Goal: Information Seeking & Learning: Learn about a topic

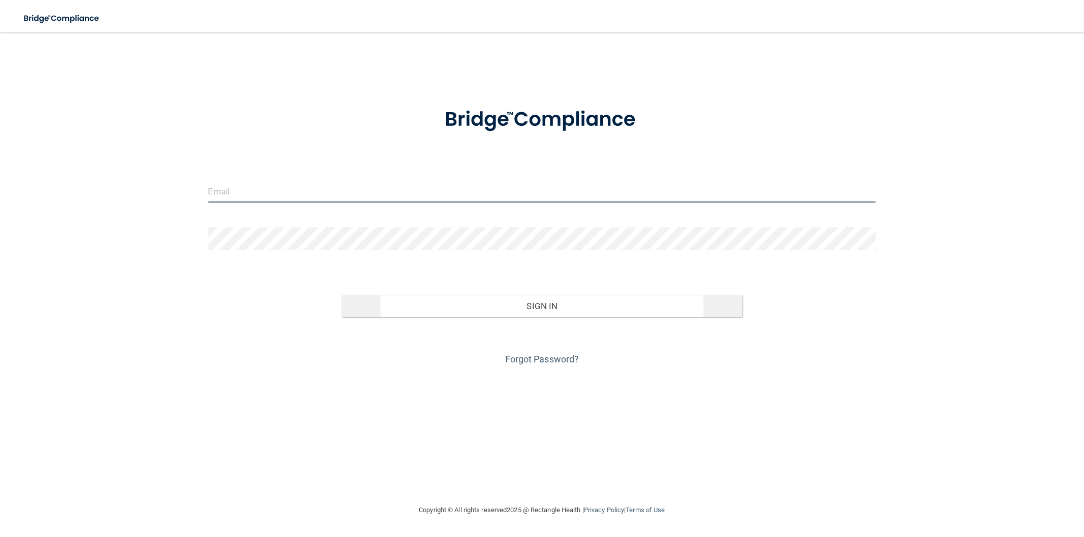
type input "[EMAIL_ADDRESS][DOMAIN_NAME]"
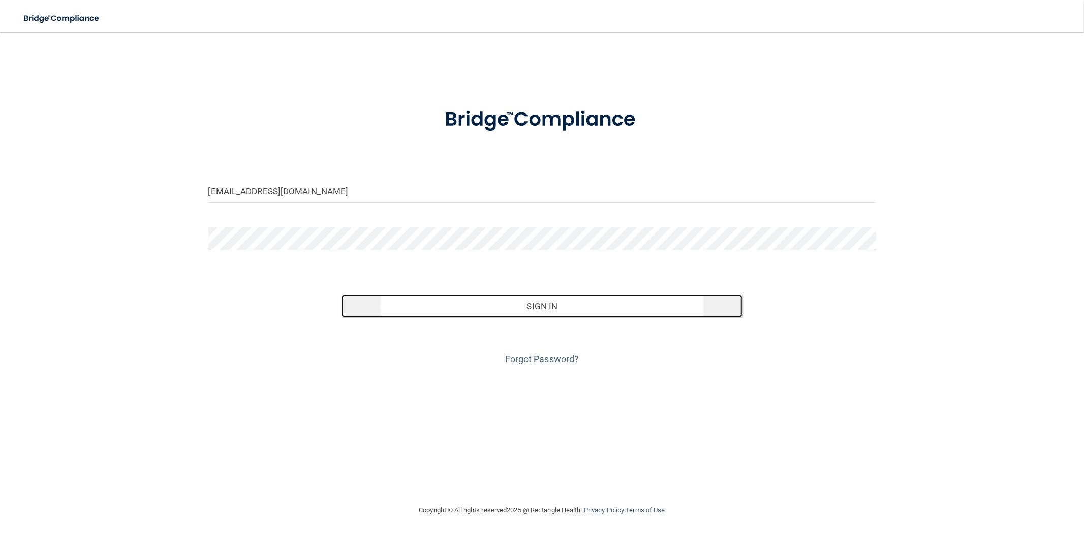
click at [555, 318] on button "Sign In" at bounding box center [541, 306] width 400 height 22
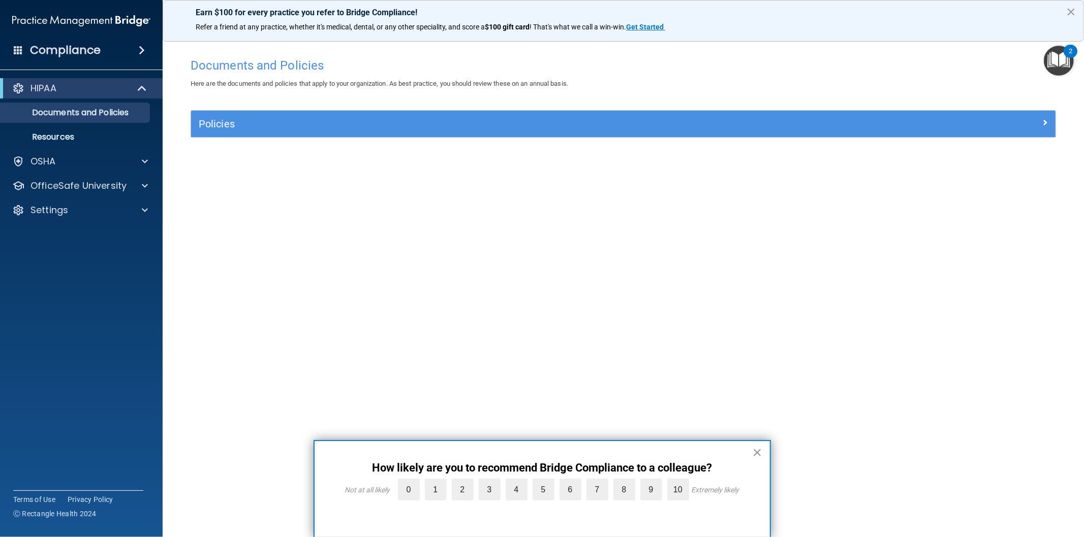
click at [759, 451] on button "×" at bounding box center [757, 453] width 10 height 16
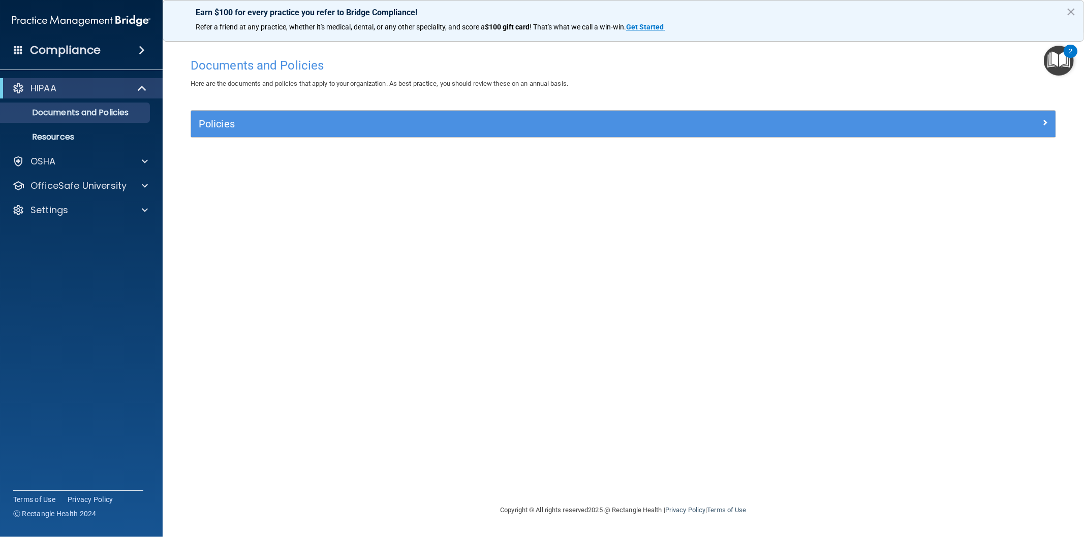
click at [1065, 56] on img "Open Resource Center, 2 new notifications" at bounding box center [1058, 61] width 30 height 30
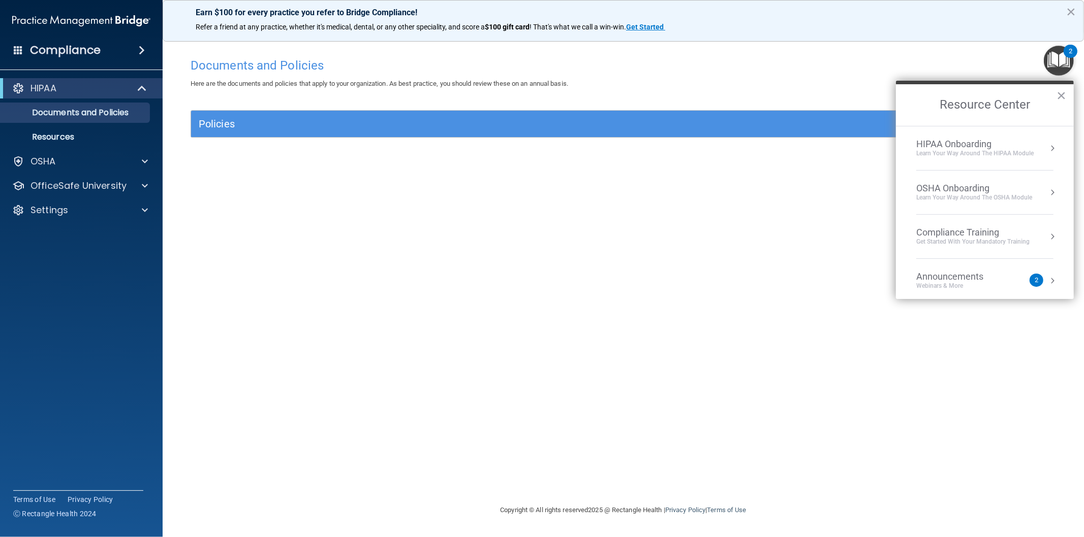
click at [800, 196] on div "Documents and Policies Here are the documents and policies that apply to your o…" at bounding box center [623, 279] width 880 height 452
click at [49, 212] on p "Settings" at bounding box center [49, 210] width 38 height 12
click at [51, 226] on link "My Account" at bounding box center [70, 235] width 160 height 20
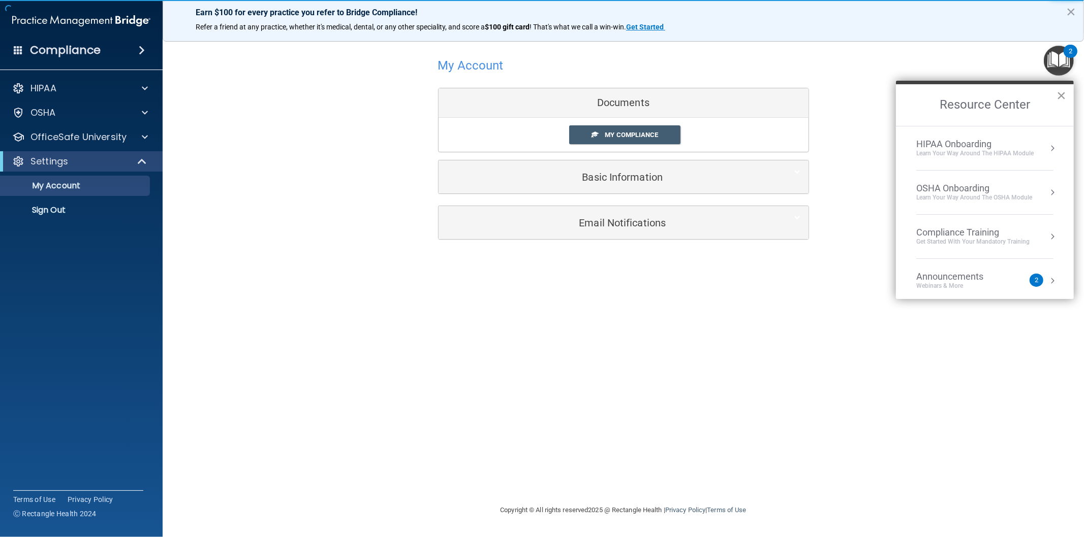
click at [1059, 94] on button "×" at bounding box center [1061, 95] width 10 height 16
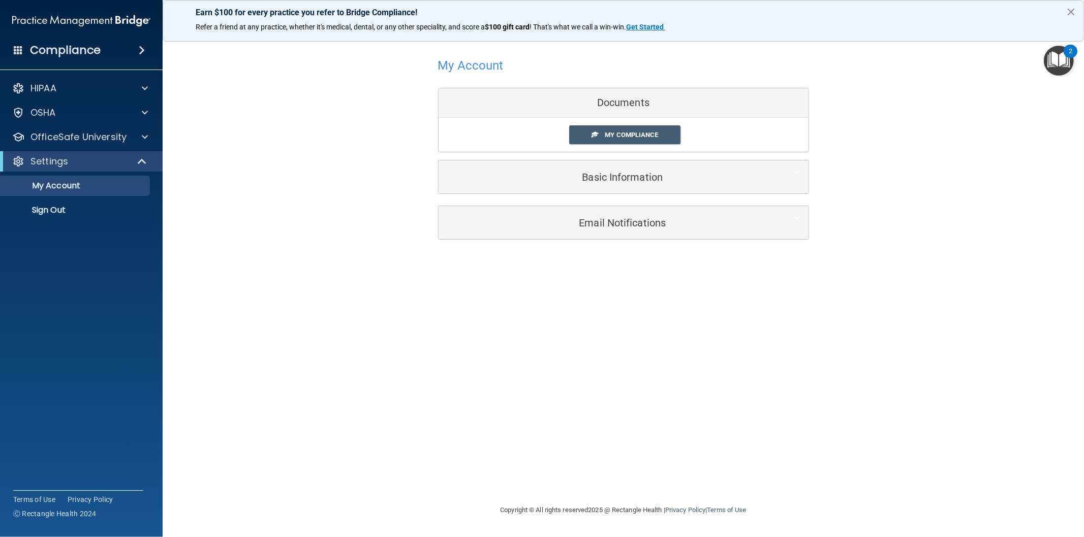
click at [1071, 11] on button "×" at bounding box center [1071, 12] width 10 height 16
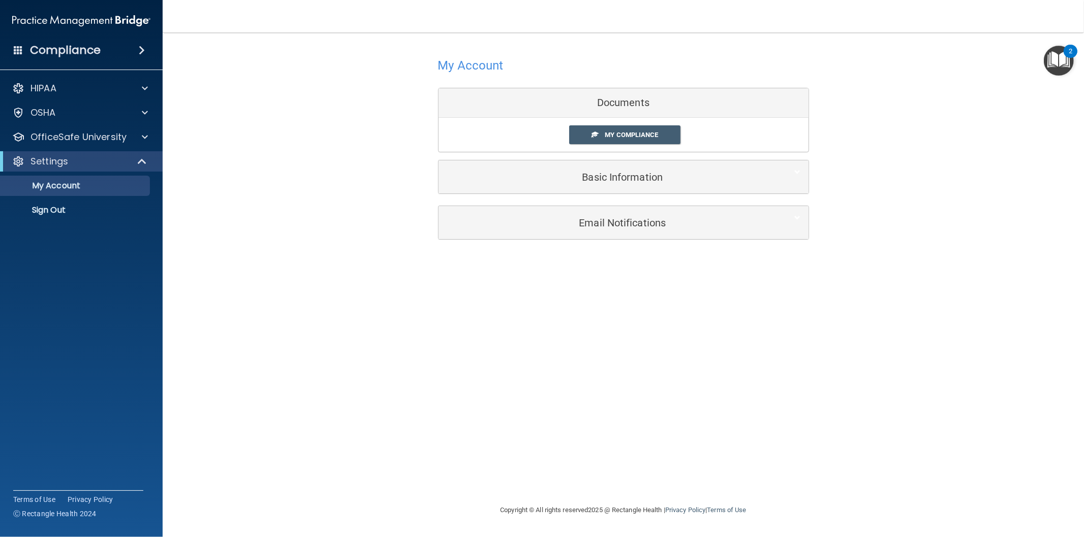
click at [1060, 57] on img "Open Resource Center, 2 new notifications" at bounding box center [1058, 61] width 30 height 30
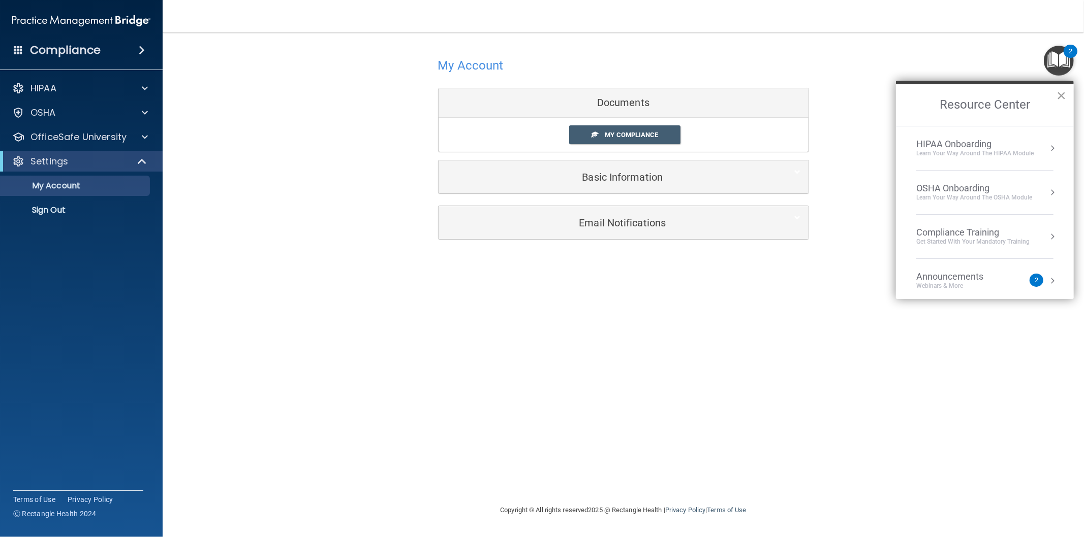
click at [1059, 94] on button "×" at bounding box center [1061, 95] width 10 height 16
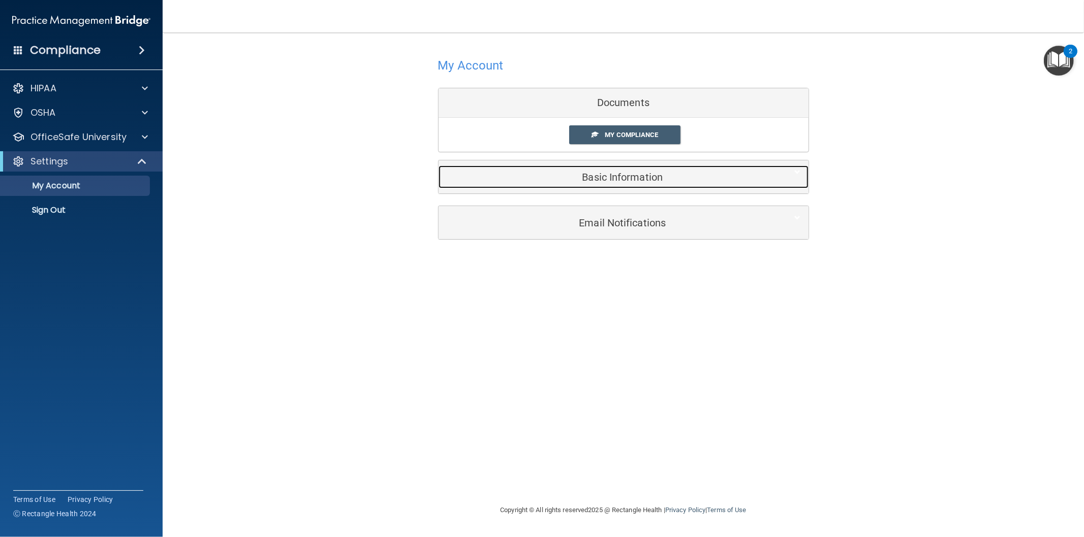
click at [687, 174] on h5 "Basic Information" at bounding box center [608, 177] width 324 height 11
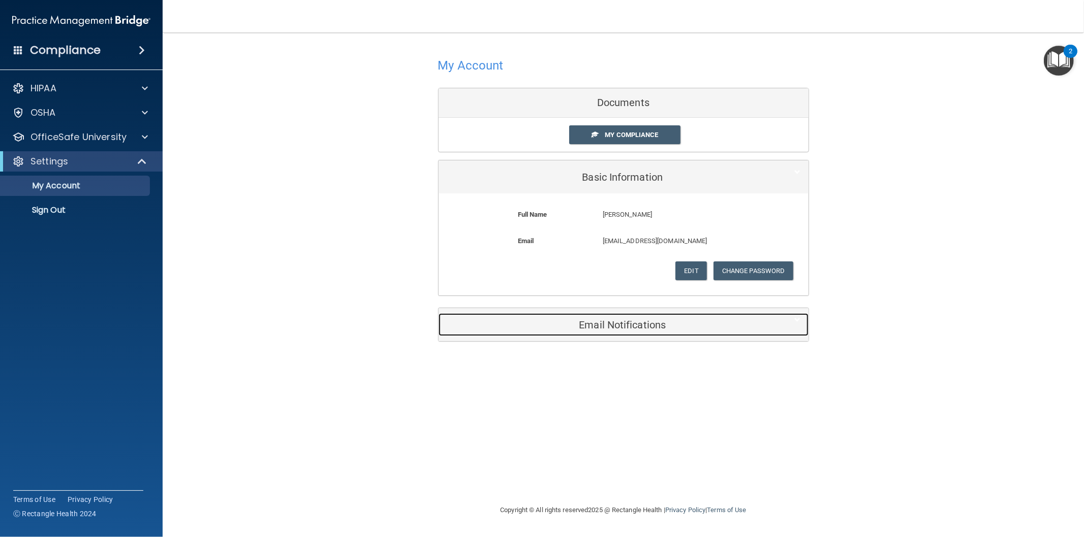
click at [609, 318] on div "Email Notifications" at bounding box center [607, 324] width 339 height 23
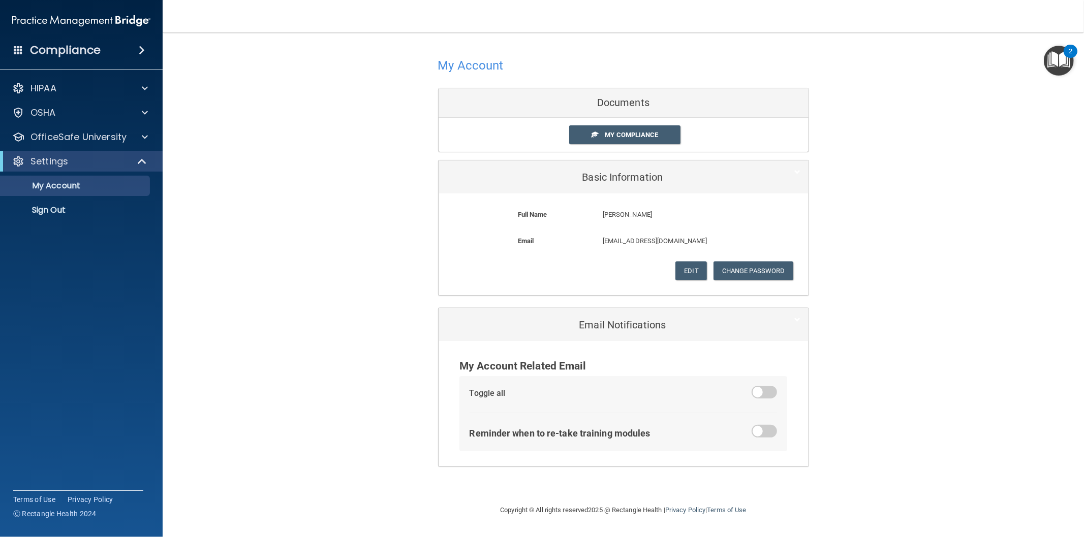
click at [768, 435] on span at bounding box center [763, 431] width 25 height 13
click at [758, 433] on input "checkbox" at bounding box center [758, 433] width 0 height 0
click at [664, 129] on link "My Compliance" at bounding box center [624, 134] width 111 height 19
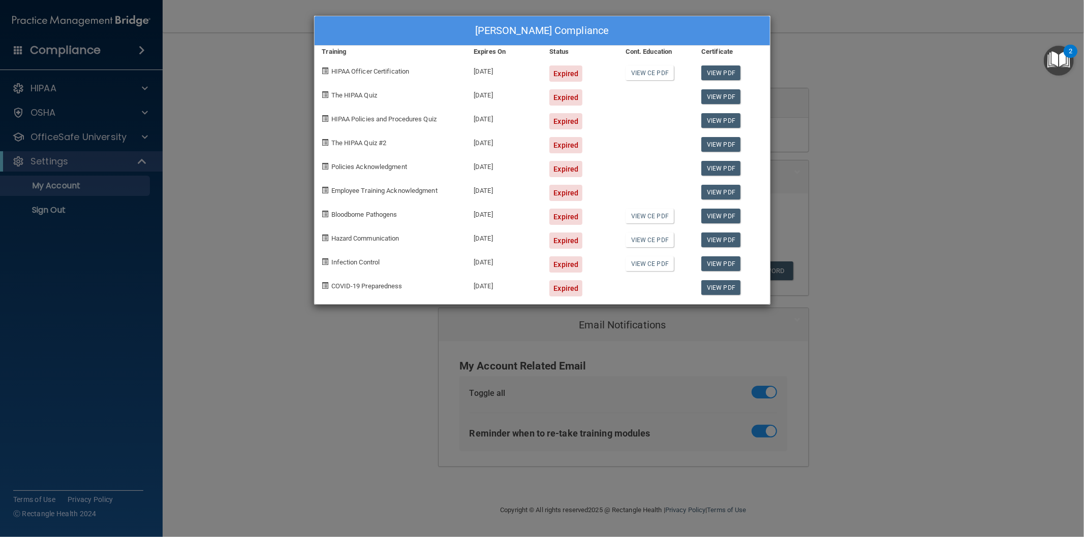
click at [936, 119] on div "Rhonda Carter's Compliance Training Expires On Status Cont. Education Certifica…" at bounding box center [542, 268] width 1084 height 537
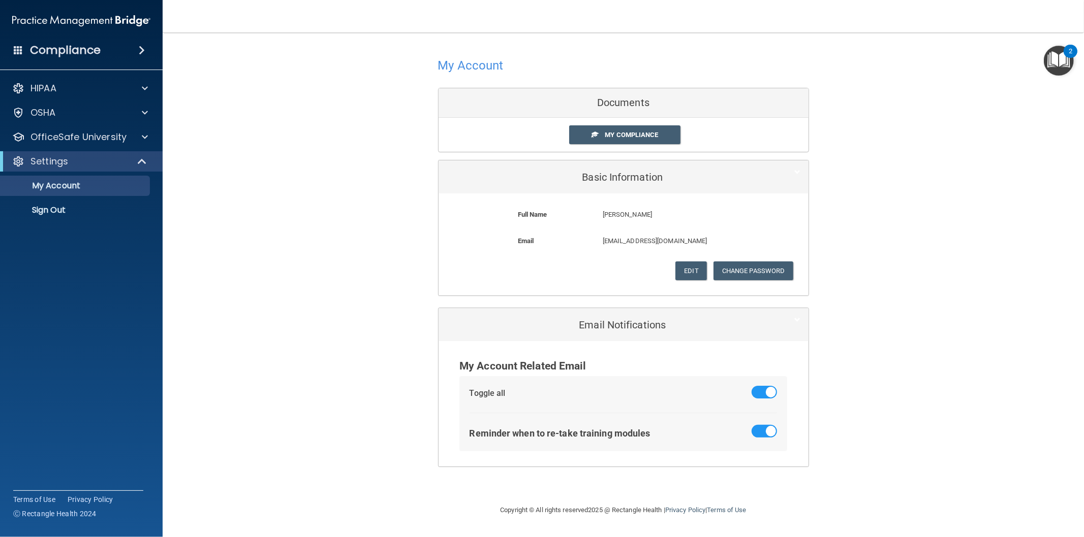
click at [94, 54] on h4 "Compliance" at bounding box center [65, 50] width 71 height 14
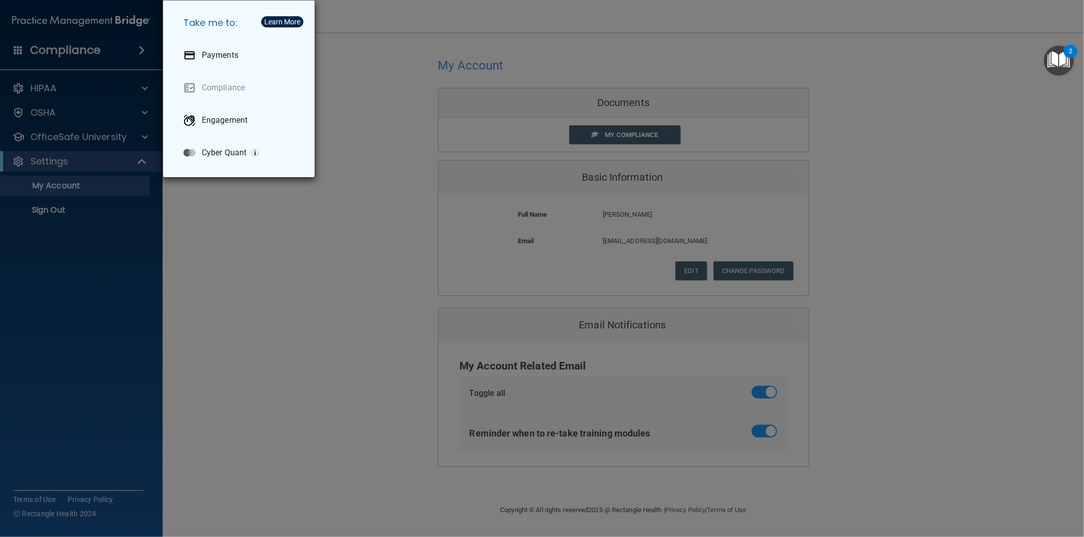
click at [237, 209] on div "Take me to: Payments Compliance Engagement Cyber Quant" at bounding box center [542, 268] width 1084 height 537
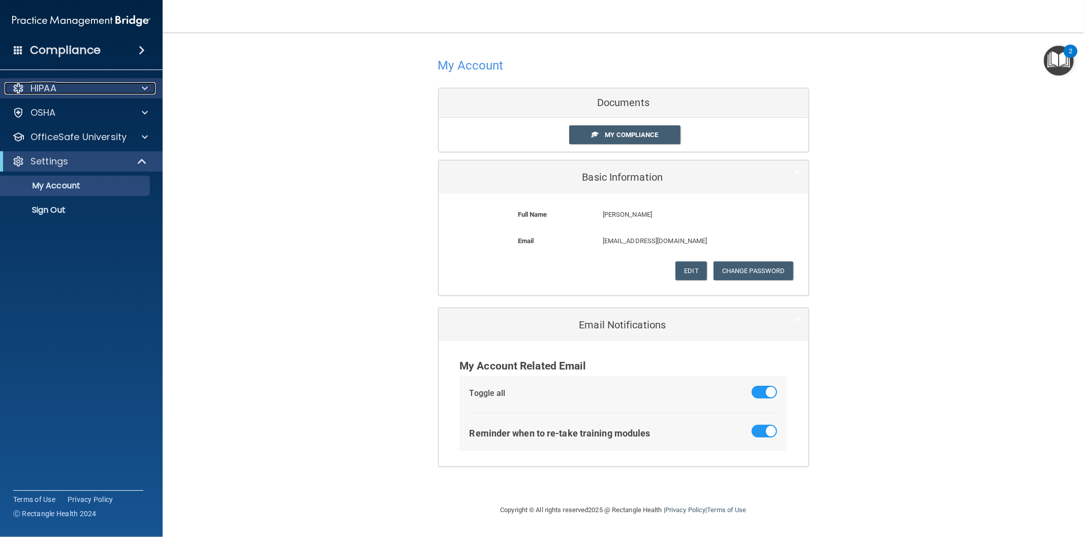
click at [79, 89] on div "HIPAA" at bounding box center [68, 88] width 126 height 12
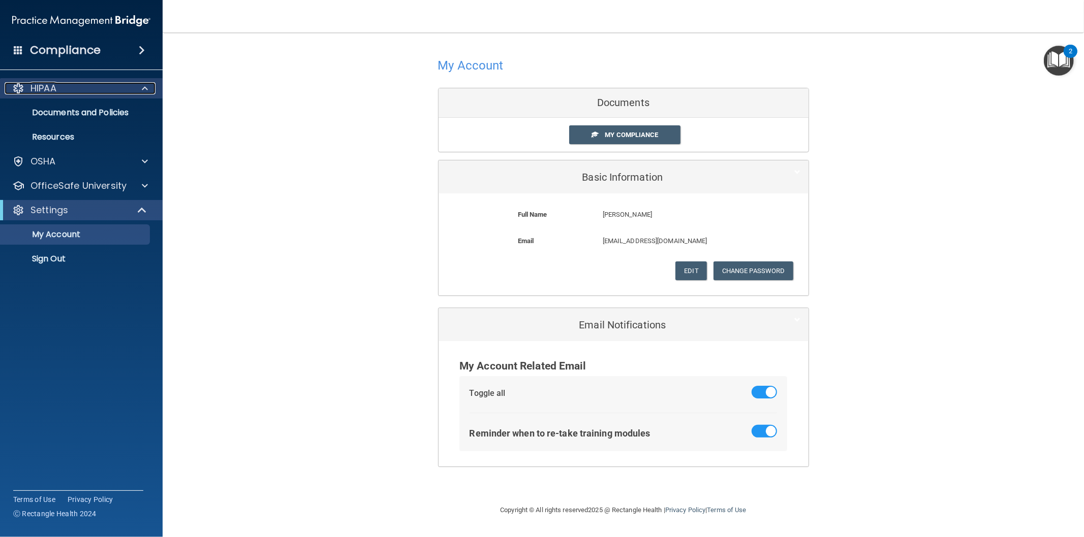
click at [79, 89] on div "HIPAA" at bounding box center [68, 88] width 126 height 12
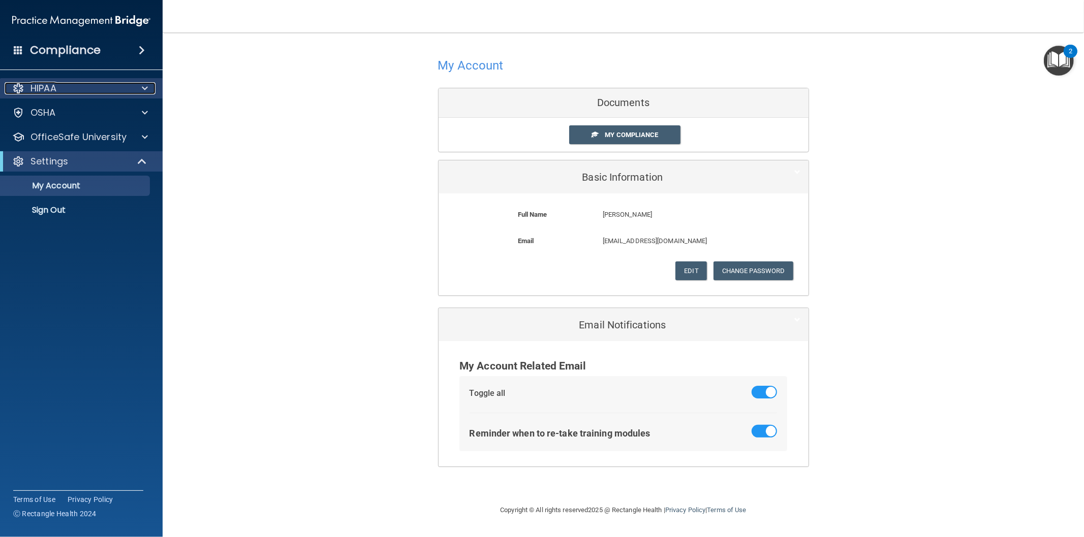
click at [79, 89] on div "HIPAA" at bounding box center [68, 88] width 126 height 12
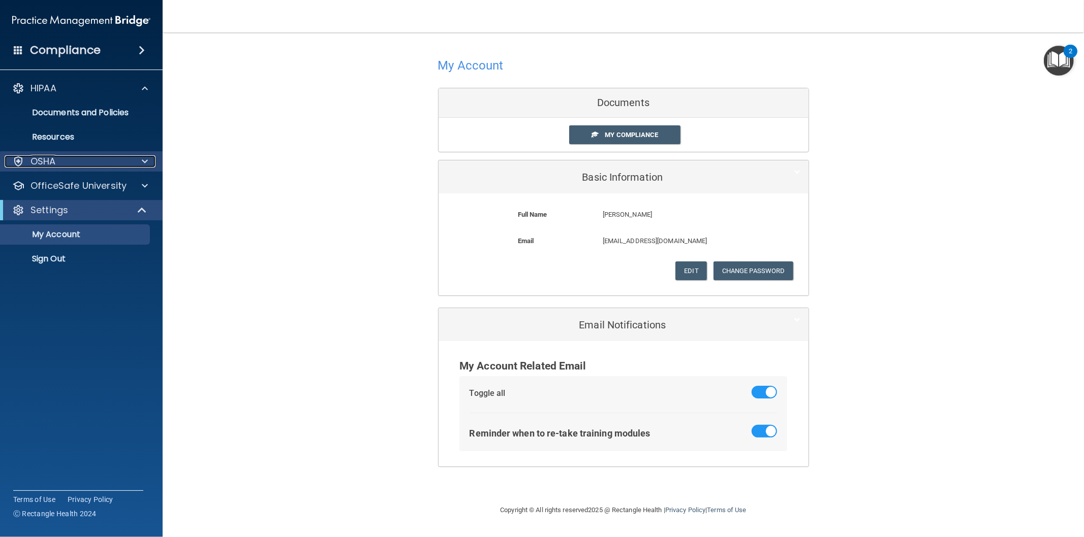
click at [74, 161] on div "OSHA" at bounding box center [68, 161] width 126 height 12
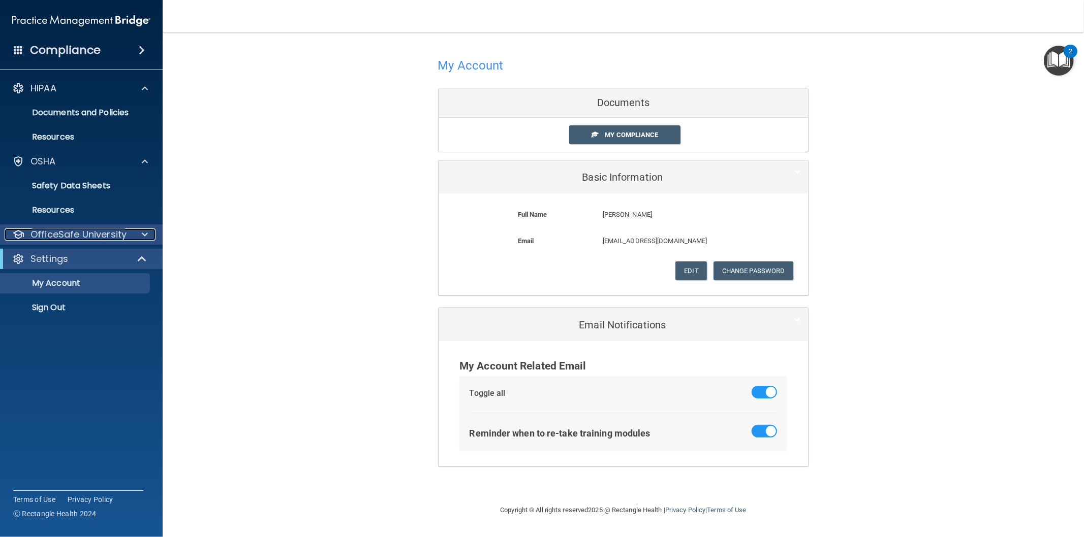
click at [75, 236] on p "OfficeSafe University" at bounding box center [78, 235] width 96 height 12
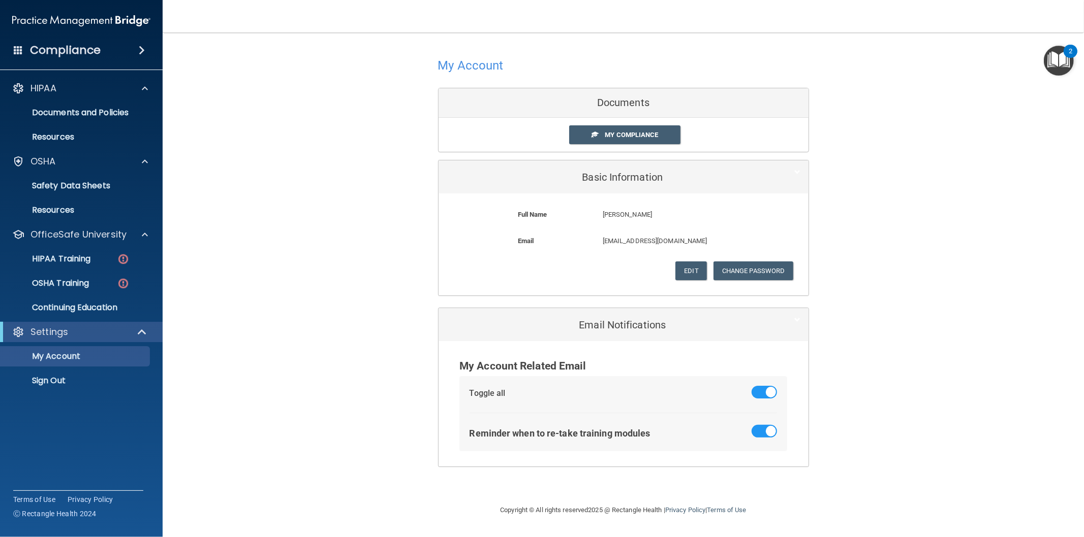
click at [101, 319] on div "HIPAA Documents and Policies Report an Incident Business Associates Emergency P…" at bounding box center [81, 236] width 163 height 325
click at [100, 325] on div "Settings" at bounding box center [81, 332] width 163 height 20
click at [144, 329] on span at bounding box center [143, 332] width 9 height 12
click at [144, 329] on span at bounding box center [144, 332] width 6 height 12
click at [89, 260] on p "HIPAA Training" at bounding box center [49, 259] width 84 height 10
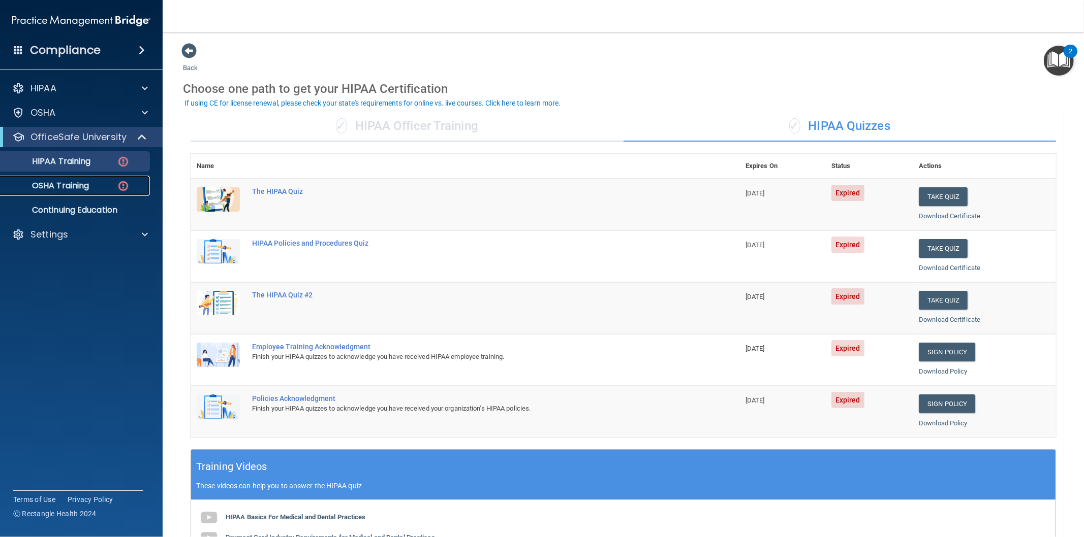
click at [59, 183] on p "OSHA Training" at bounding box center [48, 186] width 82 height 10
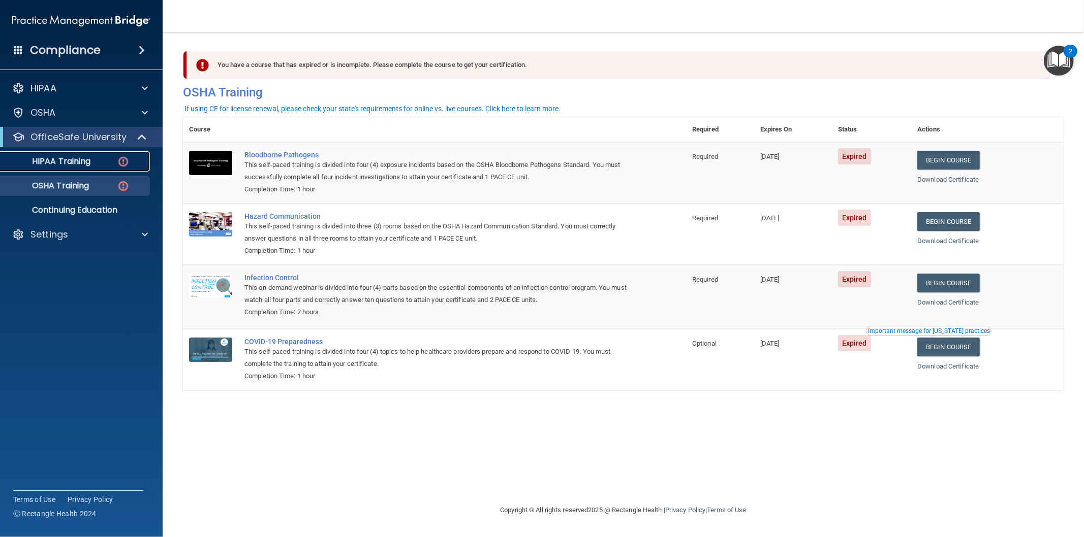
click at [47, 160] on p "HIPAA Training" at bounding box center [49, 161] width 84 height 10
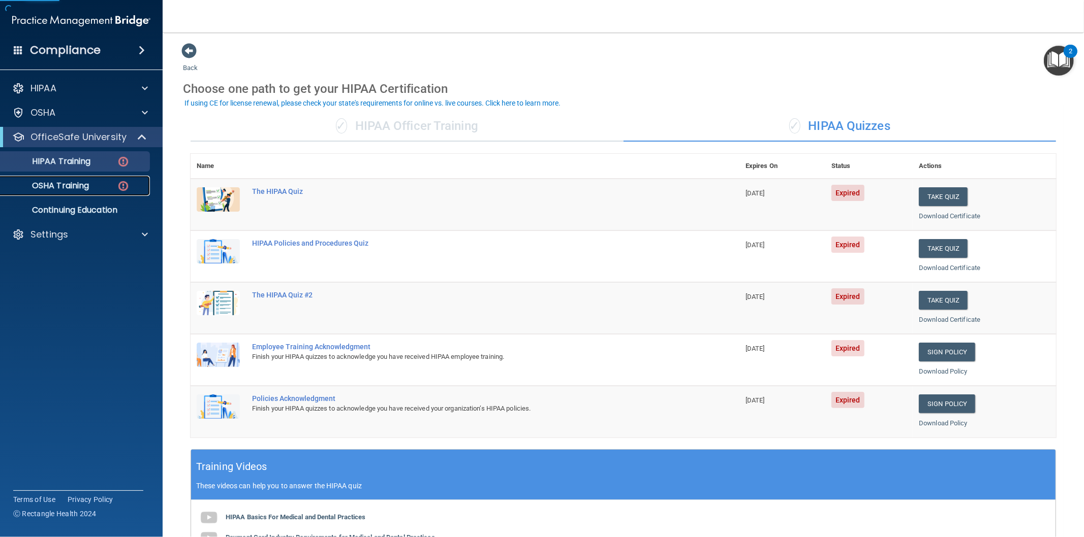
click at [54, 184] on p "OSHA Training" at bounding box center [48, 186] width 82 height 10
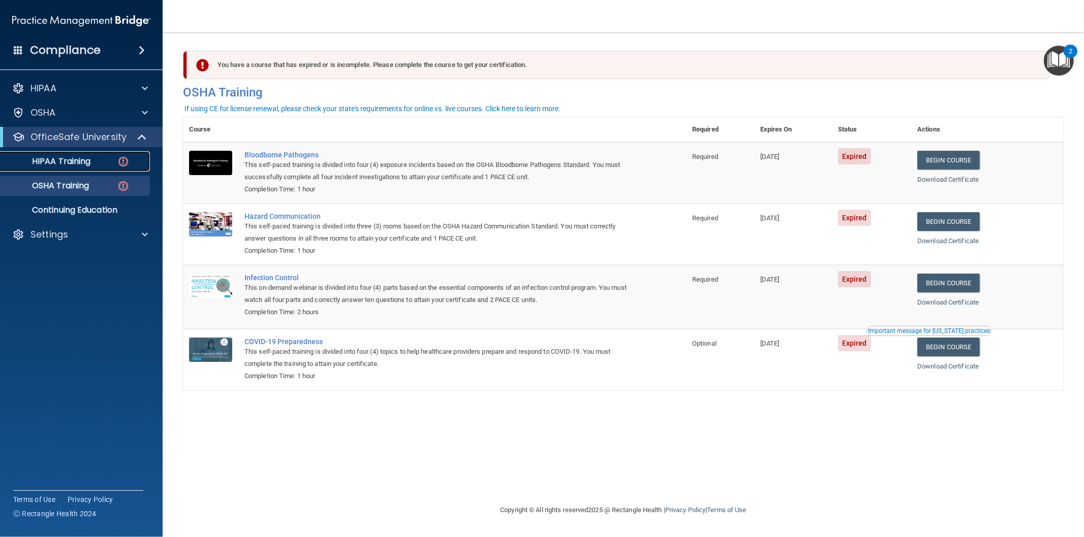
click at [70, 162] on p "HIPAA Training" at bounding box center [49, 161] width 84 height 10
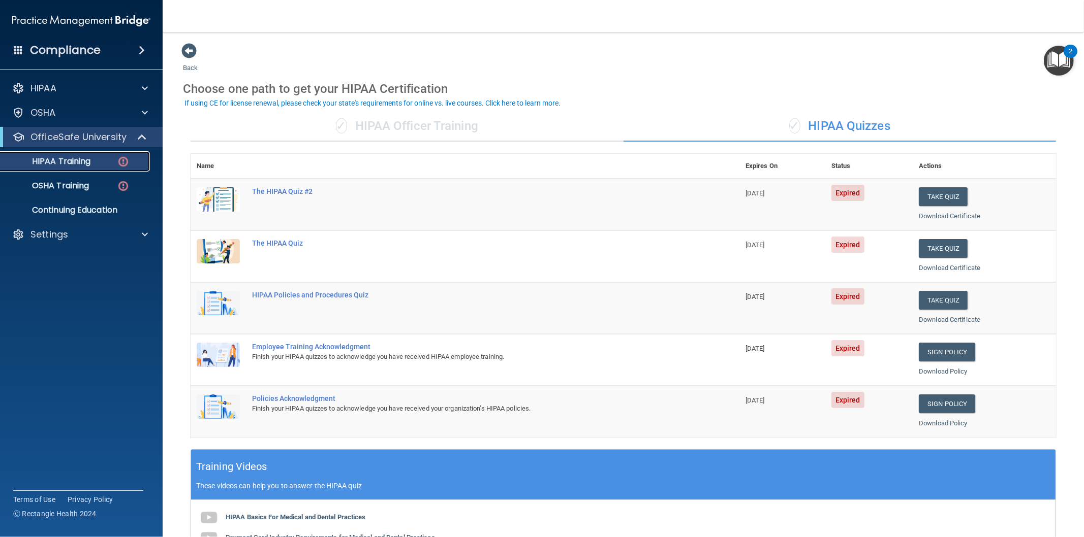
click at [94, 158] on div "HIPAA Training" at bounding box center [76, 161] width 139 height 10
click at [77, 182] on p "OSHA Training" at bounding box center [48, 186] width 82 height 10
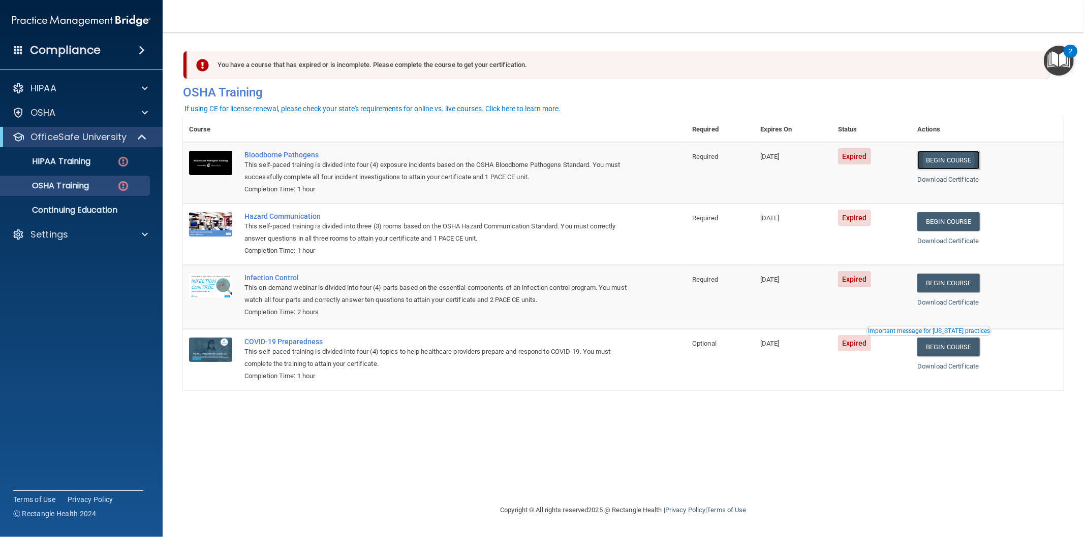
click at [971, 160] on link "Begin Course" at bounding box center [948, 160] width 62 height 19
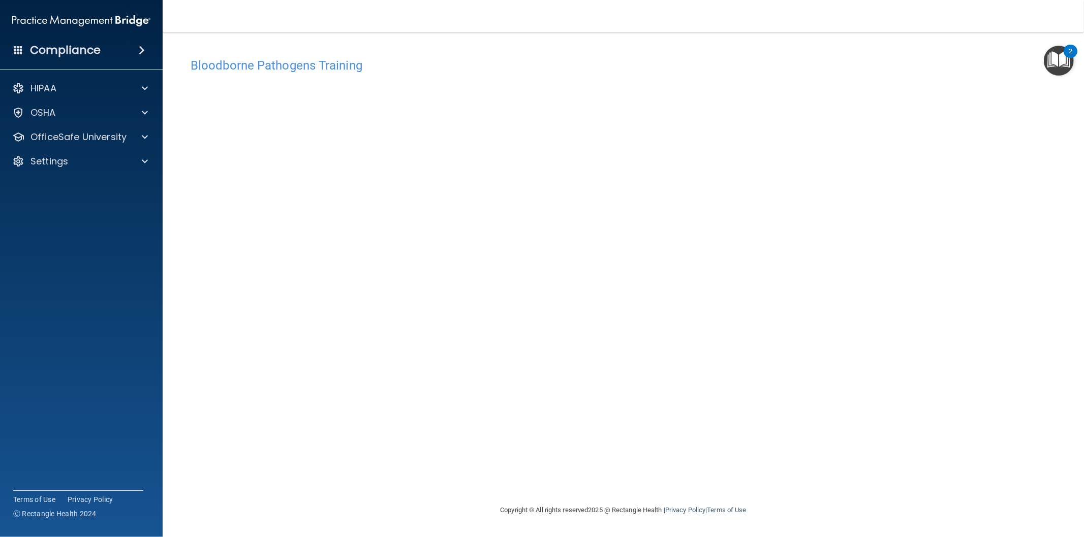
click at [709, 403] on div "Bloodborne Pathogens Training This course doesn’t expire until 09/26/2024. Are …" at bounding box center [623, 279] width 880 height 452
click at [74, 94] on div "HIPAA" at bounding box center [68, 88] width 126 height 12
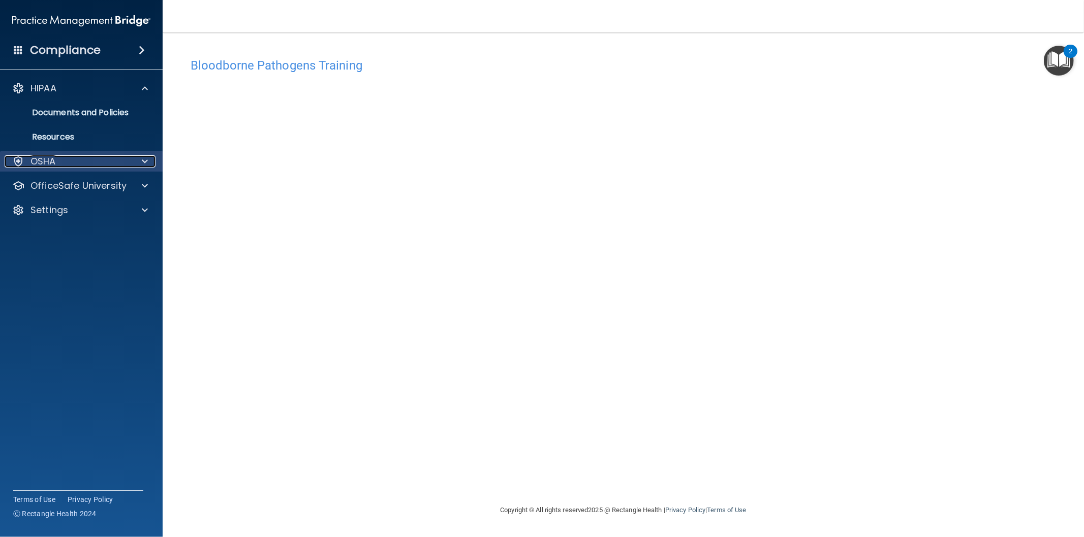
click at [48, 161] on p "OSHA" at bounding box center [42, 161] width 25 height 12
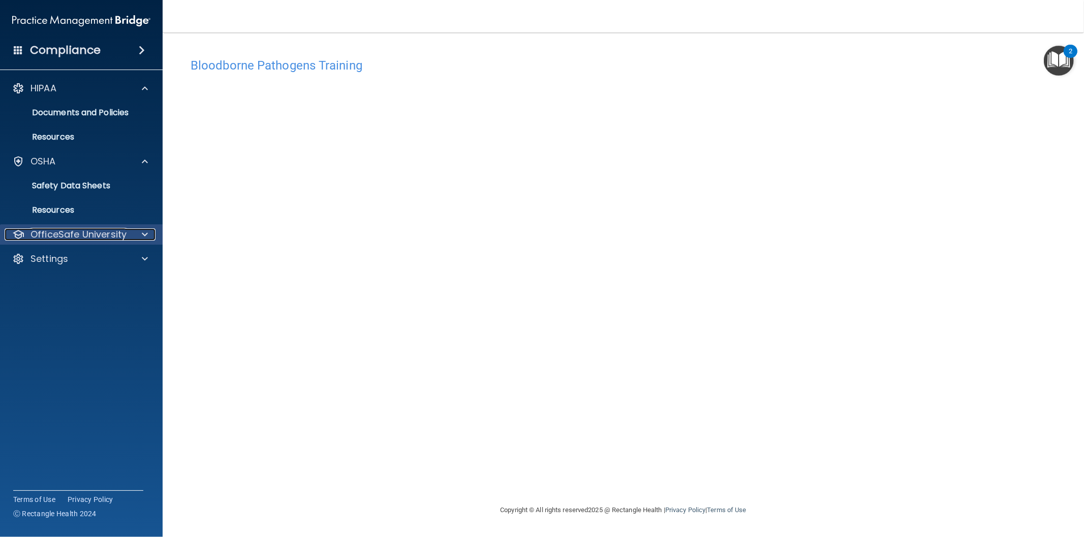
click at [41, 230] on p "OfficeSafe University" at bounding box center [78, 235] width 96 height 12
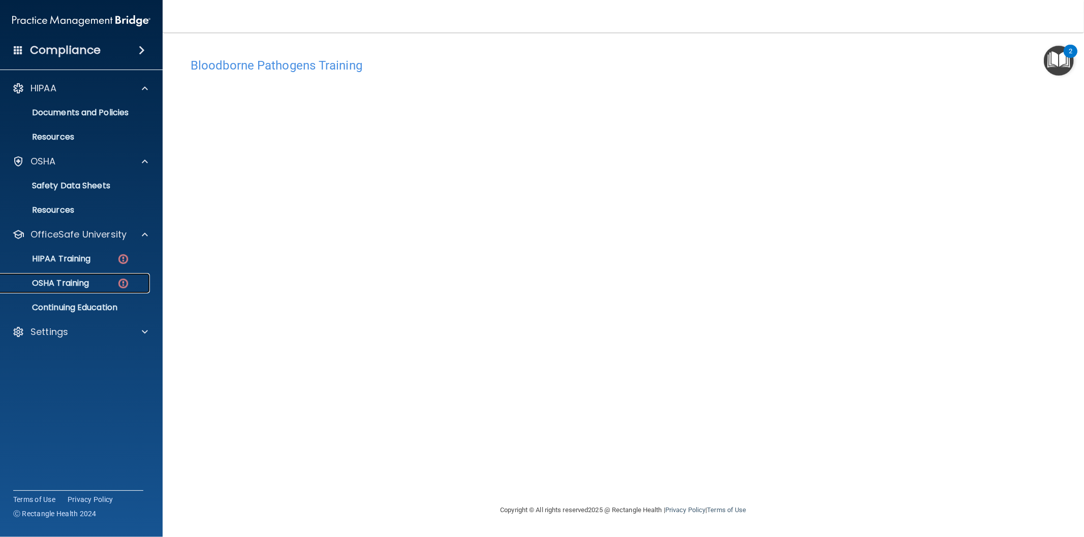
click at [47, 281] on p "OSHA Training" at bounding box center [48, 283] width 82 height 10
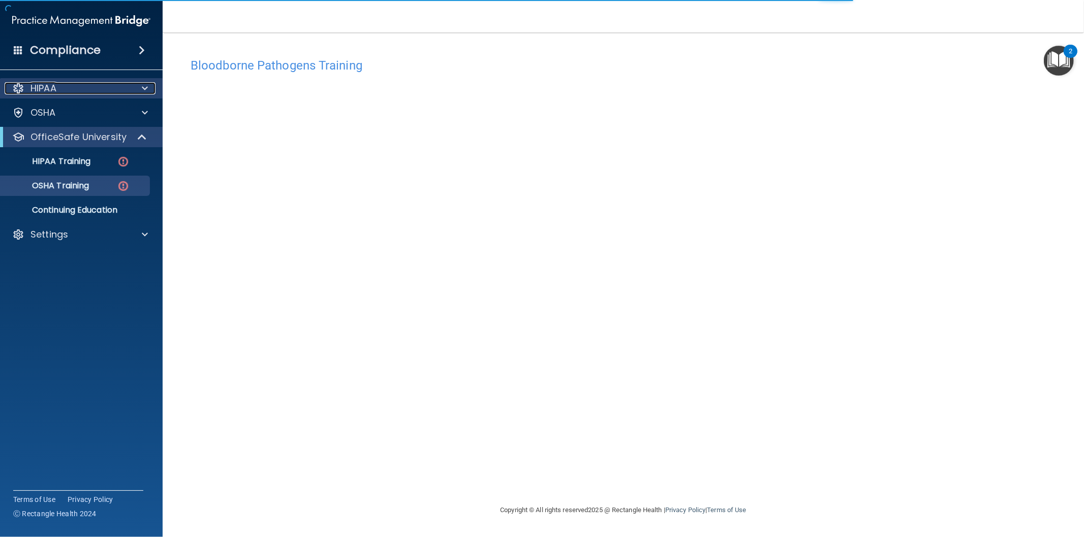
click at [51, 87] on p "HIPAA" at bounding box center [43, 88] width 26 height 12
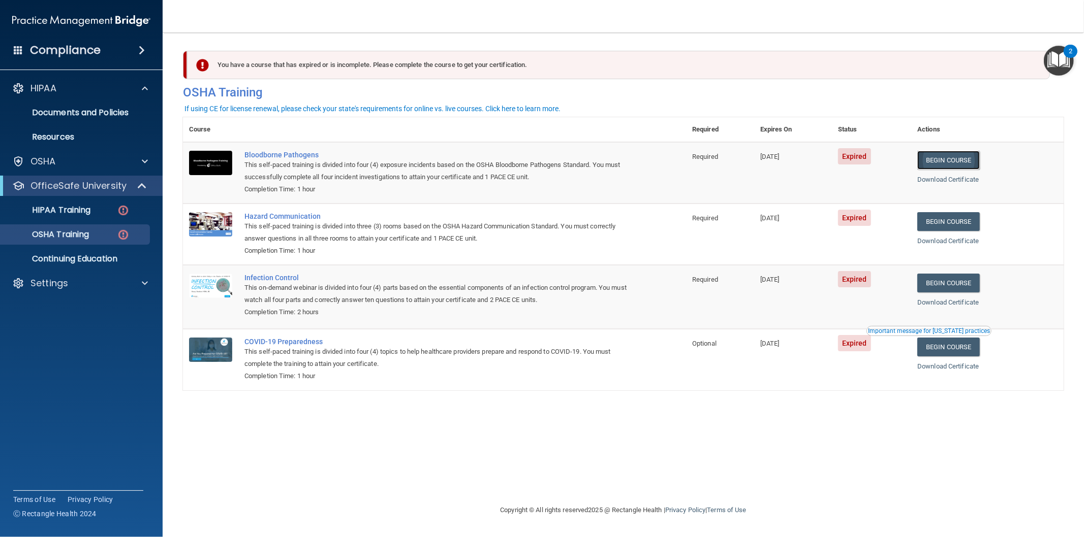
click at [967, 154] on link "Begin Course" at bounding box center [948, 160] width 62 height 19
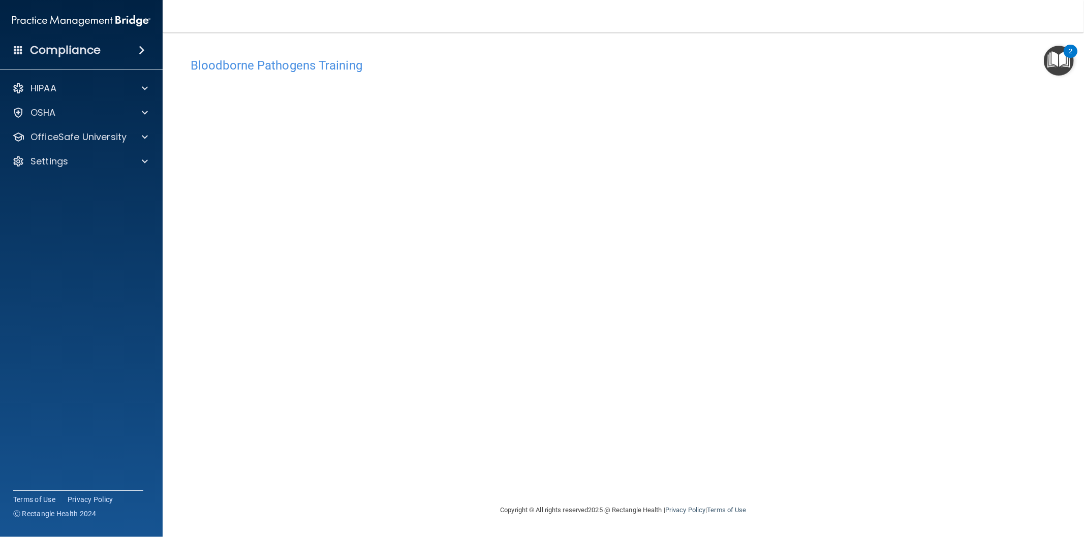
click at [323, 67] on h4 "Bloodborne Pathogens Training" at bounding box center [623, 65] width 865 height 13
click at [147, 87] on span at bounding box center [145, 88] width 6 height 12
click at [124, 109] on p "Documents and Policies" at bounding box center [76, 113] width 139 height 10
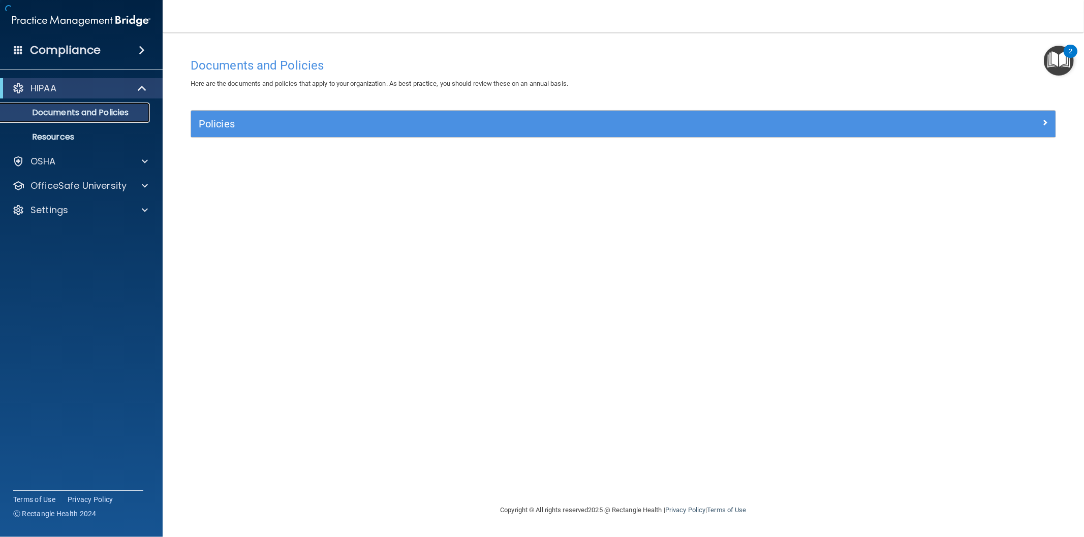
click at [124, 109] on p "Documents and Policies" at bounding box center [76, 113] width 139 height 10
click at [73, 161] on div "OSHA" at bounding box center [68, 161] width 126 height 12
click at [74, 182] on p "Safety Data Sheets" at bounding box center [76, 186] width 139 height 10
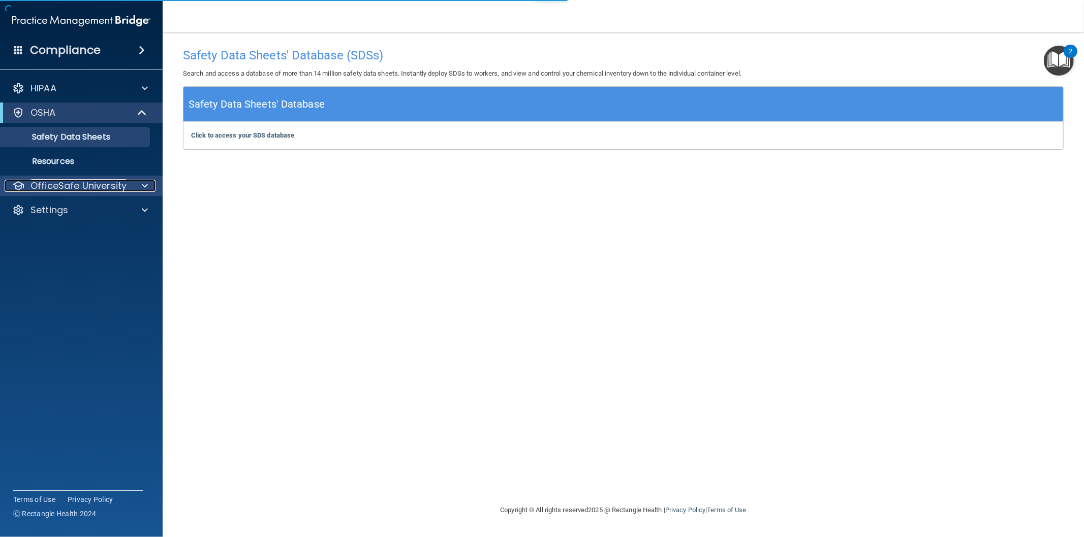
click at [75, 181] on p "OfficeSafe University" at bounding box center [78, 186] width 96 height 12
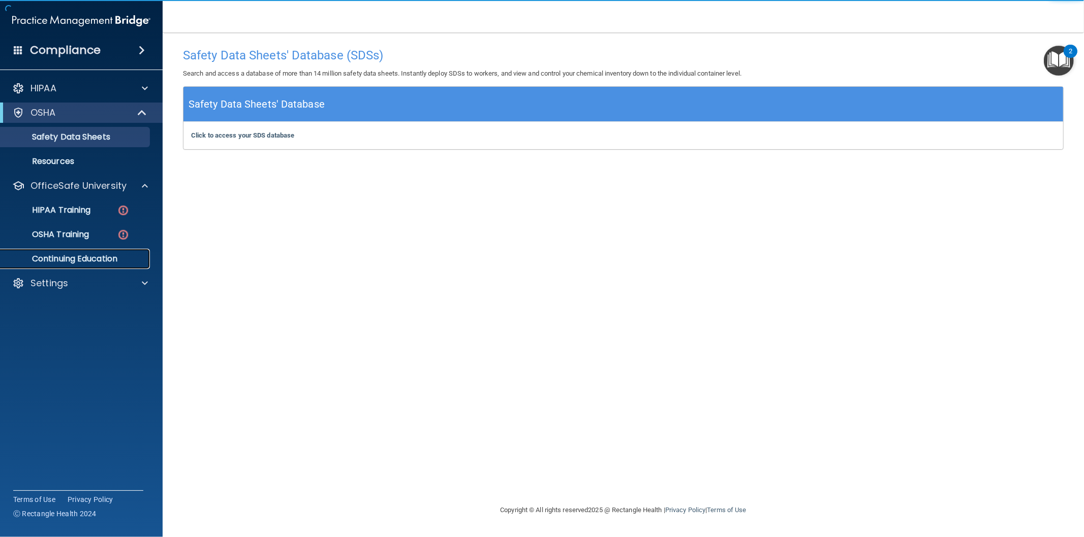
click at [77, 257] on p "Continuing Education" at bounding box center [76, 259] width 139 height 10
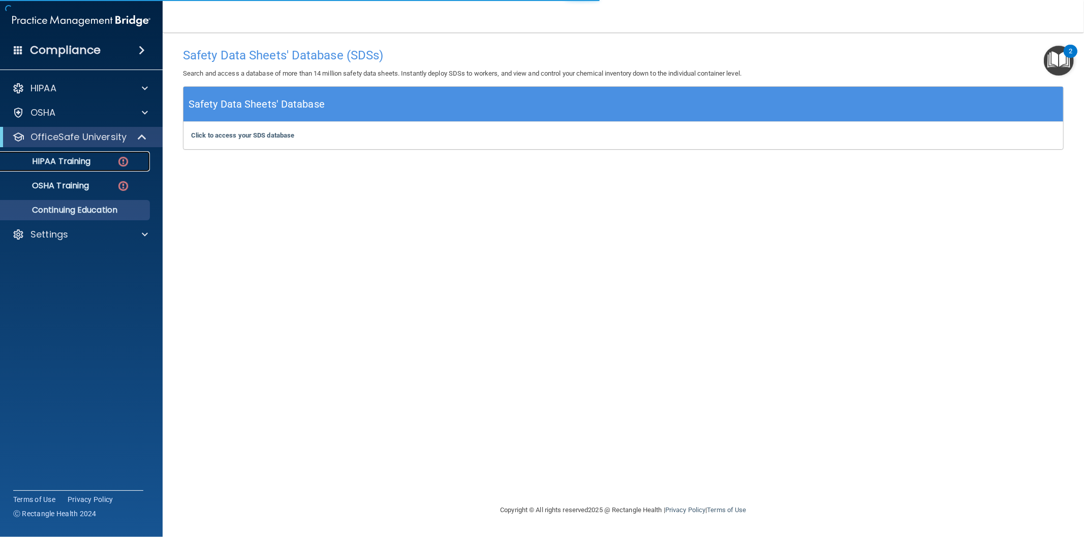
click at [67, 154] on link "HIPAA Training" at bounding box center [70, 161] width 160 height 20
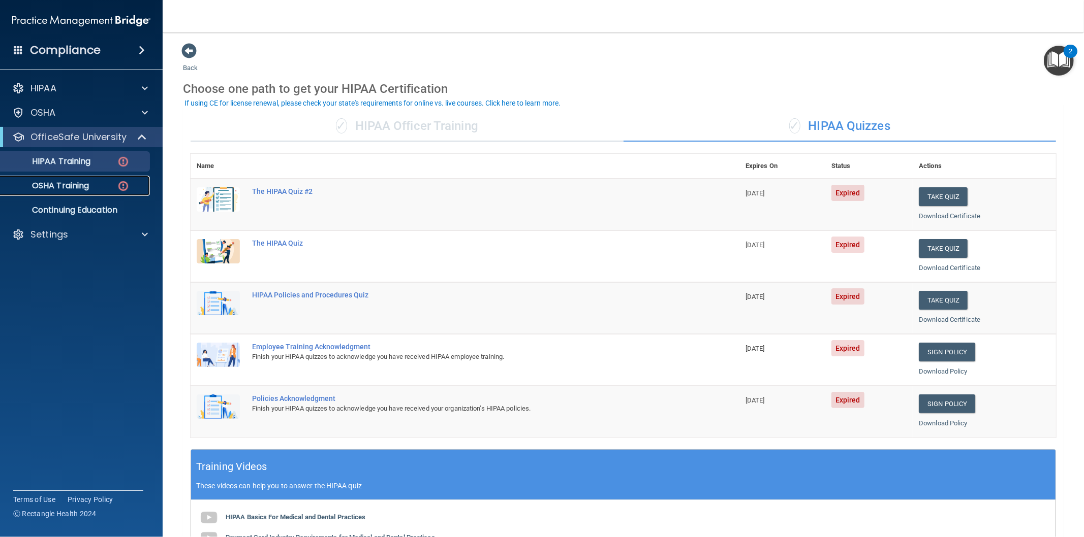
click at [78, 189] on p "OSHA Training" at bounding box center [48, 186] width 82 height 10
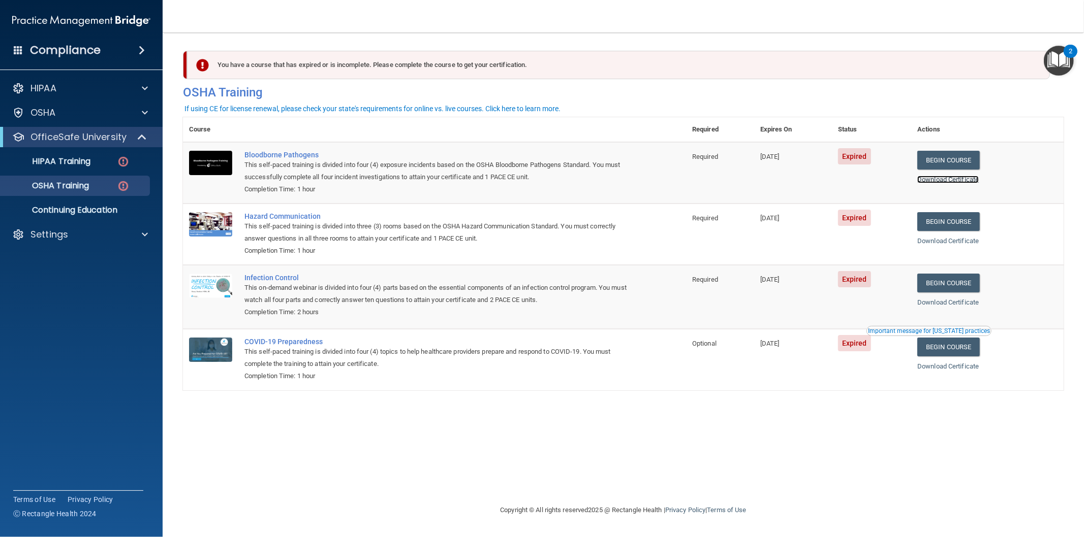
click at [956, 181] on link "Download Certificate" at bounding box center [947, 180] width 61 height 8
click at [954, 161] on link "Begin Course" at bounding box center [948, 160] width 62 height 19
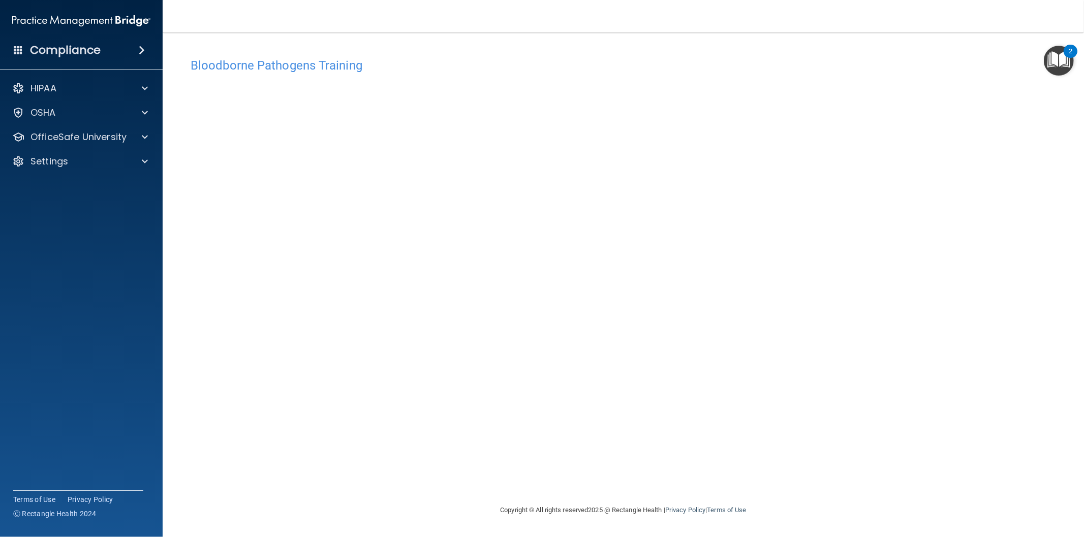
click at [1050, 62] on img "Open Resource Center, 2 new notifications" at bounding box center [1058, 61] width 30 height 30
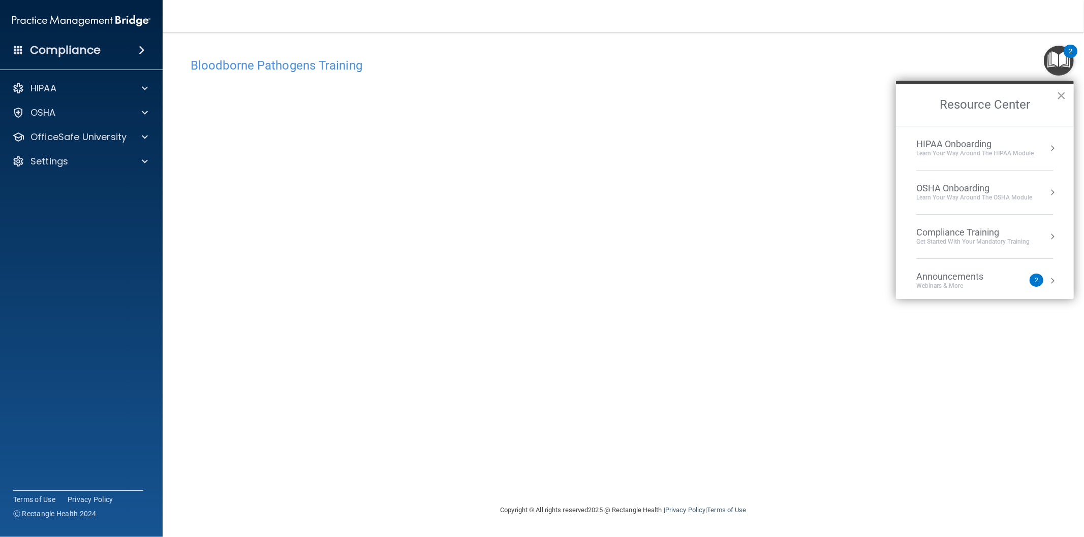
click at [1061, 98] on button "×" at bounding box center [1061, 95] width 10 height 16
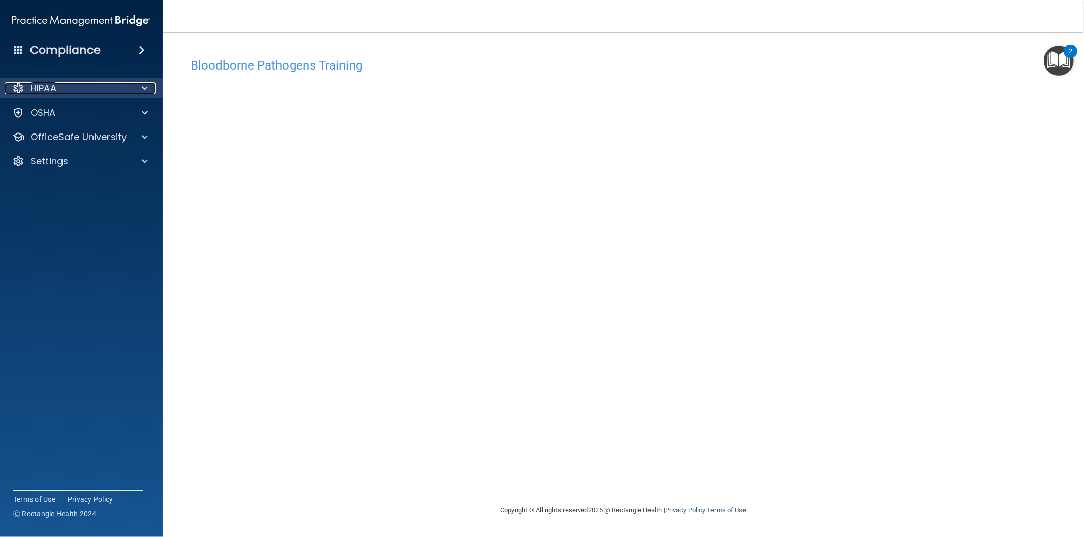
click at [87, 84] on div "HIPAA" at bounding box center [68, 88] width 126 height 12
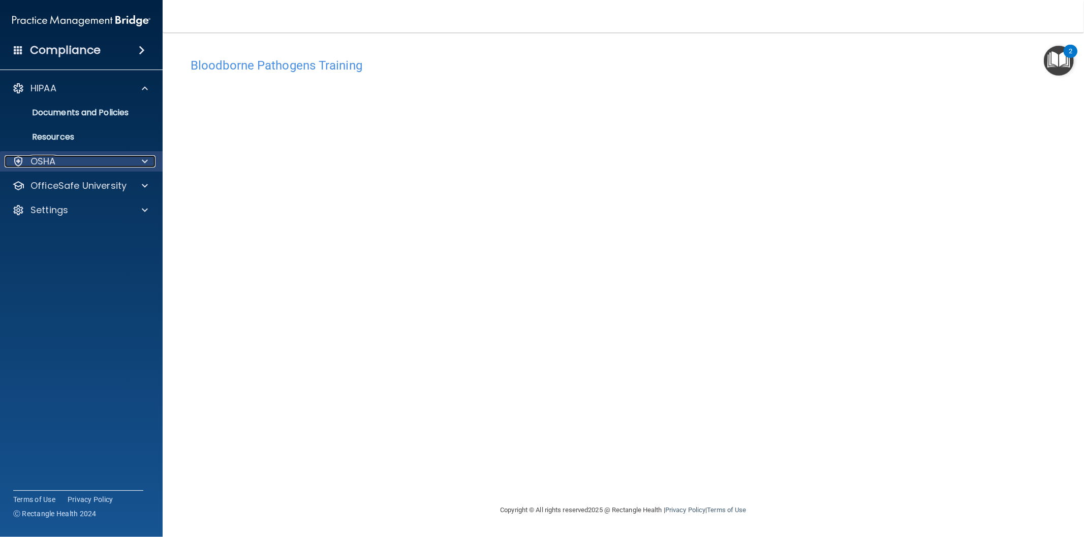
click at [58, 158] on div "OSHA" at bounding box center [68, 161] width 126 height 12
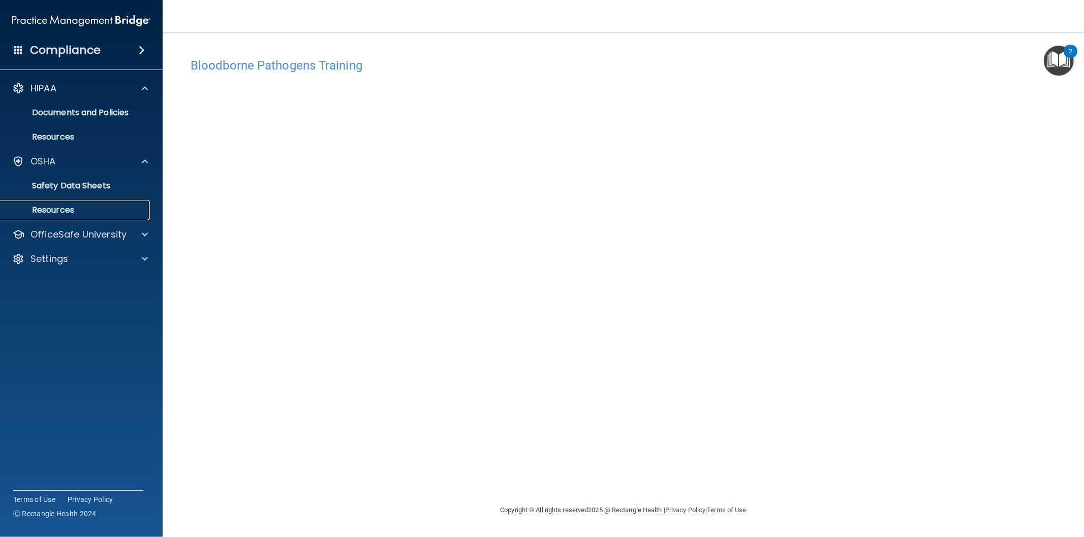
click at [56, 207] on p "Resources" at bounding box center [76, 210] width 139 height 10
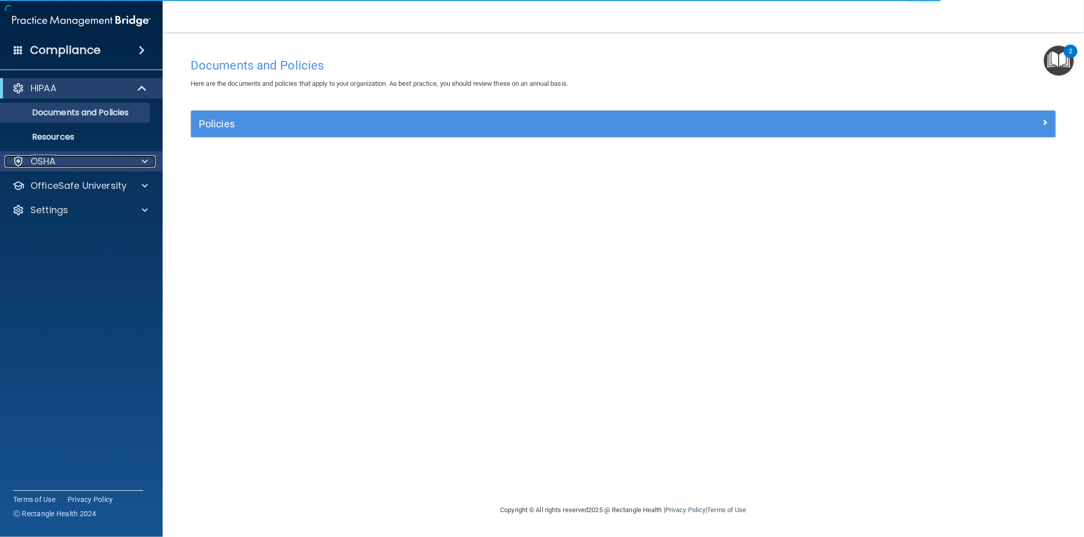
click at [68, 165] on div "OSHA" at bounding box center [68, 161] width 126 height 12
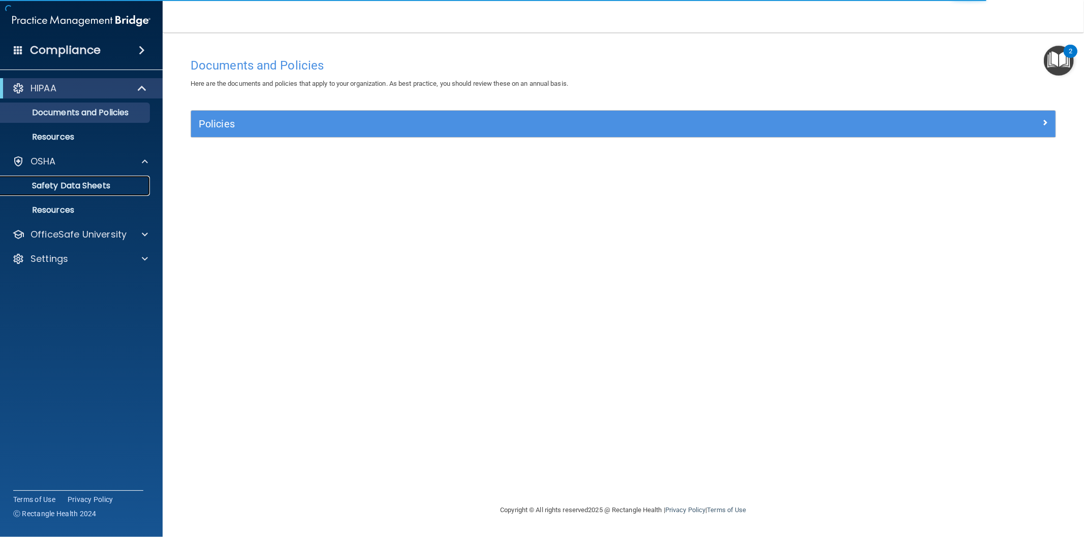
click at [61, 184] on p "Safety Data Sheets" at bounding box center [76, 186] width 139 height 10
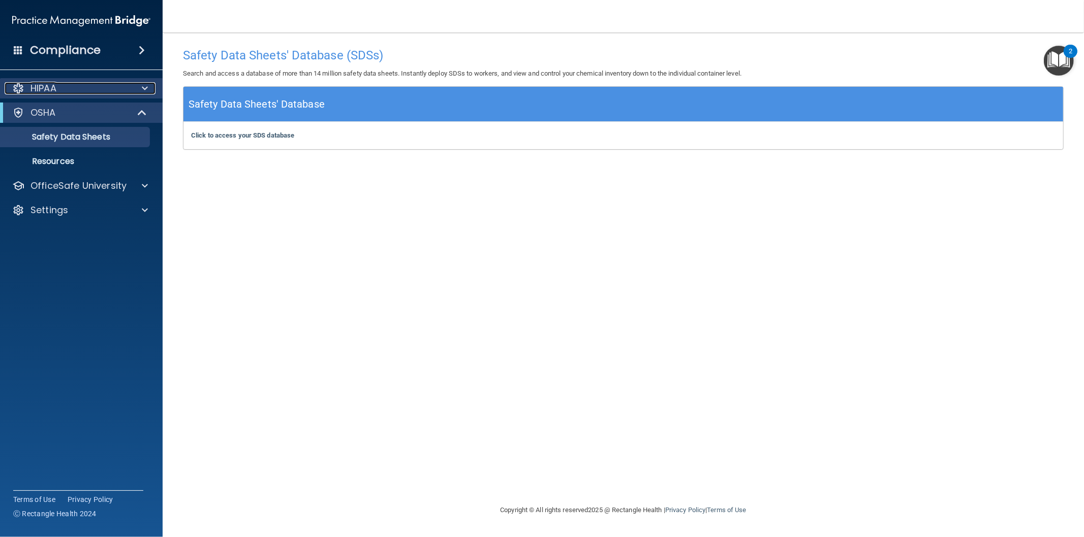
click at [42, 87] on p "HIPAA" at bounding box center [43, 88] width 26 height 12
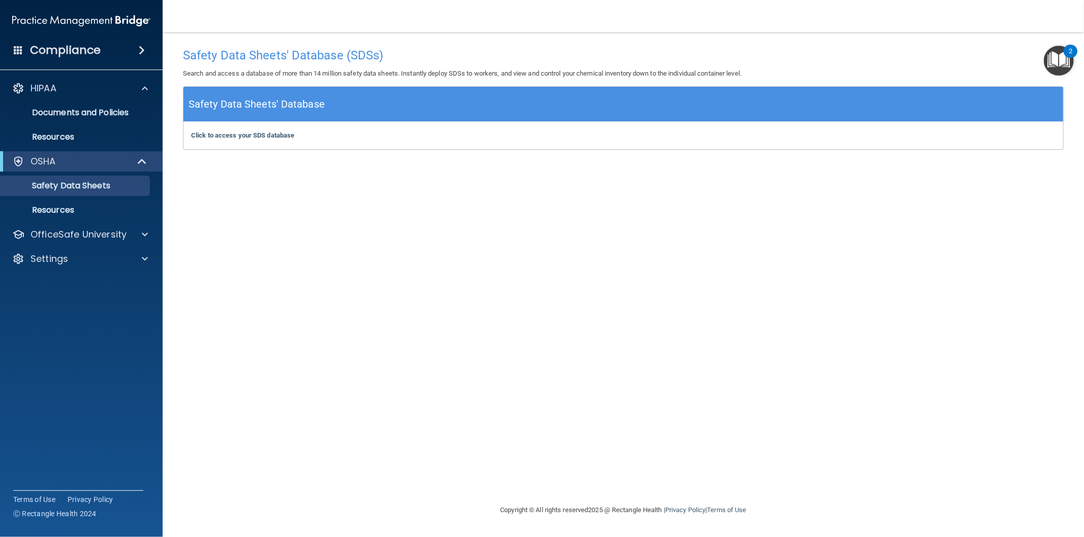
click at [133, 43] on div "Compliance" at bounding box center [81, 50] width 163 height 22
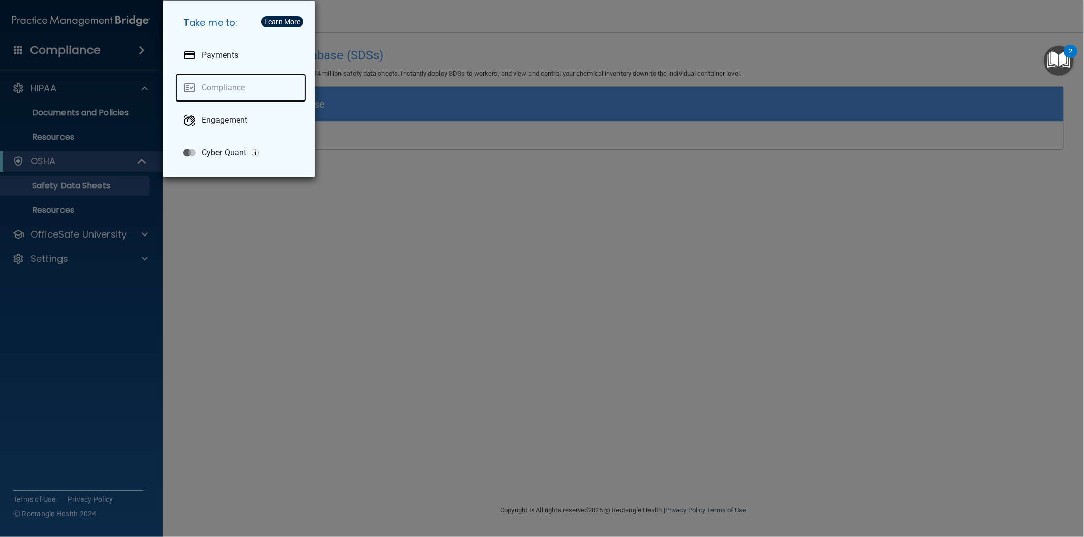
click at [227, 83] on link "Compliance" at bounding box center [240, 88] width 131 height 28
click at [568, 297] on div "Take me to: Payments Compliance Engagement Cyber Quant" at bounding box center [542, 268] width 1084 height 537
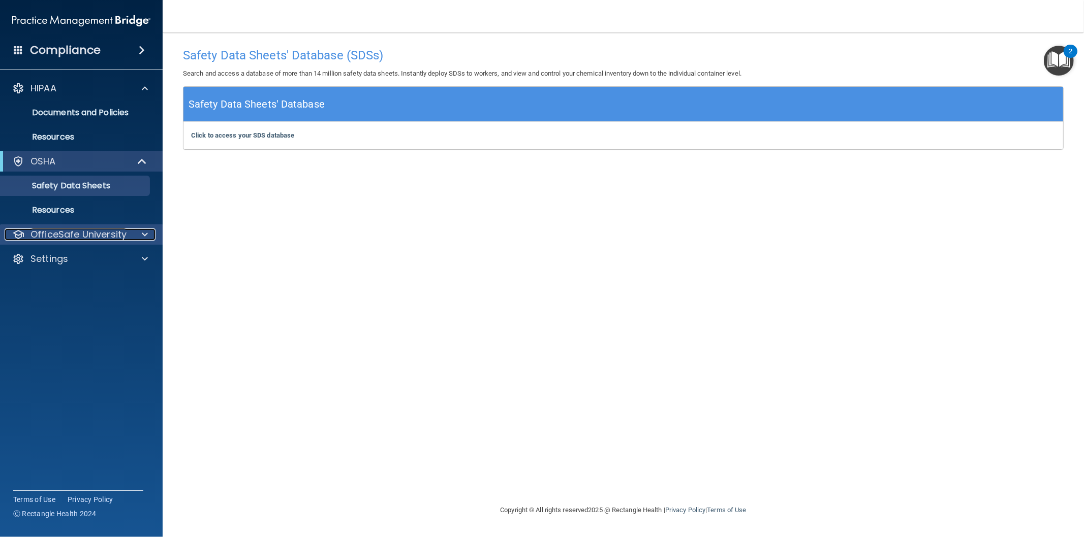
click at [77, 237] on p "OfficeSafe University" at bounding box center [78, 235] width 96 height 12
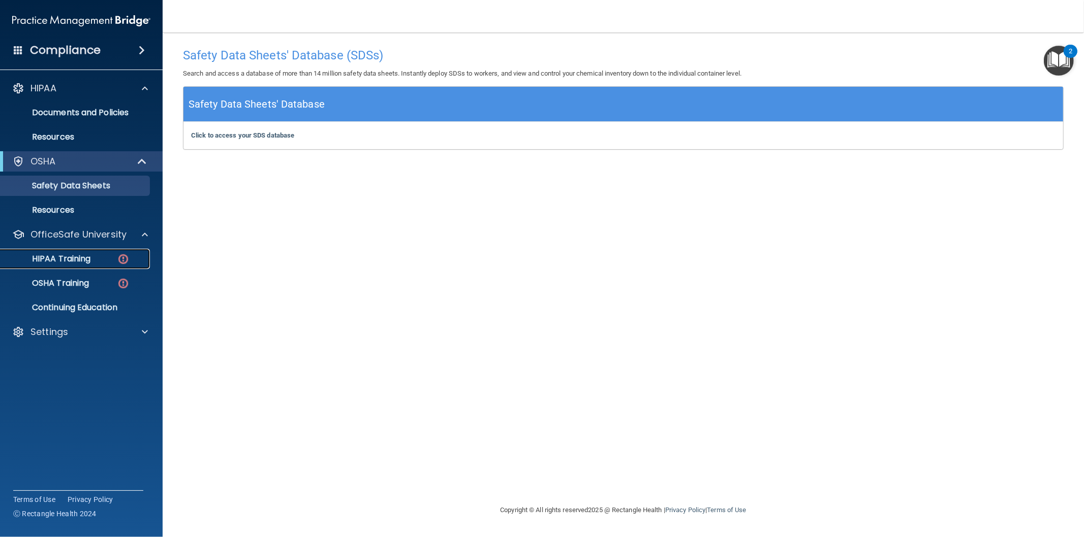
click at [80, 259] on p "HIPAA Training" at bounding box center [49, 259] width 84 height 10
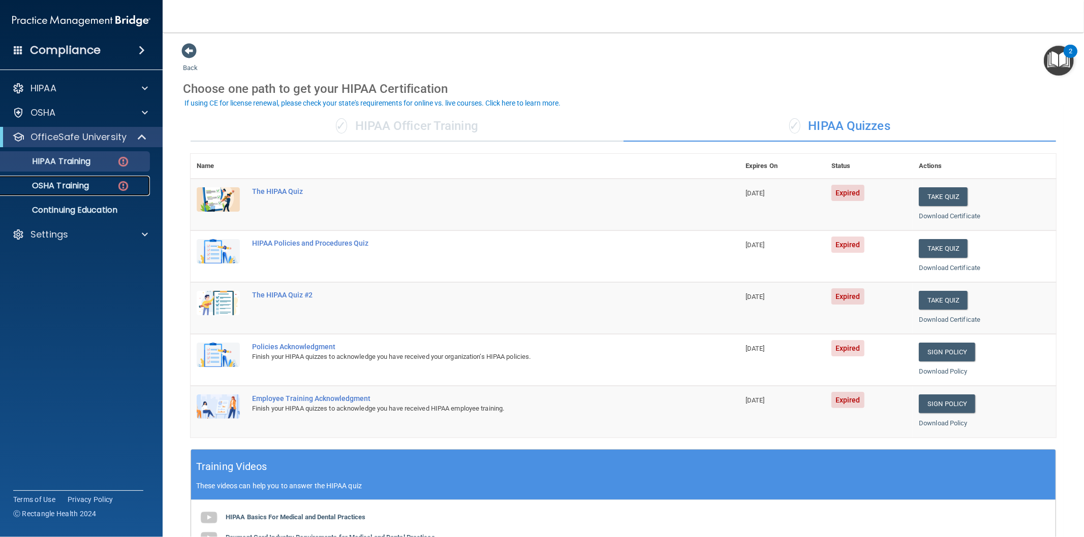
click at [91, 185] on div "OSHA Training" at bounding box center [76, 186] width 139 height 10
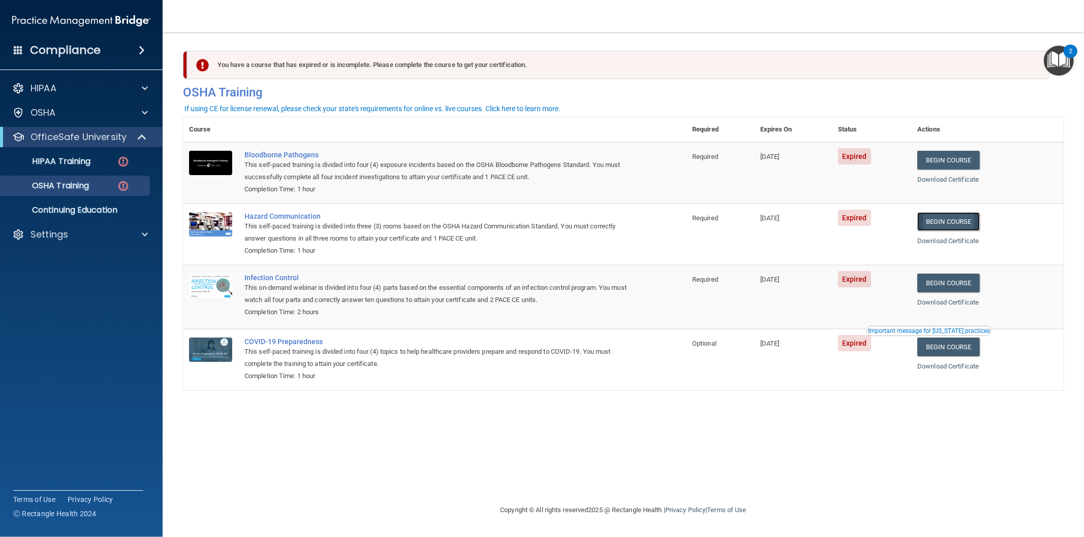
click at [961, 214] on link "Begin Course" at bounding box center [948, 221] width 62 height 19
click at [68, 141] on p "OfficeSafe University" at bounding box center [78, 137] width 96 height 12
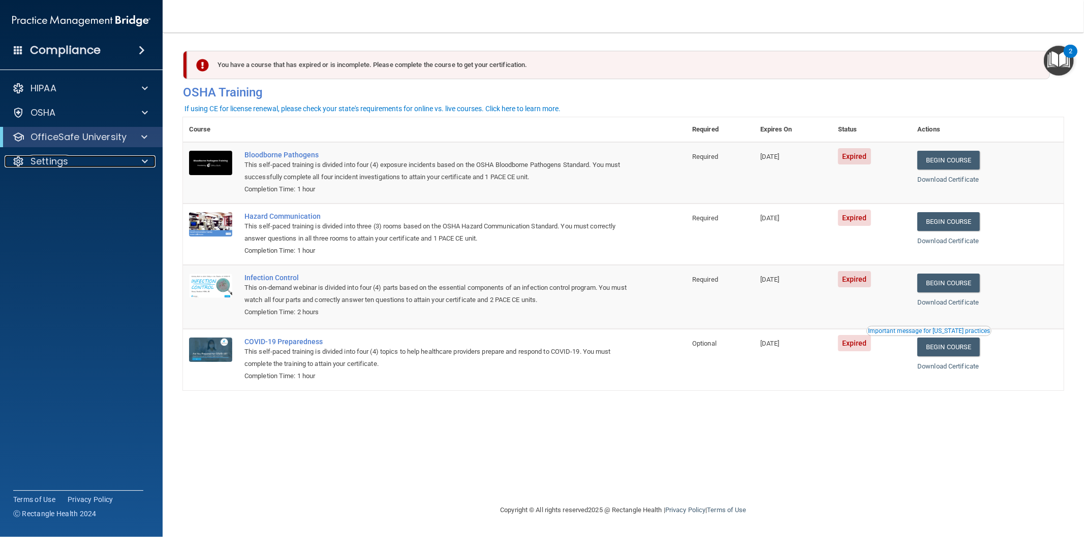
click at [68, 158] on div "Settings" at bounding box center [68, 161] width 126 height 12
click at [75, 132] on p "OfficeSafe University" at bounding box center [78, 137] width 96 height 12
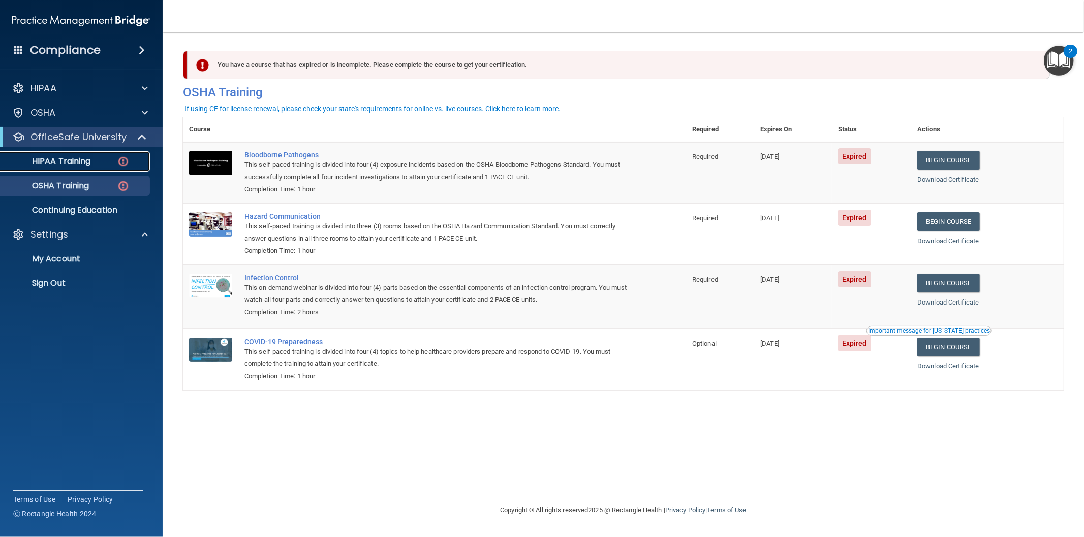
click at [67, 155] on link "HIPAA Training" at bounding box center [70, 161] width 160 height 20
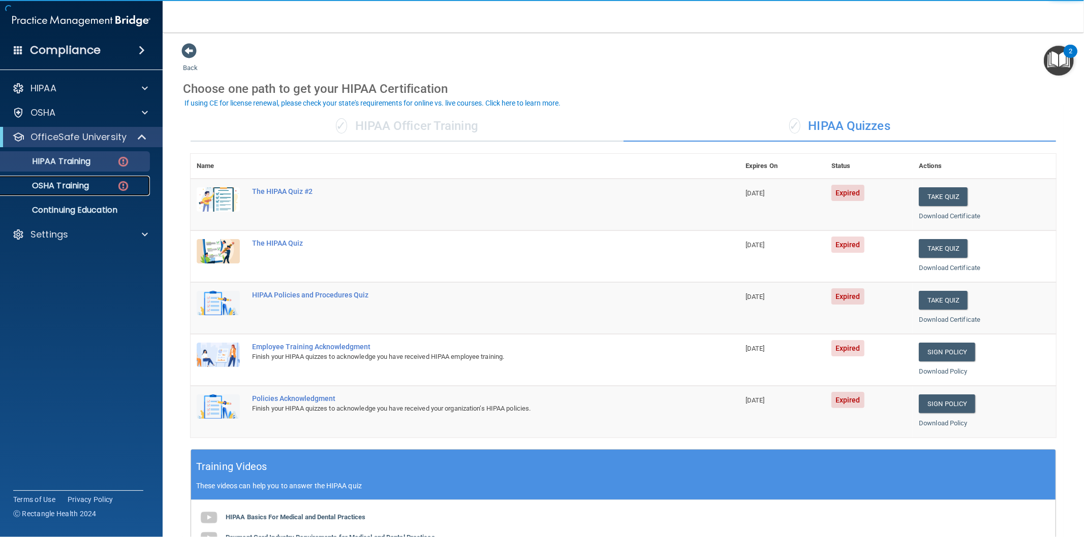
click at [69, 181] on p "OSHA Training" at bounding box center [48, 186] width 82 height 10
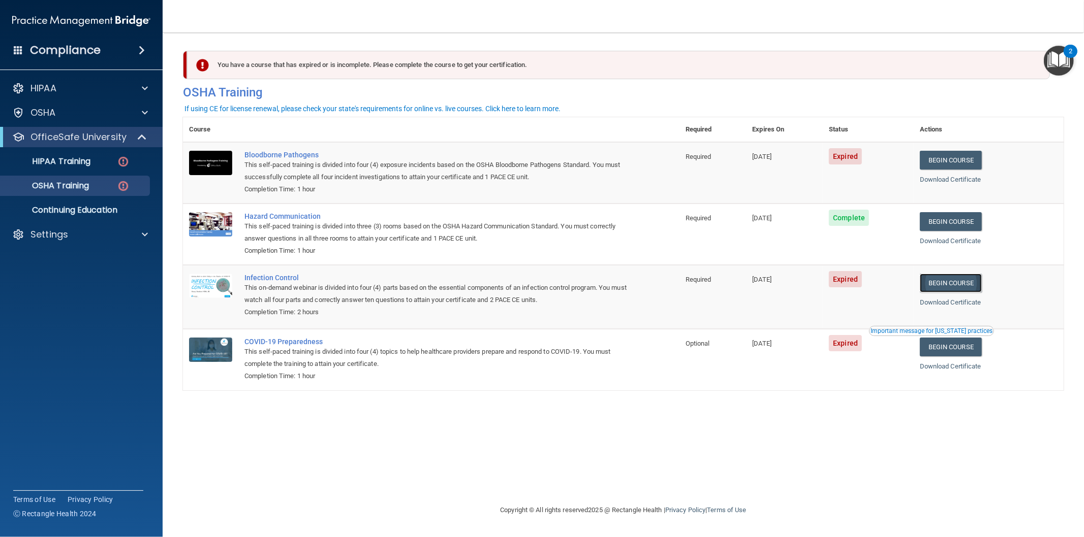
click at [966, 282] on link "Begin Course" at bounding box center [950, 283] width 62 height 19
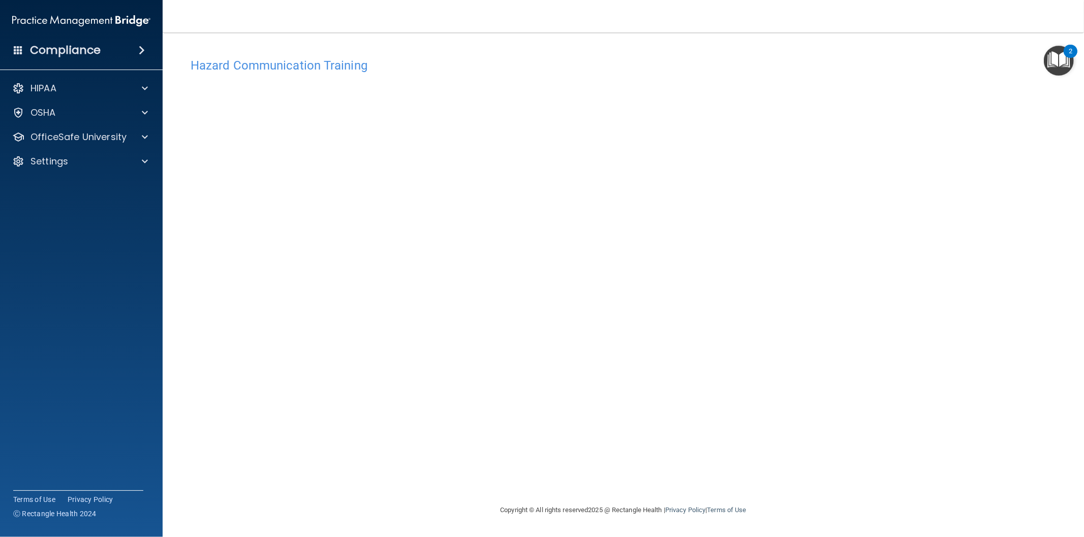
click at [821, 191] on div "Hazard Communication Training This course doesn’t expire until [DATE]. Are you …" at bounding box center [623, 279] width 880 height 452
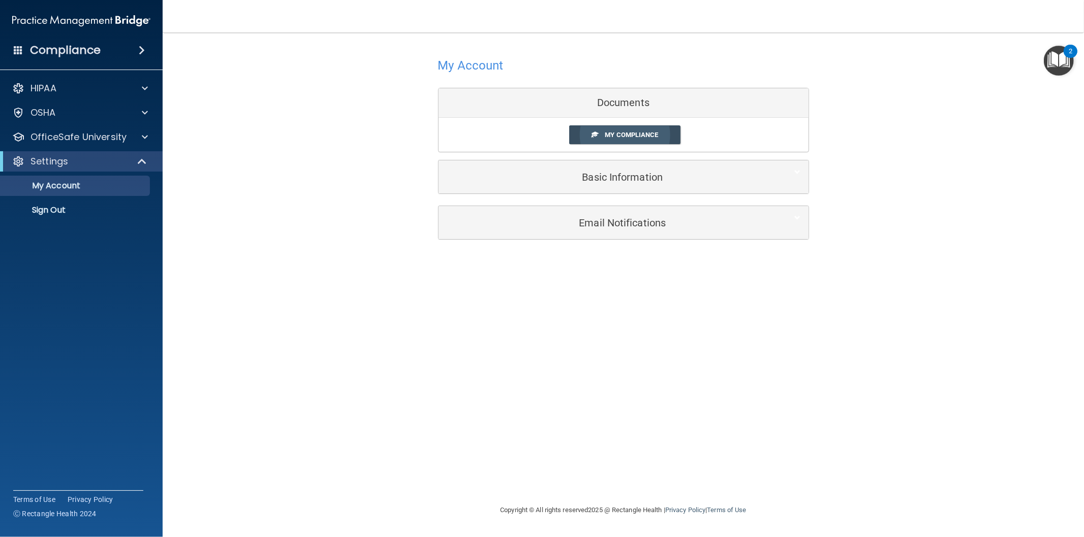
click at [646, 130] on link "My Compliance" at bounding box center [624, 134] width 111 height 19
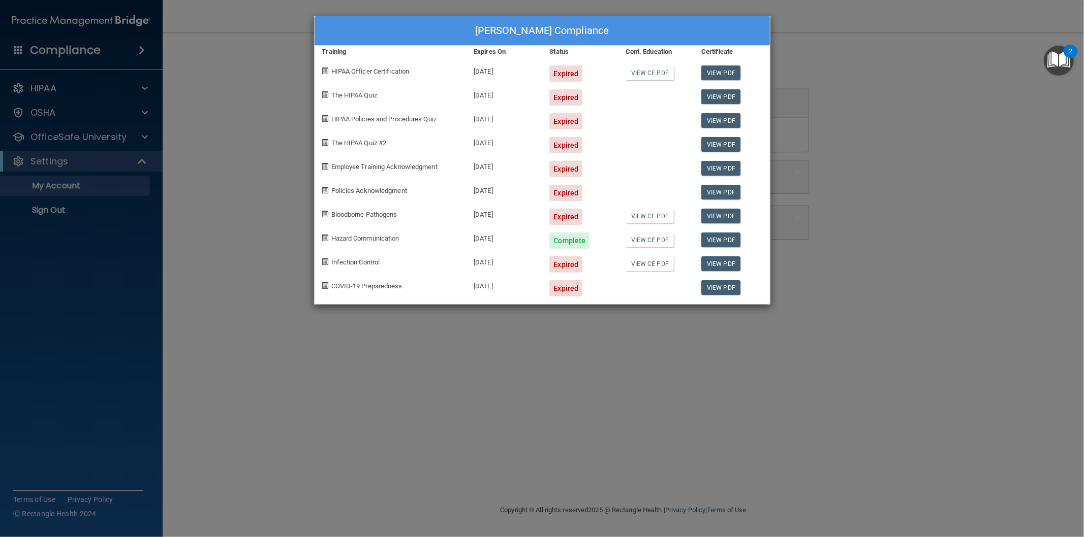
click at [566, 75] on div "Expired" at bounding box center [565, 74] width 33 height 16
click at [566, 93] on div "Expired" at bounding box center [565, 97] width 33 height 16
click at [556, 115] on div "Expired" at bounding box center [565, 121] width 33 height 16
click at [559, 145] on div "Expired" at bounding box center [565, 145] width 33 height 16
click at [565, 161] on div "Expired" at bounding box center [565, 169] width 33 height 16
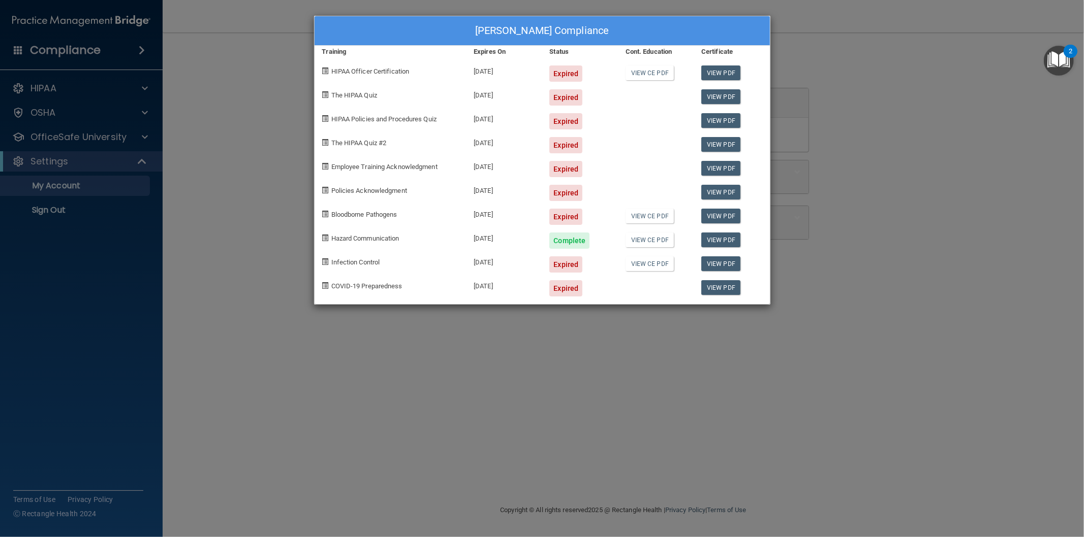
click at [565, 188] on div "Expired" at bounding box center [565, 193] width 33 height 16
click at [565, 214] on div "Expired" at bounding box center [565, 217] width 33 height 16
click at [567, 258] on div "Expired" at bounding box center [565, 265] width 33 height 16
click at [566, 278] on div "Expired" at bounding box center [580, 285] width 76 height 24
click at [660, 218] on link "View CE PDF" at bounding box center [649, 216] width 48 height 15
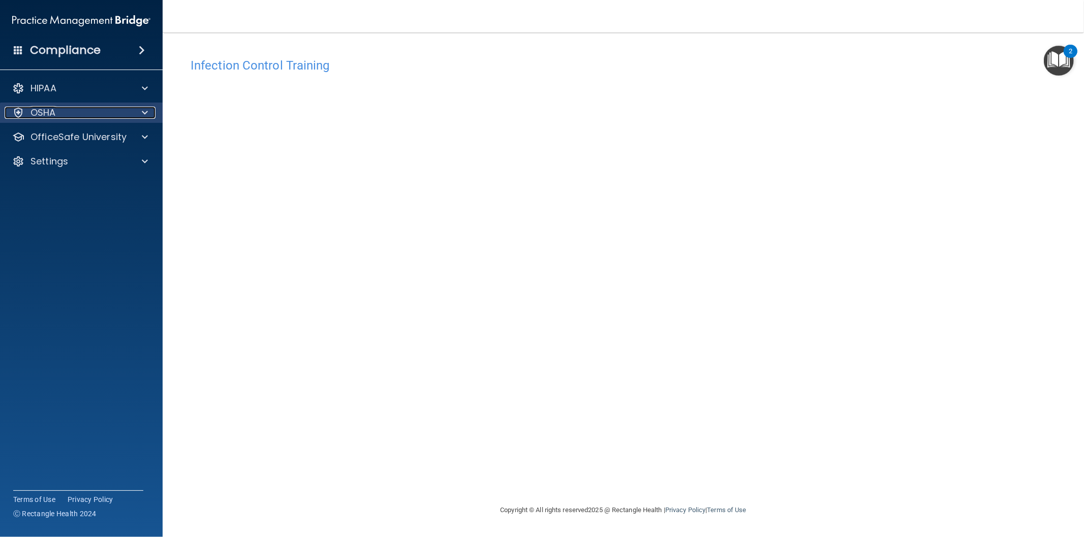
click at [57, 112] on div "OSHA" at bounding box center [68, 113] width 126 height 12
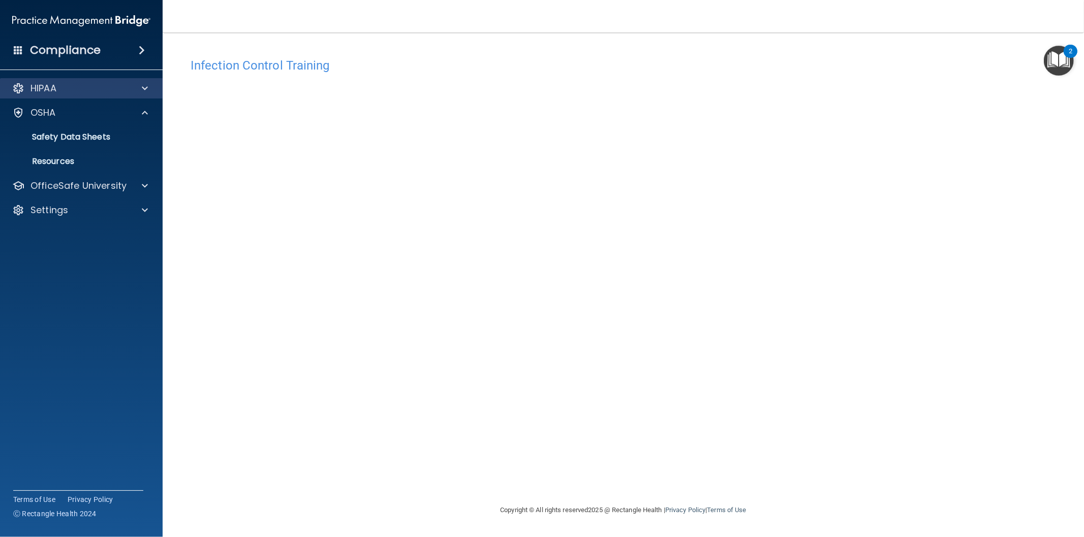
click at [51, 94] on div "HIPAA" at bounding box center [81, 88] width 163 height 20
click at [64, 163] on p "Resources" at bounding box center [76, 161] width 139 height 10
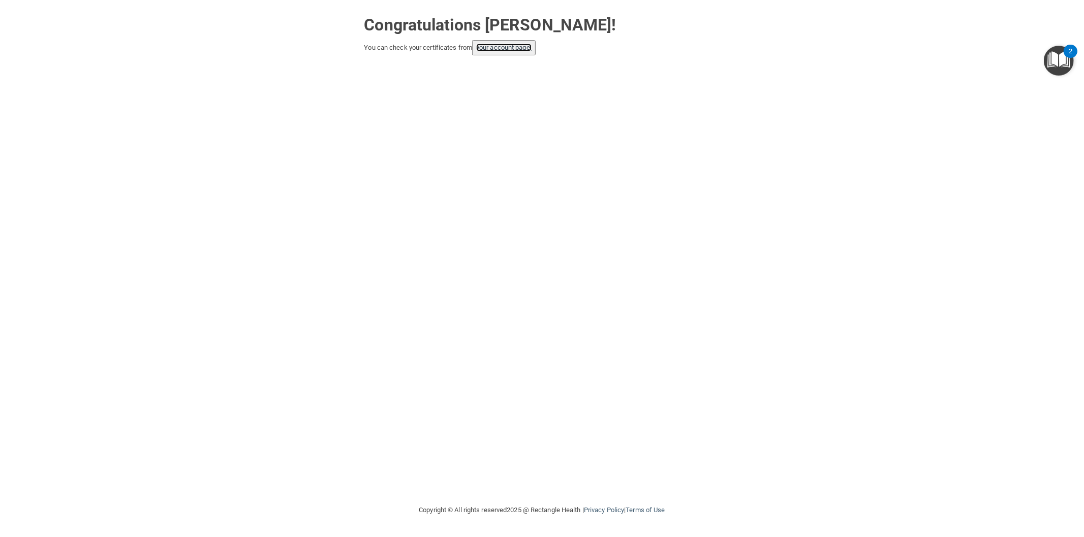
click at [519, 51] on link "your account page!" at bounding box center [503, 48] width 55 height 8
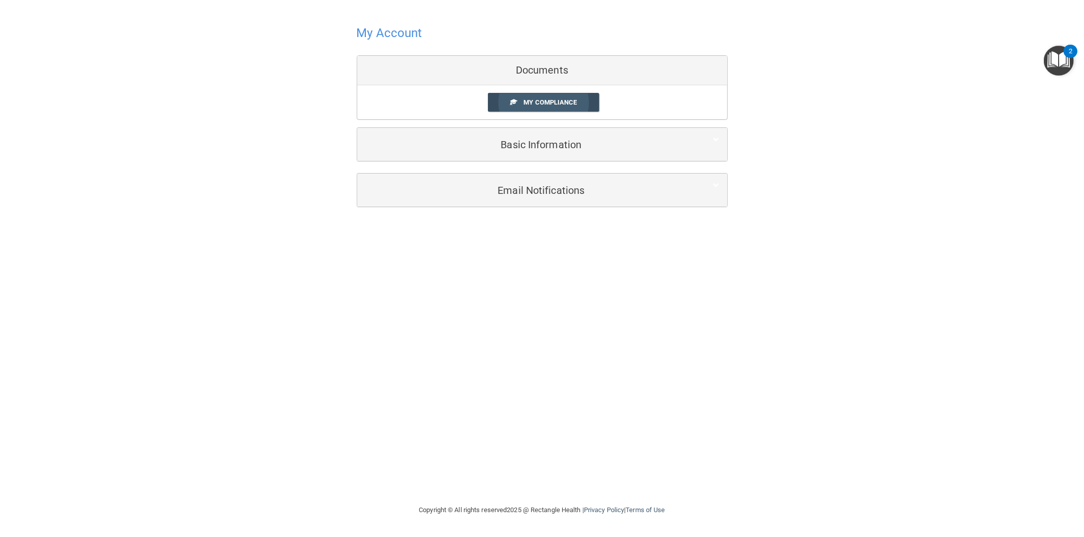
click at [585, 101] on link "My Compliance" at bounding box center [543, 102] width 111 height 19
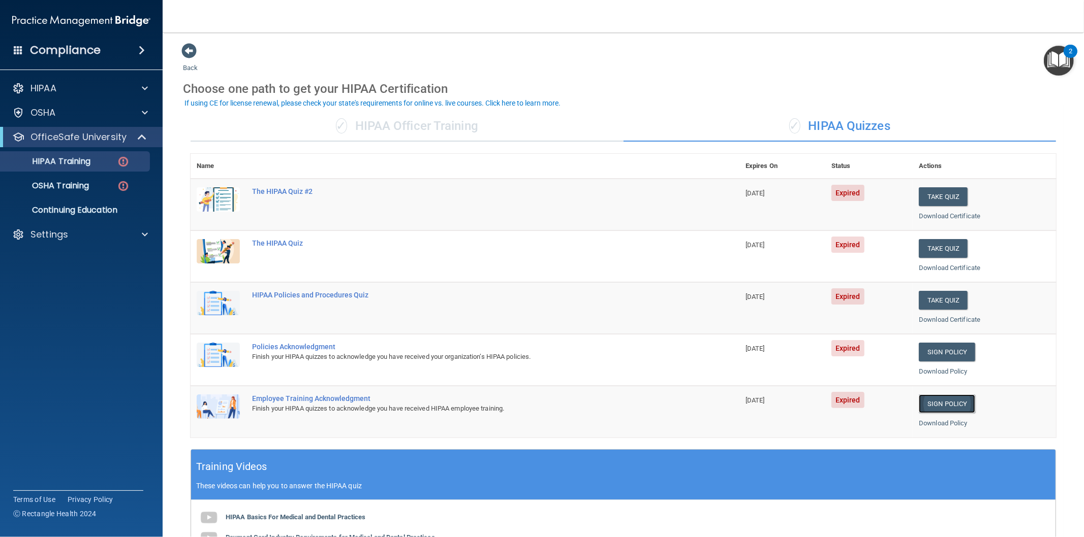
click at [941, 403] on link "Sign Policy" at bounding box center [946, 404] width 56 height 19
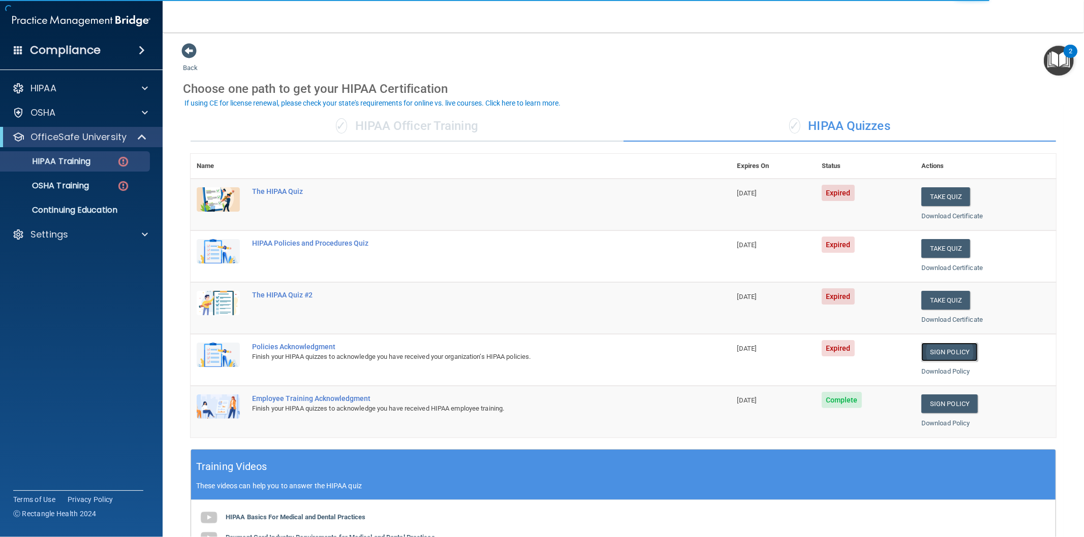
click at [947, 351] on link "Sign Policy" at bounding box center [949, 352] width 56 height 19
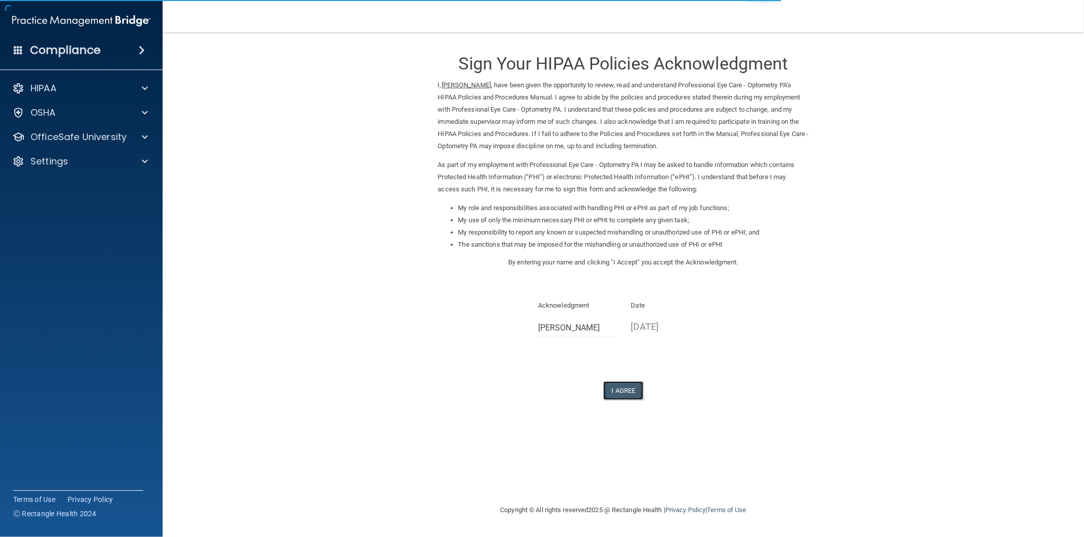
click at [636, 388] on button "I Agree" at bounding box center [623, 391] width 41 height 19
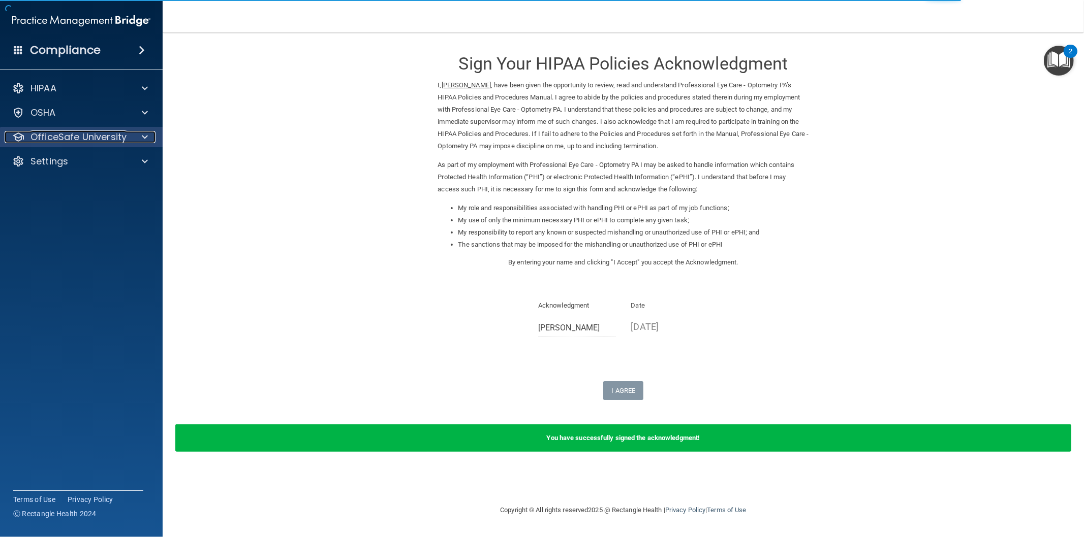
click at [89, 139] on p "OfficeSafe University" at bounding box center [78, 137] width 96 height 12
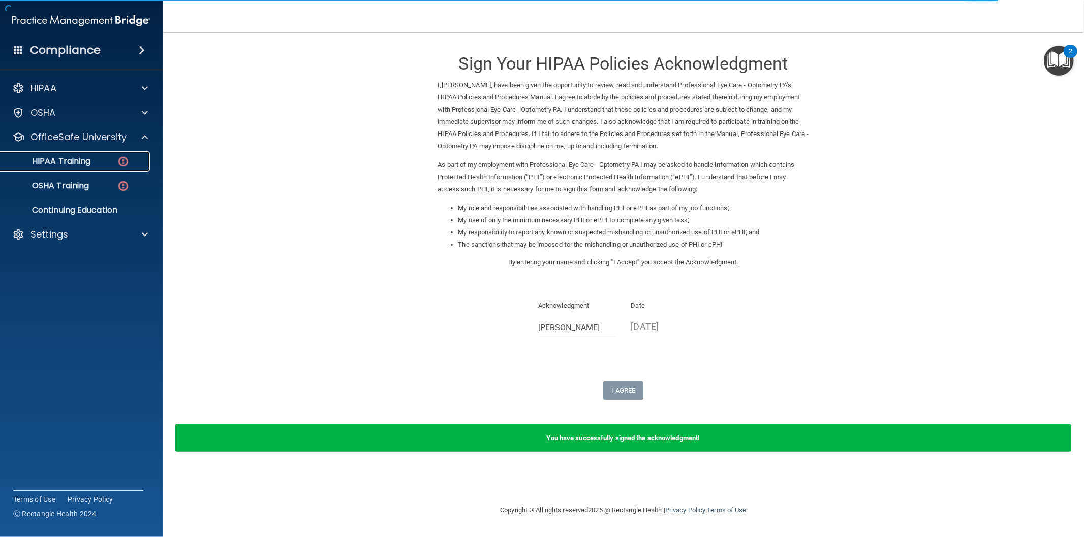
click at [82, 160] on p "HIPAA Training" at bounding box center [49, 161] width 84 height 10
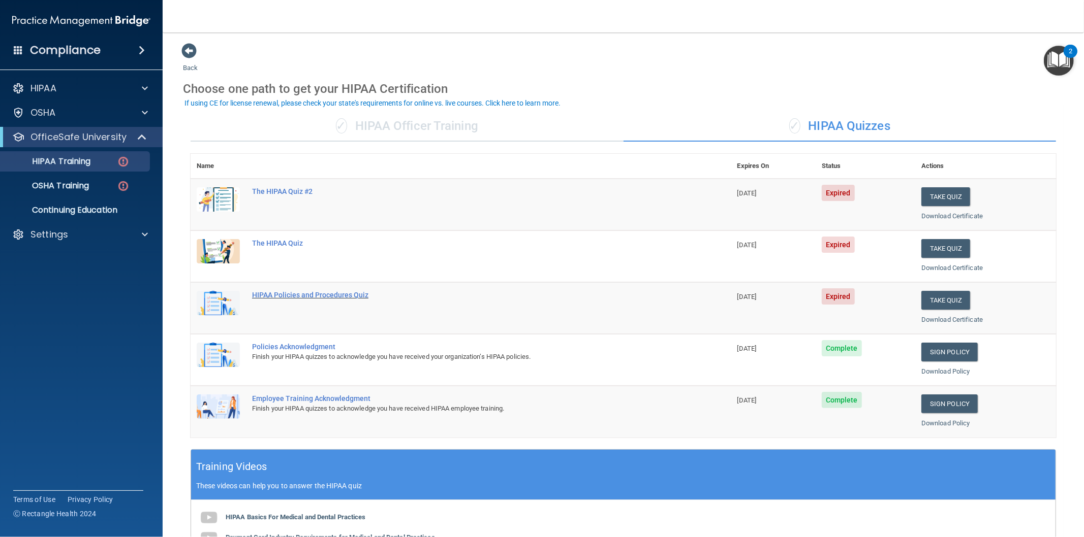
click at [335, 296] on div "HIPAA Policies and Procedures Quiz" at bounding box center [466, 295] width 428 height 8
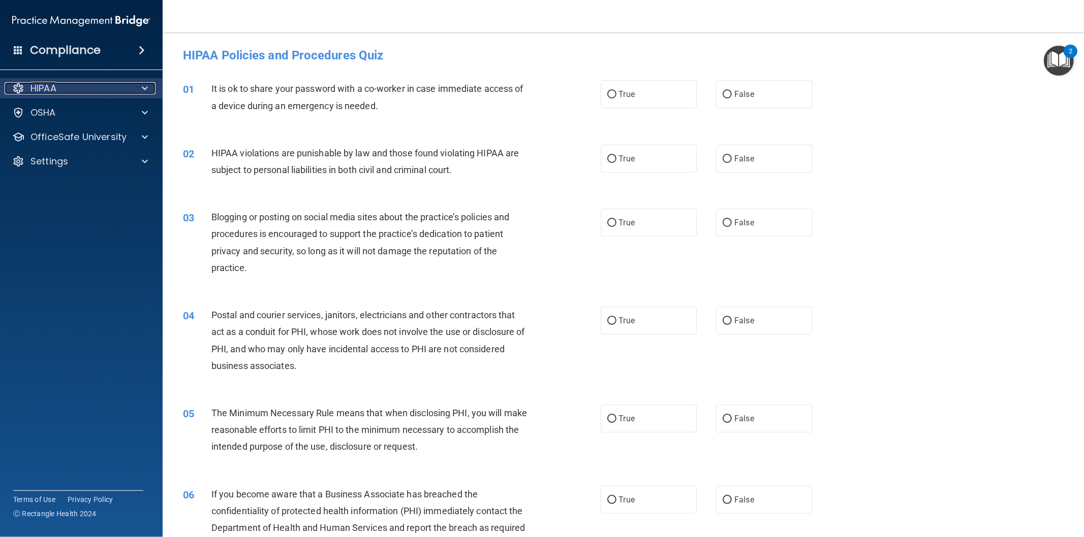
click at [48, 90] on p "HIPAA" at bounding box center [43, 88] width 26 height 12
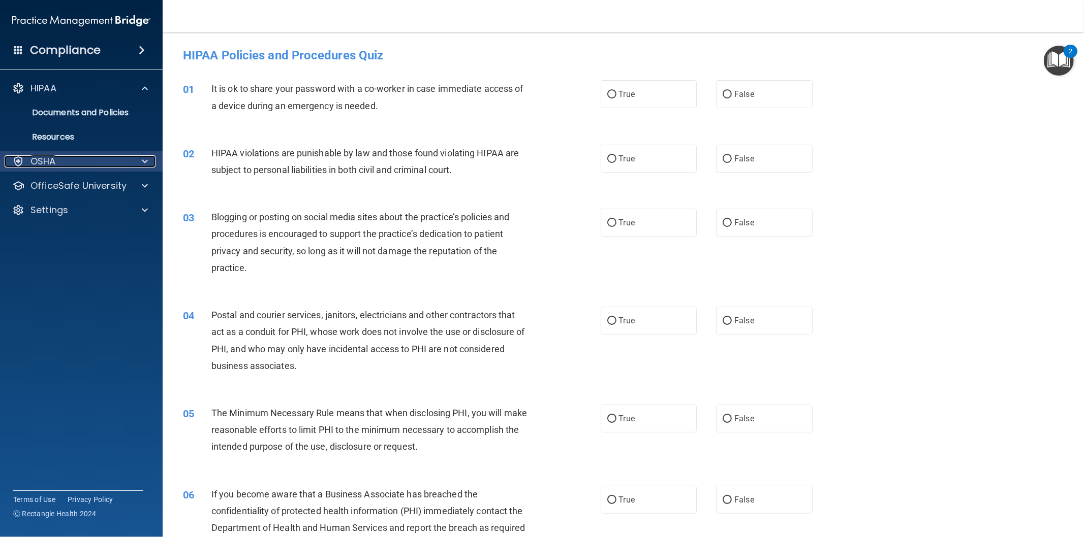
click at [53, 155] on p "OSHA" at bounding box center [42, 161] width 25 height 12
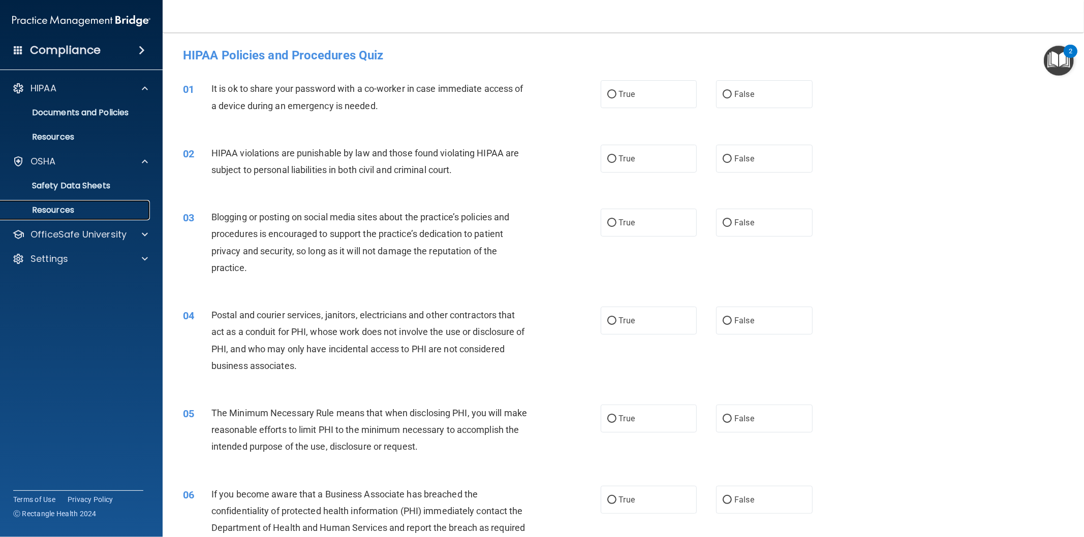
click at [59, 206] on p "Resources" at bounding box center [76, 210] width 139 height 10
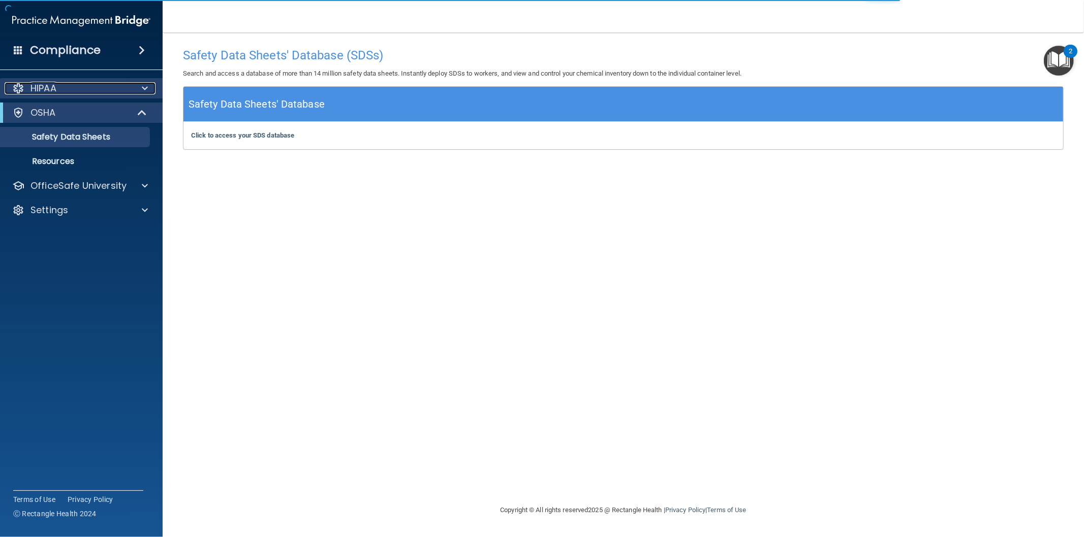
click at [65, 90] on div "HIPAA" at bounding box center [68, 88] width 126 height 12
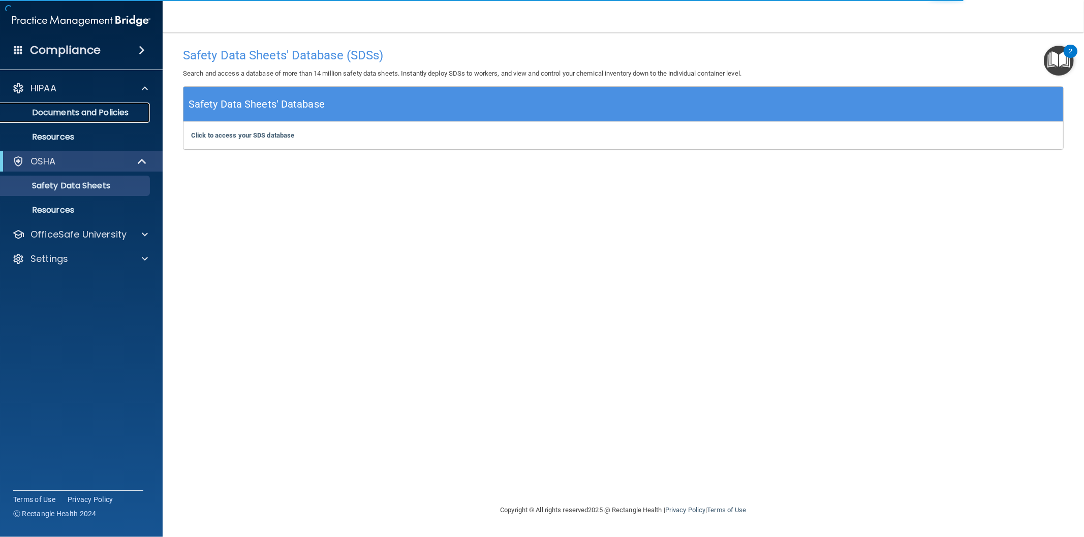
click at [61, 110] on p "Documents and Policies" at bounding box center [76, 113] width 139 height 10
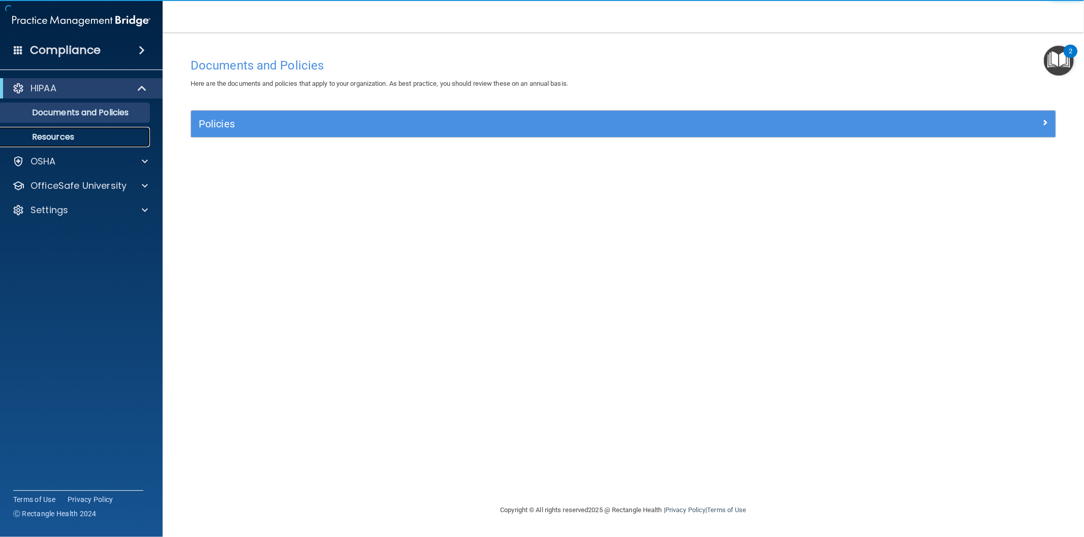
click at [64, 134] on p "Resources" at bounding box center [76, 137] width 139 height 10
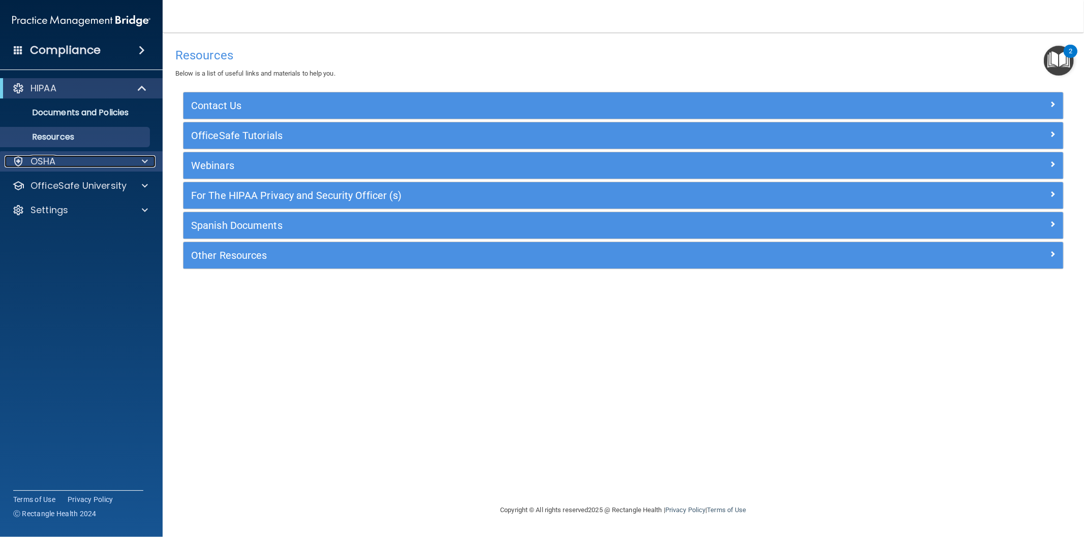
click at [59, 155] on div "OSHA" at bounding box center [68, 161] width 126 height 12
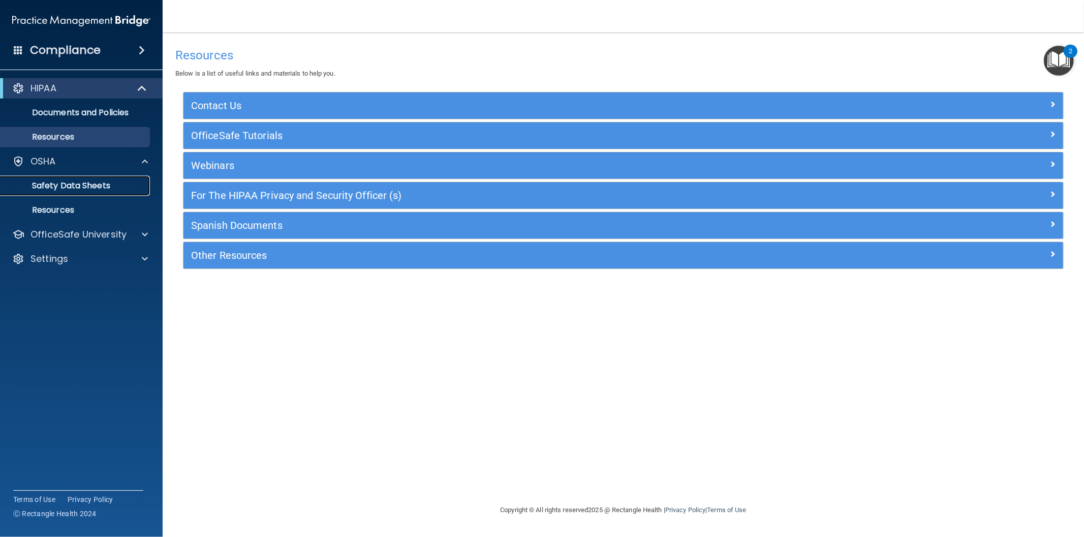
click at [59, 185] on p "Safety Data Sheets" at bounding box center [76, 186] width 139 height 10
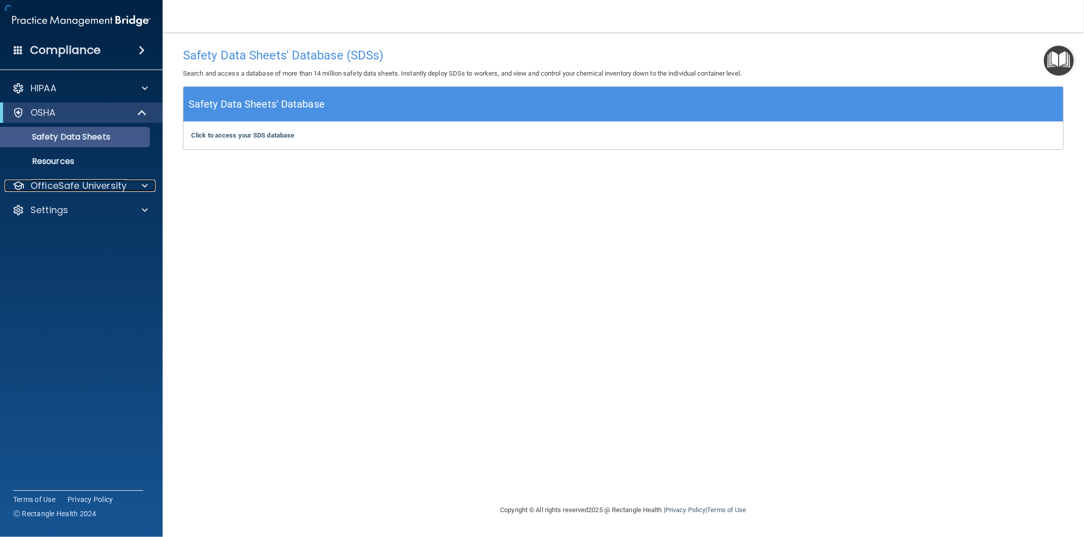
click at [59, 185] on p "OfficeSafe University" at bounding box center [78, 186] width 96 height 12
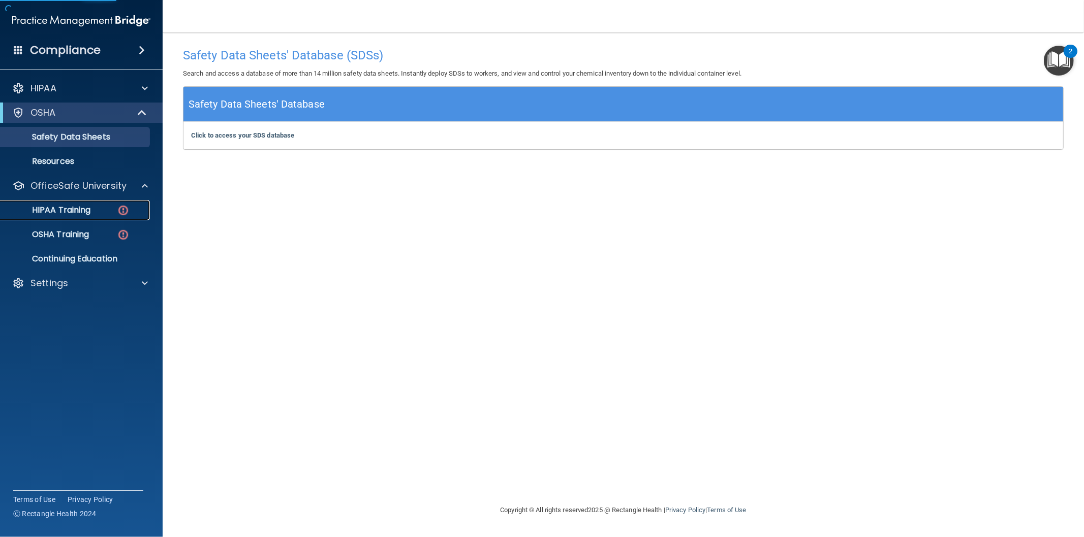
click at [59, 207] on p "HIPAA Training" at bounding box center [49, 210] width 84 height 10
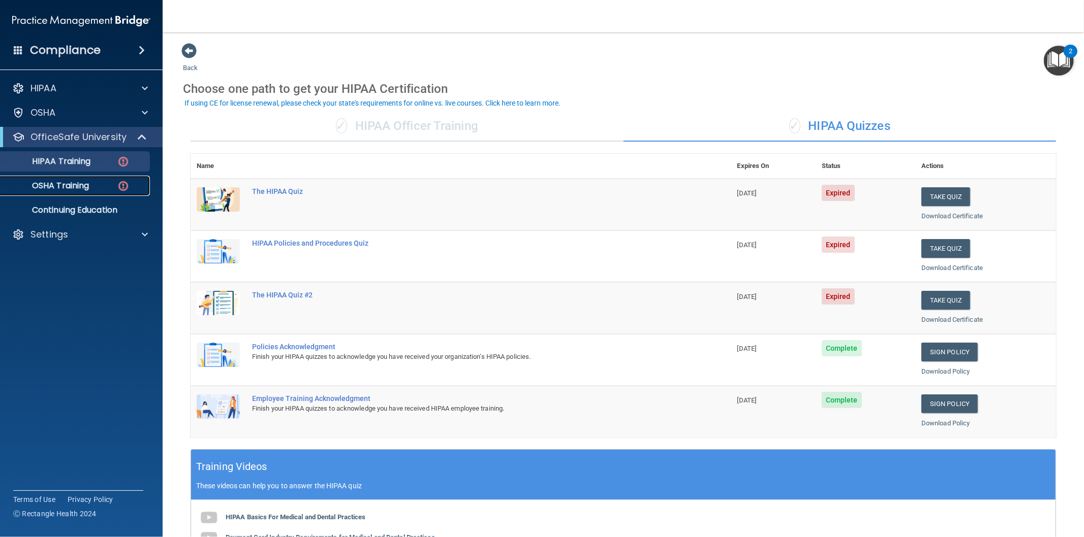
click at [74, 184] on p "OSHA Training" at bounding box center [48, 186] width 82 height 10
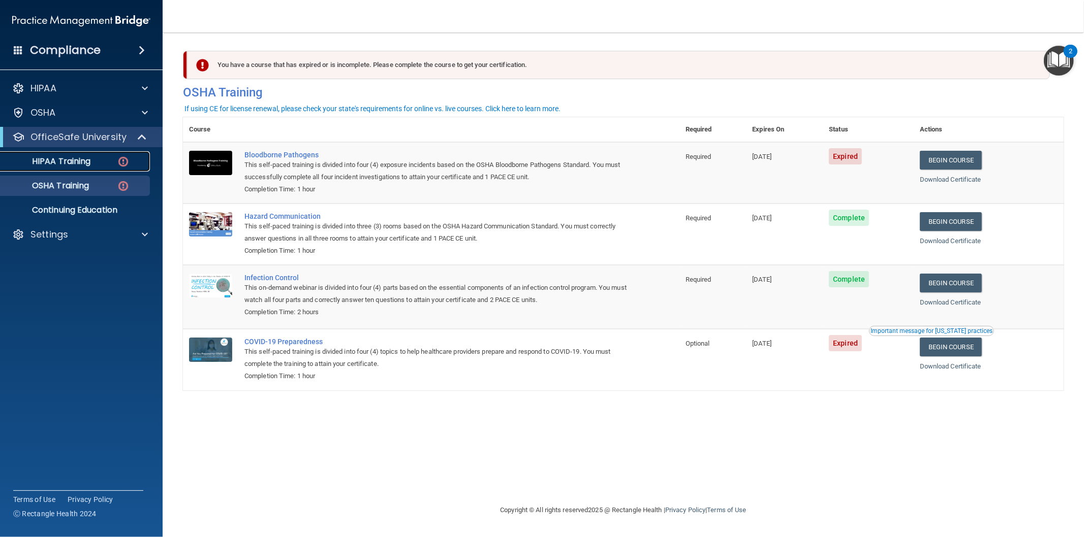
click at [69, 154] on link "HIPAA Training" at bounding box center [70, 161] width 160 height 20
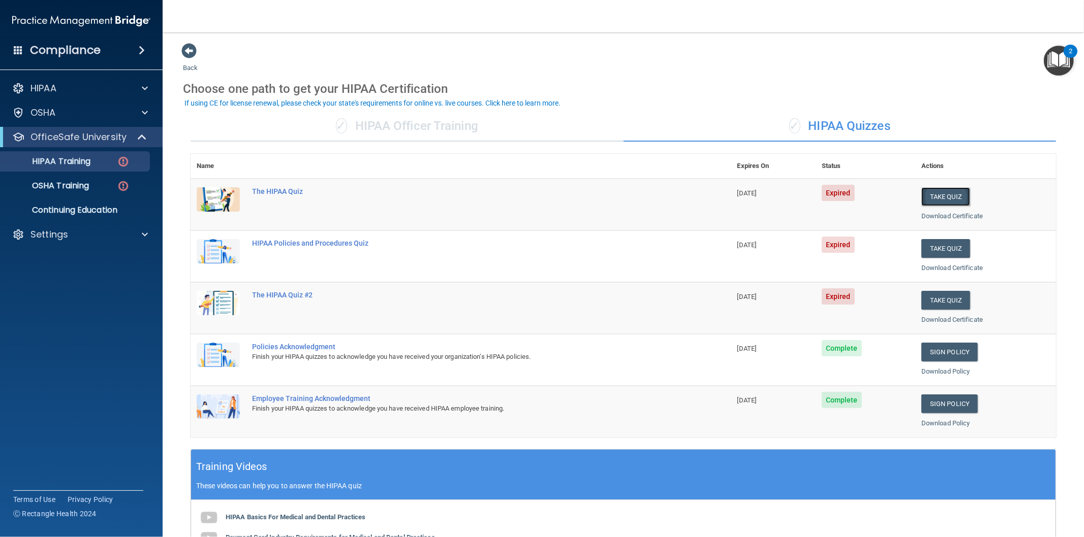
click at [936, 197] on button "Take Quiz" at bounding box center [945, 196] width 49 height 19
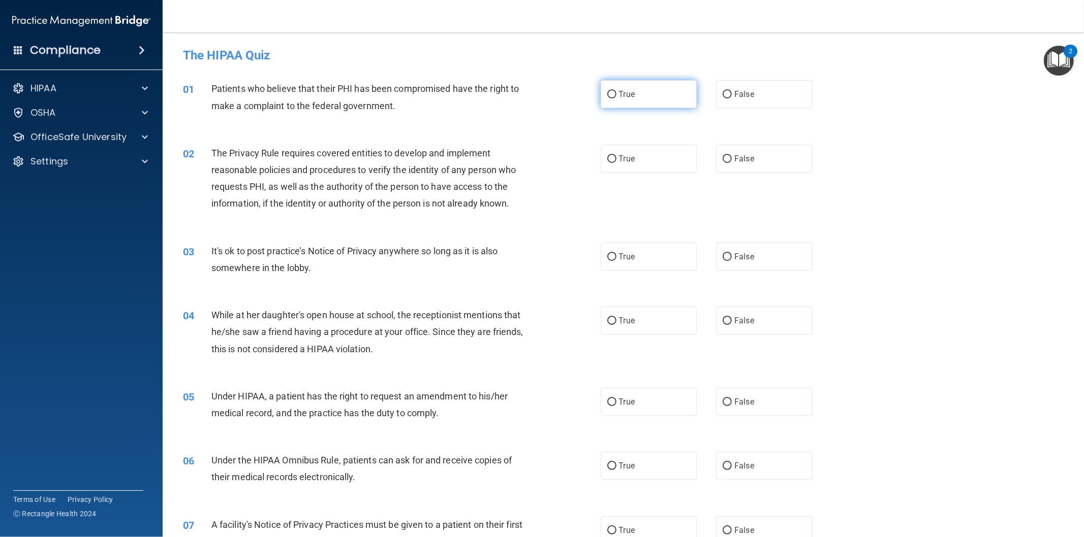
click at [609, 97] on input "True" at bounding box center [611, 95] width 9 height 8
radio input "true"
click at [612, 153] on label "True" at bounding box center [648, 159] width 97 height 28
click at [612, 155] on input "True" at bounding box center [611, 159] width 9 height 8
radio input "true"
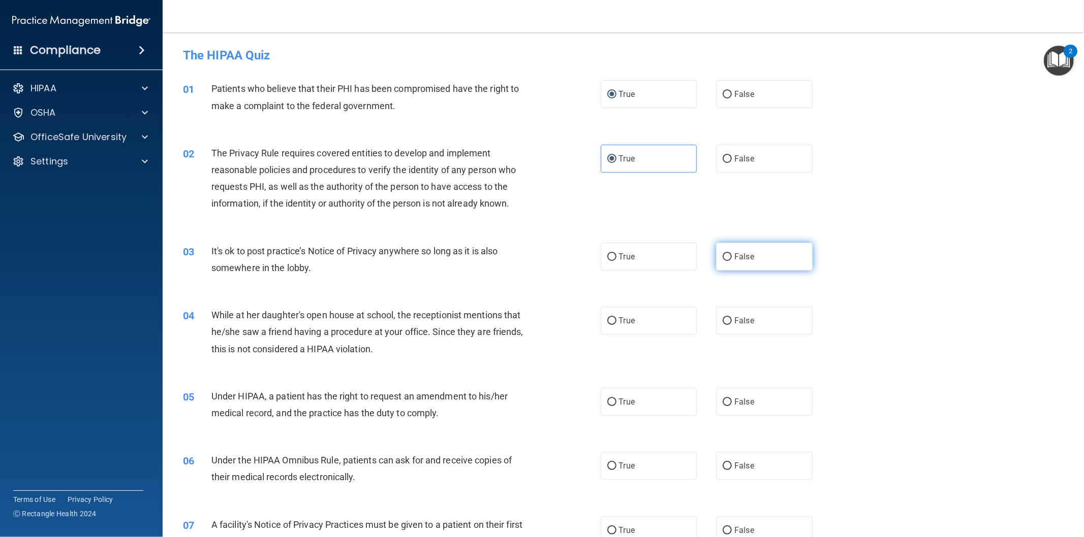
click at [722, 254] on input "False" at bounding box center [726, 257] width 9 height 8
radio input "true"
click at [722, 320] on input "False" at bounding box center [726, 322] width 9 height 8
radio input "true"
drag, startPoint x: 717, startPoint y: 403, endPoint x: 722, endPoint y: 403, distance: 5.6
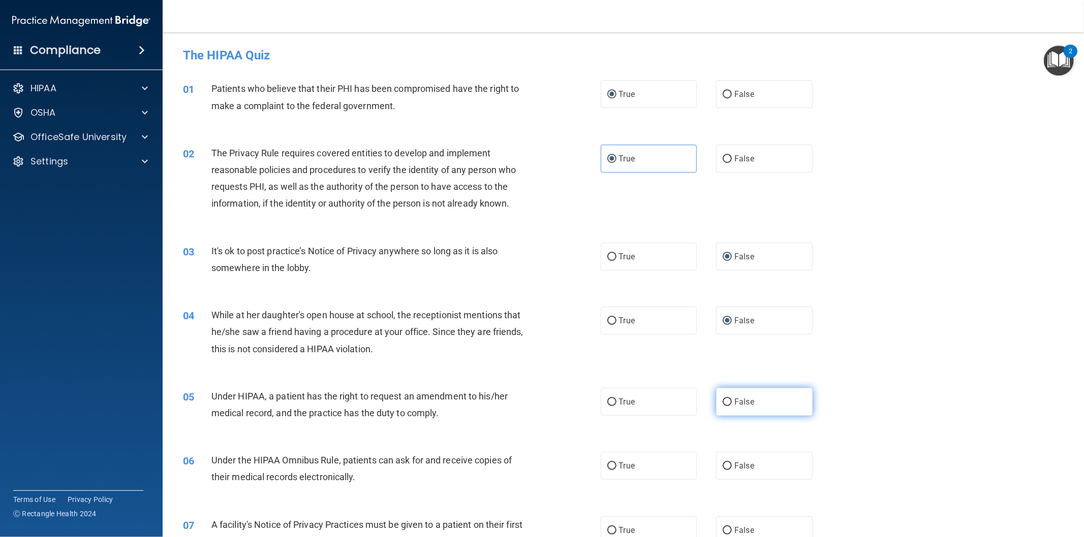
click at [718, 403] on label "False" at bounding box center [764, 402] width 97 height 28
click at [723, 402] on input "False" at bounding box center [726, 403] width 9 height 8
radio input "true"
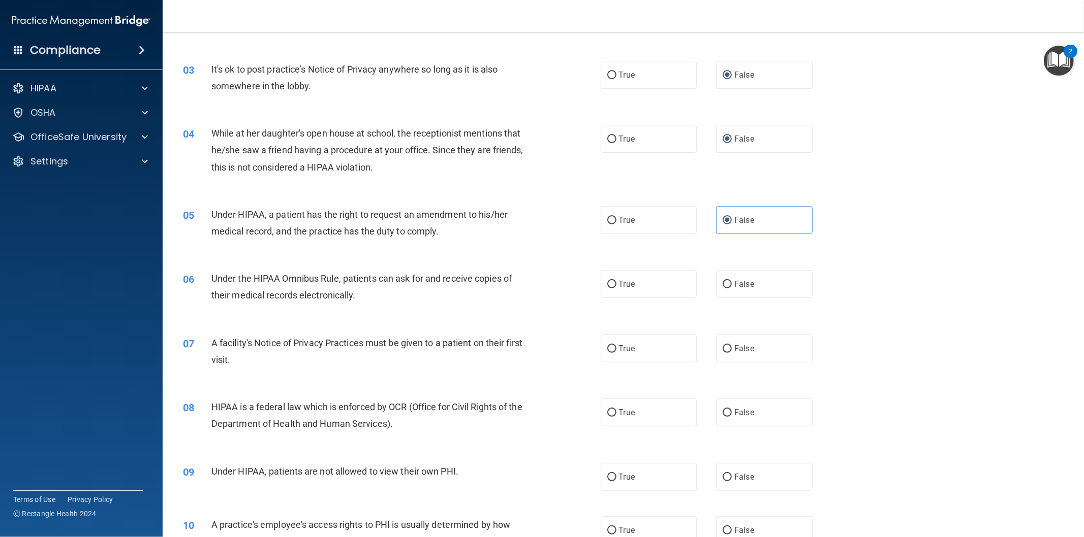
scroll to position [188, 0]
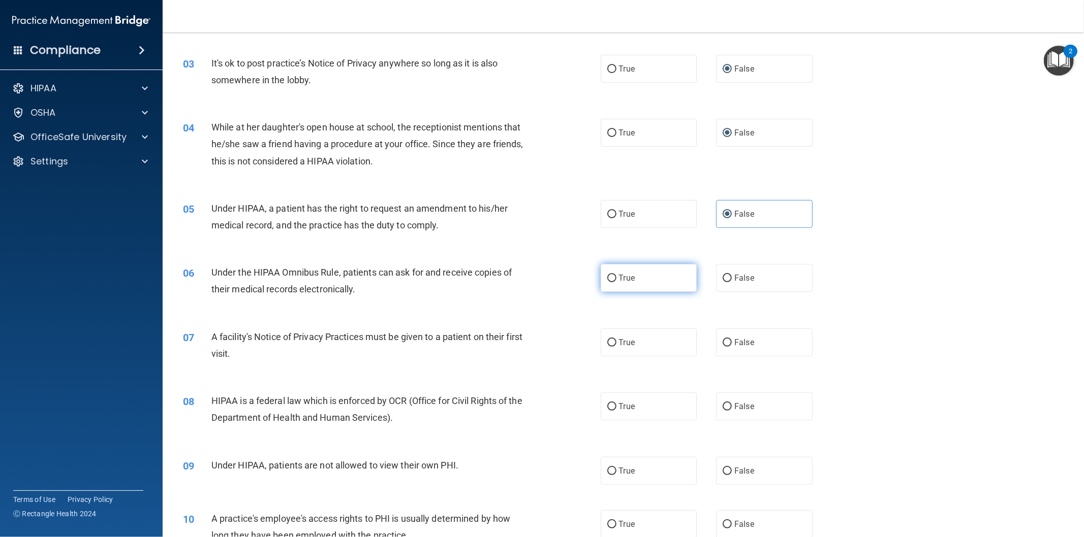
click at [607, 277] on input "True" at bounding box center [611, 279] width 9 height 8
radio input "true"
click at [609, 340] on input "True" at bounding box center [611, 343] width 9 height 8
radio input "true"
click at [608, 412] on label "True" at bounding box center [648, 407] width 97 height 28
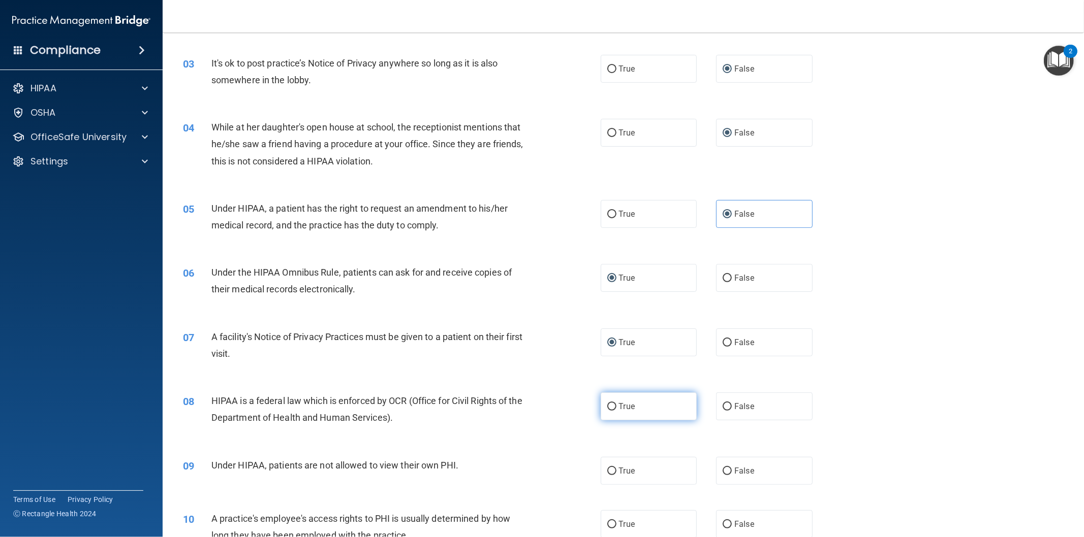
click at [608, 411] on input "True" at bounding box center [611, 407] width 9 height 8
radio input "true"
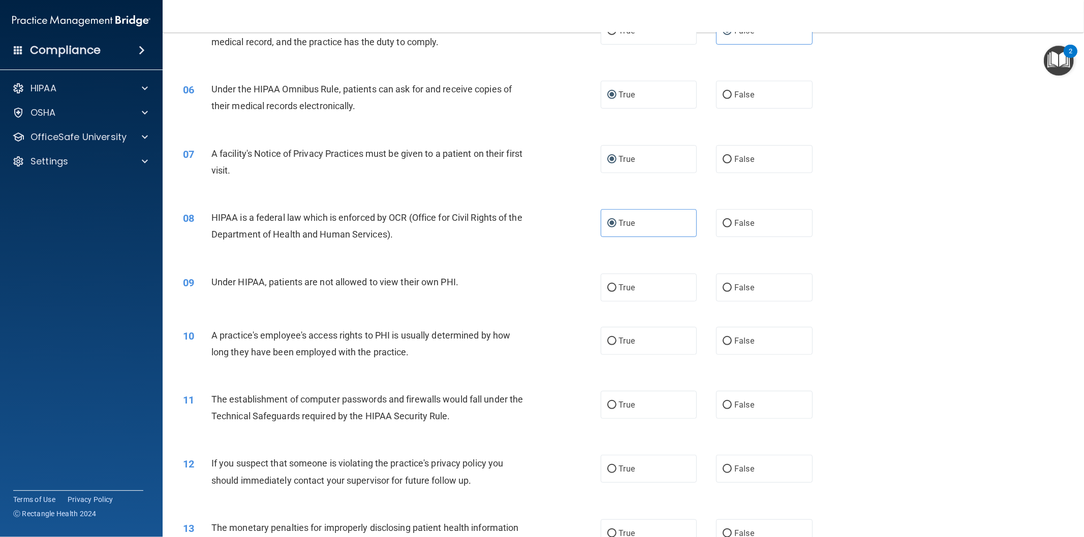
scroll to position [376, 0]
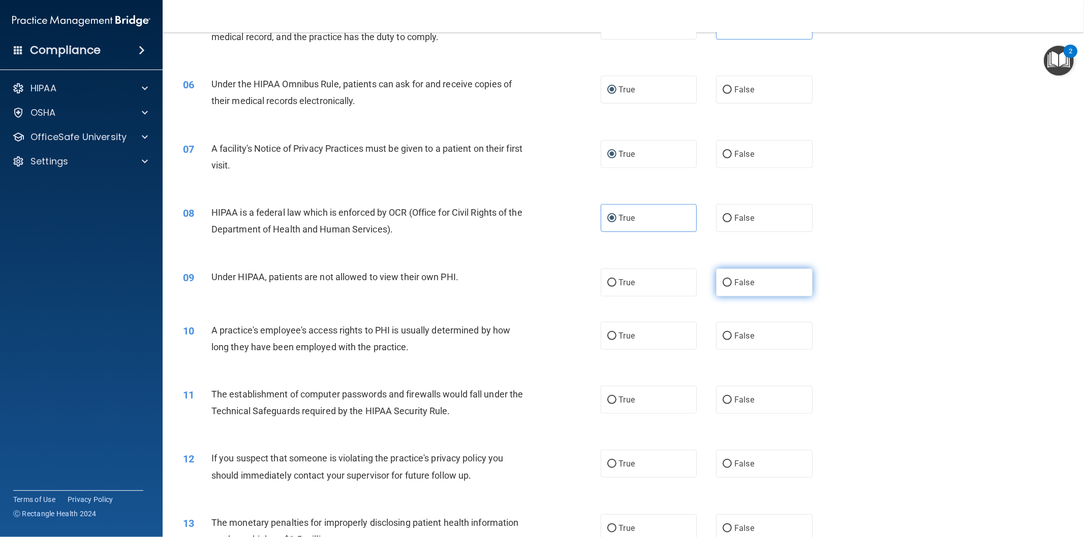
click at [722, 283] on input "False" at bounding box center [726, 283] width 9 height 8
radio input "true"
click at [724, 333] on input "False" at bounding box center [726, 337] width 9 height 8
radio input "true"
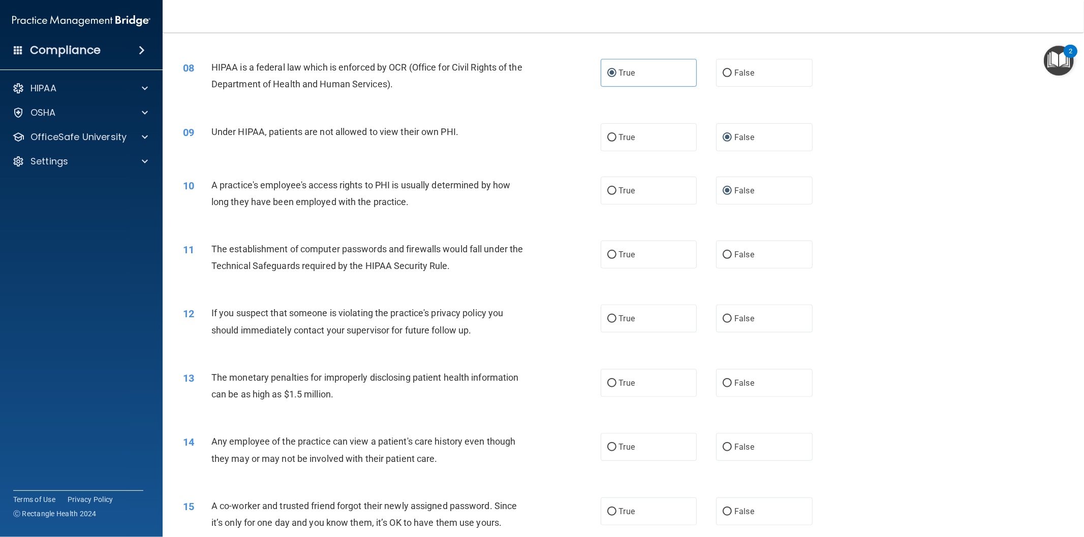
scroll to position [564, 0]
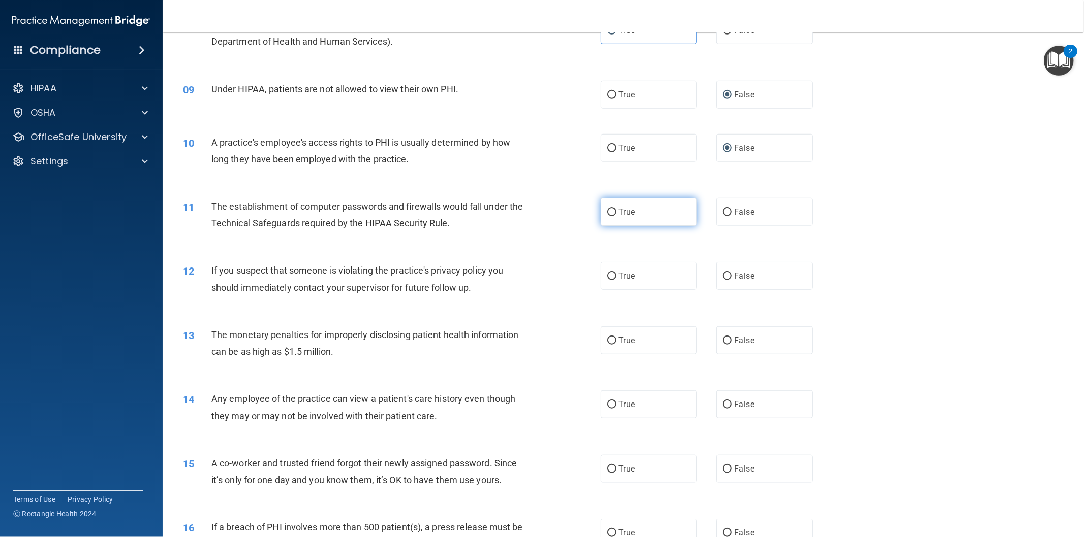
click at [607, 214] on input "True" at bounding box center [611, 213] width 9 height 8
radio input "true"
click at [607, 273] on input "True" at bounding box center [611, 277] width 9 height 8
radio input "true"
click at [608, 339] on input "True" at bounding box center [611, 341] width 9 height 8
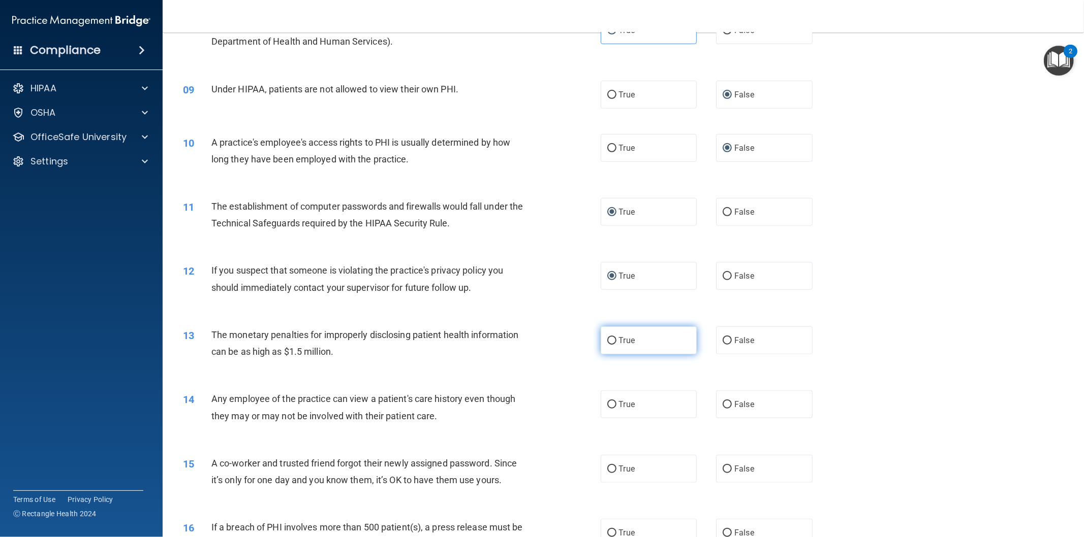
radio input "true"
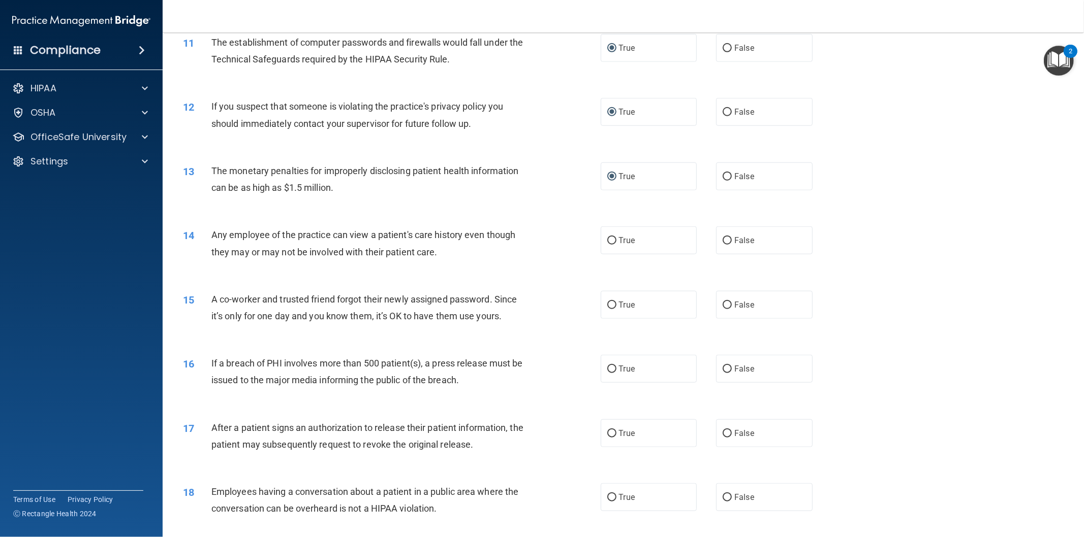
scroll to position [752, 0]
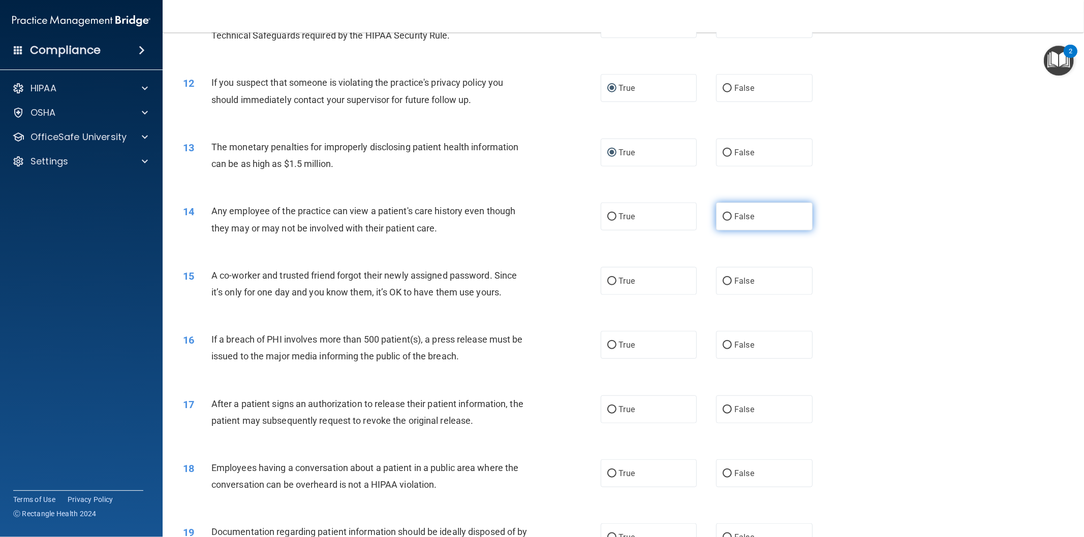
click at [722, 215] on input "False" at bounding box center [726, 217] width 9 height 8
radio input "true"
click at [723, 278] on input "False" at bounding box center [726, 282] width 9 height 8
radio input "true"
click at [611, 341] on label "True" at bounding box center [648, 345] width 97 height 28
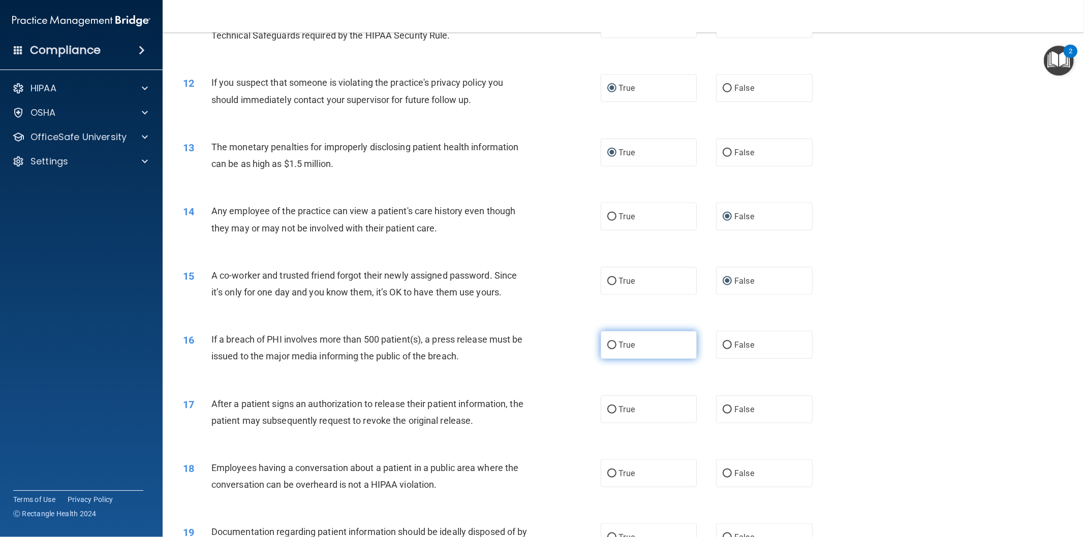
click at [611, 342] on input "True" at bounding box center [611, 346] width 9 height 8
radio input "true"
click at [608, 409] on input "True" at bounding box center [611, 410] width 9 height 8
radio input "true"
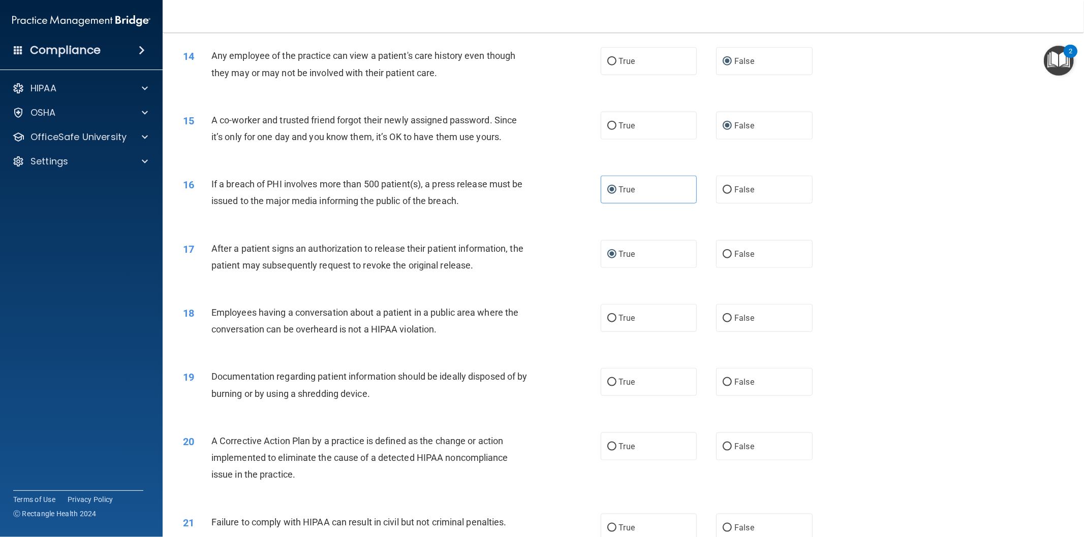
scroll to position [941, 0]
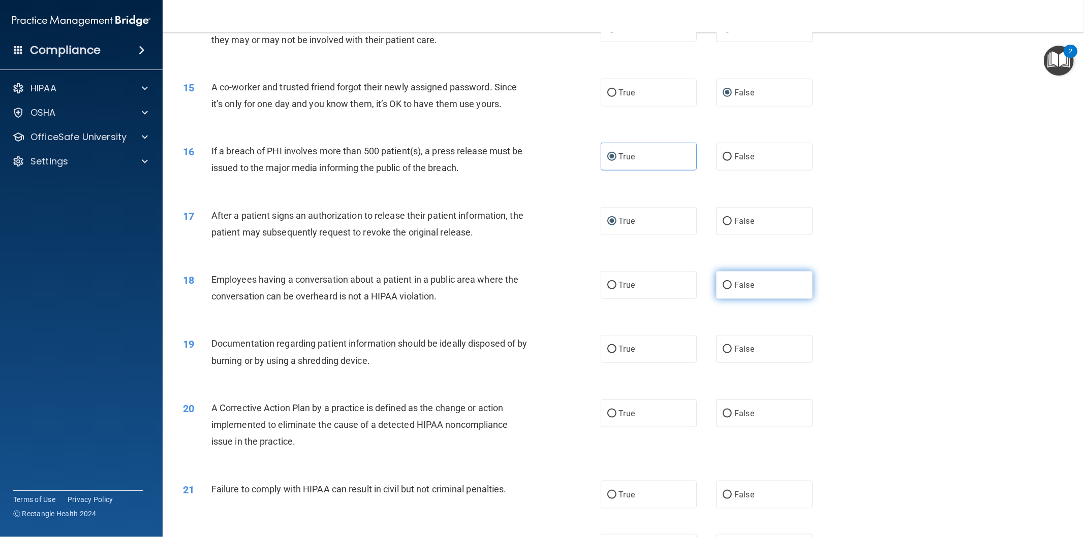
click at [722, 287] on input "False" at bounding box center [726, 286] width 9 height 8
radio input "true"
click at [607, 346] on input "True" at bounding box center [611, 350] width 9 height 8
radio input "true"
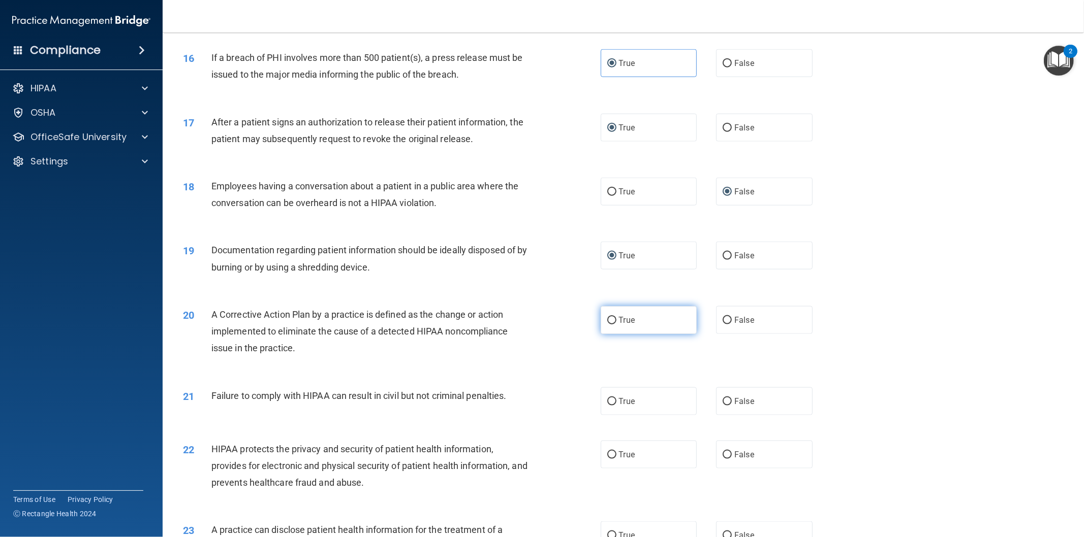
click at [600, 322] on label "True" at bounding box center [648, 320] width 97 height 28
click at [607, 322] on input "True" at bounding box center [611, 321] width 9 height 8
radio input "true"
click at [722, 399] on input "False" at bounding box center [726, 402] width 9 height 8
radio input "true"
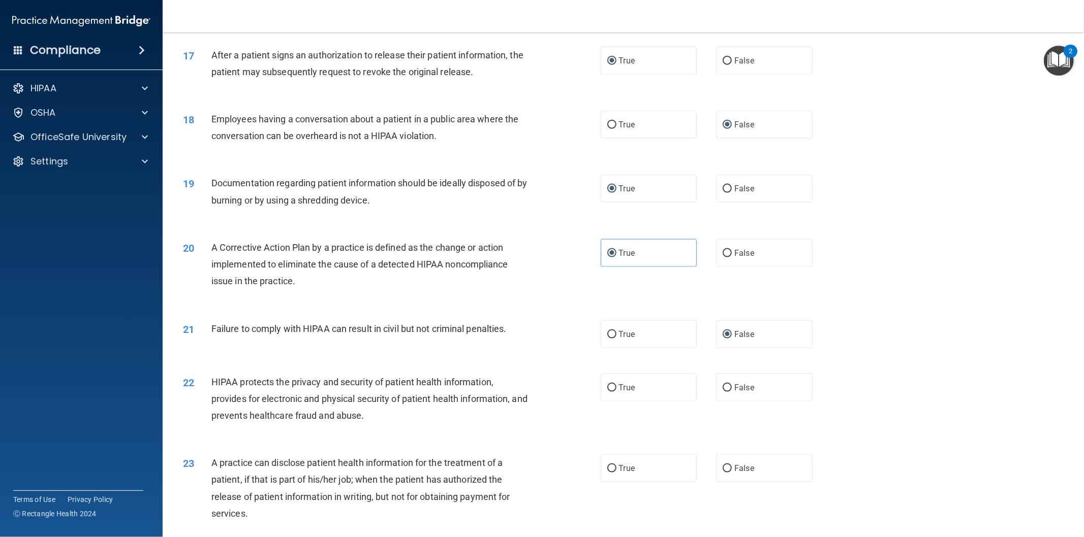
scroll to position [1129, 0]
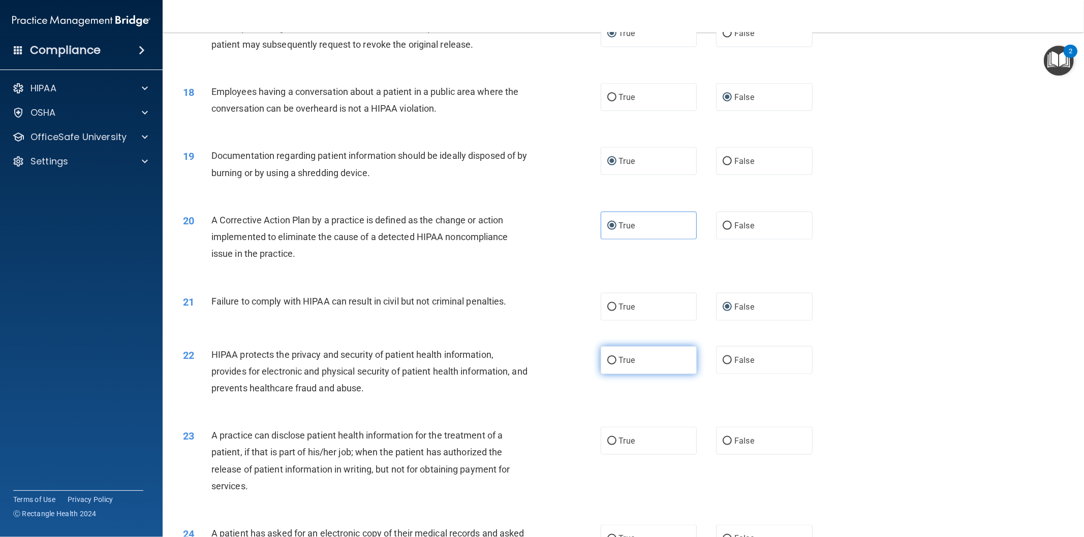
click at [619, 358] on span "True" at bounding box center [627, 361] width 16 height 10
click at [614, 358] on input "True" at bounding box center [611, 361] width 9 height 8
radio input "true"
click at [717, 434] on label "False" at bounding box center [764, 441] width 97 height 28
click at [722, 438] on input "False" at bounding box center [726, 442] width 9 height 8
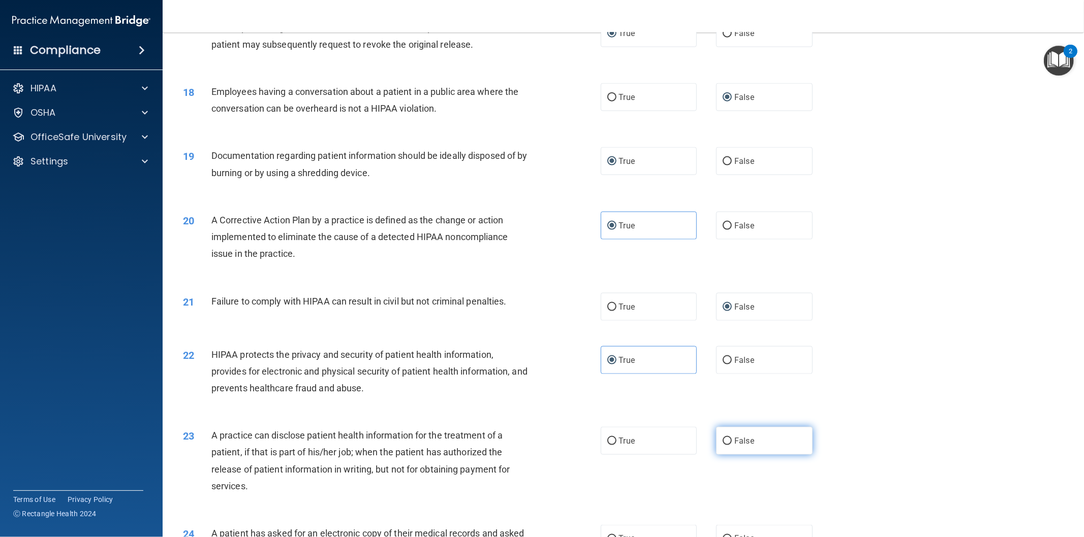
radio input "true"
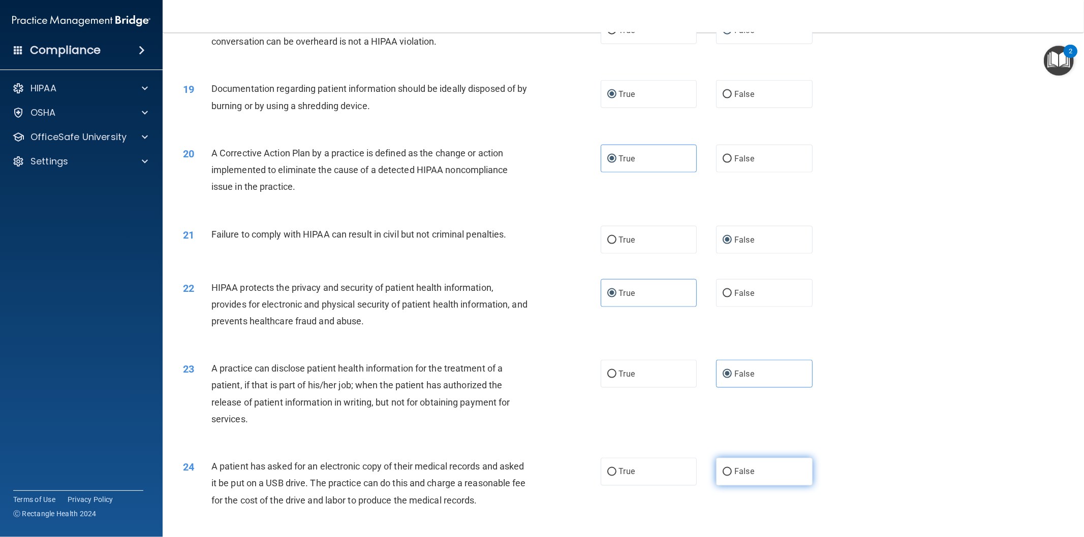
scroll to position [1223, 0]
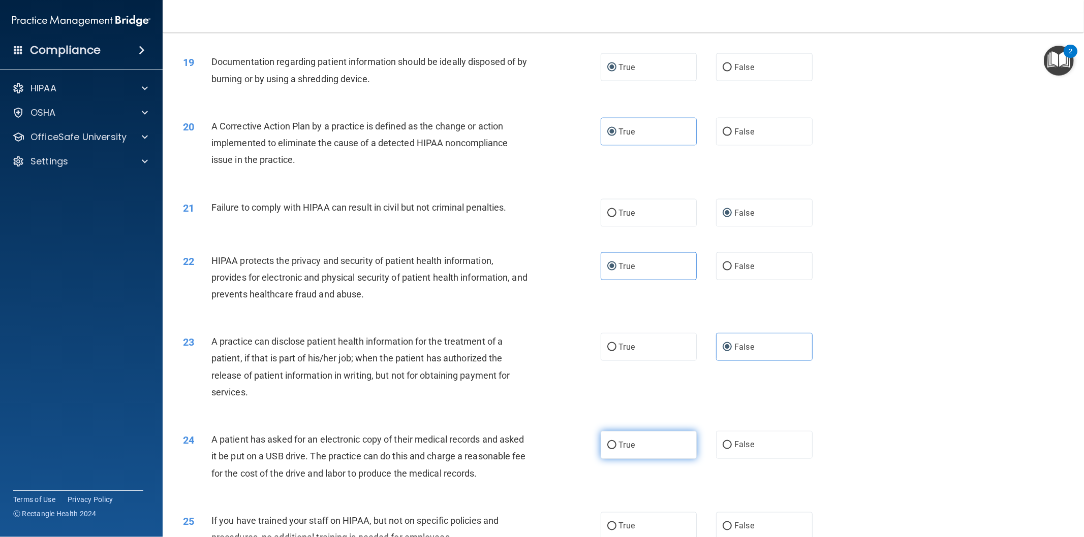
click at [611, 443] on input "True" at bounding box center [611, 446] width 9 height 8
radio input "true"
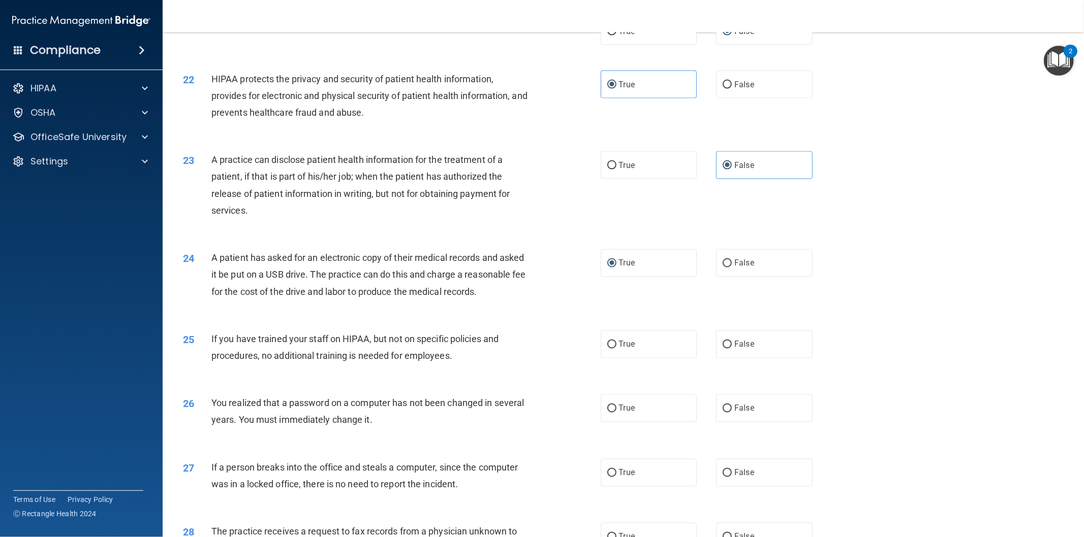
scroll to position [1411, 0]
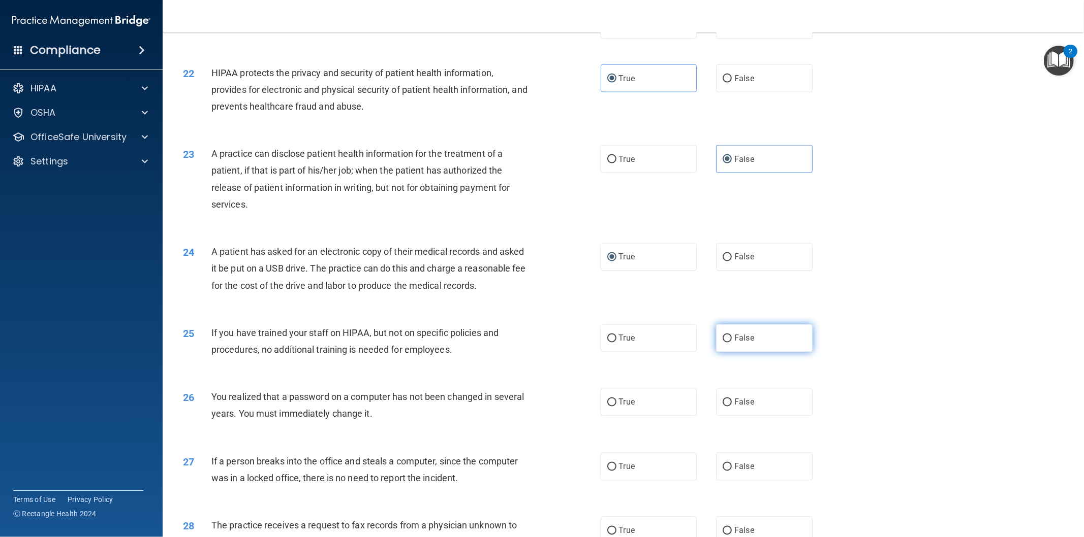
click at [723, 353] on label "False" at bounding box center [764, 339] width 97 height 28
click at [723, 343] on input "False" at bounding box center [726, 339] width 9 height 8
radio input "true"
click at [607, 407] on input "True" at bounding box center [611, 403] width 9 height 8
radio input "true"
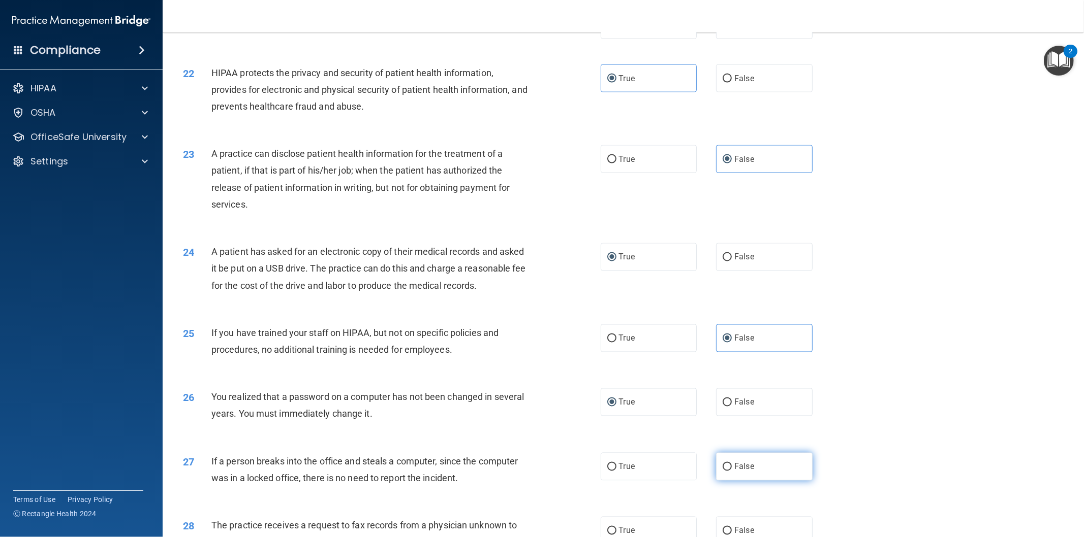
click at [724, 471] on input "False" at bounding box center [726, 468] width 9 height 8
radio input "true"
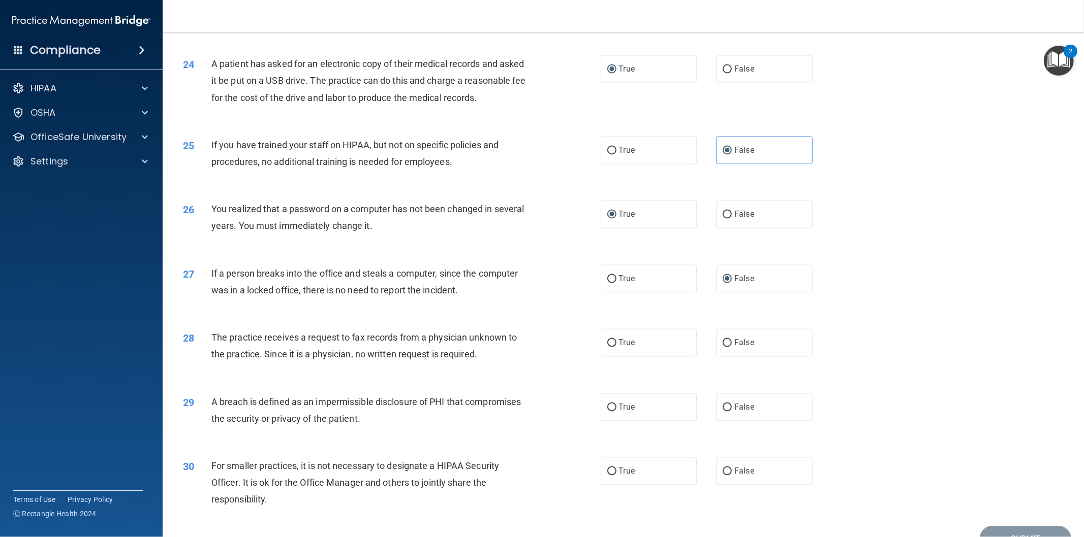
scroll to position [1670, 0]
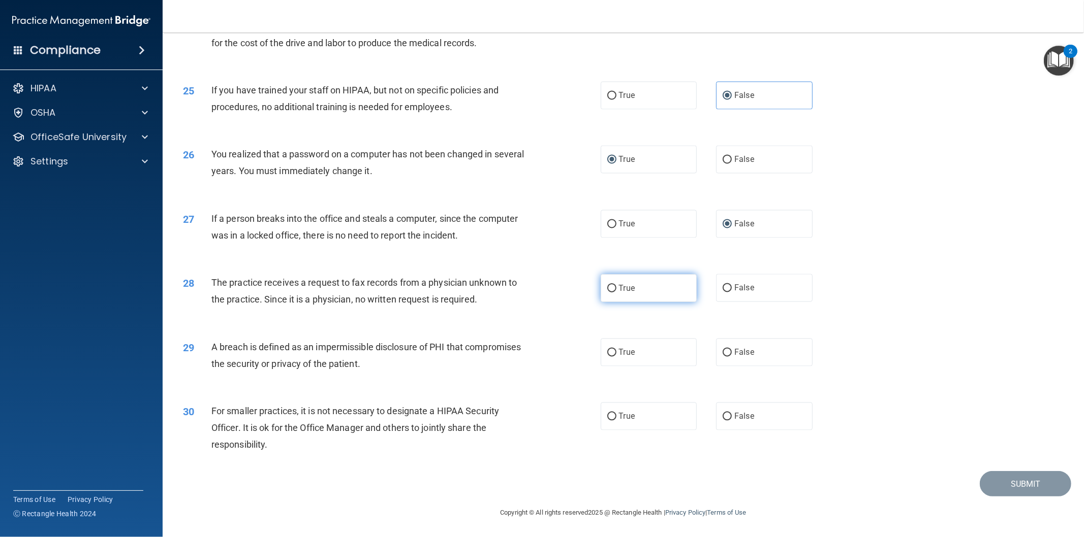
click at [609, 292] on input "True" at bounding box center [611, 289] width 9 height 8
radio input "true"
click at [731, 358] on label "False" at bounding box center [764, 353] width 97 height 28
click at [731, 357] on input "False" at bounding box center [726, 354] width 9 height 8
radio input "true"
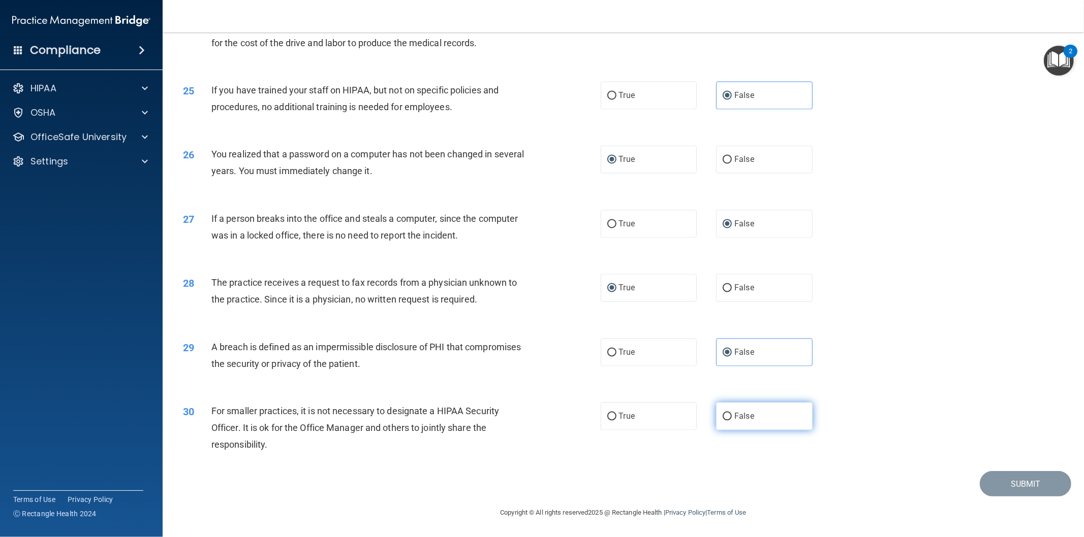
click at [724, 417] on input "False" at bounding box center [726, 418] width 9 height 8
radio input "true"
click at [1014, 488] on button "Submit" at bounding box center [1024, 484] width 91 height 26
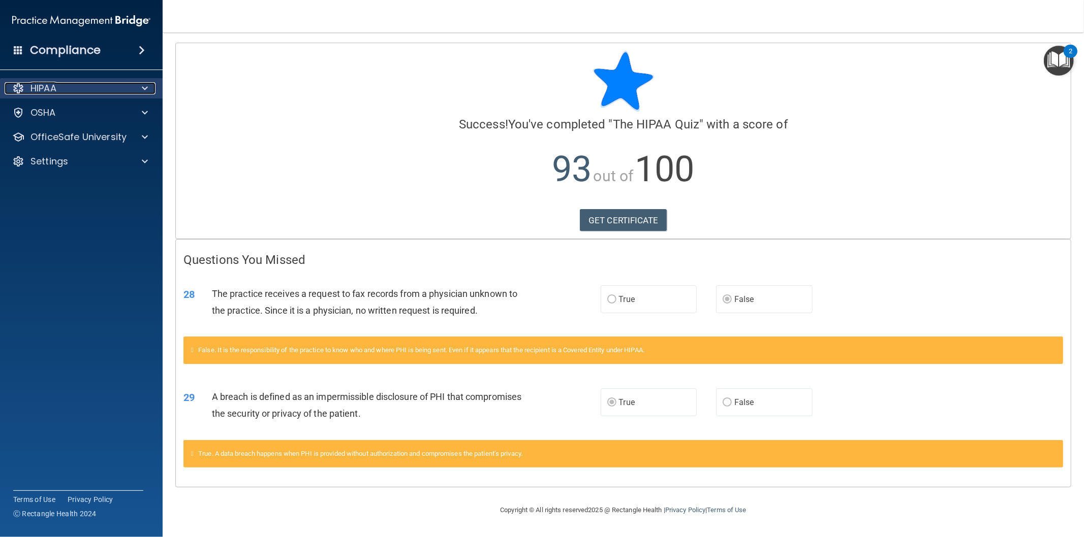
click at [48, 90] on p "HIPAA" at bounding box center [43, 88] width 26 height 12
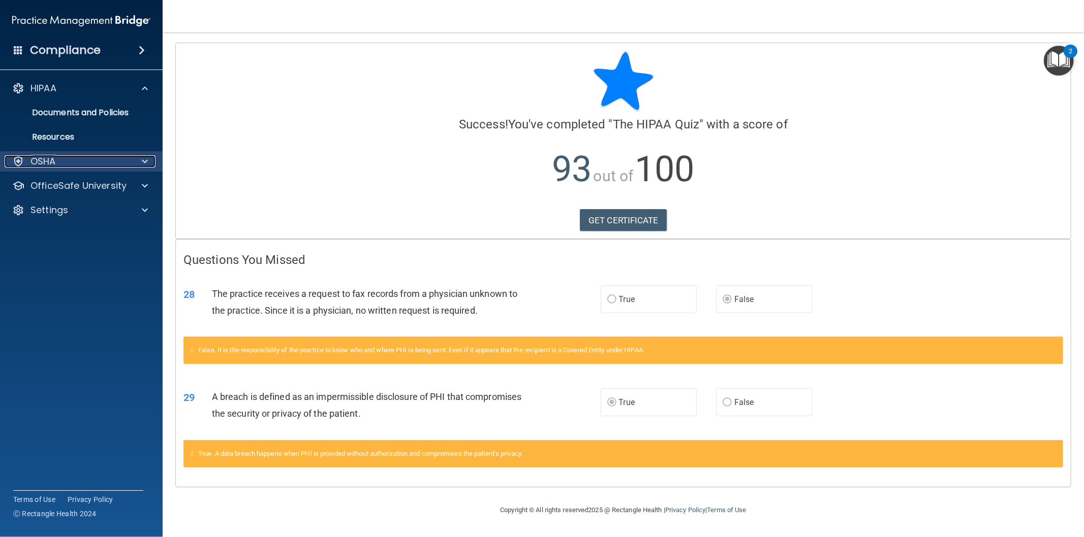
click at [37, 155] on p "OSHA" at bounding box center [42, 161] width 25 height 12
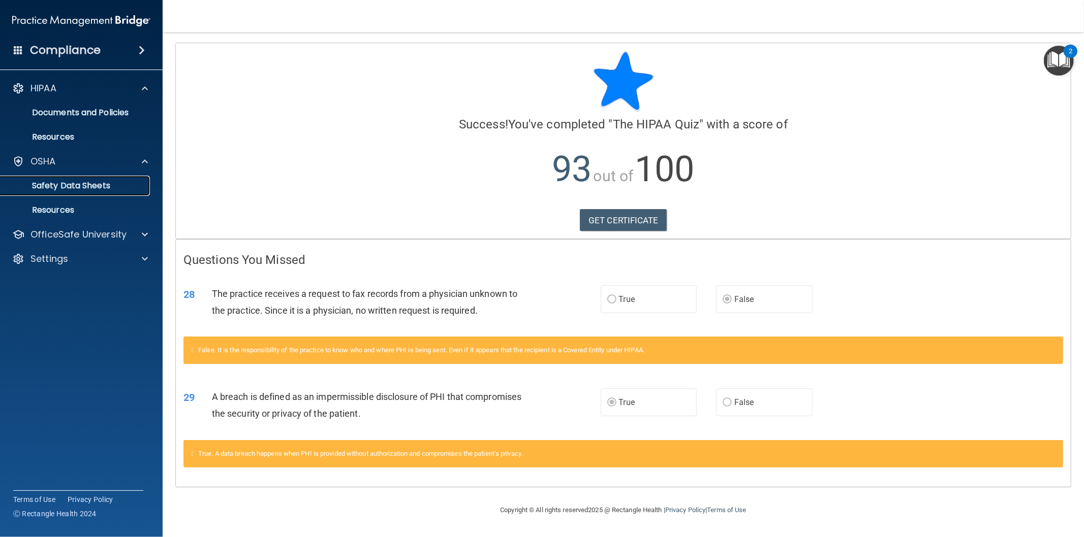
click at [47, 186] on p "Safety Data Sheets" at bounding box center [76, 186] width 139 height 10
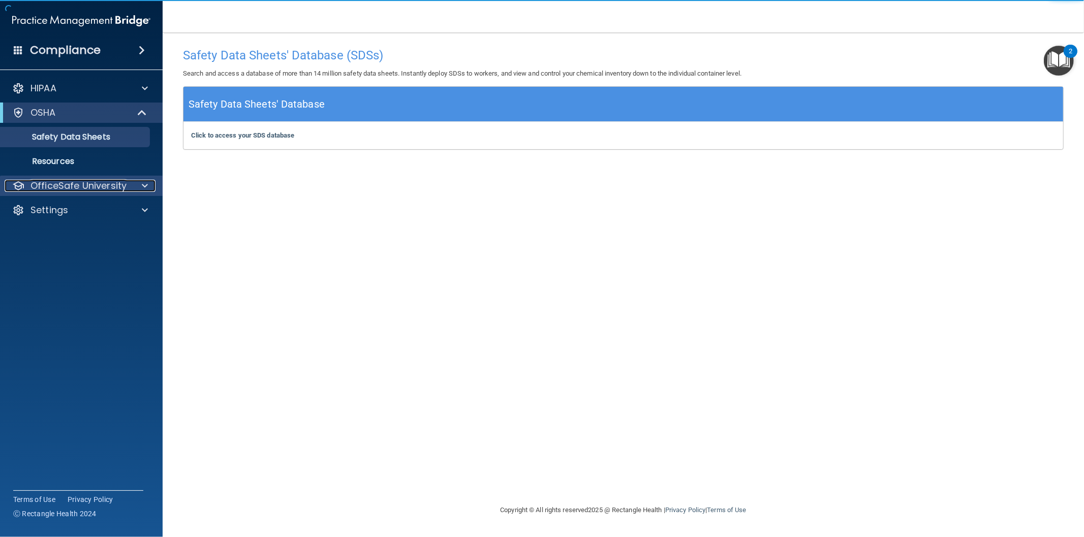
click at [56, 186] on p "OfficeSafe University" at bounding box center [78, 186] width 96 height 12
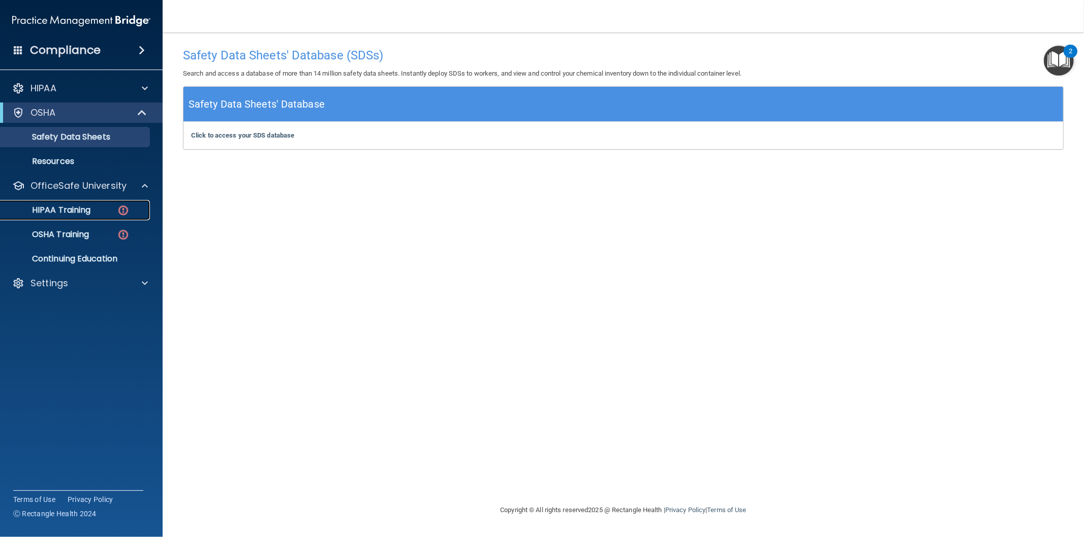
click at [54, 204] on link "HIPAA Training" at bounding box center [70, 210] width 160 height 20
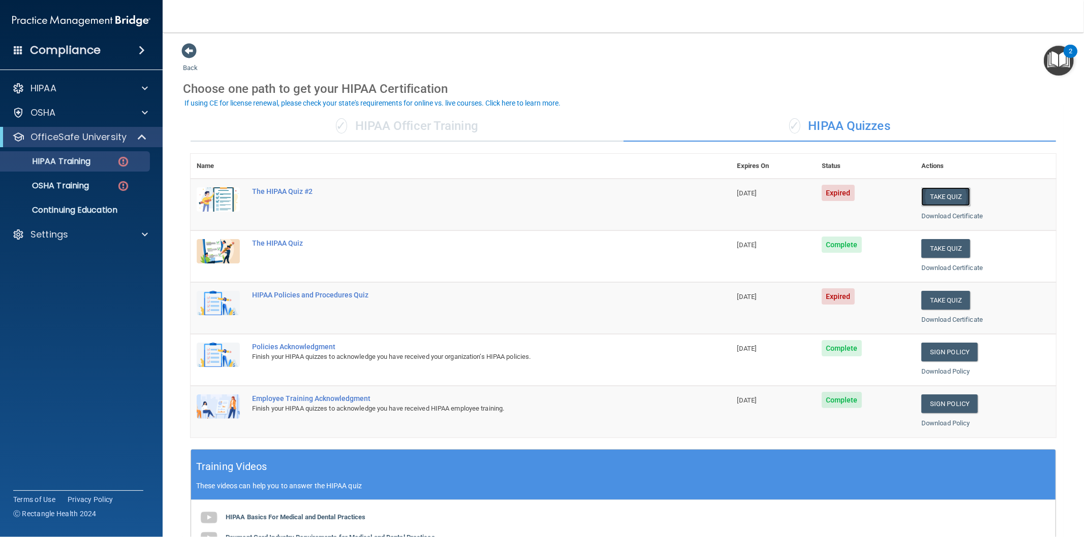
click at [946, 191] on button "Take Quiz" at bounding box center [945, 196] width 49 height 19
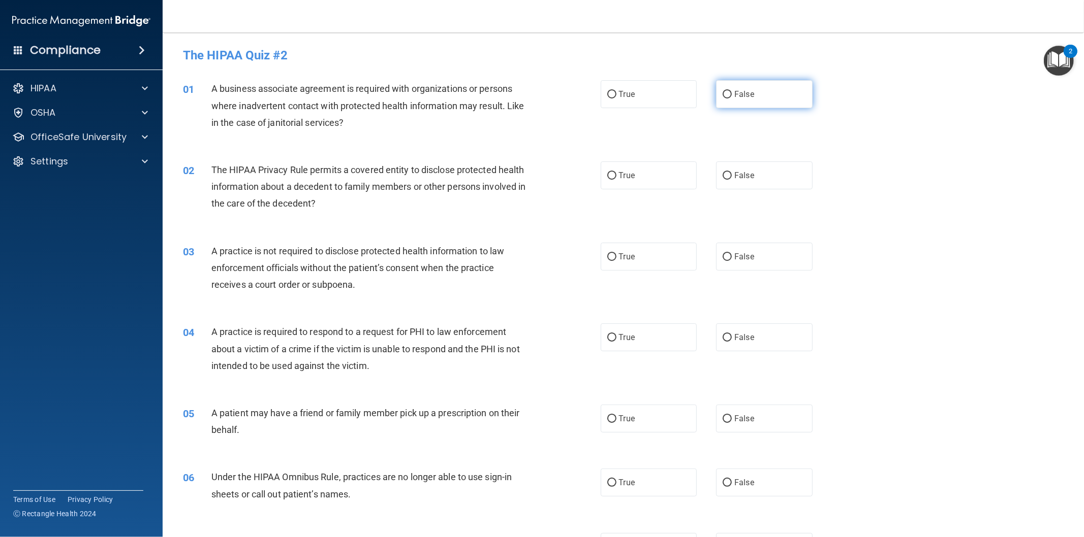
click at [722, 93] on input "False" at bounding box center [726, 95] width 9 height 8
radio input "true"
click at [619, 174] on span "True" at bounding box center [627, 176] width 16 height 10
click at [616, 174] on input "True" at bounding box center [611, 176] width 9 height 8
radio input "true"
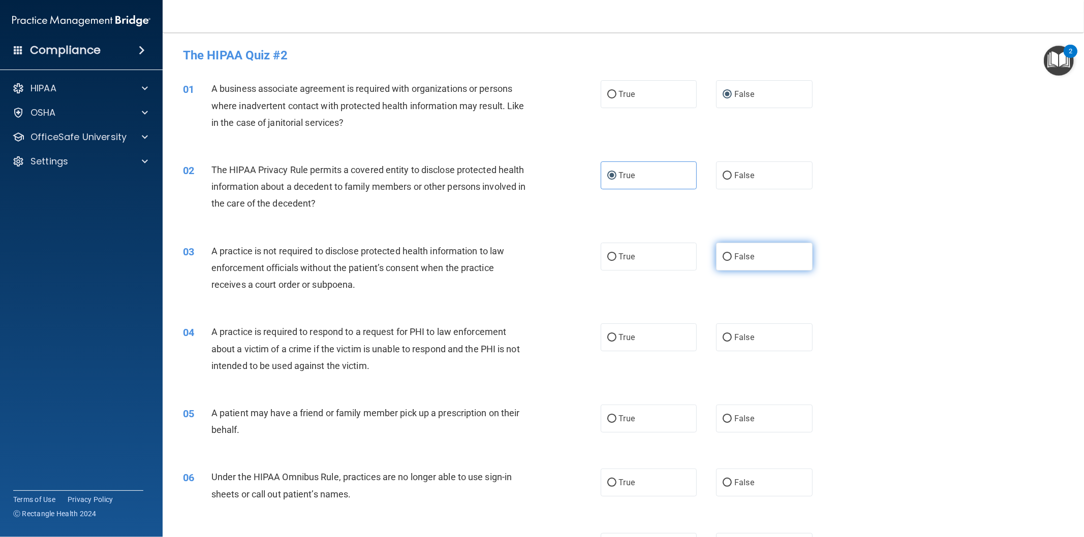
click at [717, 250] on label "False" at bounding box center [764, 257] width 97 height 28
click at [722, 253] on input "False" at bounding box center [726, 257] width 9 height 8
radio input "true"
click at [607, 336] on input "True" at bounding box center [611, 338] width 9 height 8
radio input "true"
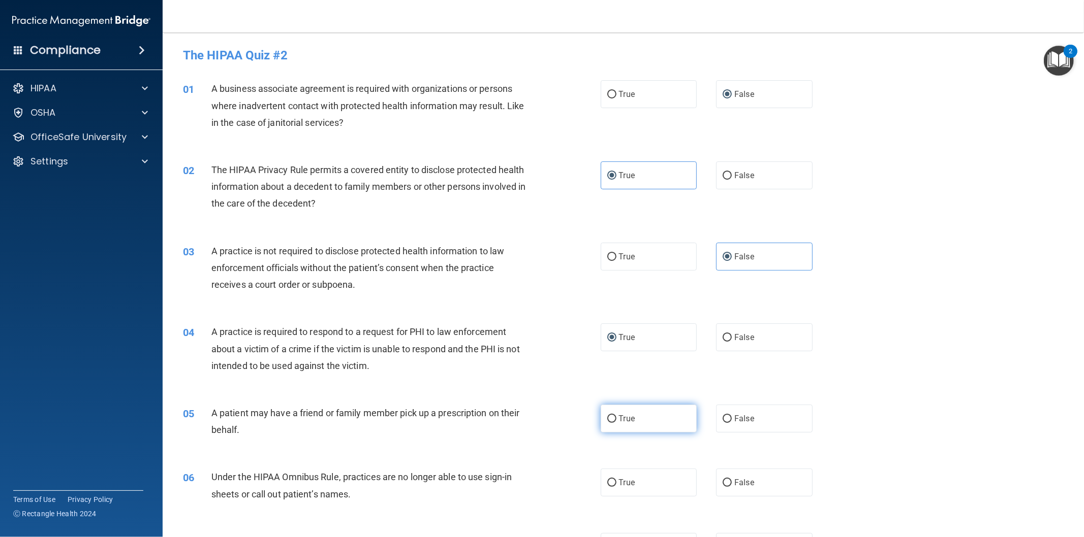
click at [607, 417] on input "True" at bounding box center [611, 420] width 9 height 8
radio input "true"
click at [723, 484] on input "False" at bounding box center [726, 484] width 9 height 8
radio input "true"
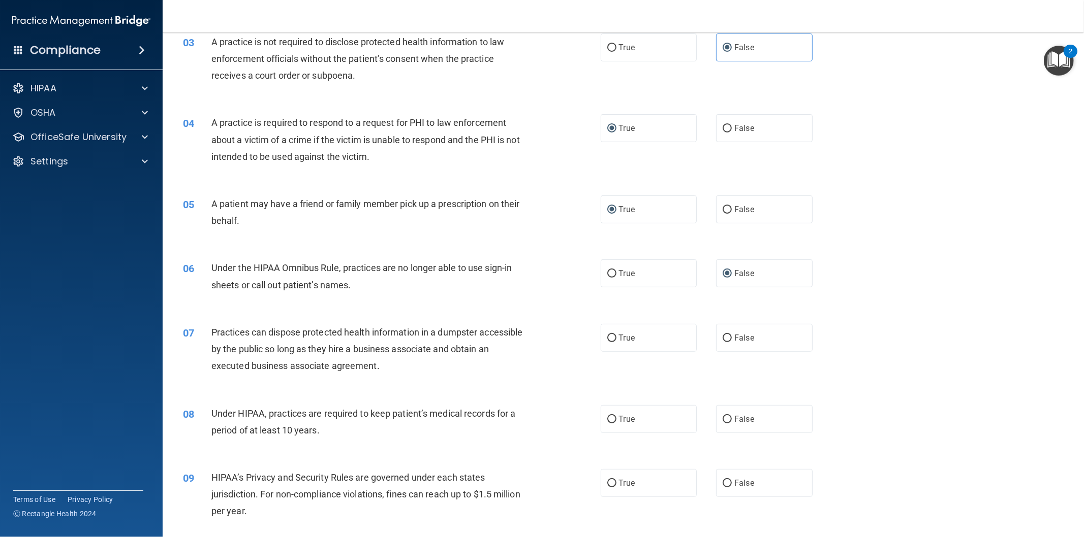
scroll to position [282, 0]
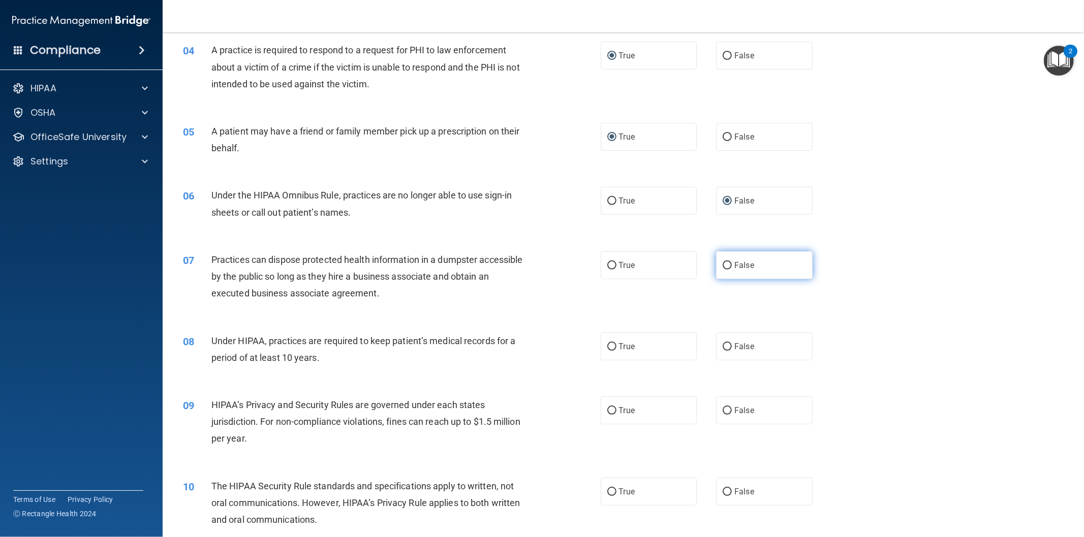
click at [722, 263] on input "False" at bounding box center [726, 266] width 9 height 8
radio input "true"
click at [722, 339] on label "False" at bounding box center [764, 347] width 97 height 28
click at [722, 343] on input "False" at bounding box center [726, 347] width 9 height 8
radio input "true"
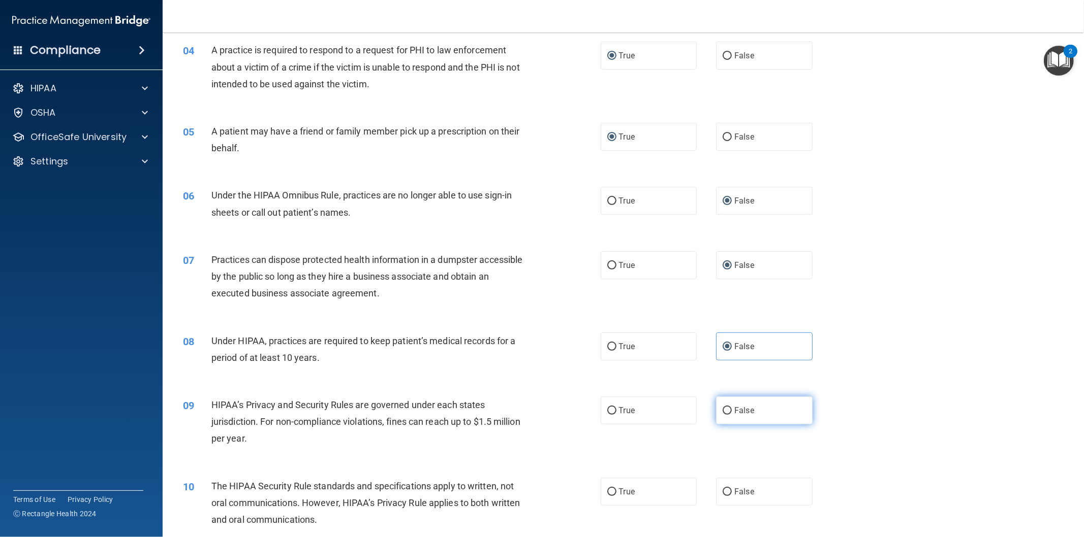
click at [722, 414] on input "False" at bounding box center [726, 411] width 9 height 8
radio input "true"
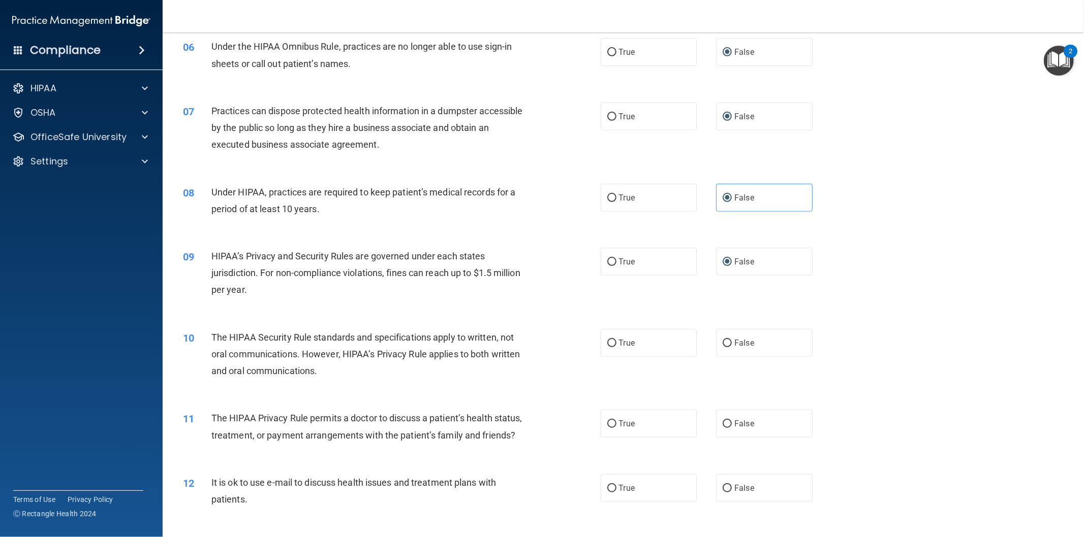
scroll to position [470, 0]
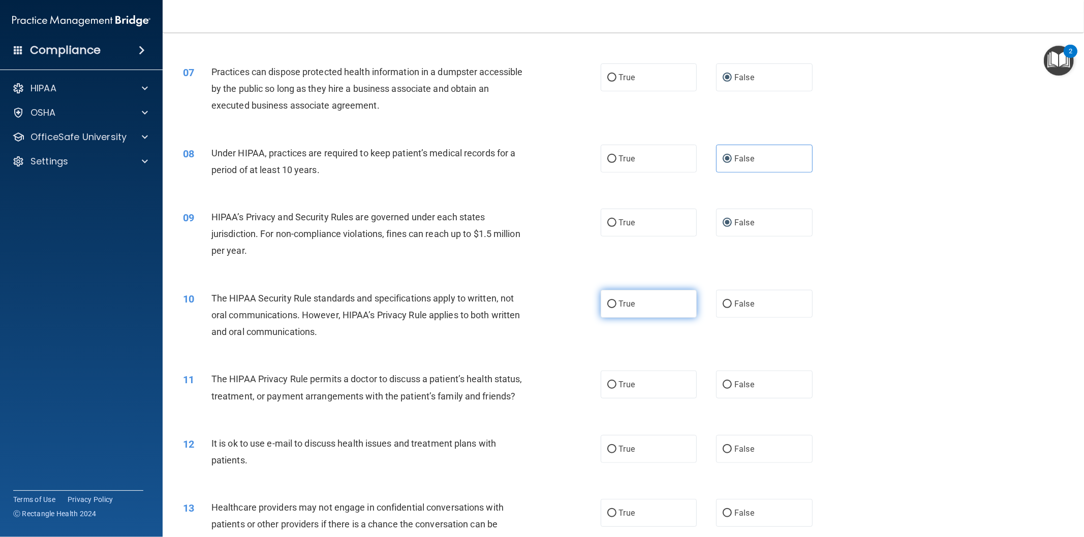
click at [612, 306] on label "True" at bounding box center [648, 304] width 97 height 28
click at [612, 306] on input "True" at bounding box center [611, 305] width 9 height 8
radio input "true"
drag, startPoint x: 614, startPoint y: 374, endPoint x: 613, endPoint y: 423, distance: 48.8
click at [614, 376] on label "True" at bounding box center [648, 385] width 97 height 28
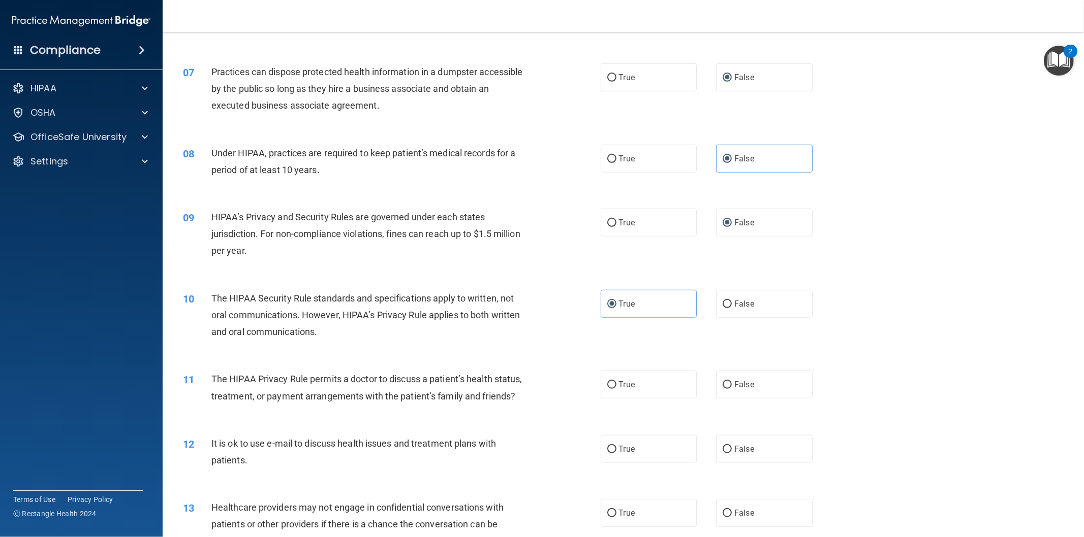
click at [614, 382] on input "True" at bounding box center [611, 386] width 9 height 8
radio input "true"
click at [608, 447] on input "True" at bounding box center [611, 450] width 9 height 8
radio input "true"
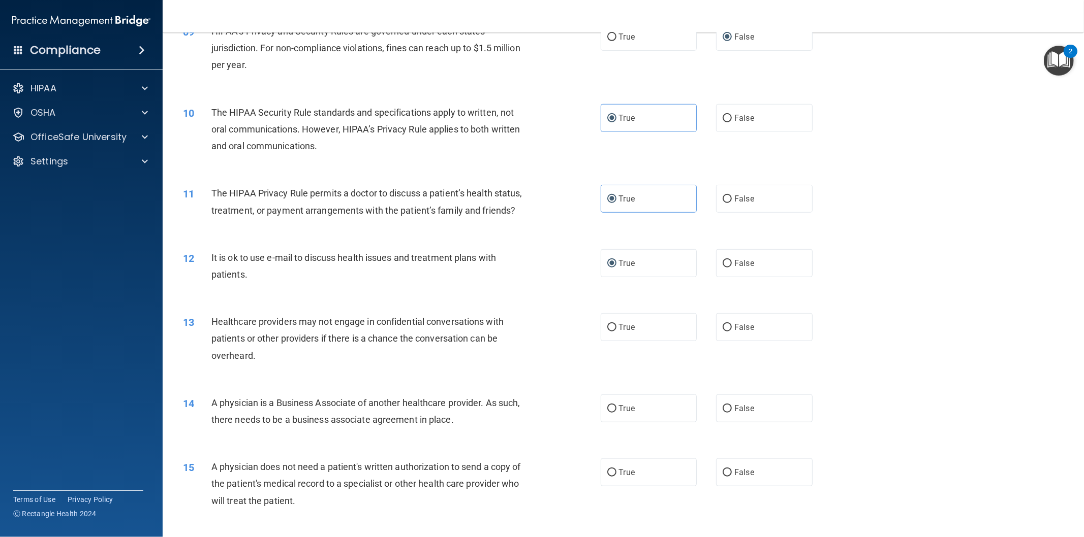
scroll to position [658, 0]
click at [722, 325] on input "False" at bounding box center [726, 326] width 9 height 8
radio input "true"
click at [722, 406] on input "False" at bounding box center [726, 407] width 9 height 8
radio input "true"
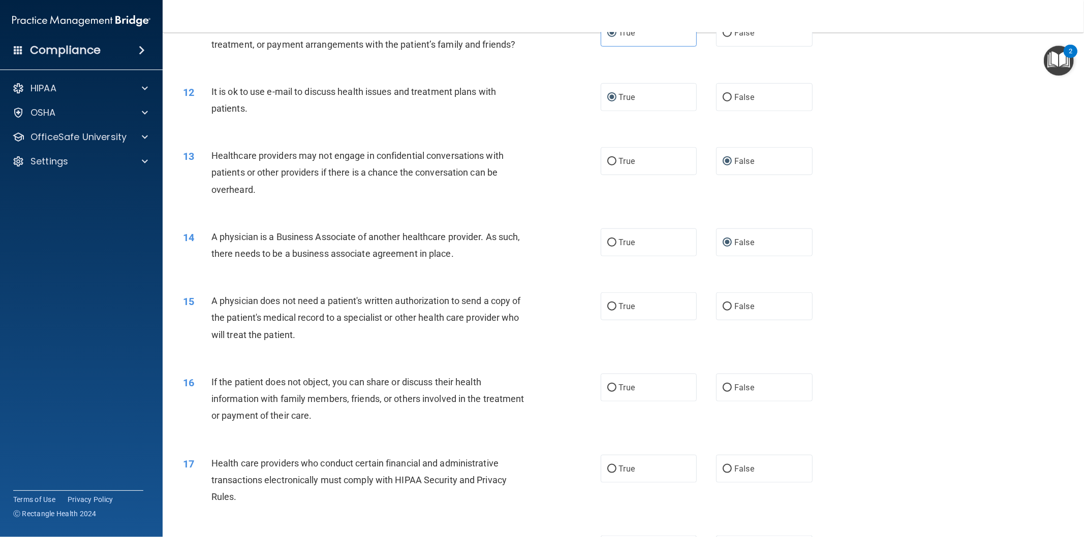
scroll to position [846, 0]
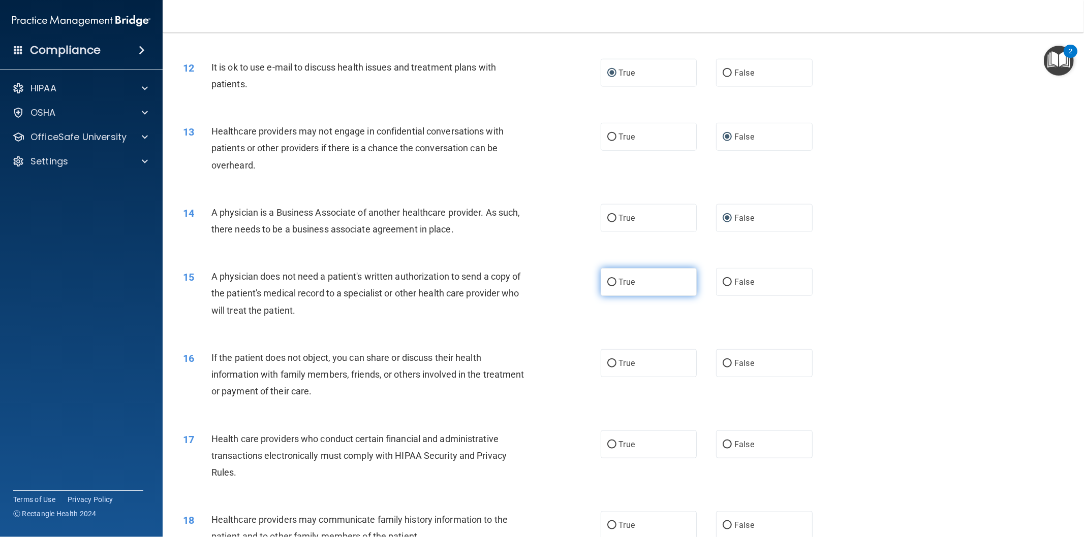
click at [603, 277] on label "True" at bounding box center [648, 282] width 97 height 28
click at [607, 279] on input "True" at bounding box center [611, 283] width 9 height 8
radio input "true"
click at [605, 357] on label "True" at bounding box center [648, 364] width 97 height 28
click at [607, 360] on input "True" at bounding box center [611, 364] width 9 height 8
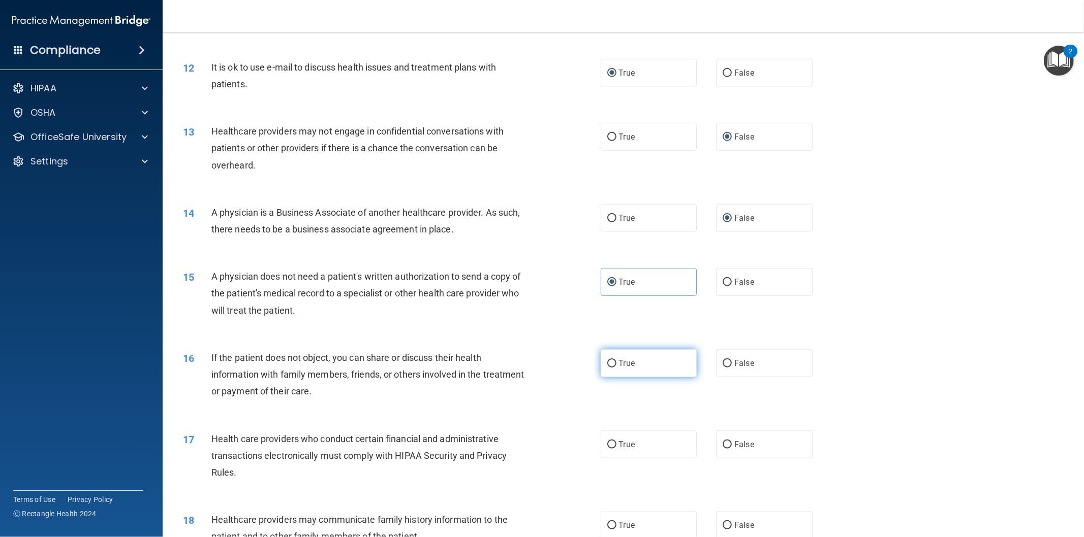
radio input "true"
click at [607, 441] on input "True" at bounding box center [611, 445] width 9 height 8
radio input "true"
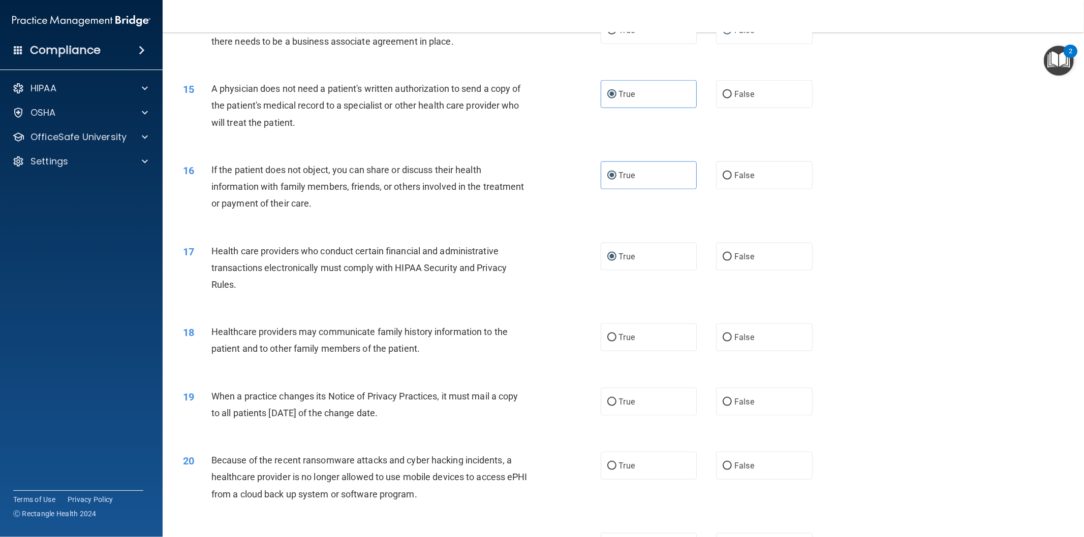
scroll to position [1129, 0]
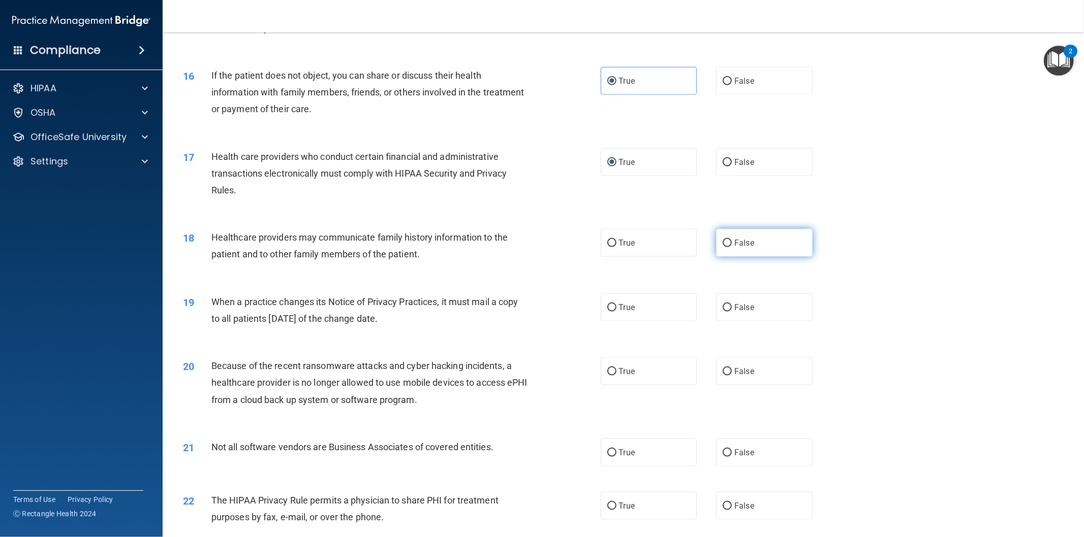
click at [732, 235] on label "False" at bounding box center [764, 243] width 97 height 28
click at [732, 240] on input "False" at bounding box center [726, 244] width 9 height 8
radio input "true"
click at [725, 307] on input "False" at bounding box center [726, 308] width 9 height 8
radio input "true"
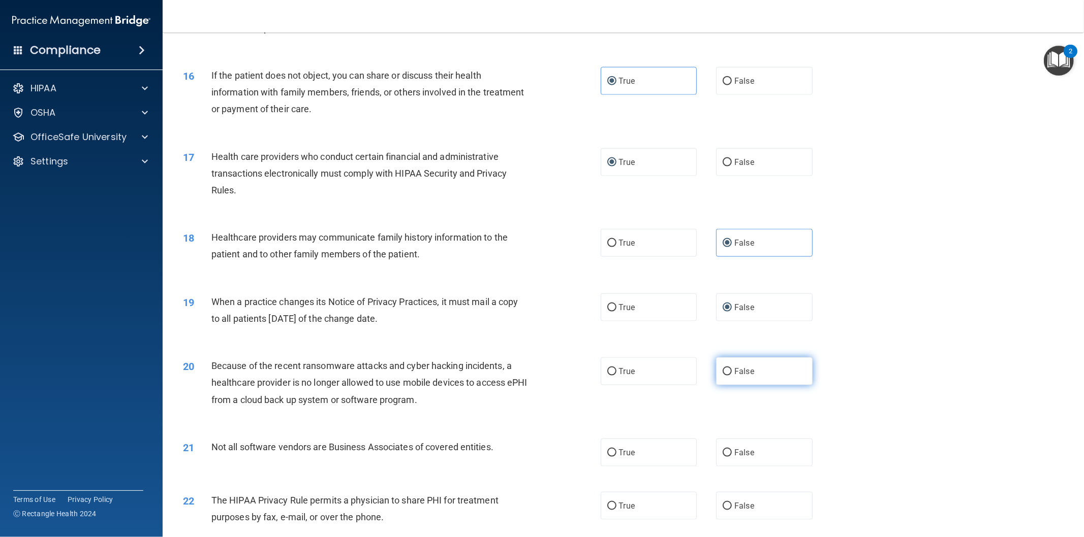
click at [737, 366] on label "False" at bounding box center [764, 372] width 97 height 28
click at [732, 368] on input "False" at bounding box center [726, 372] width 9 height 8
radio input "true"
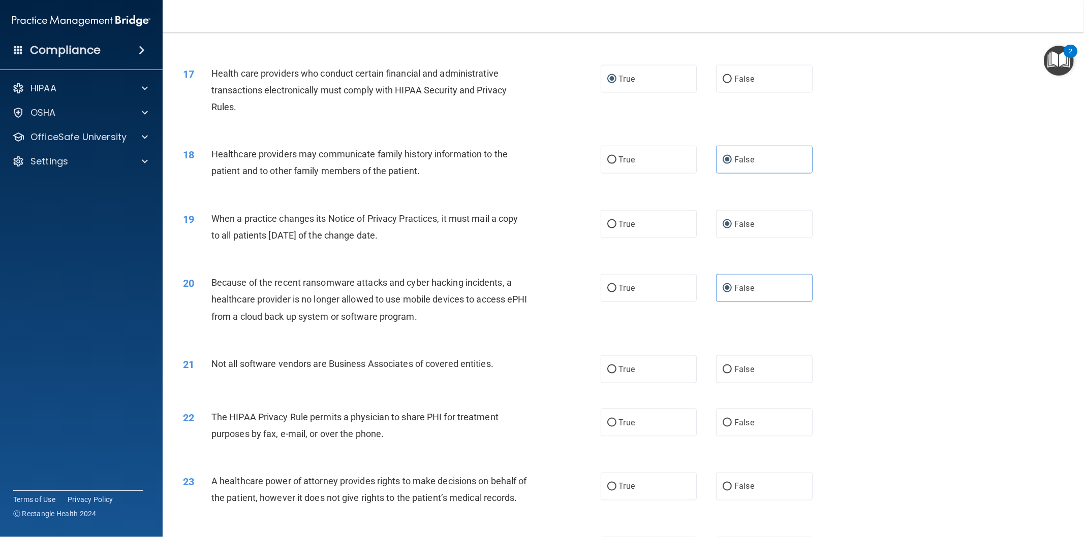
scroll to position [1317, 0]
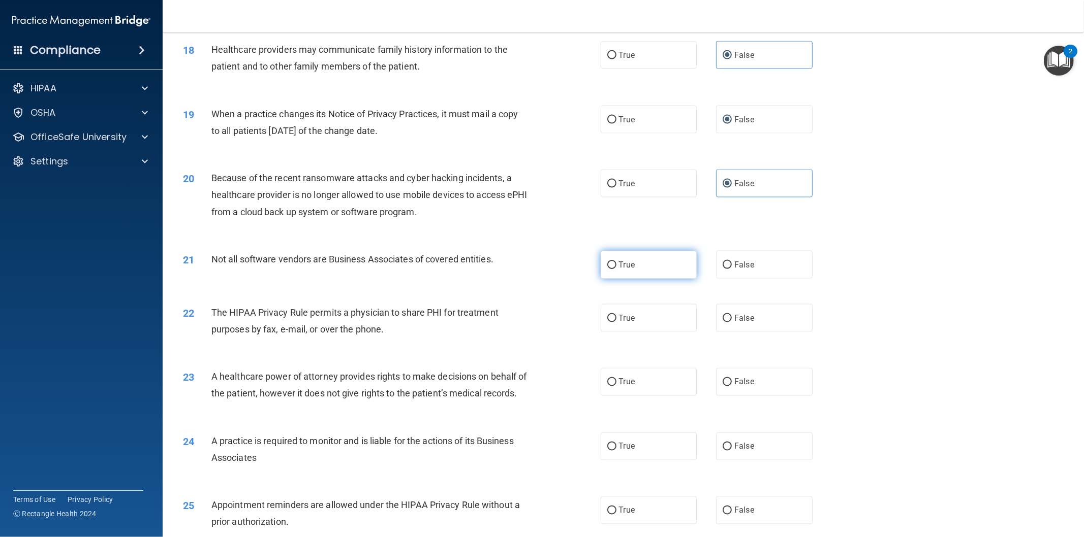
click at [612, 267] on label "True" at bounding box center [648, 265] width 97 height 28
click at [612, 267] on input "True" at bounding box center [611, 266] width 9 height 8
radio input "true"
click at [606, 311] on label "True" at bounding box center [648, 318] width 97 height 28
click at [607, 315] on input "True" at bounding box center [611, 319] width 9 height 8
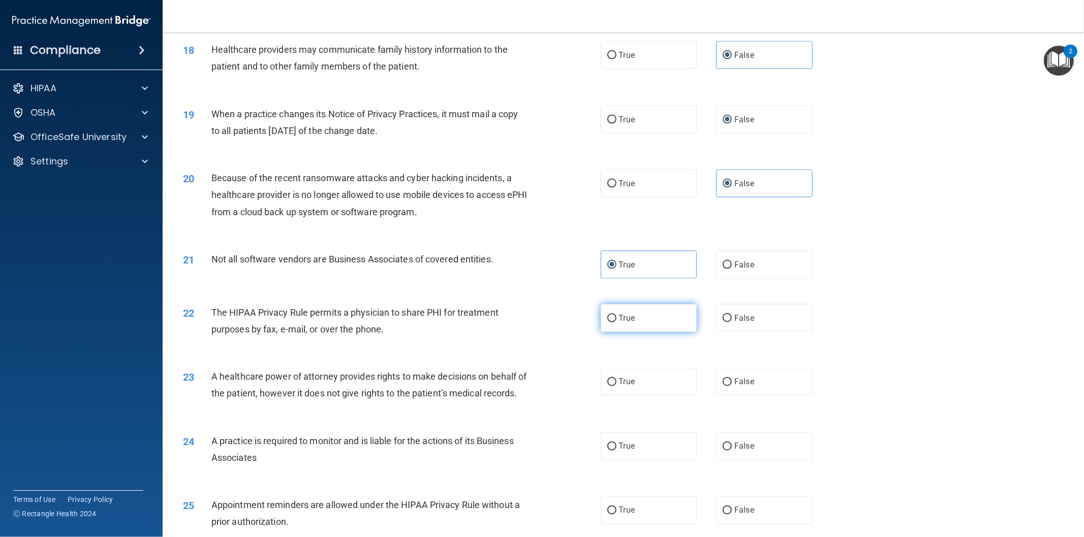
radio input "true"
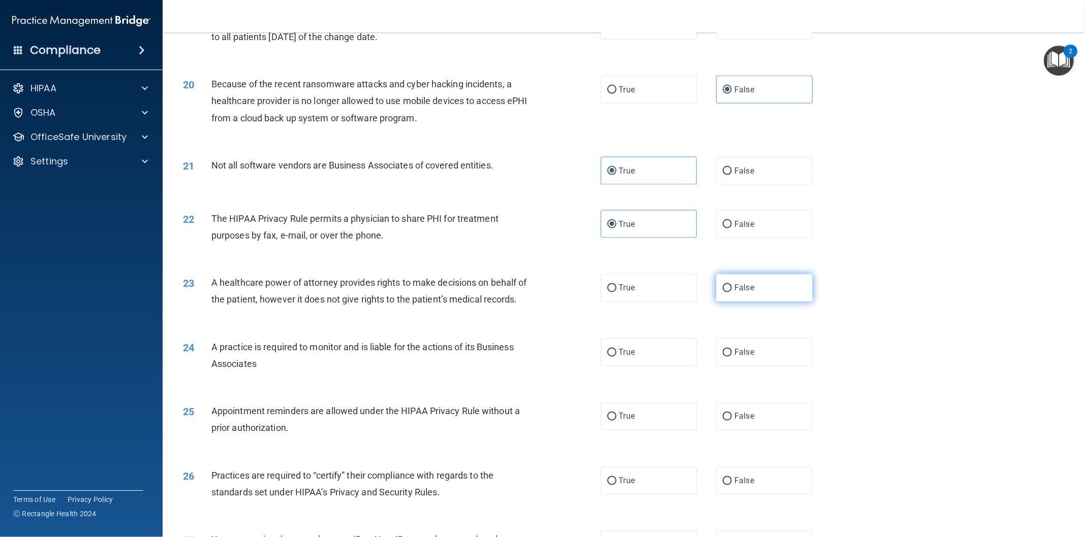
click at [728, 288] on label "False" at bounding box center [764, 288] width 97 height 28
click at [728, 288] on input "False" at bounding box center [726, 289] width 9 height 8
radio input "true"
drag, startPoint x: 728, startPoint y: 363, endPoint x: 739, endPoint y: 364, distance: 10.8
click at [728, 363] on label "False" at bounding box center [764, 353] width 97 height 28
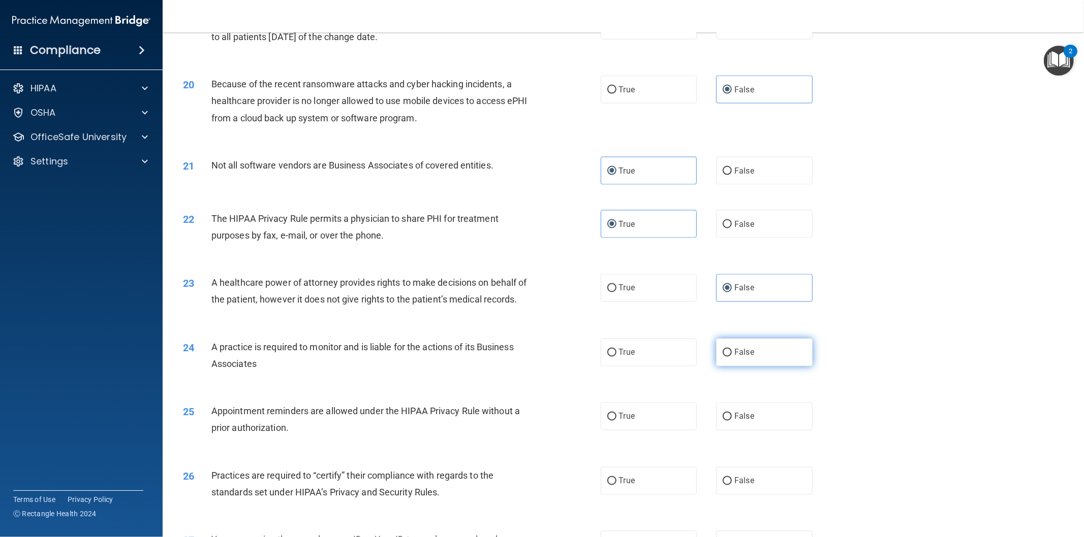
click at [728, 357] on input "False" at bounding box center [726, 354] width 9 height 8
radio input "true"
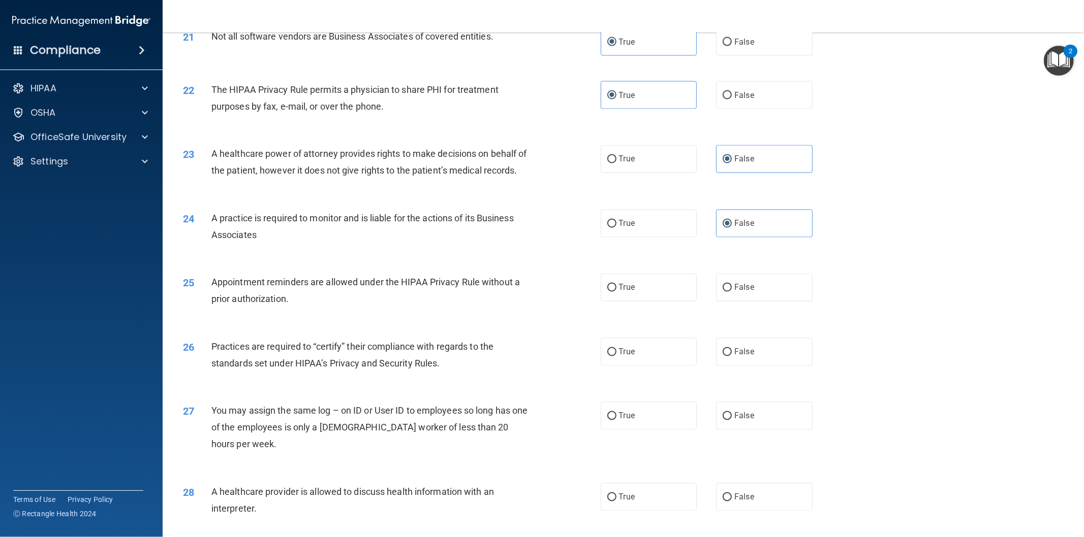
scroll to position [1599, 0]
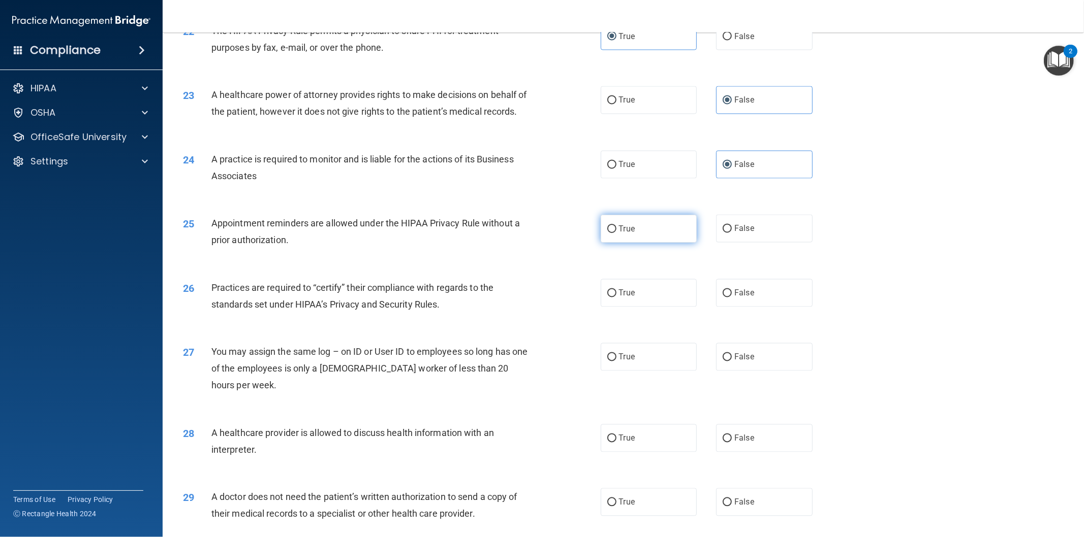
click at [610, 233] on input "True" at bounding box center [611, 230] width 9 height 8
radio input "true"
click at [728, 307] on label "False" at bounding box center [764, 293] width 97 height 28
click at [728, 298] on input "False" at bounding box center [726, 294] width 9 height 8
radio input "true"
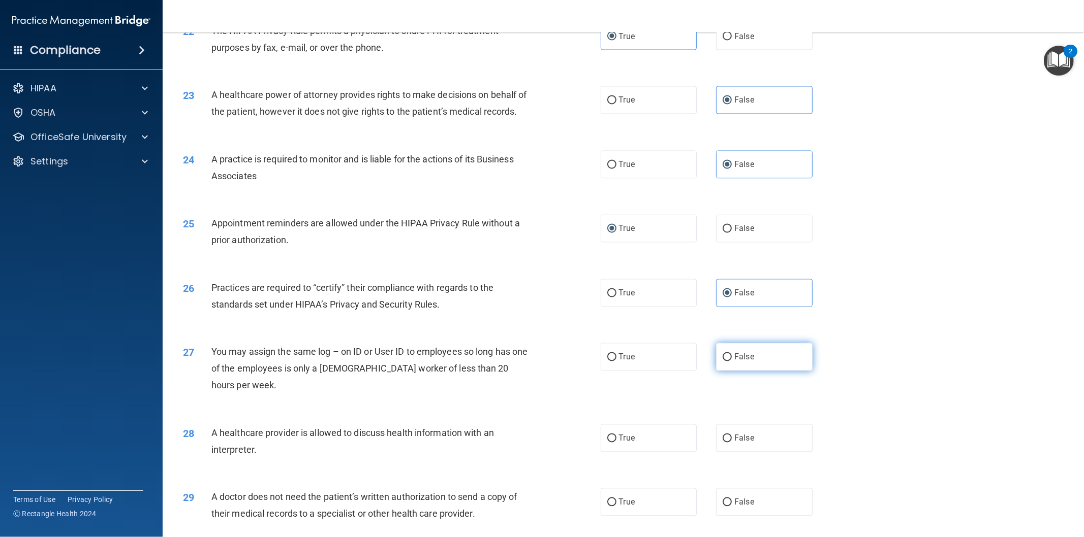
click at [722, 362] on input "False" at bounding box center [726, 358] width 9 height 8
radio input "true"
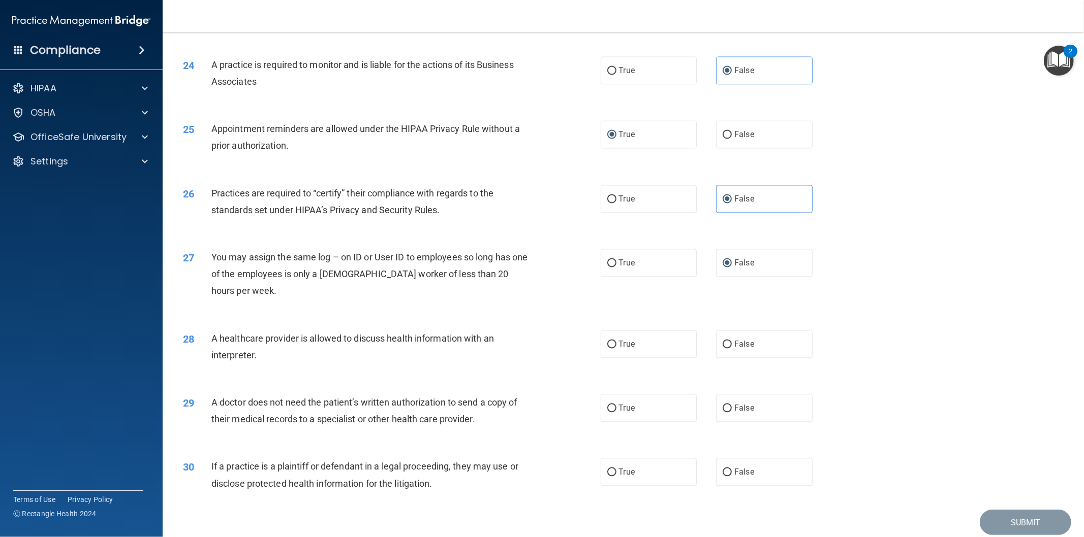
scroll to position [1749, 0]
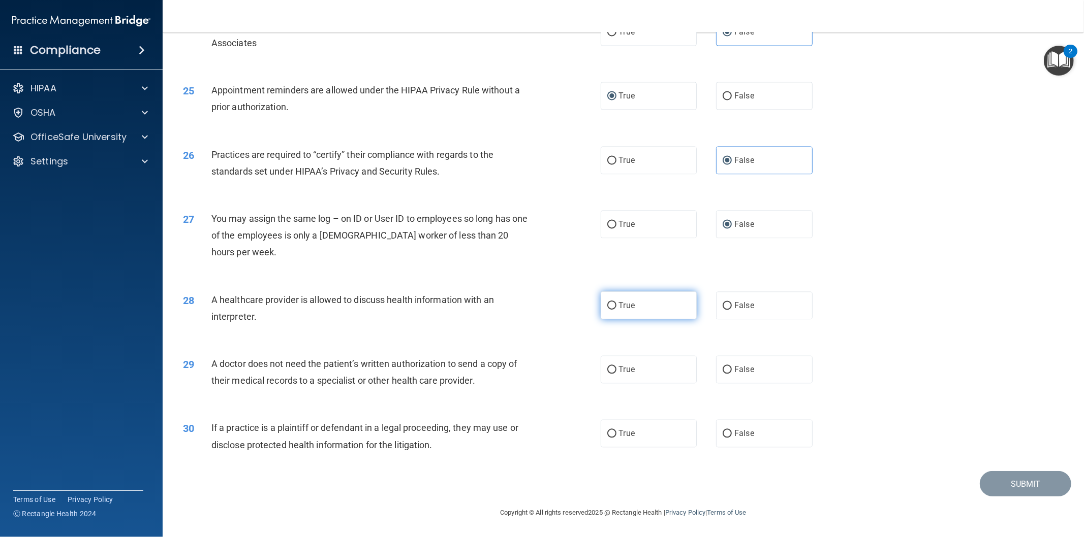
click at [610, 304] on input "True" at bounding box center [611, 306] width 9 height 8
radio input "true"
click at [608, 364] on label "True" at bounding box center [648, 370] width 97 height 28
click at [608, 366] on input "True" at bounding box center [611, 370] width 9 height 8
radio input "true"
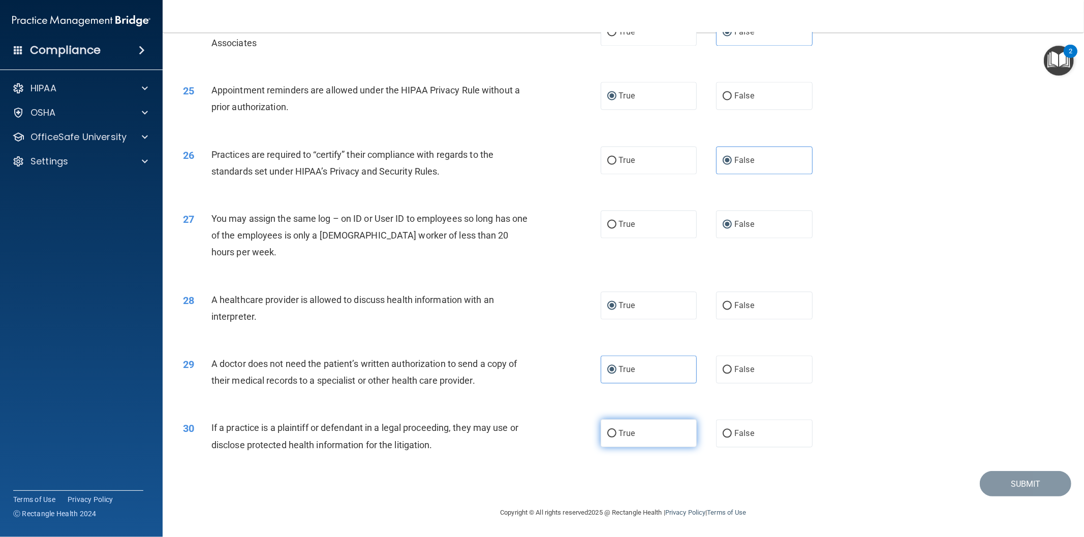
click at [607, 428] on label "True" at bounding box center [648, 434] width 97 height 28
click at [607, 430] on input "True" at bounding box center [611, 434] width 9 height 8
radio input "true"
click at [1005, 484] on button "Submit" at bounding box center [1024, 484] width 91 height 26
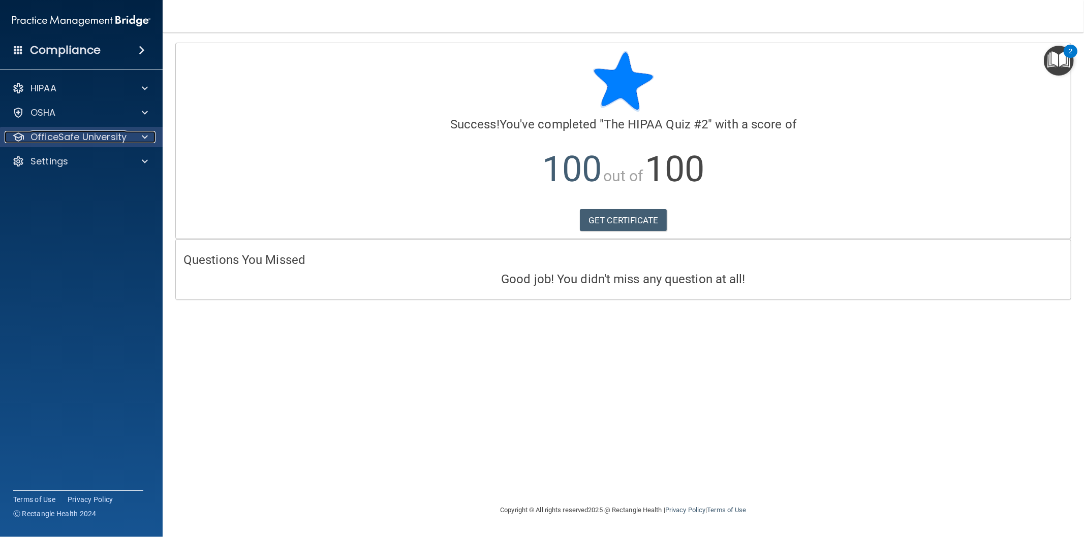
click at [97, 138] on p "OfficeSafe University" at bounding box center [78, 137] width 96 height 12
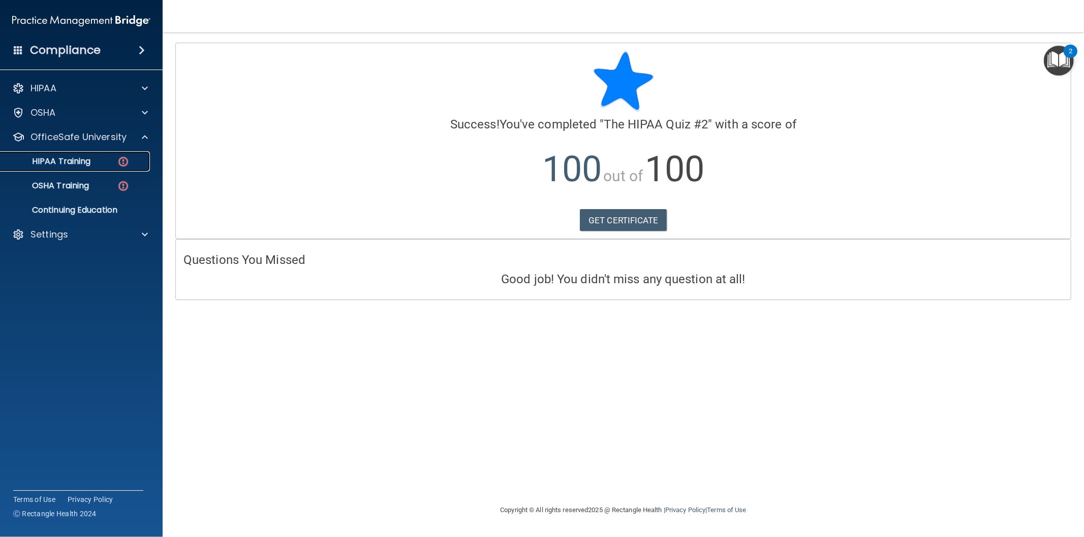
click at [81, 156] on p "HIPAA Training" at bounding box center [49, 161] width 84 height 10
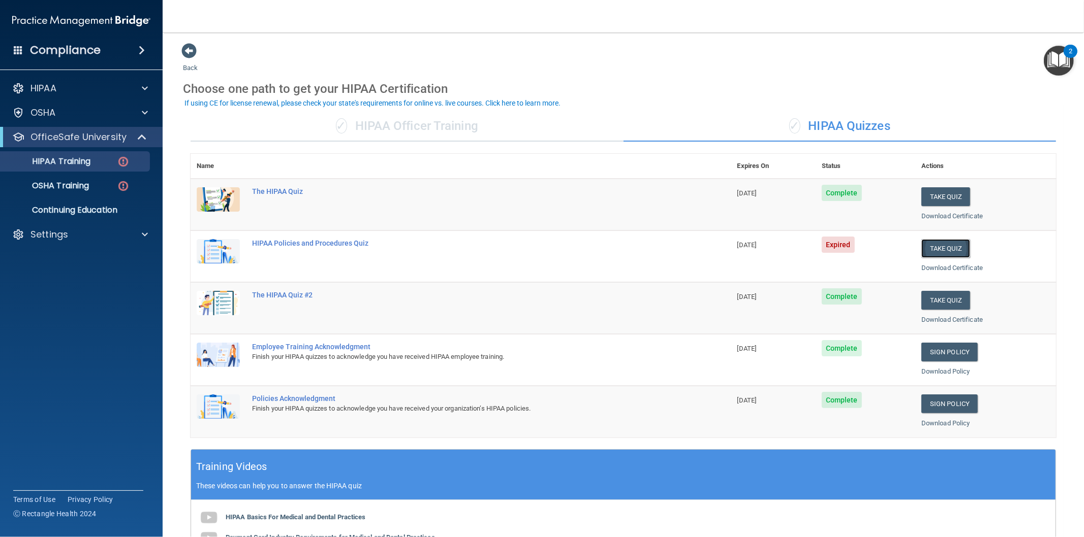
click at [941, 250] on button "Take Quiz" at bounding box center [945, 248] width 49 height 19
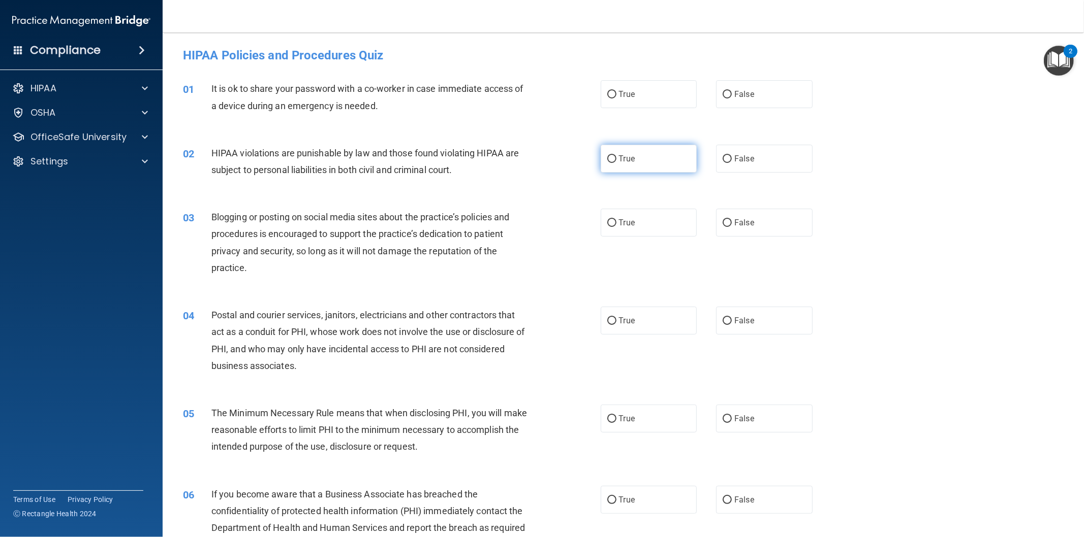
drag, startPoint x: 731, startPoint y: 94, endPoint x: 627, endPoint y: 151, distance: 118.0
click at [734, 94] on span "False" at bounding box center [744, 94] width 20 height 10
click at [729, 94] on input "False" at bounding box center [726, 95] width 9 height 8
radio input "true"
drag, startPoint x: 610, startPoint y: 158, endPoint x: 627, endPoint y: 176, distance: 24.4
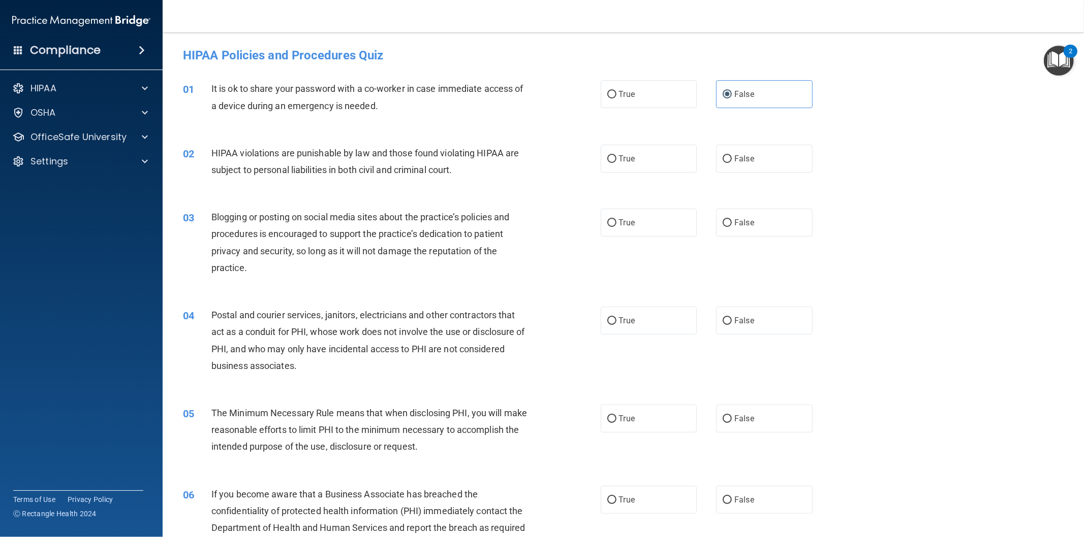
click at [610, 158] on input "True" at bounding box center [611, 159] width 9 height 8
radio input "true"
click at [723, 220] on input "False" at bounding box center [726, 223] width 9 height 8
radio input "true"
drag, startPoint x: 616, startPoint y: 319, endPoint x: 608, endPoint y: 348, distance: 30.4
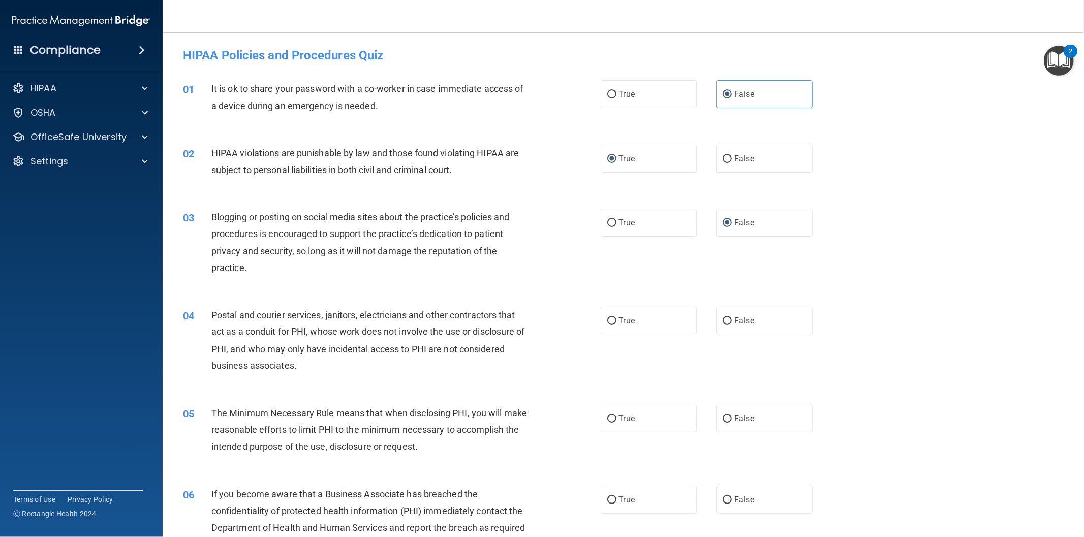
click at [619, 320] on span "True" at bounding box center [627, 321] width 16 height 10
click at [616, 320] on input "True" at bounding box center [611, 322] width 9 height 8
radio input "true"
click at [609, 417] on input "True" at bounding box center [611, 420] width 9 height 8
radio input "true"
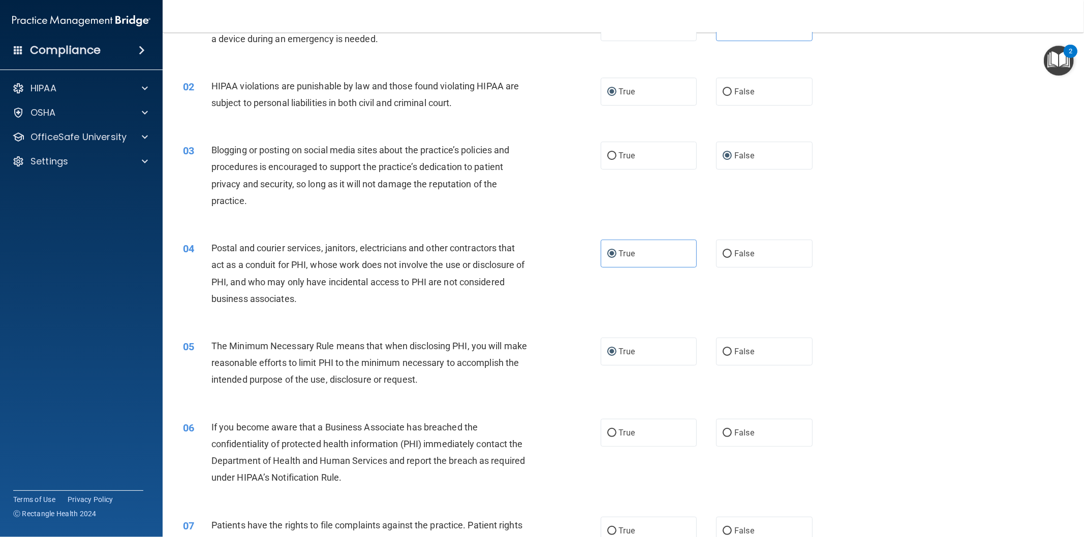
scroll to position [94, 0]
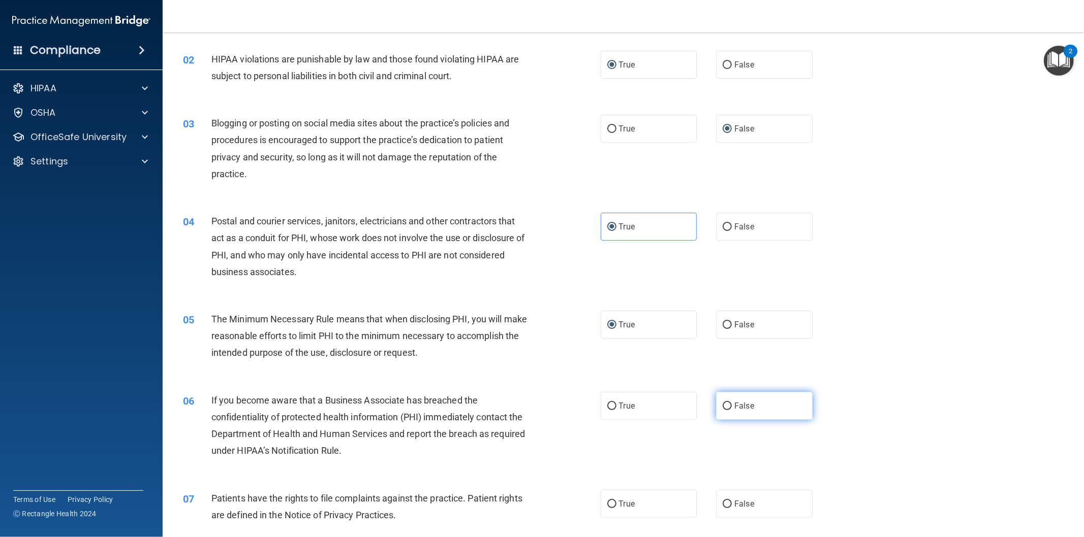
click at [734, 403] on span "False" at bounding box center [744, 406] width 20 height 10
click at [729, 403] on input "False" at bounding box center [726, 407] width 9 height 8
radio input "true"
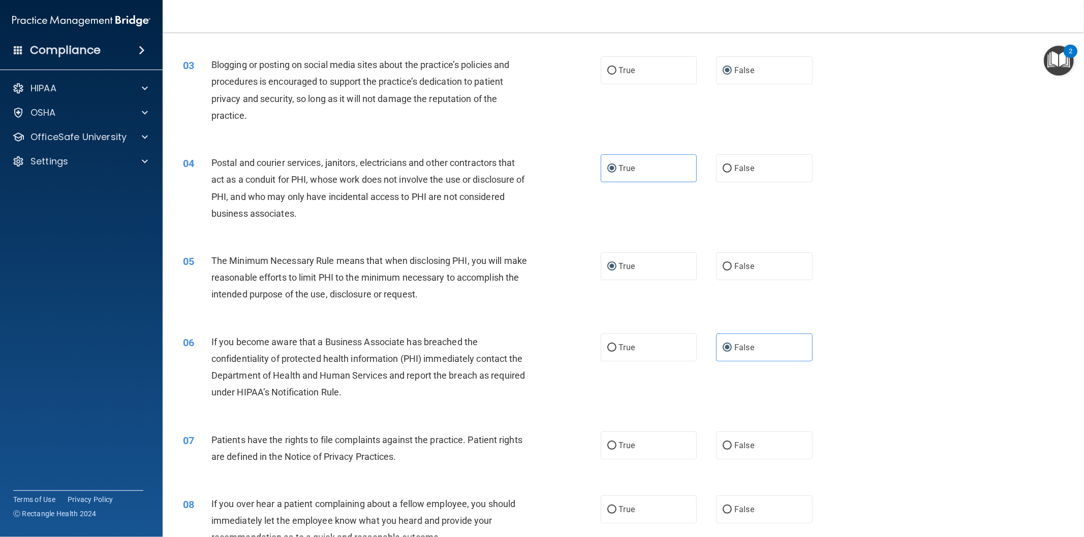
scroll to position [188, 0]
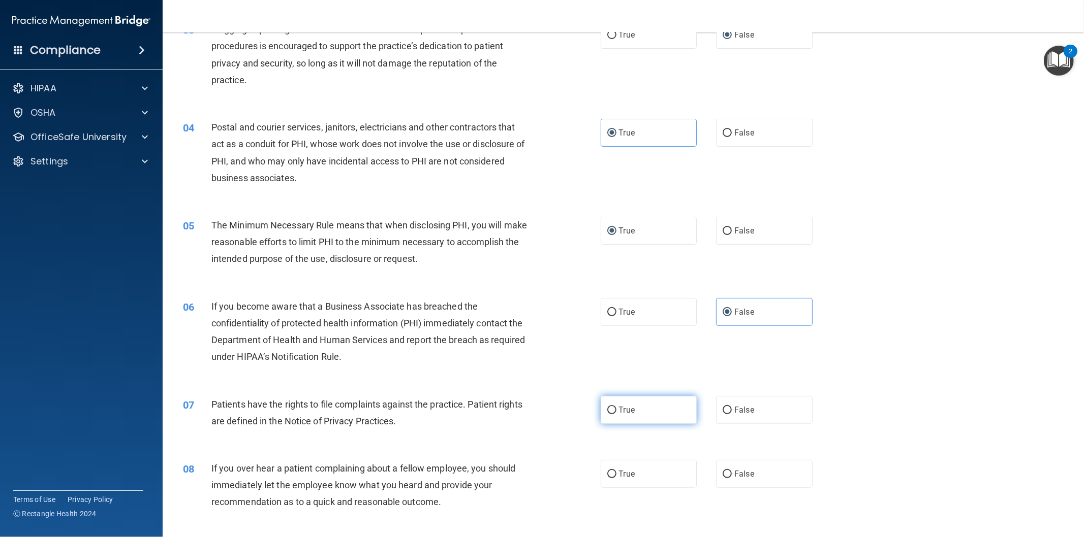
click at [611, 407] on input "True" at bounding box center [611, 411] width 9 height 8
radio input "true"
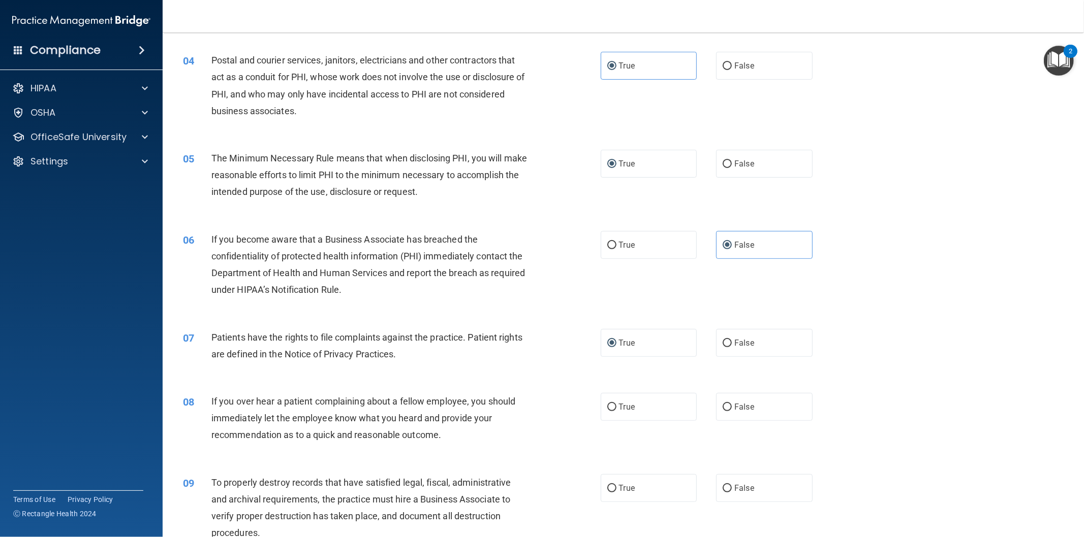
scroll to position [282, 0]
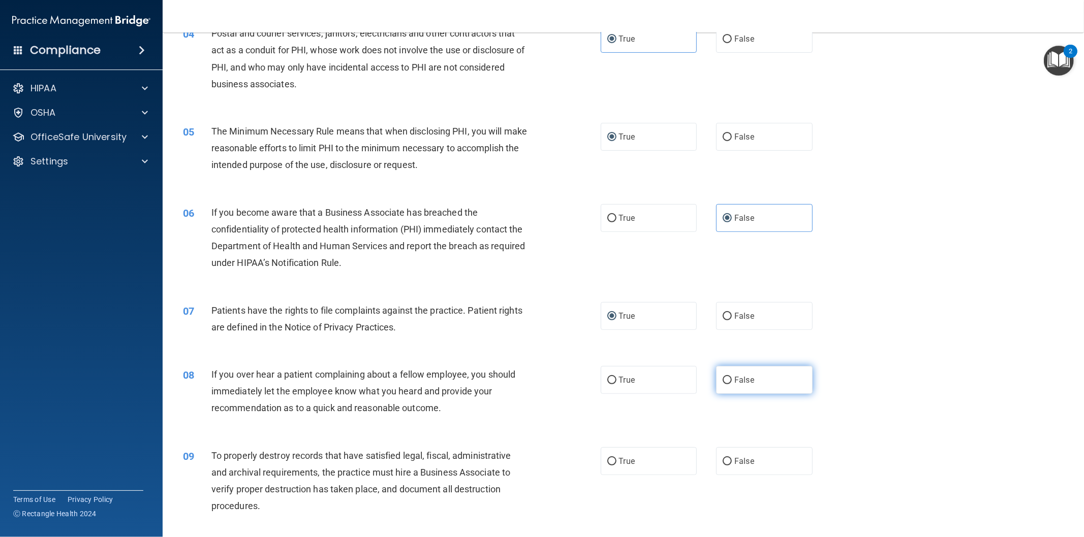
click at [731, 386] on label "False" at bounding box center [764, 380] width 97 height 28
click at [731, 385] on input "False" at bounding box center [726, 381] width 9 height 8
radio input "true"
click at [722, 463] on input "False" at bounding box center [726, 462] width 9 height 8
radio input "true"
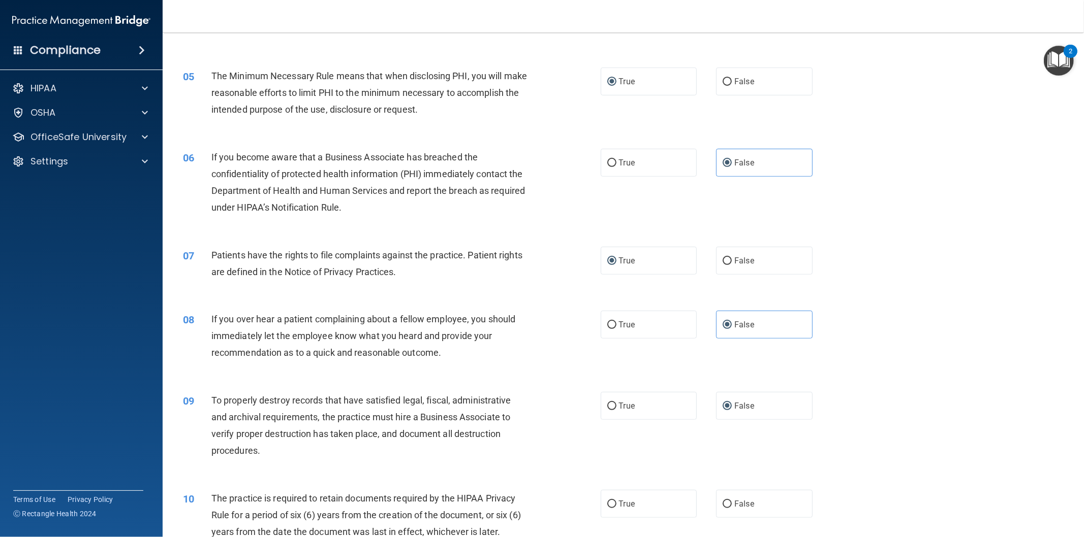
scroll to position [376, 0]
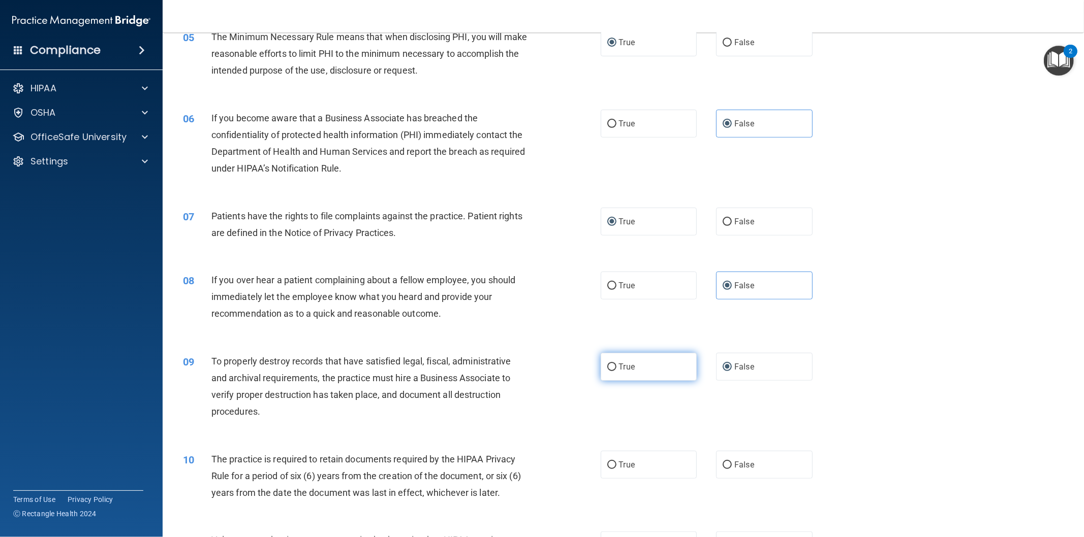
click at [607, 369] on input "True" at bounding box center [611, 368] width 9 height 8
radio input "true"
radio input "false"
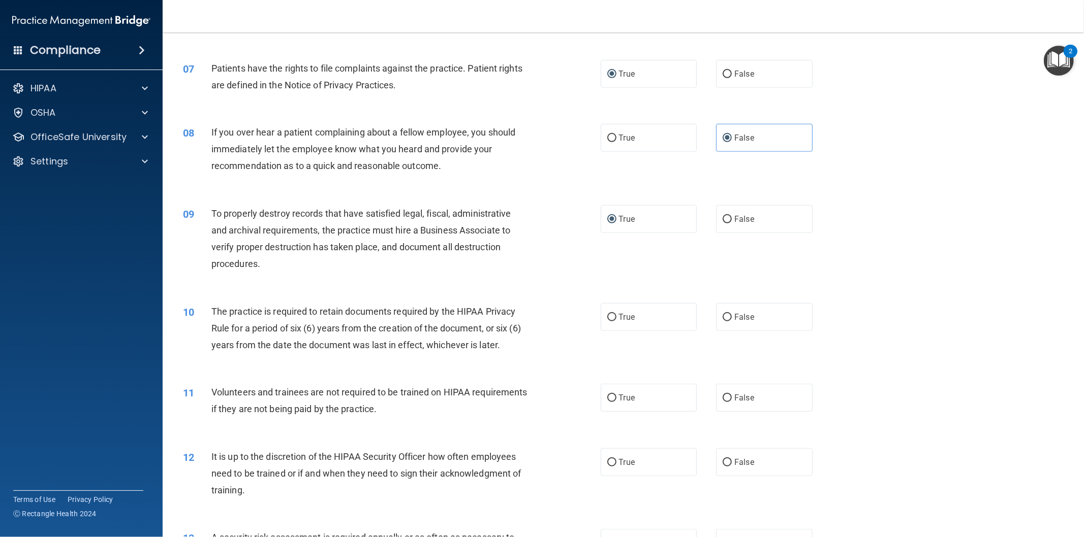
scroll to position [564, 0]
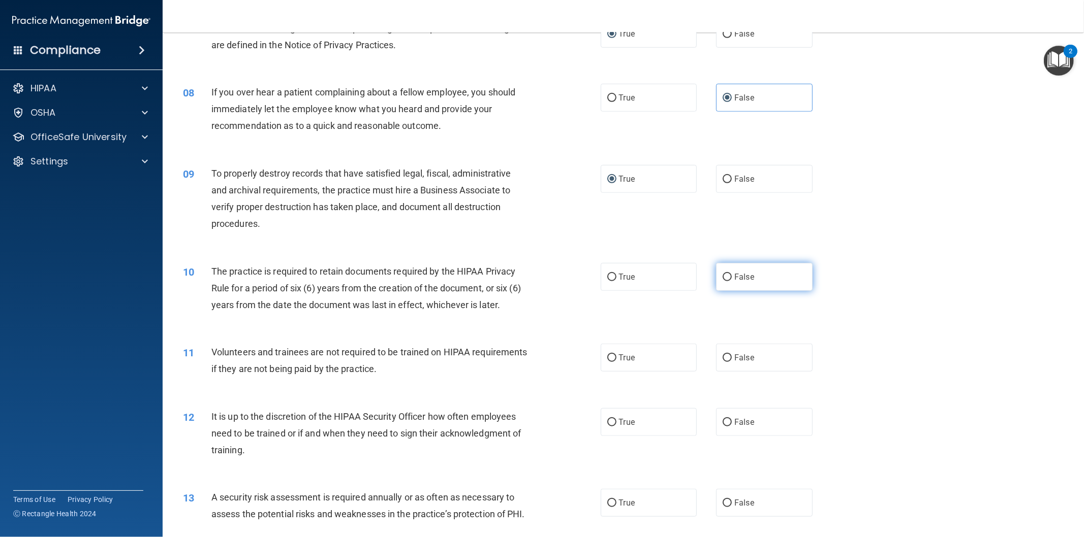
click at [725, 282] on label "False" at bounding box center [764, 277] width 97 height 28
click at [725, 281] on input "False" at bounding box center [726, 278] width 9 height 8
radio input "true"
click at [722, 355] on input "False" at bounding box center [726, 359] width 9 height 8
radio input "true"
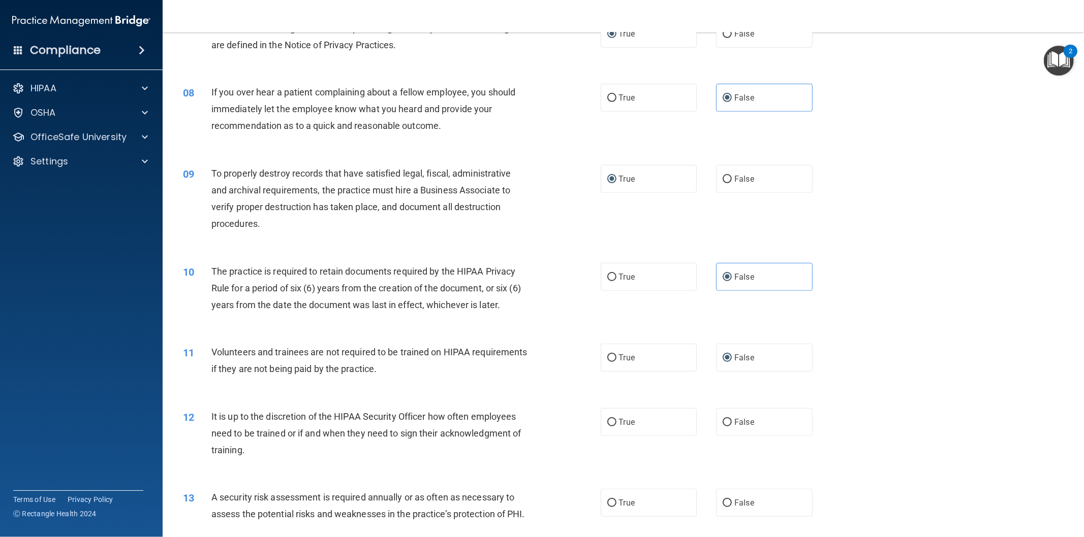
scroll to position [658, 0]
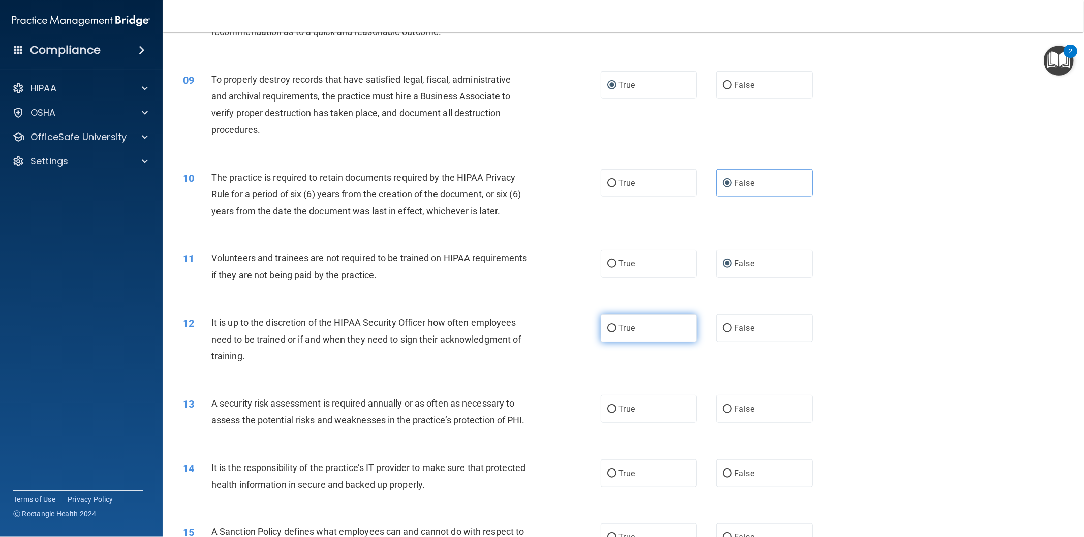
click at [609, 328] on input "True" at bounding box center [611, 329] width 9 height 8
radio input "true"
click at [727, 402] on label "False" at bounding box center [764, 409] width 97 height 28
click at [727, 406] on input "False" at bounding box center [726, 410] width 9 height 8
radio input "true"
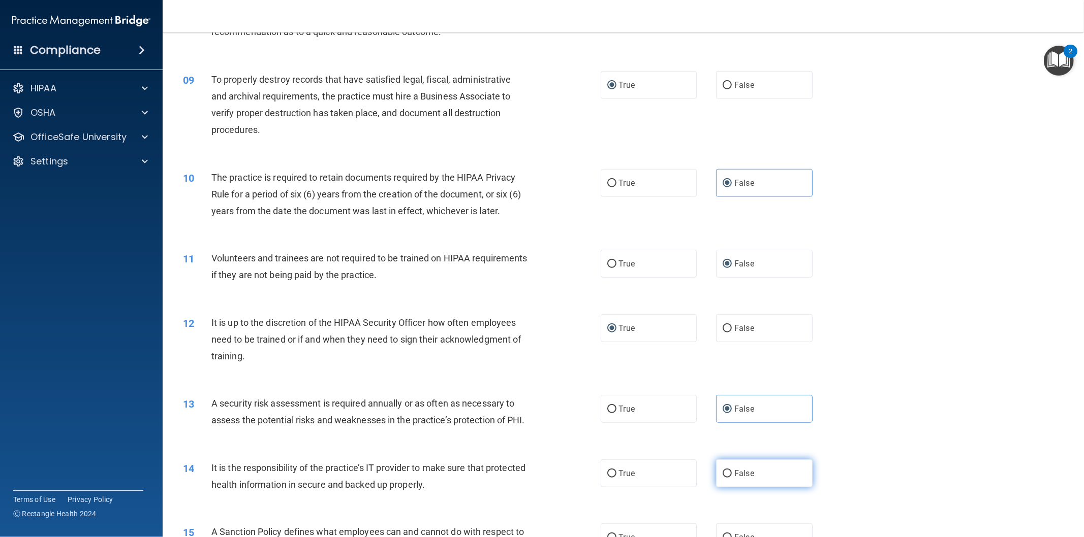
click at [722, 478] on input "False" at bounding box center [726, 474] width 9 height 8
radio input "true"
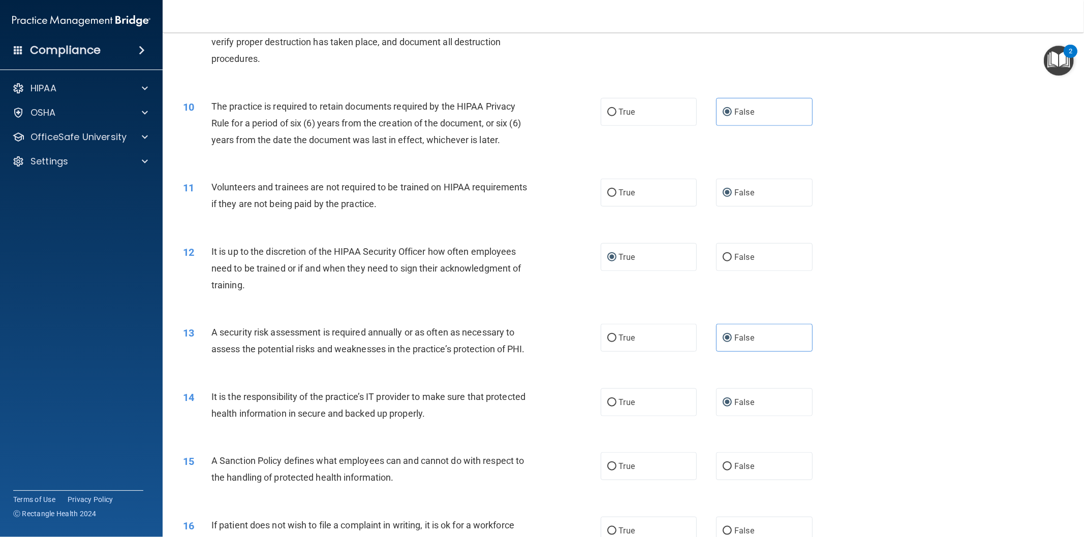
scroll to position [752, 0]
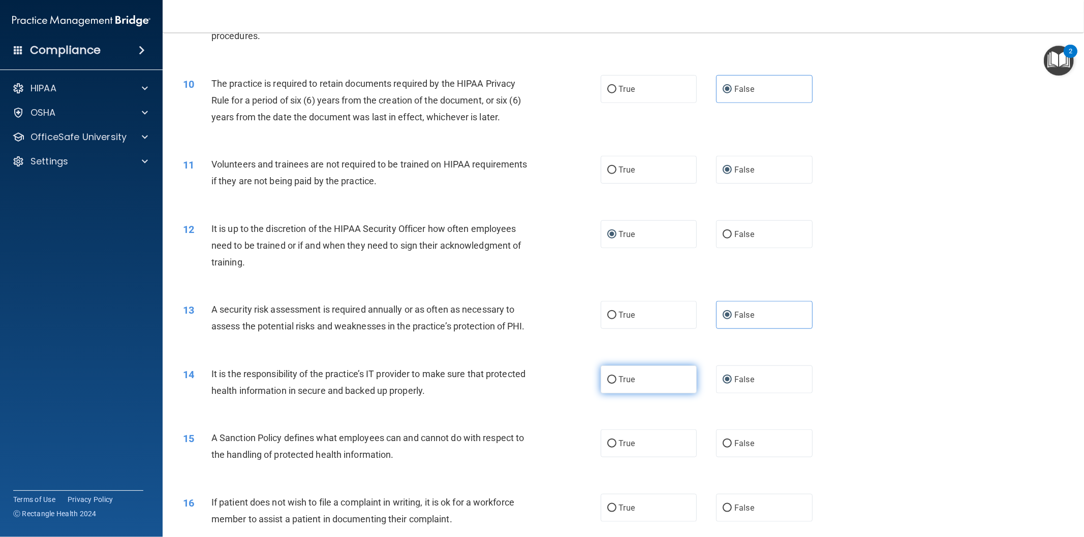
click at [608, 384] on input "True" at bounding box center [611, 380] width 9 height 8
radio input "true"
radio input "false"
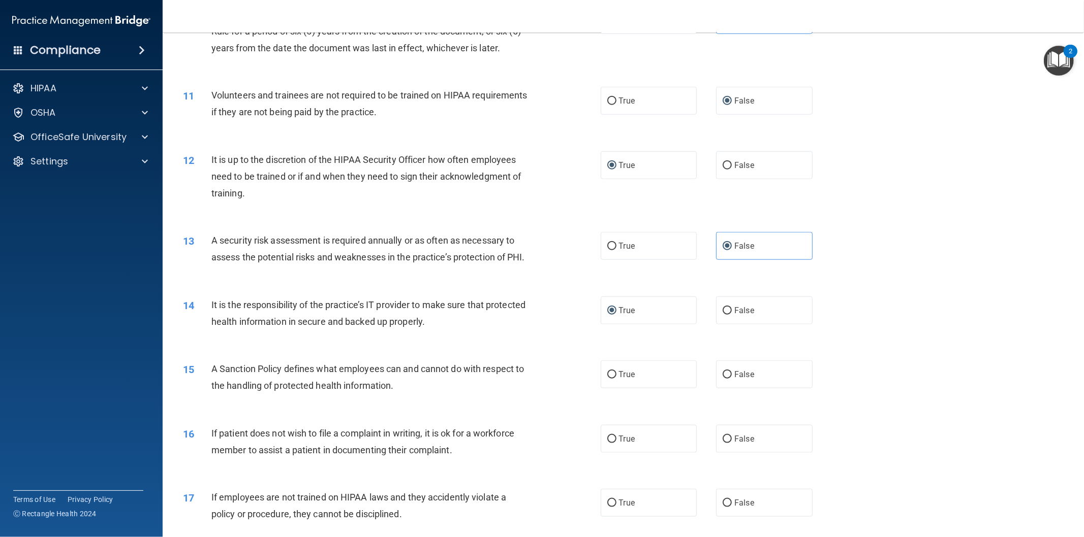
scroll to position [846, 0]
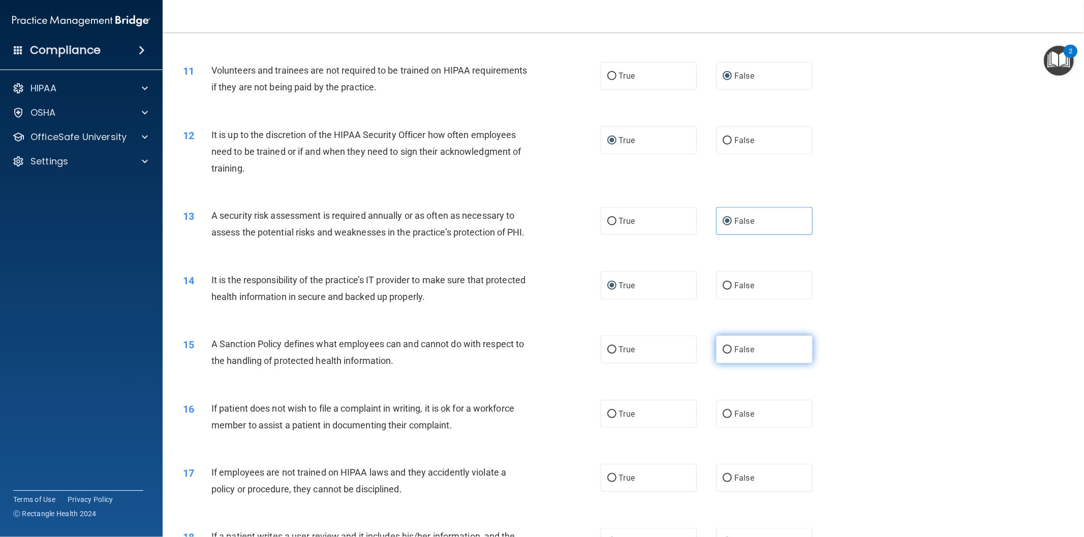
click at [734, 355] on span "False" at bounding box center [744, 350] width 20 height 10
click at [731, 354] on input "False" at bounding box center [726, 350] width 9 height 8
radio input "true"
drag, startPoint x: 718, startPoint y: 430, endPoint x: 725, endPoint y: 429, distance: 7.1
click at [722, 419] on input "False" at bounding box center [726, 415] width 9 height 8
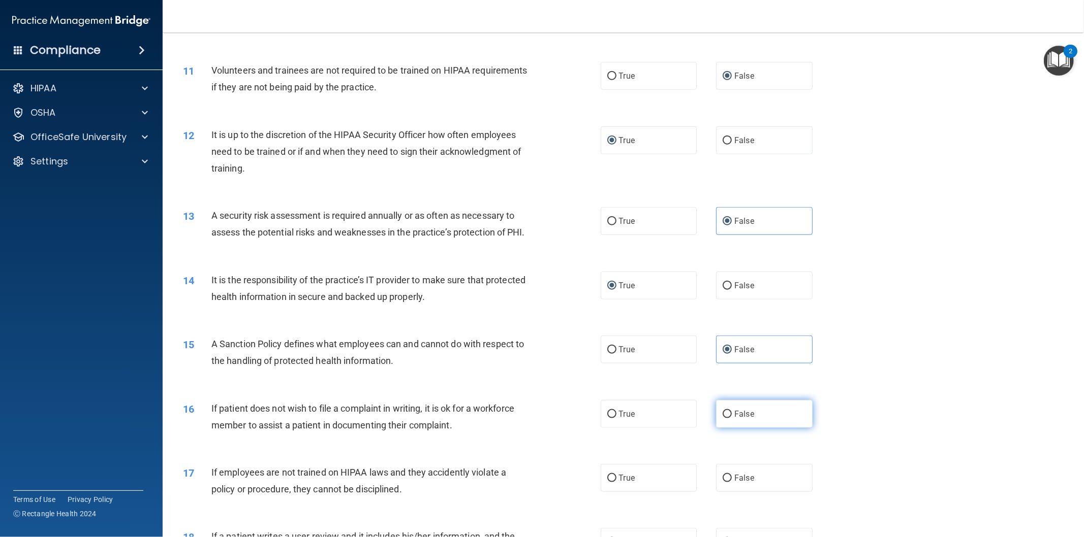
radio input "true"
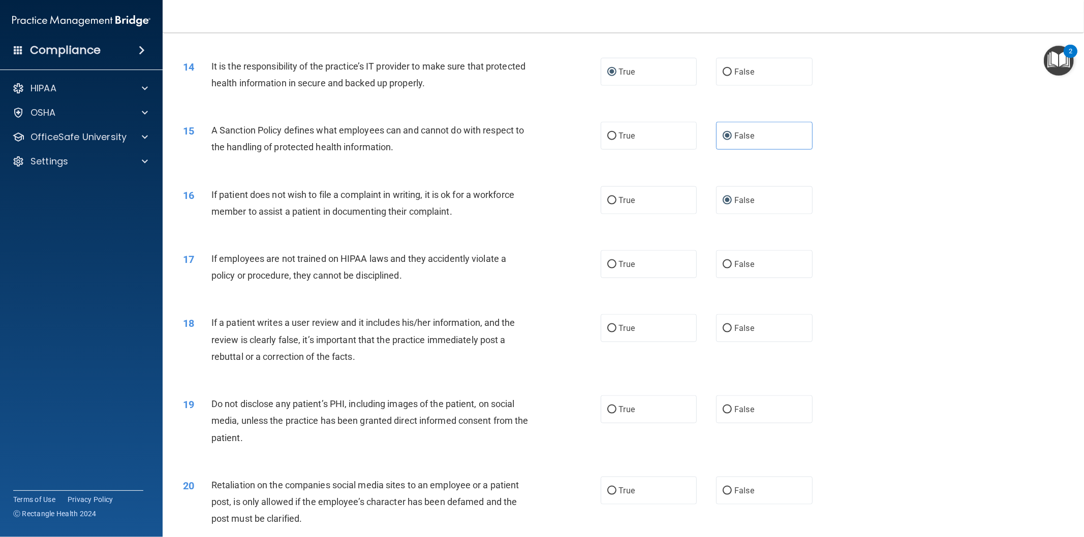
scroll to position [1129, 0]
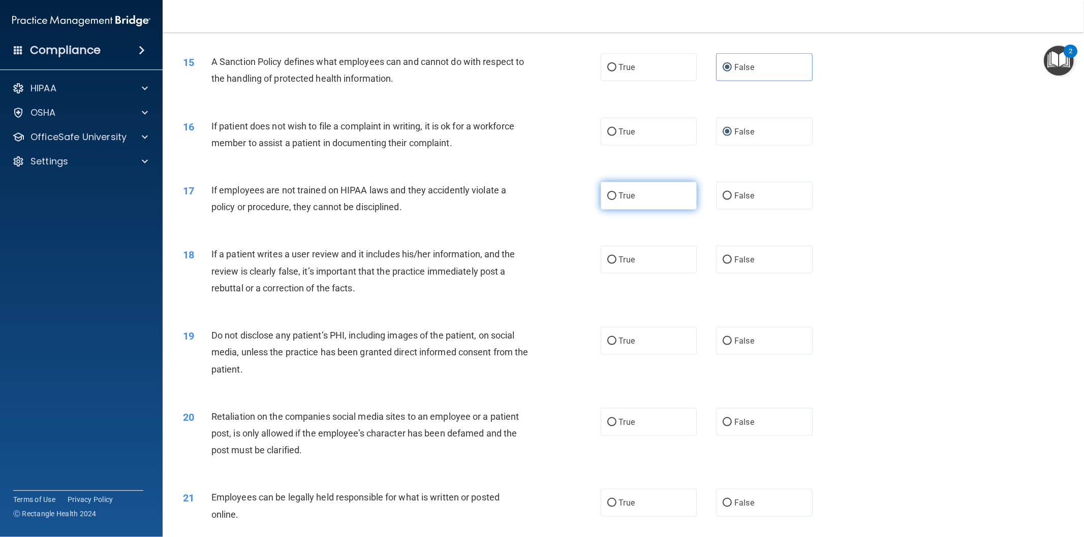
click at [610, 200] on input "True" at bounding box center [611, 197] width 9 height 8
radio input "true"
click at [727, 274] on label "False" at bounding box center [764, 260] width 97 height 28
click at [727, 264] on input "False" at bounding box center [726, 261] width 9 height 8
radio input "true"
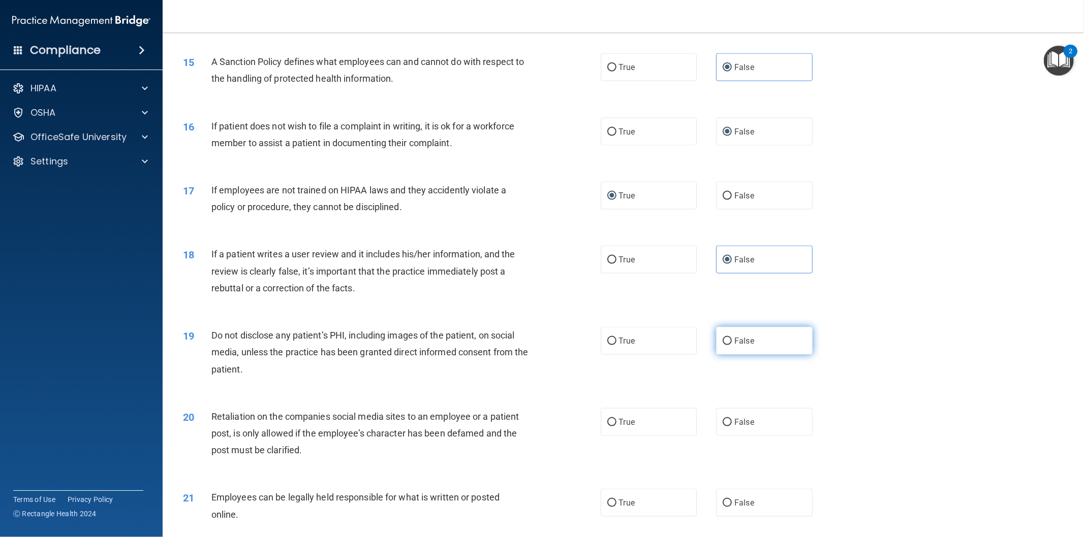
click at [722, 345] on input "False" at bounding box center [726, 342] width 9 height 8
radio input "true"
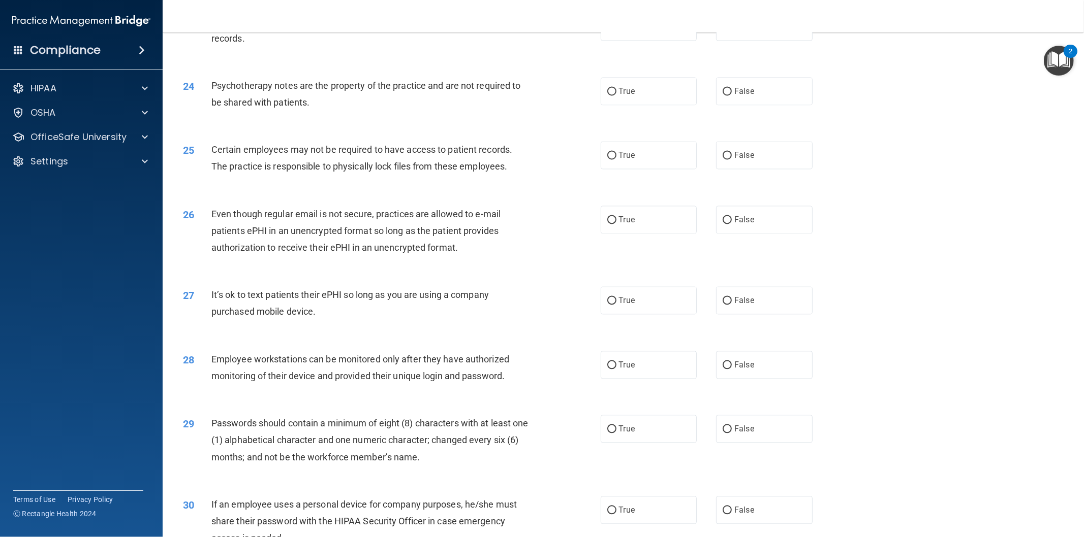
scroll to position [1844, 0]
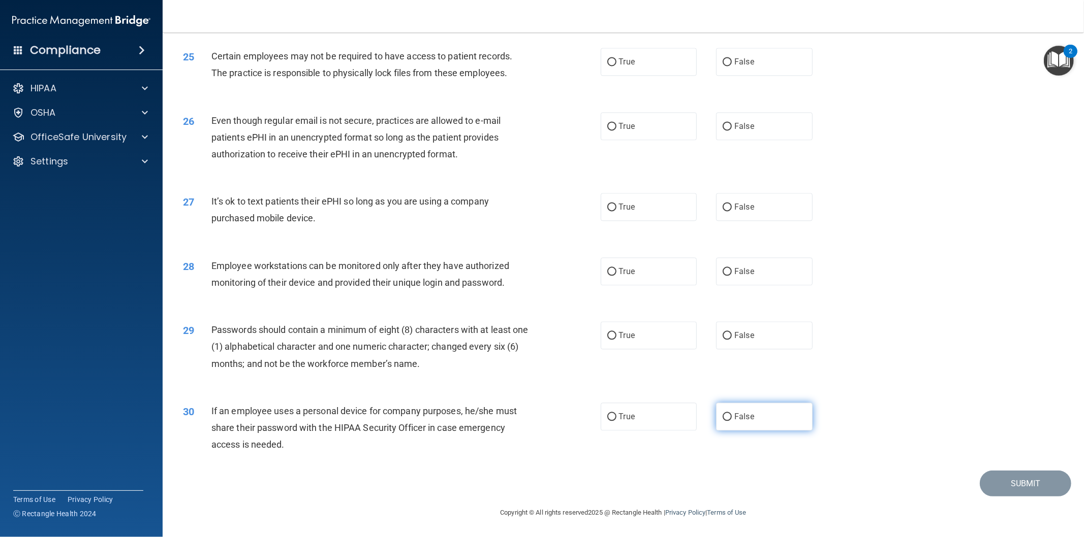
click at [722, 414] on input "False" at bounding box center [726, 418] width 9 height 8
radio input "true"
click at [607, 339] on input "True" at bounding box center [611, 336] width 9 height 8
radio input "true"
click at [716, 274] on label "False" at bounding box center [764, 272] width 97 height 28
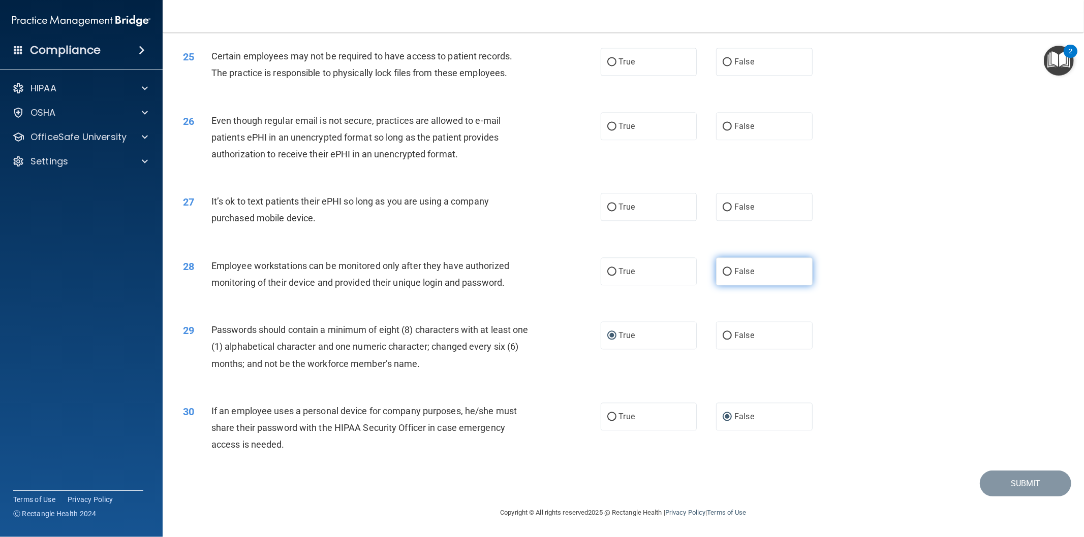
click at [722, 274] on input "False" at bounding box center [726, 272] width 9 height 8
radio input "true"
click at [722, 216] on label "False" at bounding box center [764, 207] width 97 height 28
click at [722, 211] on input "False" at bounding box center [726, 208] width 9 height 8
radio input "true"
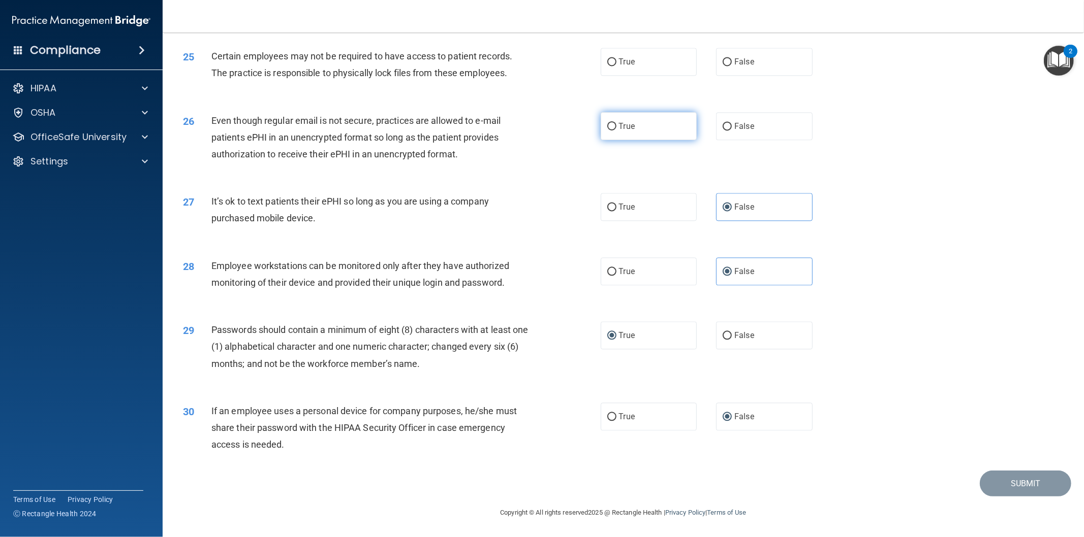
click at [610, 133] on label "True" at bounding box center [648, 126] width 97 height 28
click at [610, 131] on input "True" at bounding box center [611, 127] width 9 height 8
radio input "true"
click at [607, 66] on input "True" at bounding box center [611, 62] width 9 height 8
radio input "true"
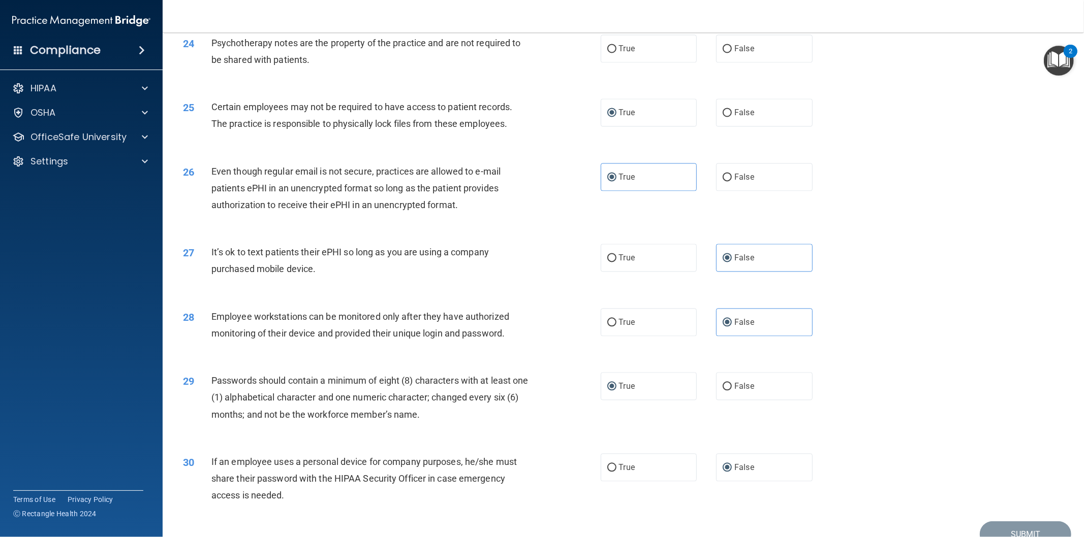
scroll to position [1750, 0]
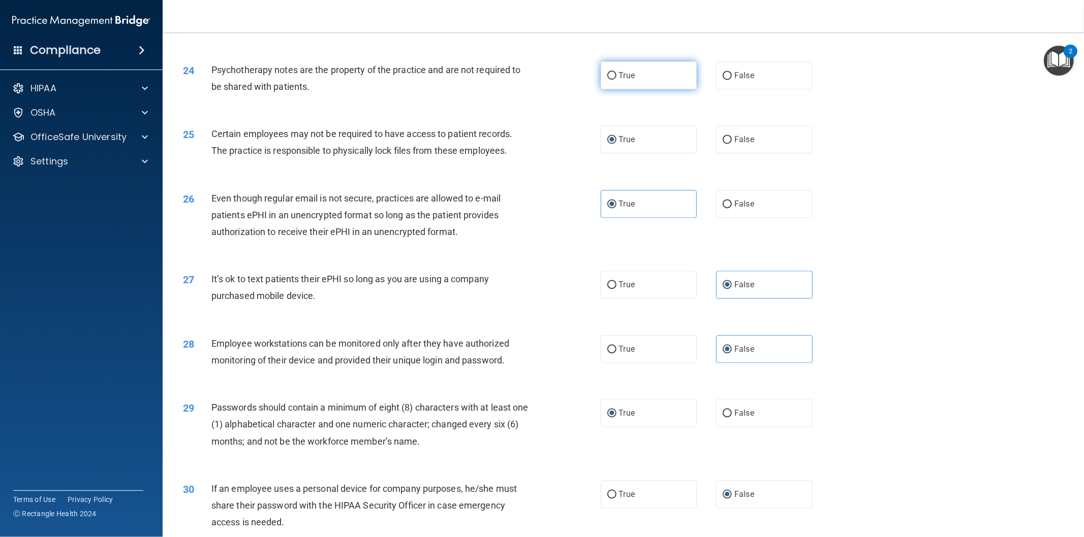
click at [608, 80] on input "True" at bounding box center [611, 76] width 9 height 8
radio input "true"
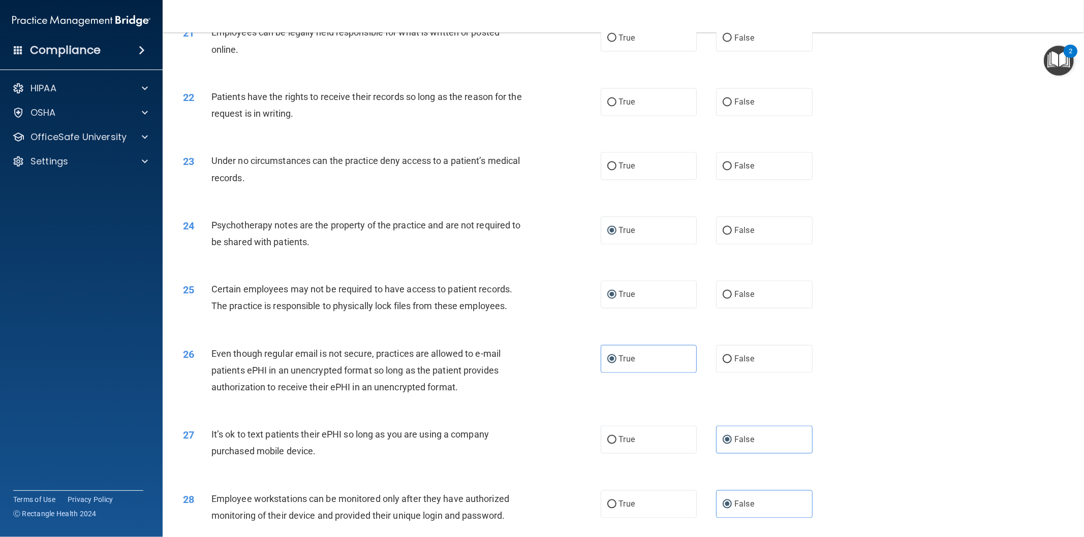
scroll to position [1562, 0]
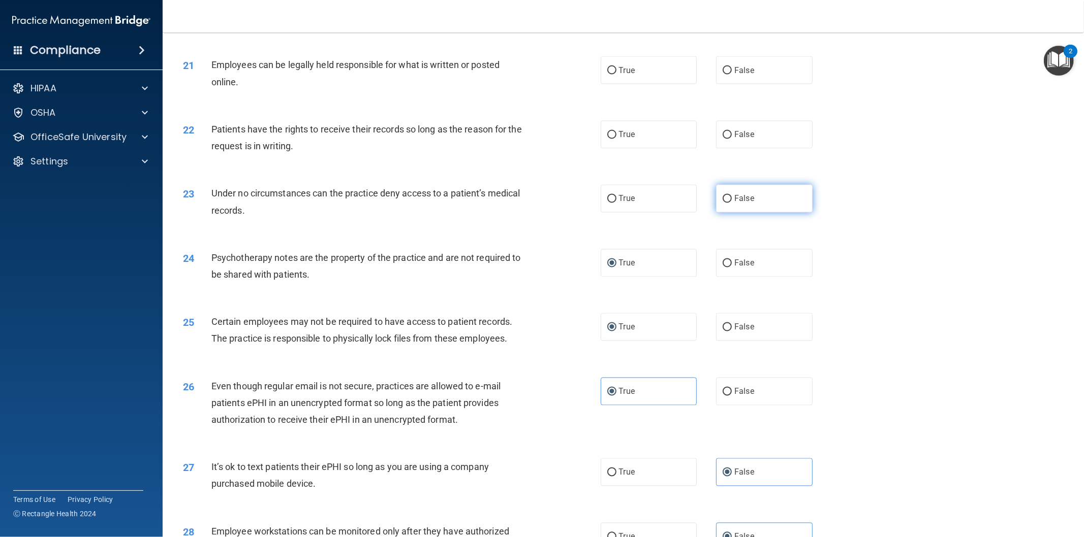
click at [734, 204] on span "False" at bounding box center [744, 199] width 20 height 10
click at [732, 203] on input "False" at bounding box center [726, 200] width 9 height 8
radio input "true"
click at [722, 139] on input "False" at bounding box center [726, 136] width 9 height 8
radio input "true"
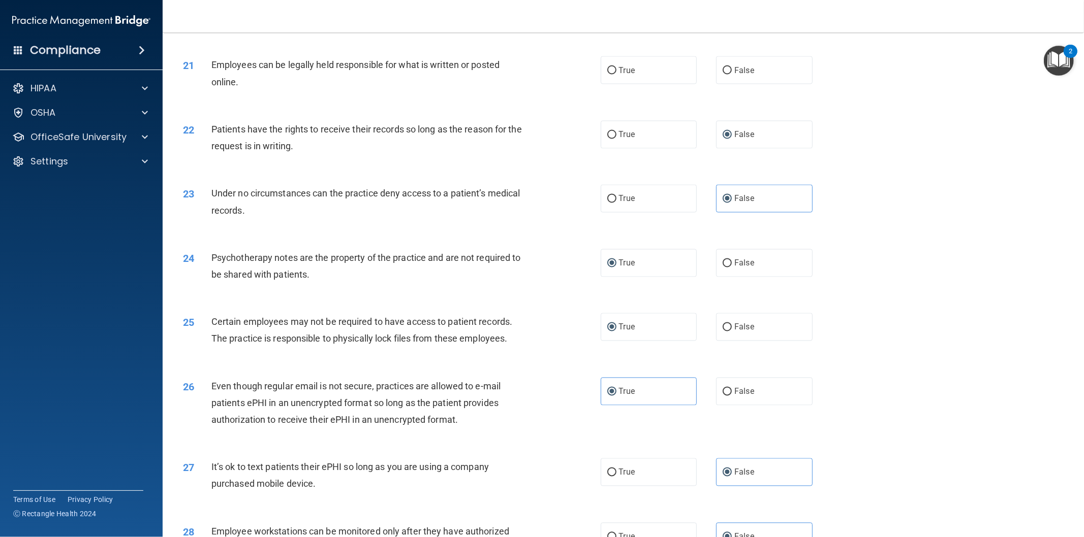
scroll to position [1467, 0]
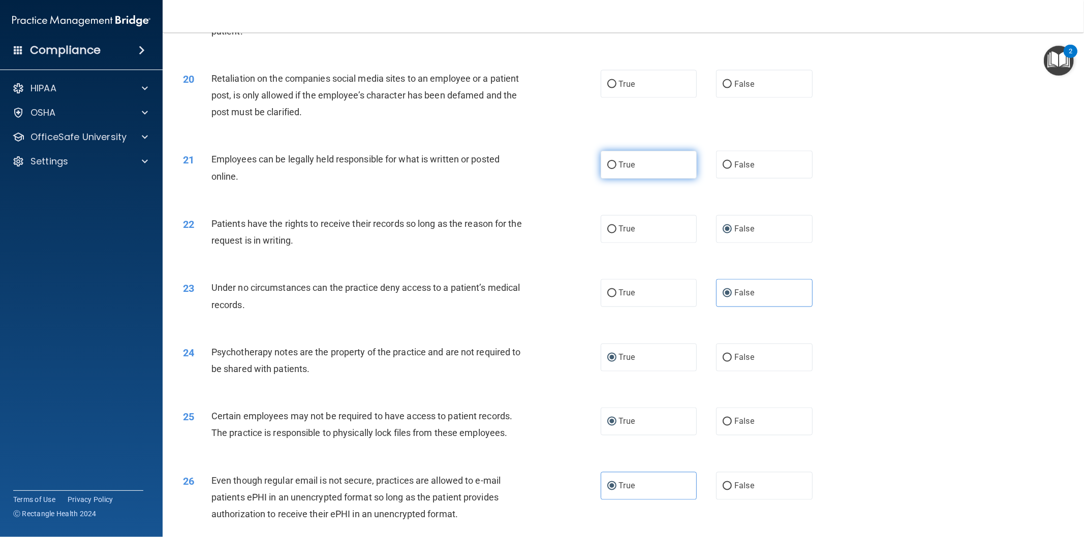
click at [610, 174] on label "True" at bounding box center [648, 165] width 97 height 28
click at [610, 169] on input "True" at bounding box center [611, 166] width 9 height 8
radio input "true"
click at [739, 89] on span "False" at bounding box center [744, 84] width 20 height 10
click at [732, 88] on input "False" at bounding box center [726, 85] width 9 height 8
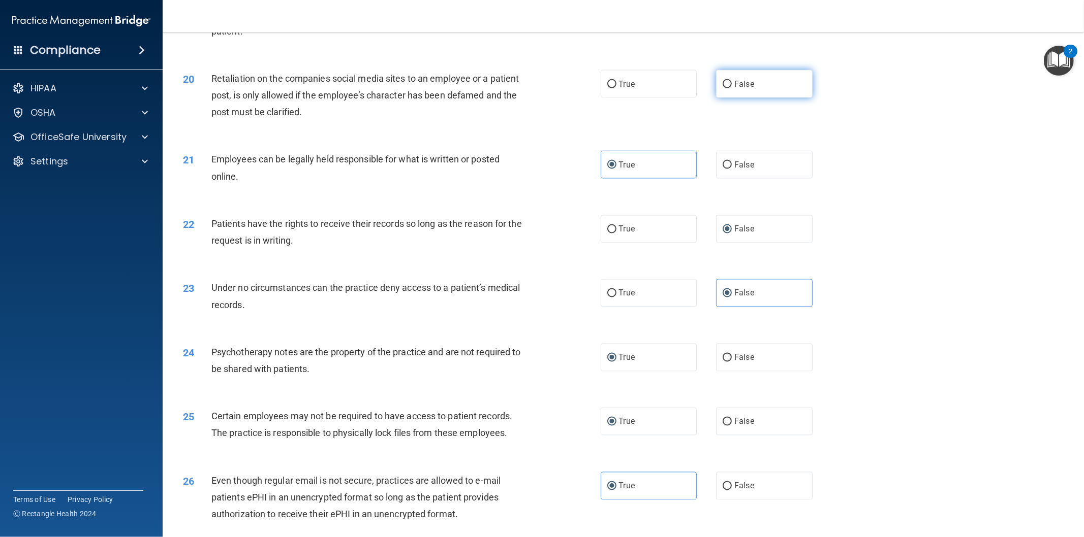
radio input "true"
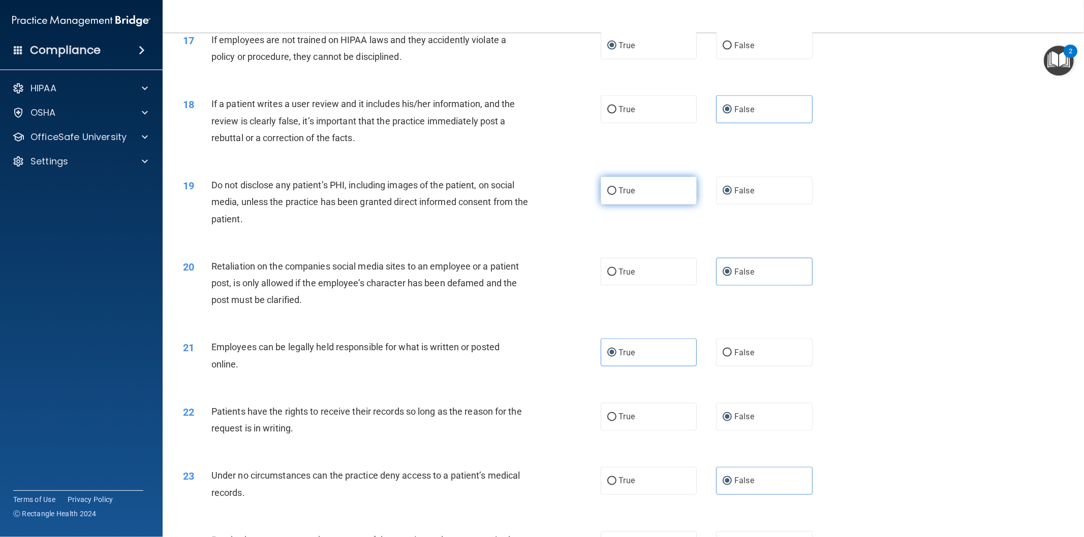
click at [619, 196] on span "True" at bounding box center [627, 191] width 16 height 10
click at [616, 195] on input "True" at bounding box center [611, 191] width 9 height 8
radio input "true"
radio input "false"
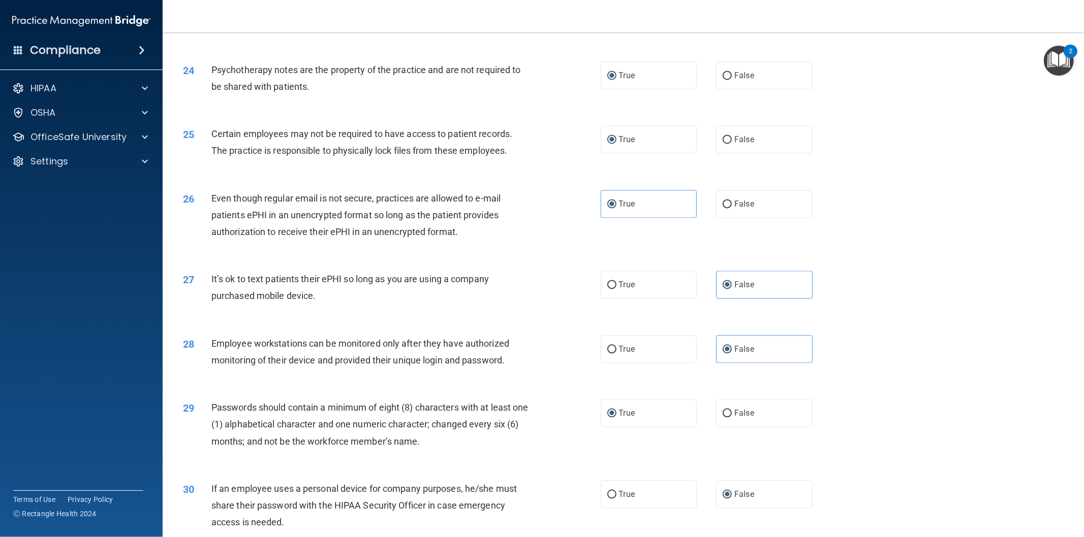
scroll to position [1844, 0]
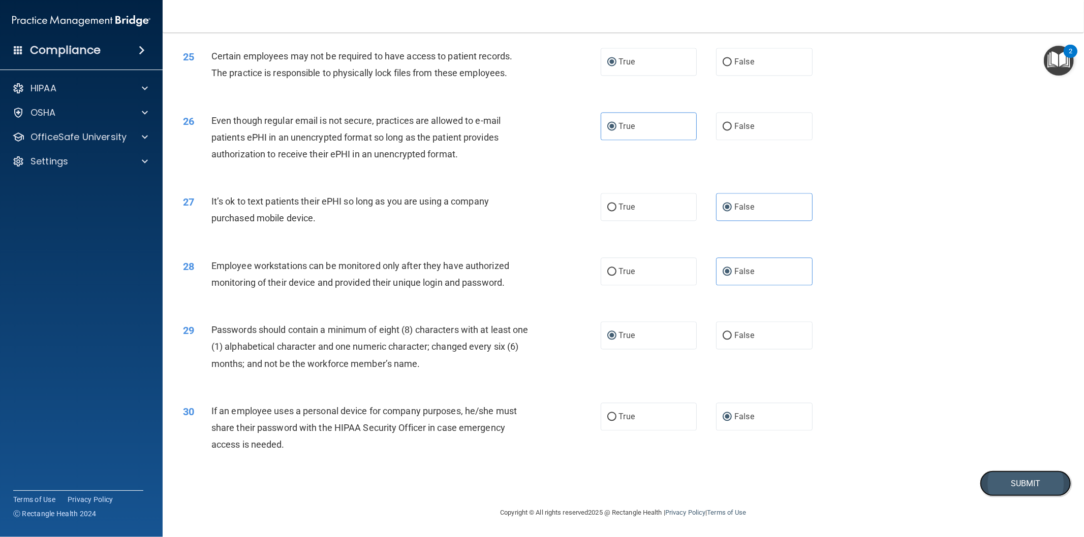
click at [1009, 485] on button "Submit" at bounding box center [1024, 484] width 91 height 26
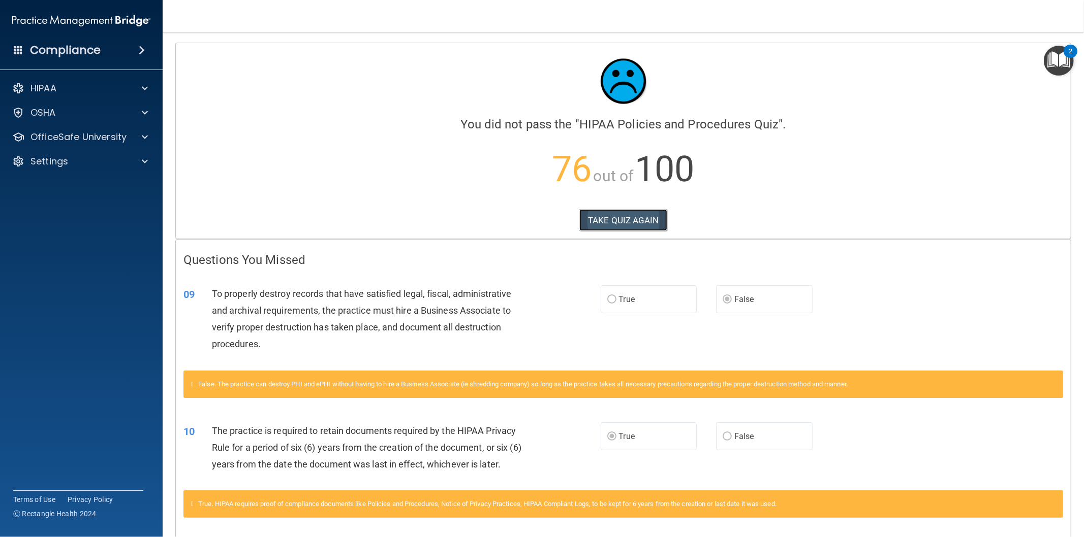
click at [620, 227] on button "TAKE QUIZ AGAIN" at bounding box center [623, 220] width 88 height 22
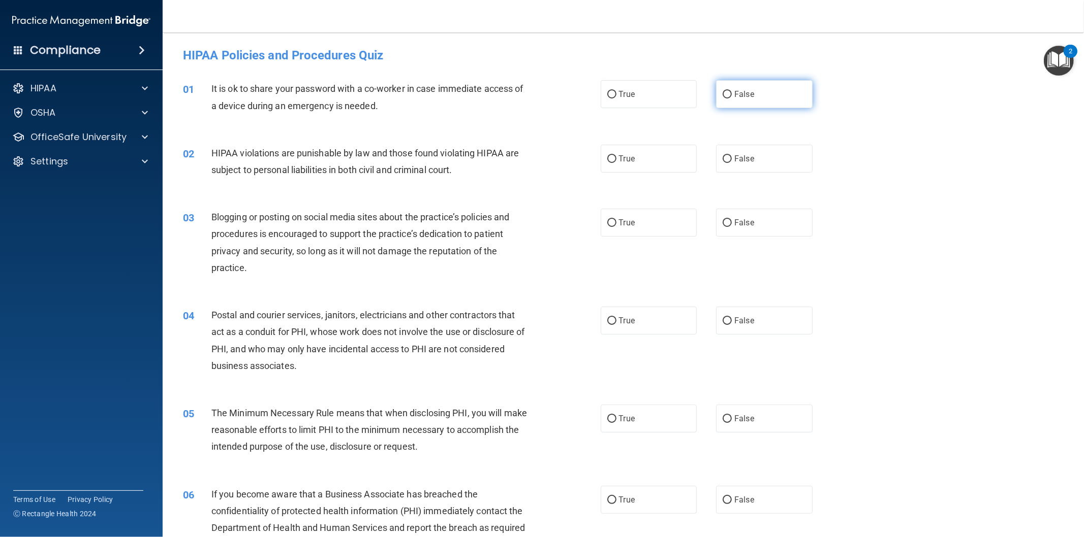
click at [734, 97] on span "False" at bounding box center [744, 94] width 20 height 10
click at [729, 97] on input "False" at bounding box center [726, 95] width 9 height 8
radio input "true"
click at [622, 155] on span "True" at bounding box center [627, 159] width 16 height 10
click at [616, 155] on input "True" at bounding box center [611, 159] width 9 height 8
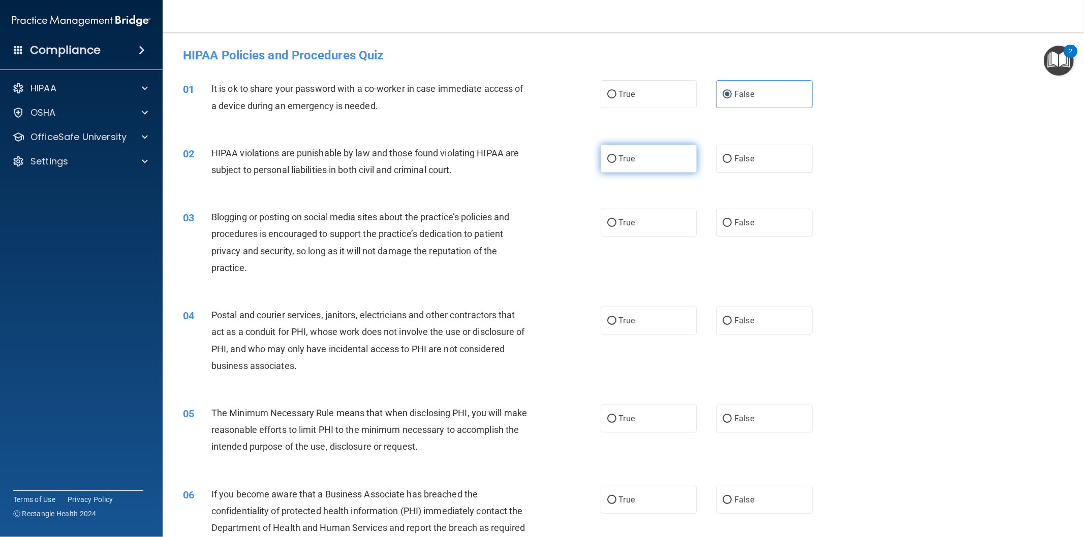
radio input "true"
click at [727, 221] on label "False" at bounding box center [764, 223] width 97 height 28
click at [727, 221] on input "False" at bounding box center [726, 223] width 9 height 8
radio input "true"
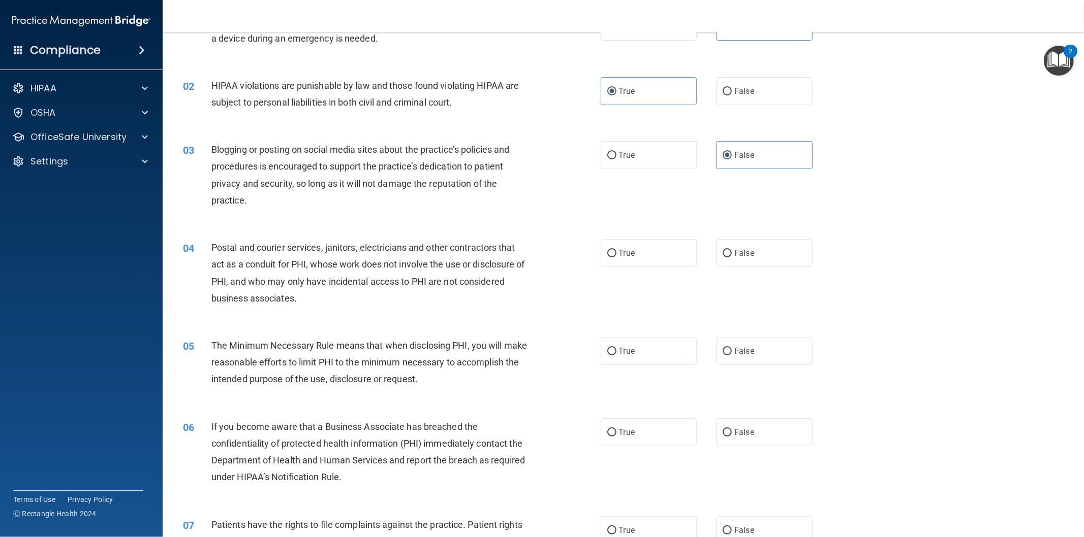
scroll to position [94, 0]
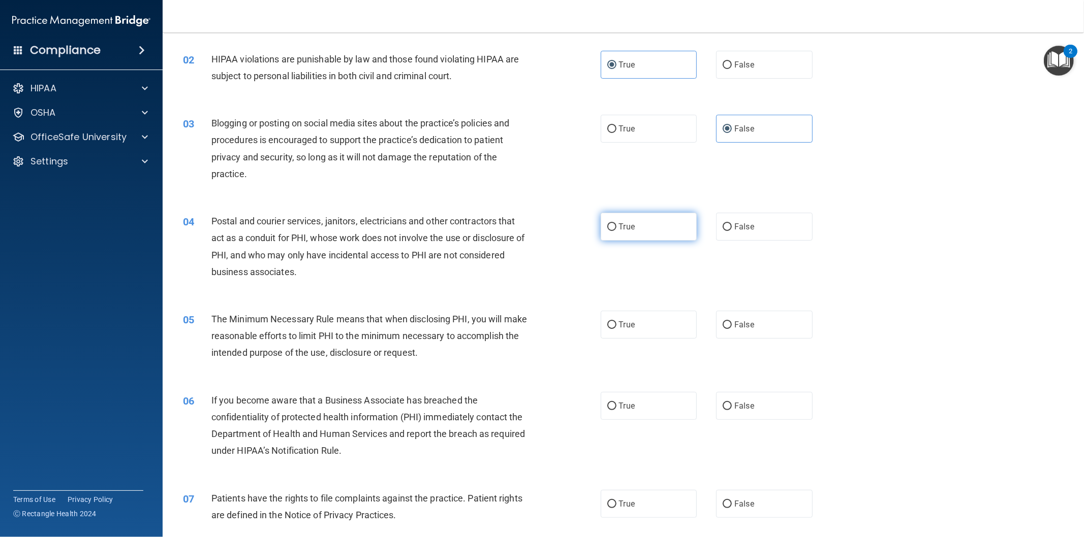
click at [601, 218] on label "True" at bounding box center [648, 227] width 97 height 28
click at [607, 224] on input "True" at bounding box center [611, 228] width 9 height 8
radio input "true"
click at [607, 327] on input "True" at bounding box center [611, 326] width 9 height 8
radio input "true"
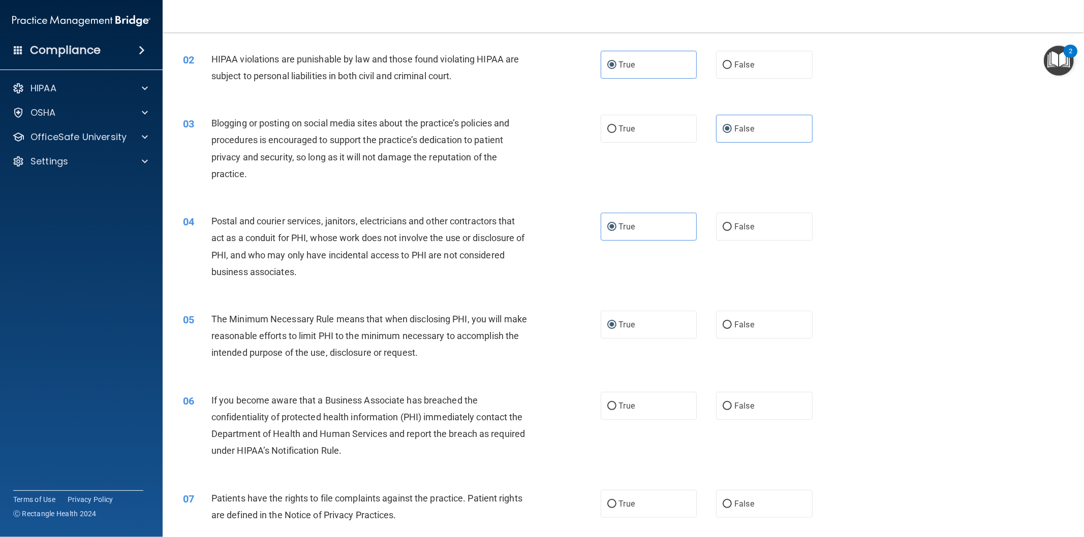
scroll to position [188, 0]
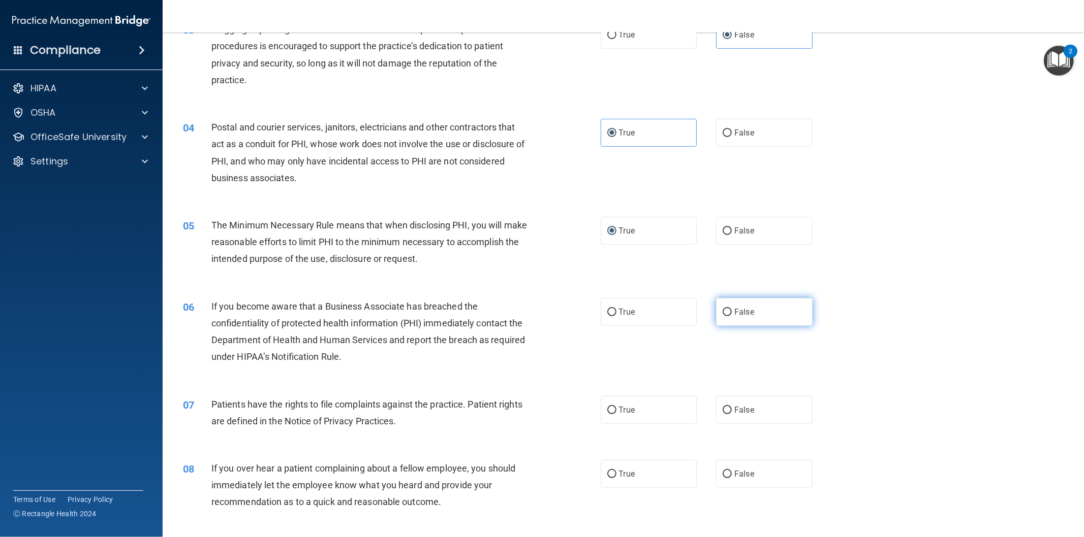
click at [721, 305] on label "False" at bounding box center [764, 312] width 97 height 28
click at [722, 309] on input "False" at bounding box center [726, 313] width 9 height 8
radio input "true"
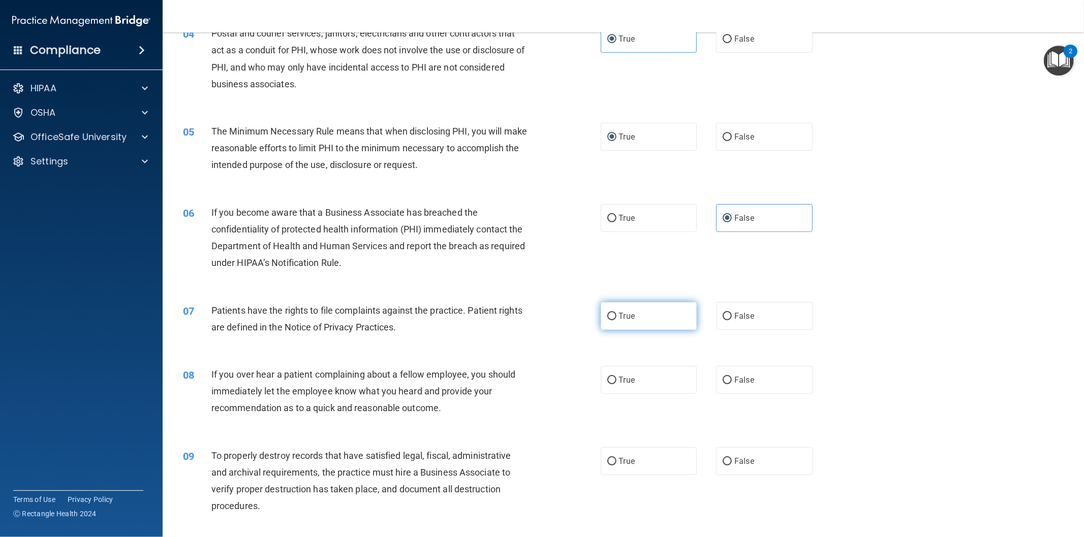
click at [607, 309] on label "True" at bounding box center [648, 316] width 97 height 28
click at [607, 313] on input "True" at bounding box center [611, 317] width 9 height 8
radio input "true"
click at [722, 379] on input "False" at bounding box center [726, 381] width 9 height 8
radio input "true"
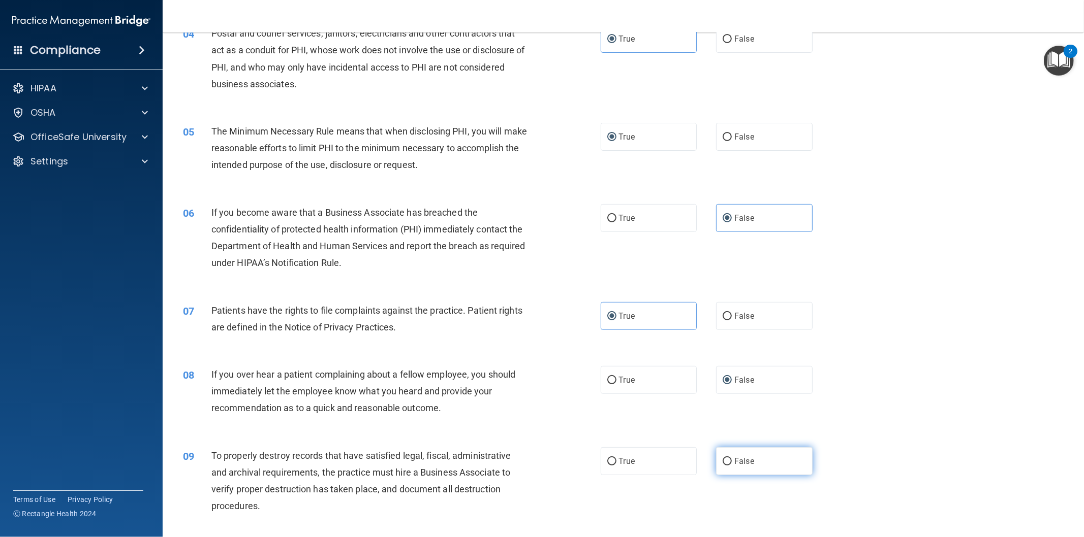
click at [722, 460] on input "False" at bounding box center [726, 462] width 9 height 8
radio input "true"
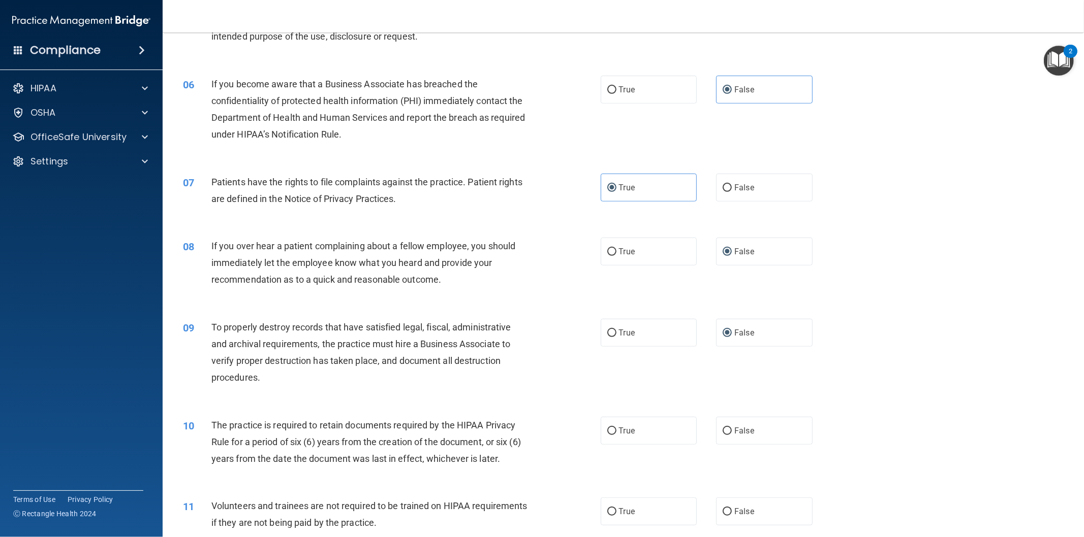
scroll to position [470, 0]
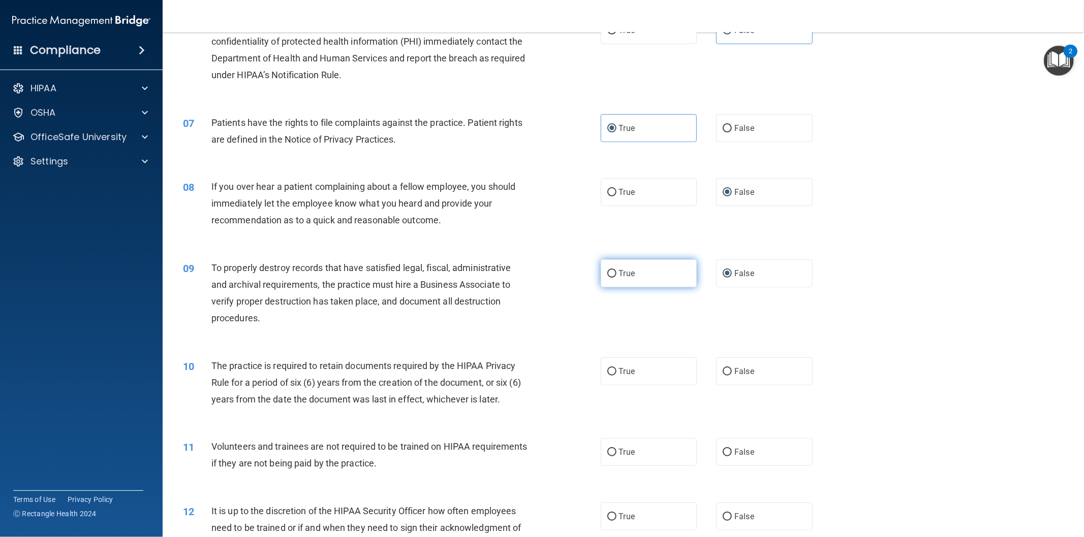
click at [609, 276] on input "True" at bounding box center [611, 274] width 9 height 8
radio input "true"
radio input "false"
click at [728, 372] on label "False" at bounding box center [764, 372] width 97 height 28
click at [728, 372] on input "False" at bounding box center [726, 372] width 9 height 8
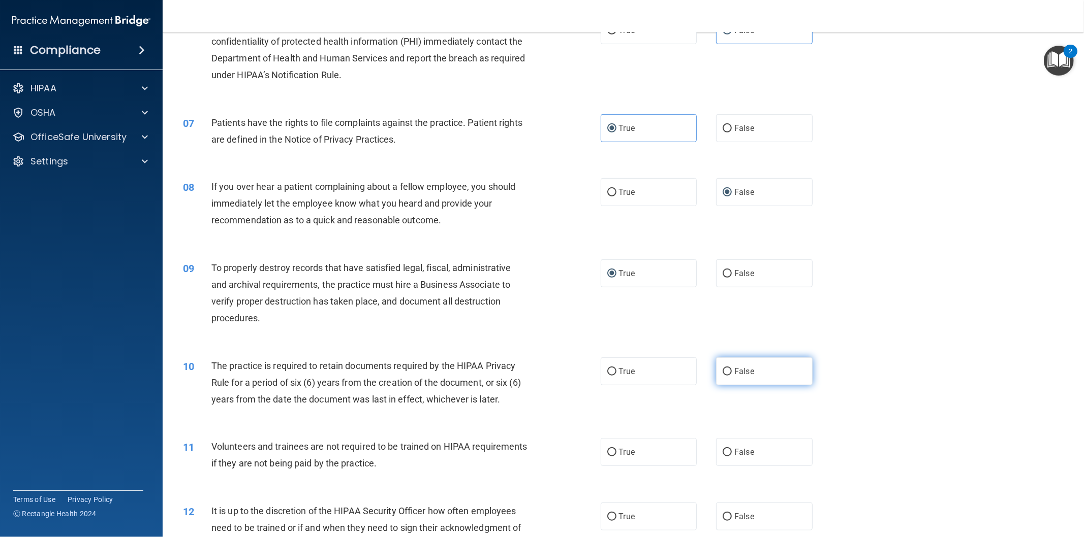
radio input "true"
click at [723, 451] on input "False" at bounding box center [726, 453] width 9 height 8
radio input "true"
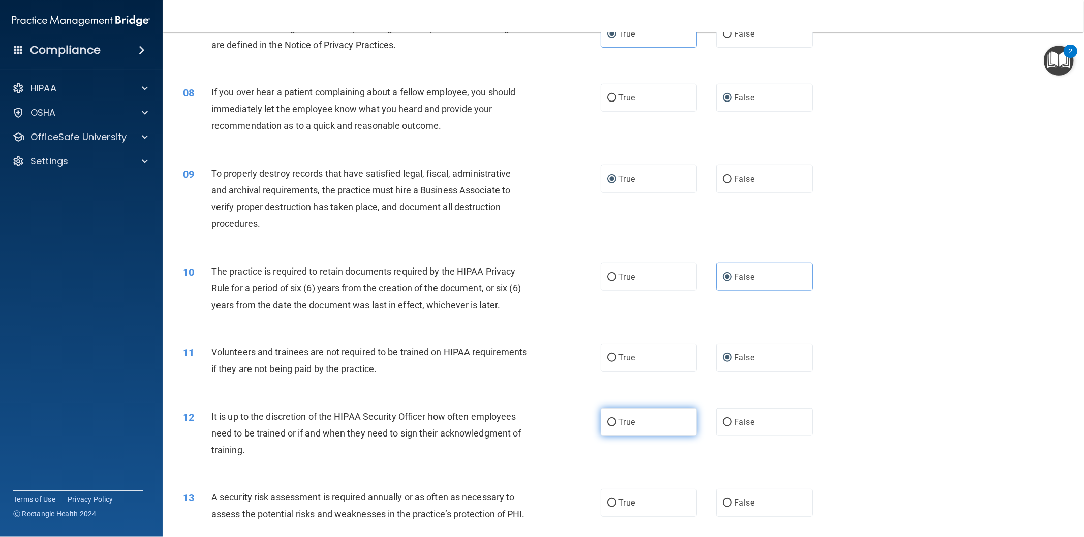
click at [623, 422] on span "True" at bounding box center [627, 423] width 16 height 10
click at [616, 422] on input "True" at bounding box center [611, 423] width 9 height 8
radio input "true"
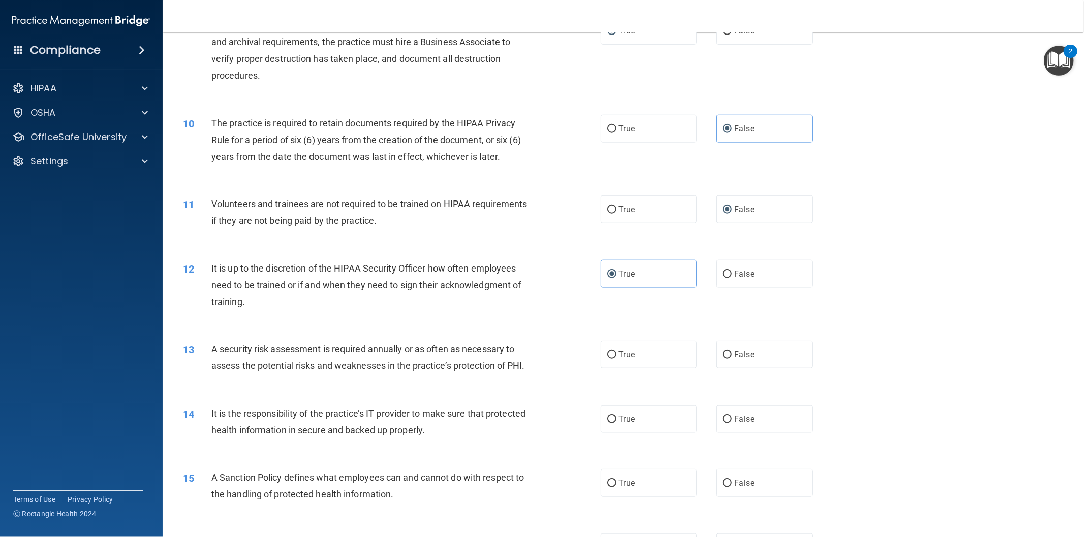
scroll to position [752, 0]
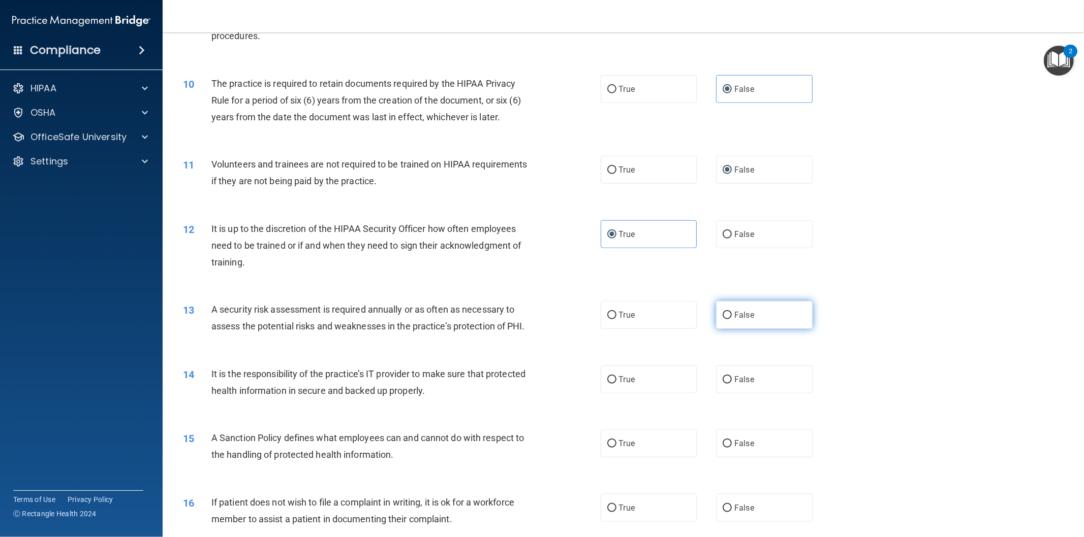
click at [720, 322] on label "False" at bounding box center [764, 315] width 97 height 28
click at [722, 320] on input "False" at bounding box center [726, 316] width 9 height 8
radio input "true"
click at [722, 384] on input "False" at bounding box center [726, 380] width 9 height 8
radio input "true"
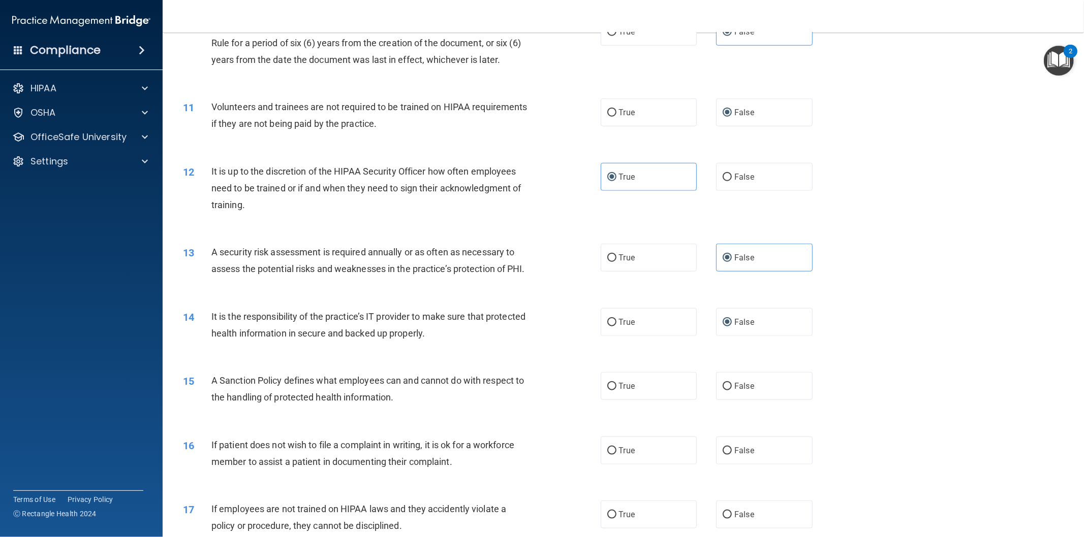
scroll to position [846, 0]
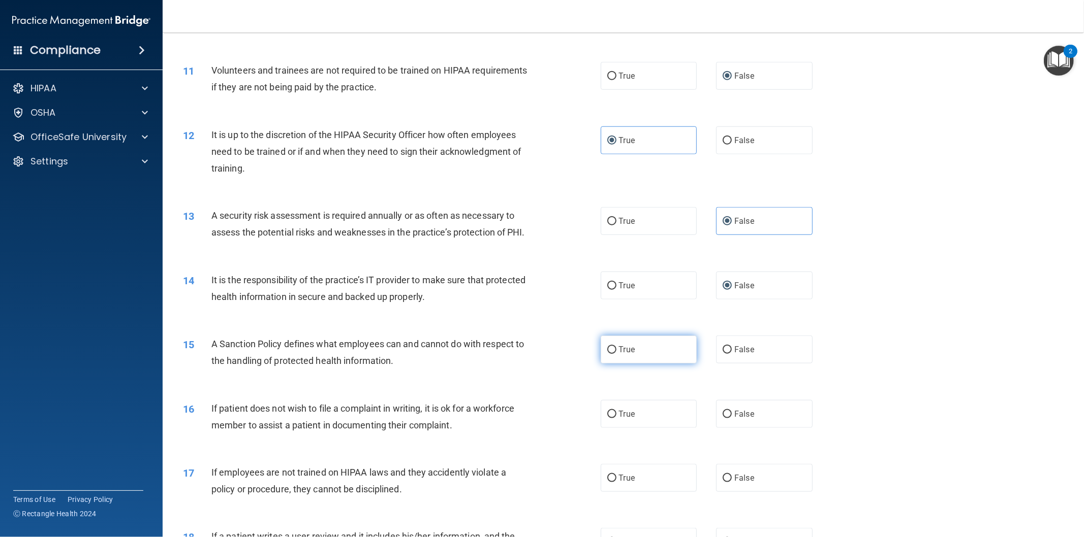
click at [620, 355] on span "True" at bounding box center [627, 350] width 16 height 10
click at [616, 354] on input "True" at bounding box center [611, 350] width 9 height 8
radio input "true"
drag, startPoint x: 727, startPoint y: 435, endPoint x: 723, endPoint y: 481, distance: 46.4
click at [727, 428] on label "False" at bounding box center [764, 414] width 97 height 28
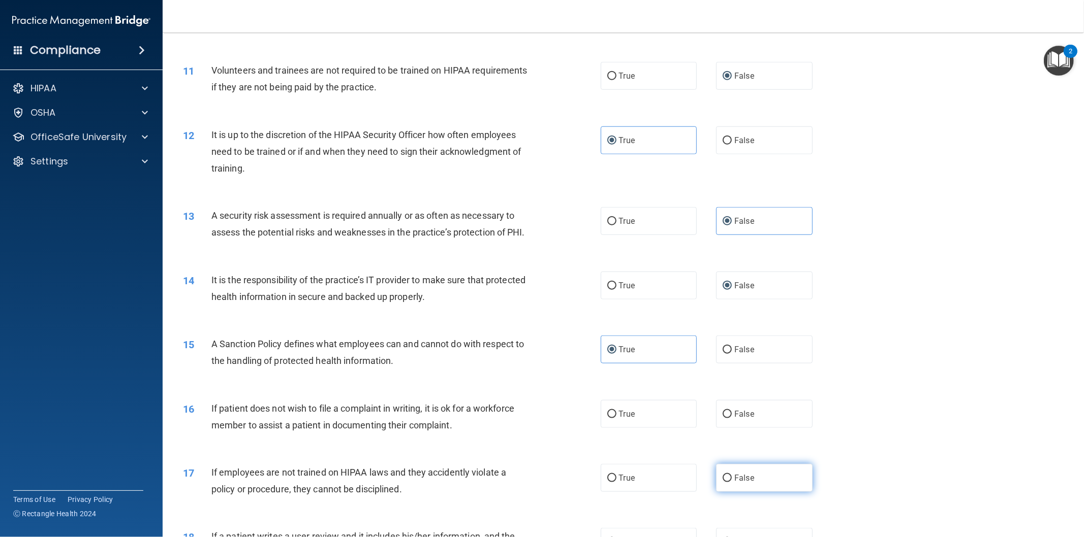
click at [727, 419] on input "False" at bounding box center [726, 415] width 9 height 8
radio input "true"
click at [723, 483] on input "False" at bounding box center [726, 479] width 9 height 8
radio input "true"
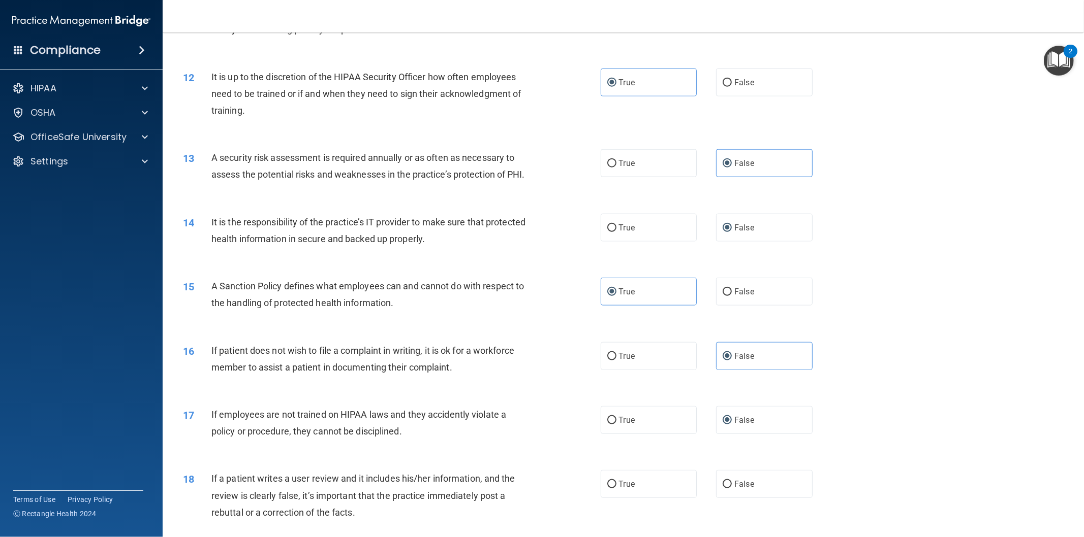
scroll to position [941, 0]
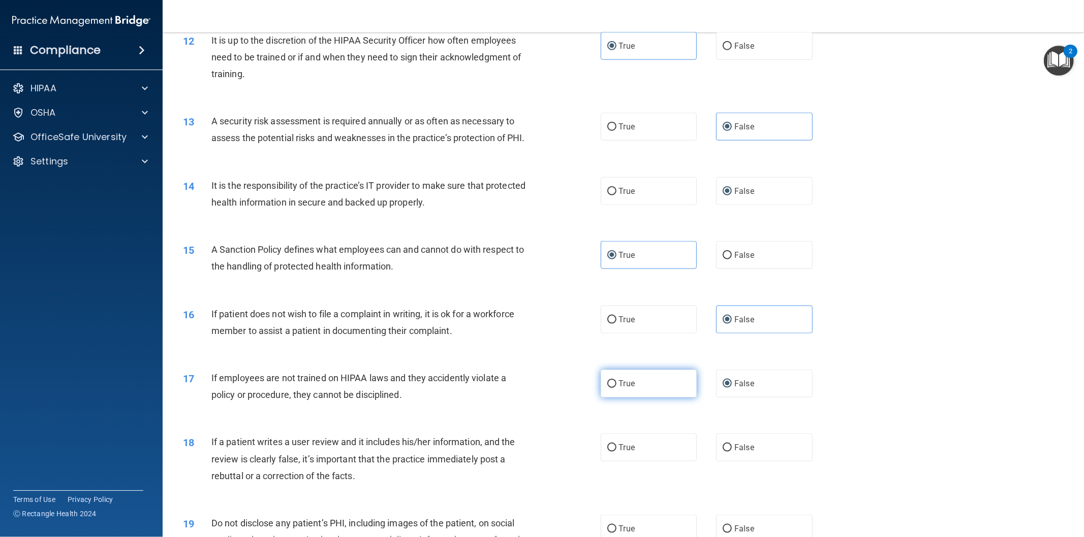
click at [609, 388] on input "True" at bounding box center [611, 384] width 9 height 8
radio input "true"
radio input "false"
click at [733, 459] on label "False" at bounding box center [764, 448] width 97 height 28
click at [732, 452] on input "False" at bounding box center [726, 449] width 9 height 8
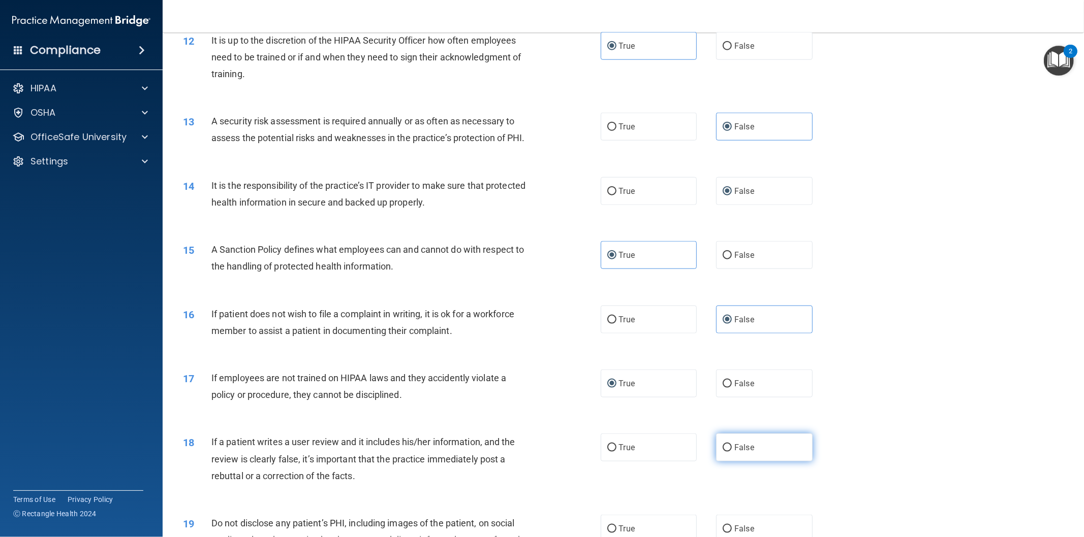
radio input "true"
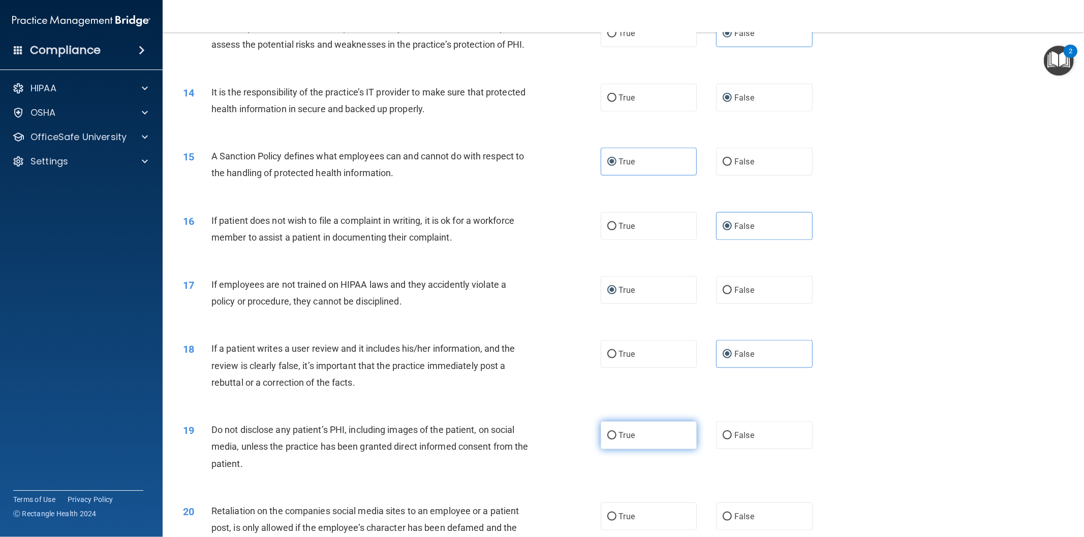
click at [608, 450] on label "True" at bounding box center [648, 436] width 97 height 28
click at [608, 440] on input "True" at bounding box center [611, 436] width 9 height 8
radio input "true"
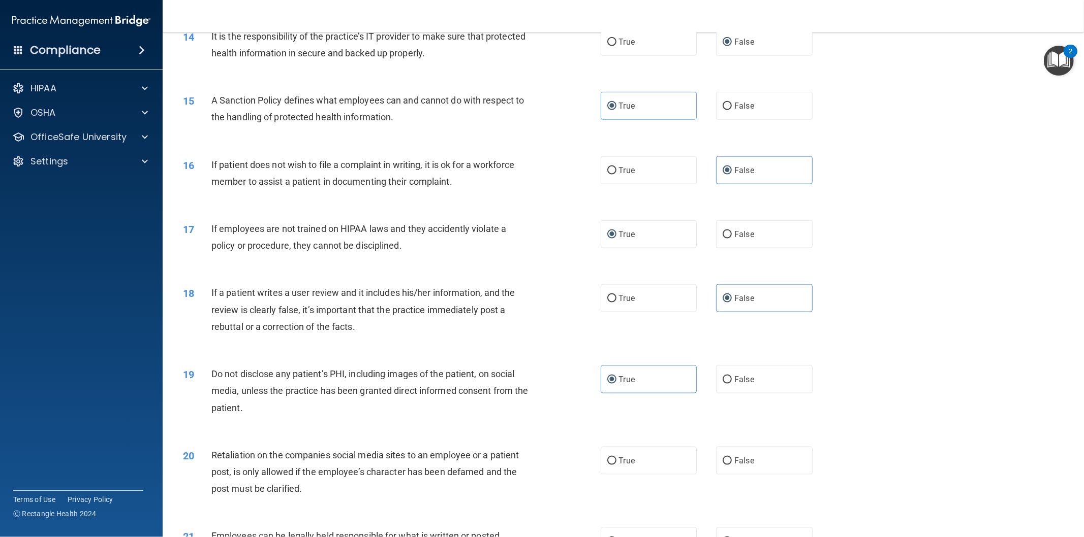
scroll to position [1129, 0]
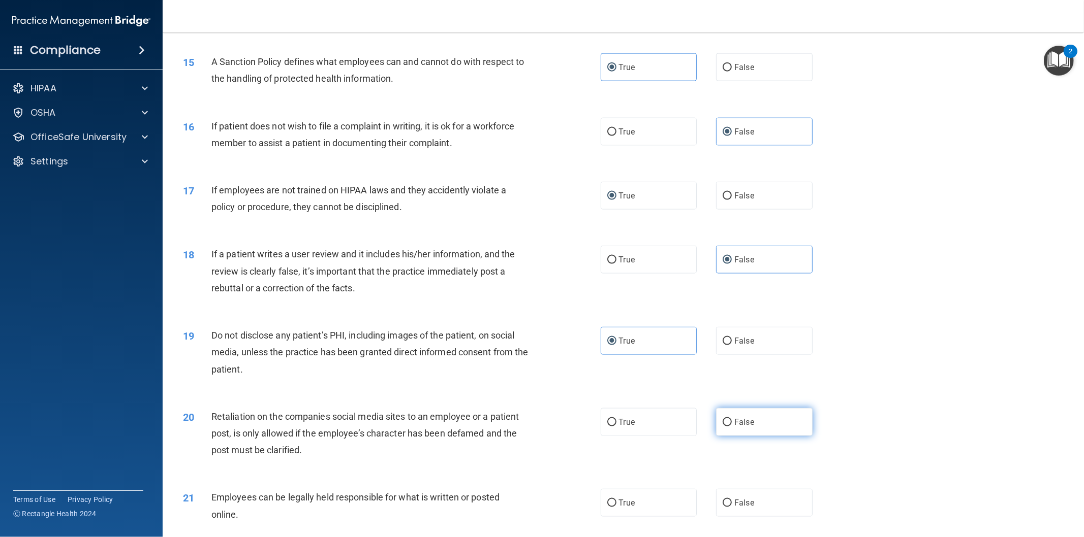
click at [724, 427] on input "False" at bounding box center [726, 423] width 9 height 8
radio input "true"
click at [729, 511] on label "False" at bounding box center [764, 503] width 97 height 28
click at [729, 507] on input "False" at bounding box center [726, 504] width 9 height 8
radio input "true"
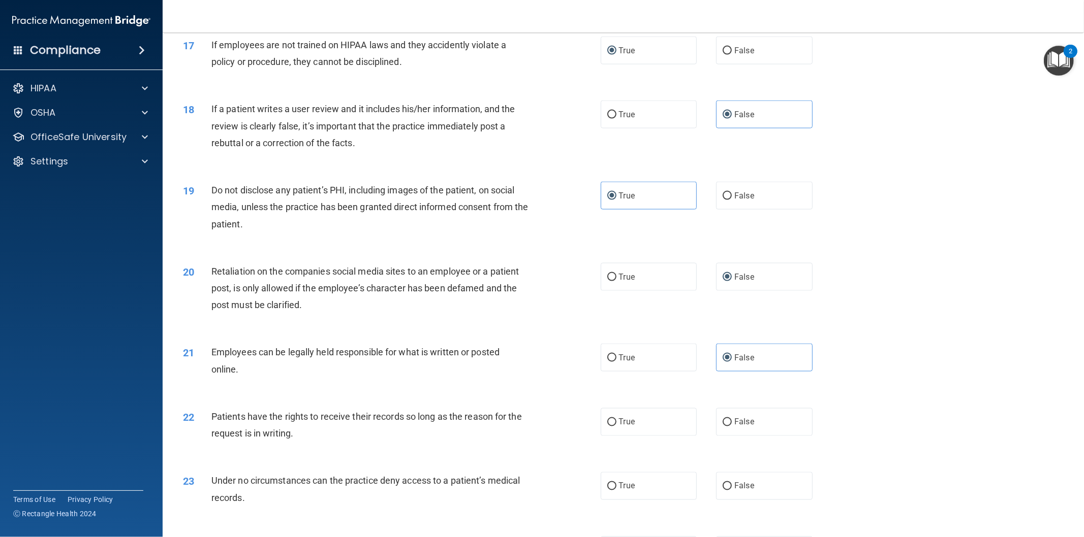
scroll to position [1411, 0]
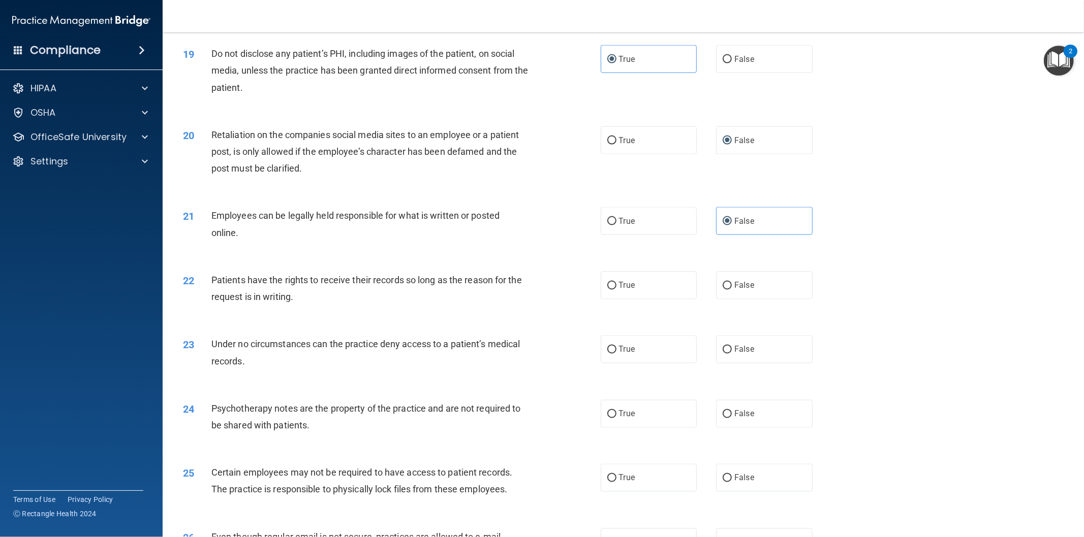
click at [603, 310] on div "22 Patients have the rights to receive their records so long as the reason for …" at bounding box center [392, 291] width 448 height 39
click at [607, 290] on input "True" at bounding box center [611, 286] width 9 height 8
radio input "true"
click at [612, 364] on label "True" at bounding box center [648, 350] width 97 height 28
click at [612, 354] on input "True" at bounding box center [611, 350] width 9 height 8
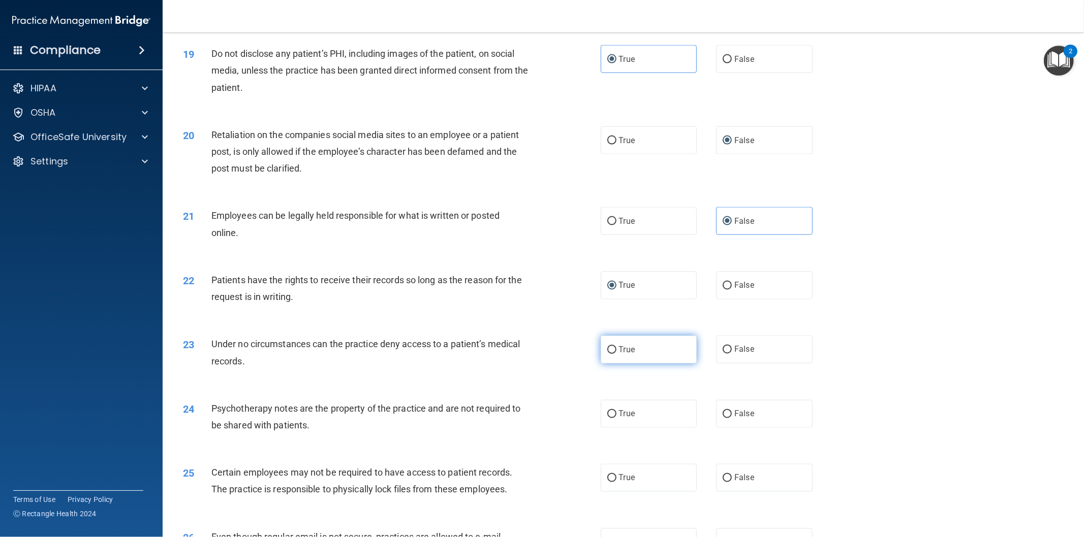
radio input "true"
click at [607, 419] on input "True" at bounding box center [611, 415] width 9 height 8
radio input "true"
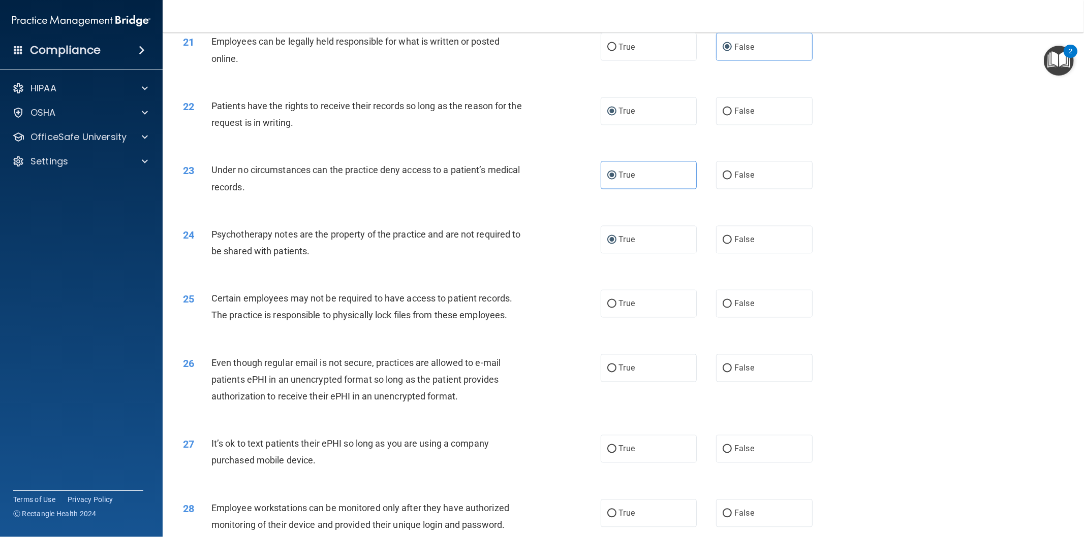
scroll to position [1599, 0]
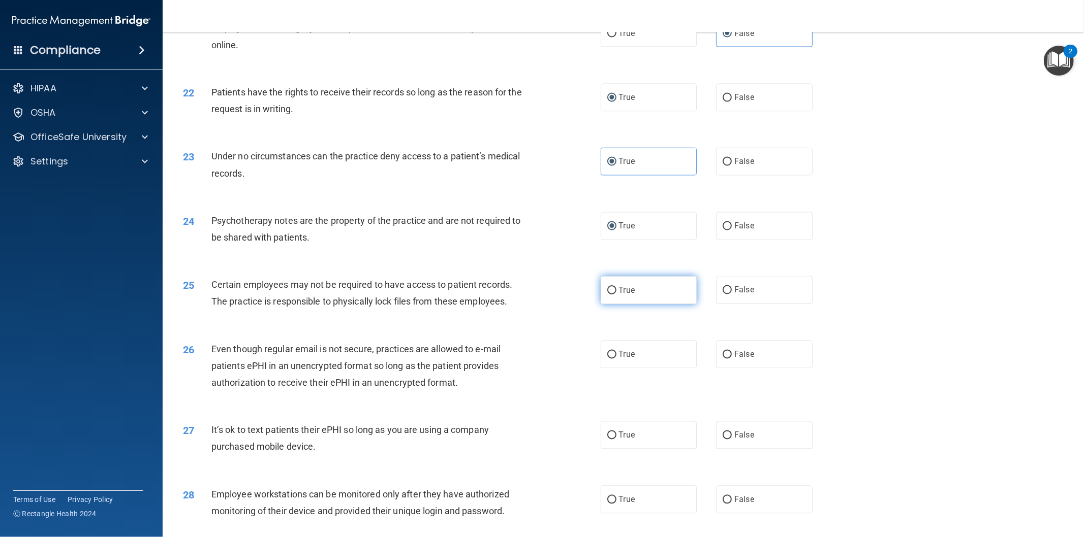
click at [613, 304] on label "True" at bounding box center [648, 290] width 97 height 28
click at [613, 295] on input "True" at bounding box center [611, 291] width 9 height 8
radio input "true"
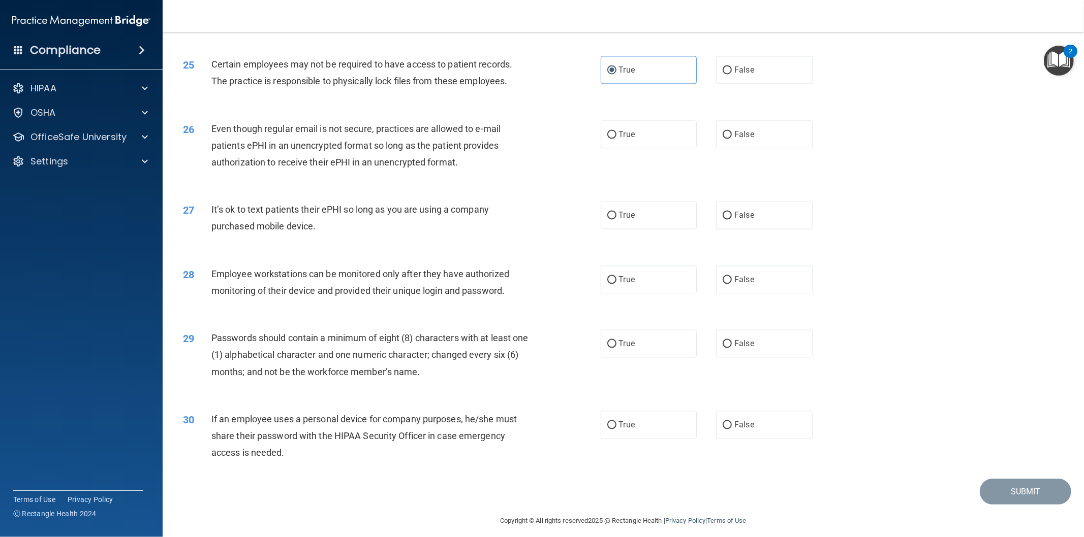
scroll to position [1844, 0]
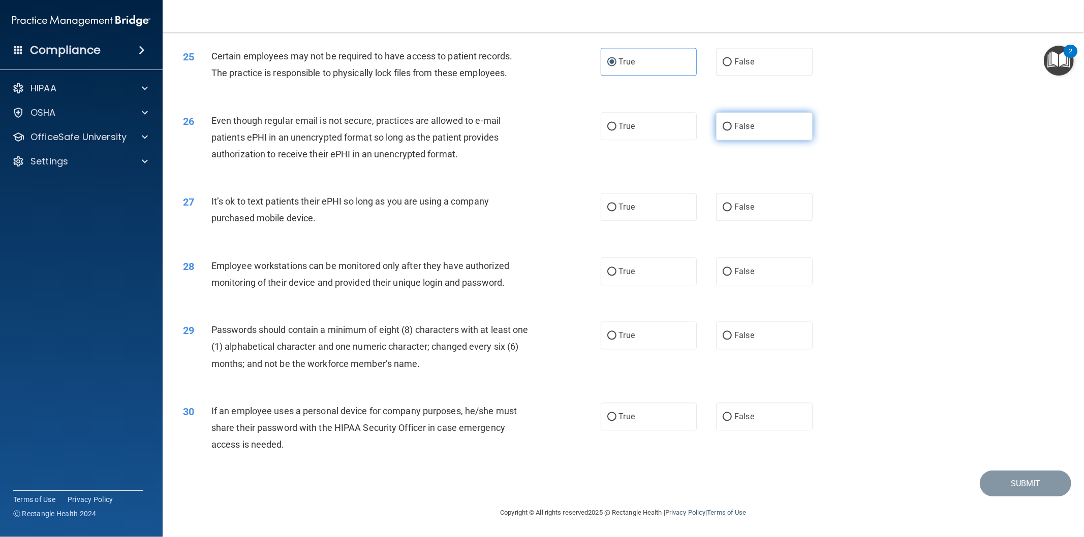
click at [723, 135] on label "False" at bounding box center [764, 126] width 97 height 28
click at [723, 131] on input "False" at bounding box center [726, 127] width 9 height 8
radio input "true"
click at [722, 207] on input "False" at bounding box center [726, 208] width 9 height 8
radio input "true"
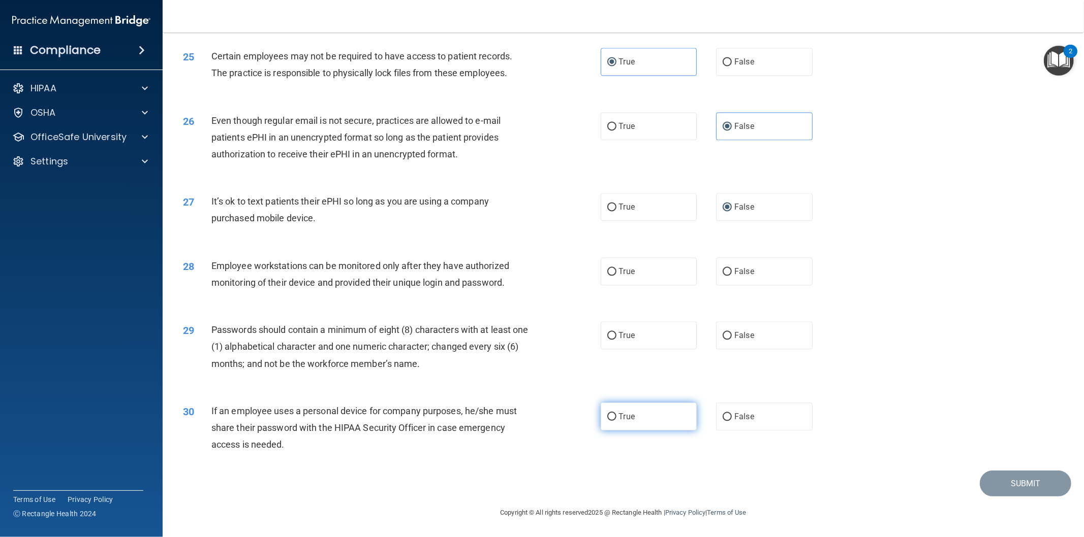
click at [608, 419] on input "True" at bounding box center [611, 418] width 9 height 8
radio input "true"
click at [612, 420] on label "True" at bounding box center [648, 417] width 97 height 28
click at [612, 420] on input "True" at bounding box center [611, 418] width 9 height 8
click at [748, 412] on span "False" at bounding box center [744, 417] width 20 height 10
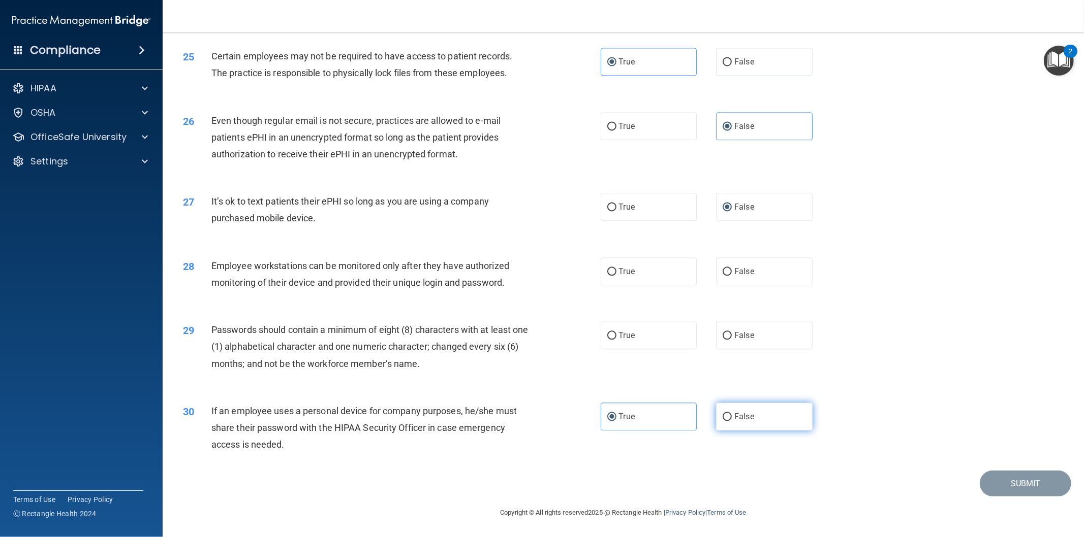
click at [732, 414] on input "False" at bounding box center [726, 418] width 9 height 8
radio input "true"
radio input "false"
click at [613, 337] on label "True" at bounding box center [648, 336] width 97 height 28
click at [613, 337] on input "True" at bounding box center [611, 336] width 9 height 8
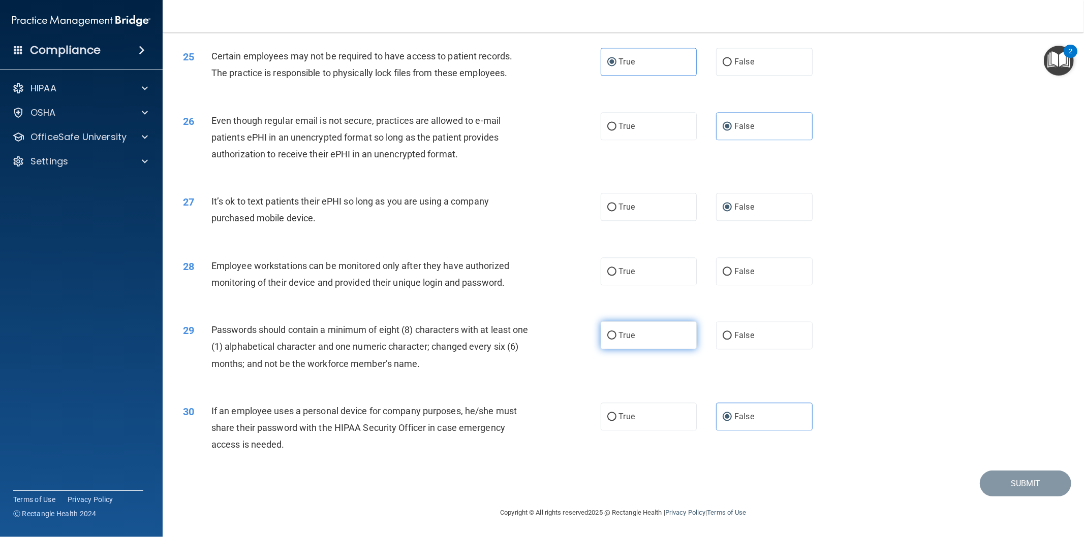
radio input "true"
click at [724, 271] on input "False" at bounding box center [726, 272] width 9 height 8
radio input "true"
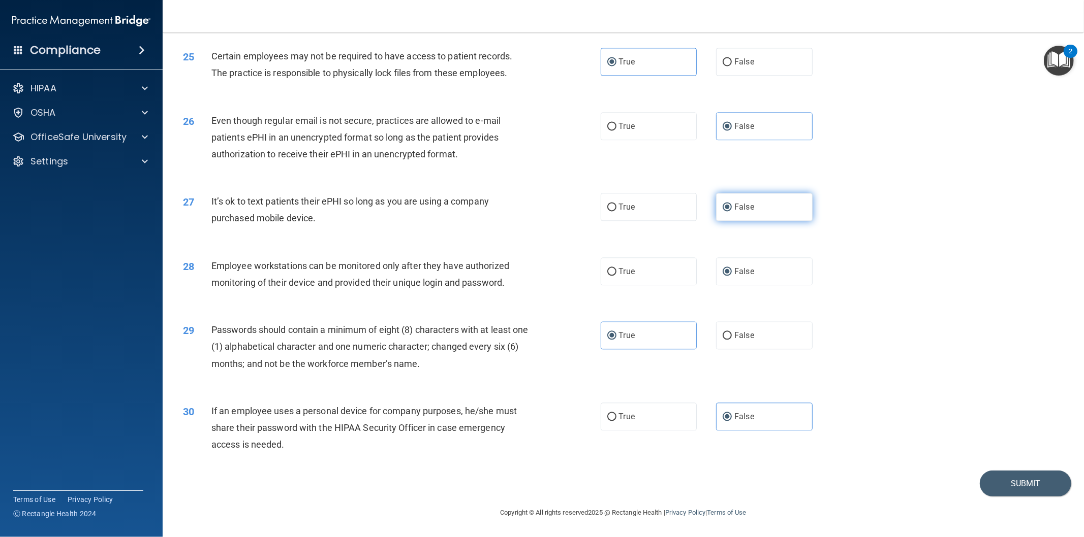
click at [722, 206] on input "False" at bounding box center [726, 208] width 9 height 8
click at [607, 128] on input "True" at bounding box center [611, 127] width 9 height 8
radio input "true"
radio input "false"
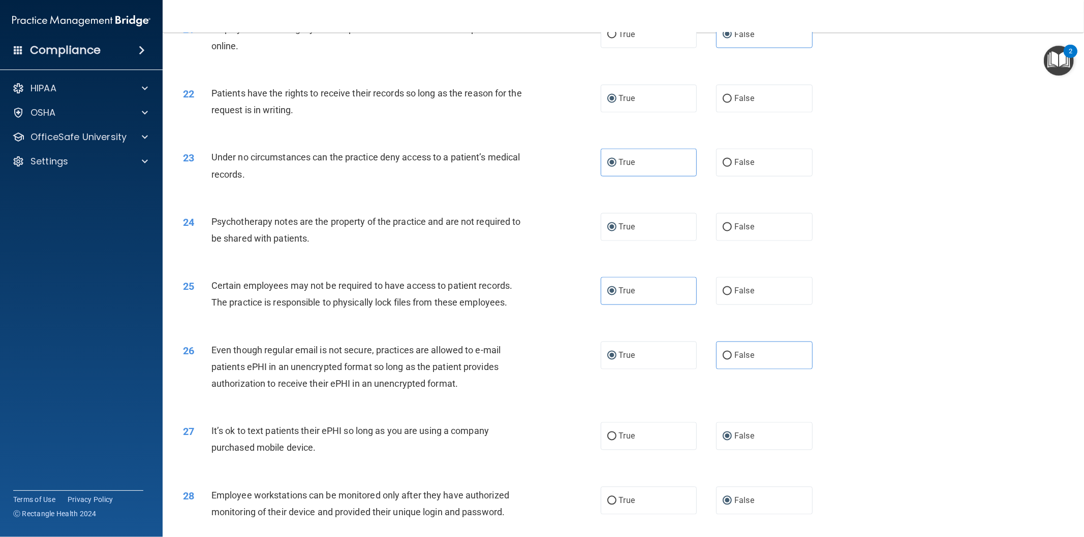
scroll to position [1562, 0]
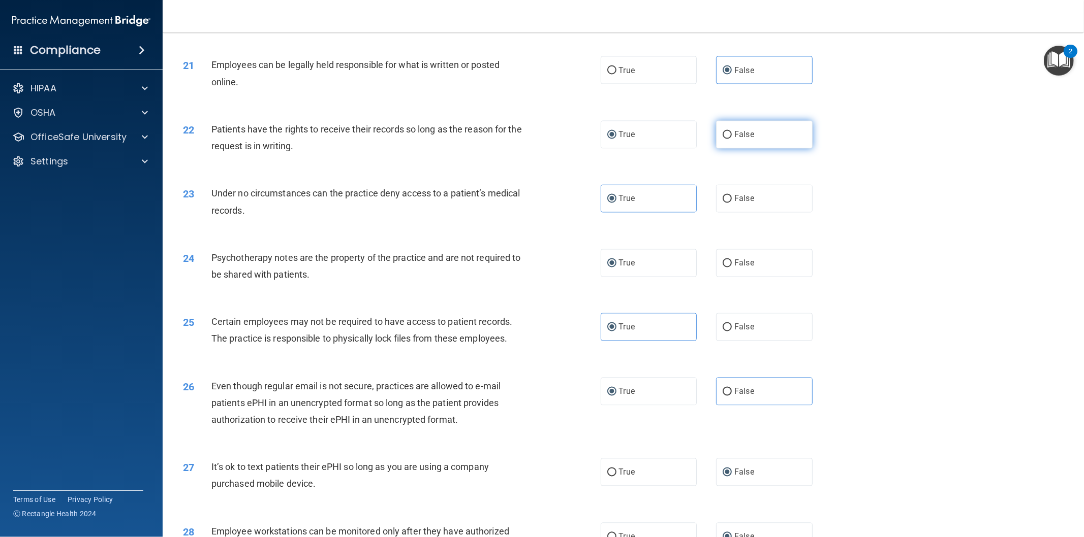
click at [726, 139] on input "False" at bounding box center [726, 136] width 9 height 8
radio input "true"
radio input "false"
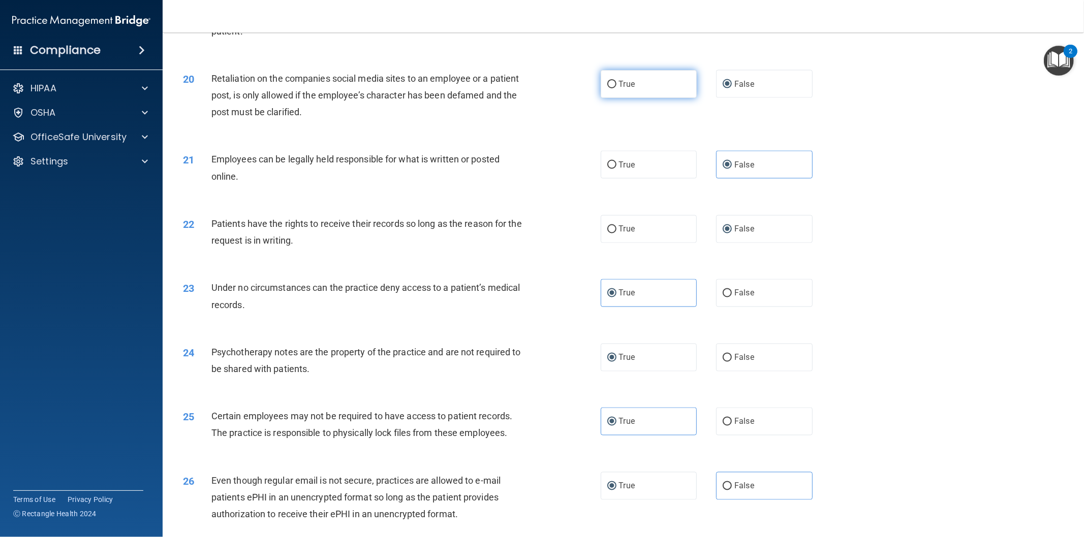
click at [619, 89] on span "True" at bounding box center [627, 84] width 16 height 10
click at [615, 88] on input "True" at bounding box center [611, 85] width 9 height 8
radio input "true"
radio input "false"
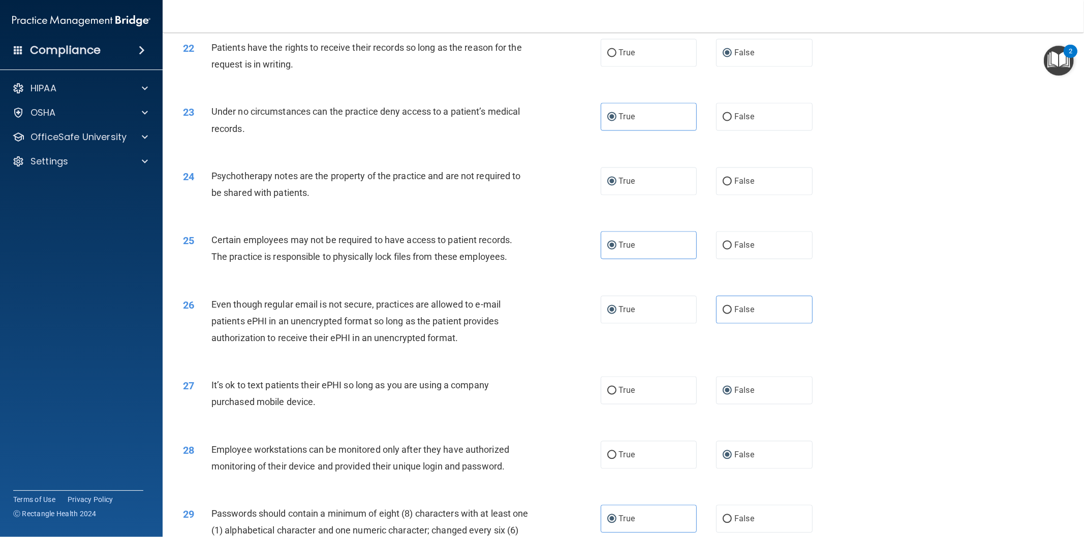
scroll to position [1844, 0]
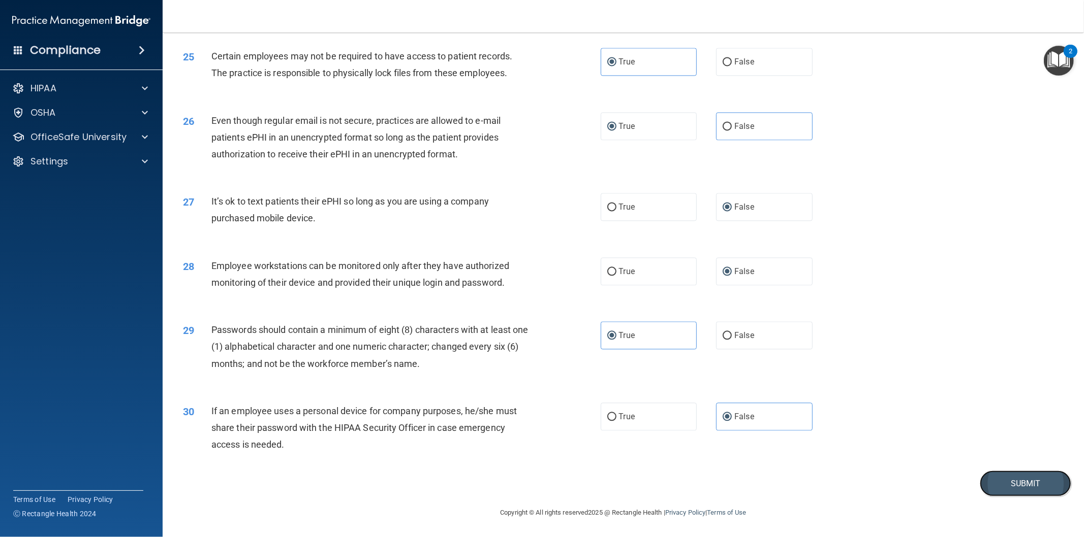
click at [1039, 485] on button "Submit" at bounding box center [1024, 484] width 91 height 26
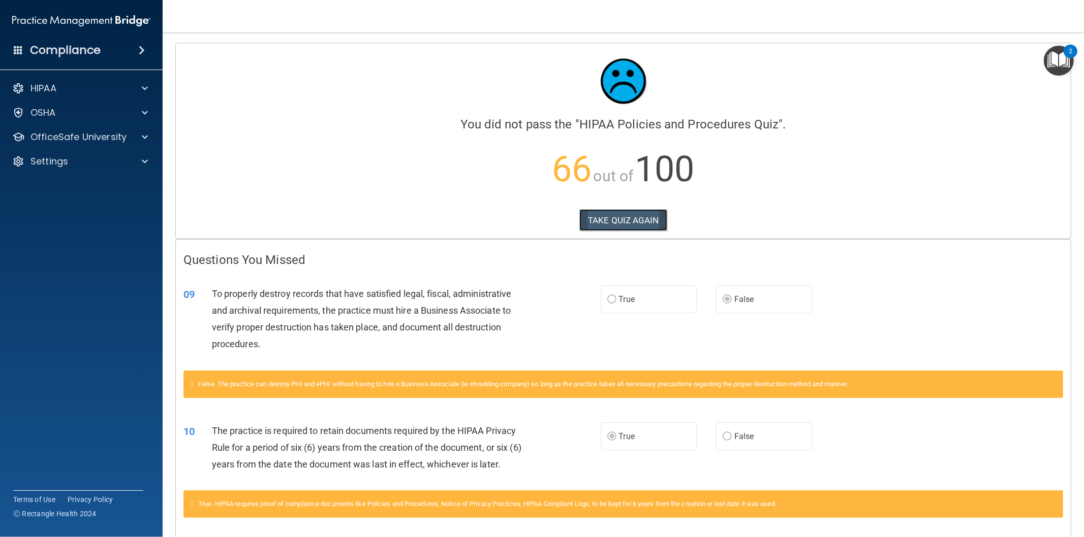
click at [616, 227] on button "TAKE QUIZ AGAIN" at bounding box center [623, 220] width 88 height 22
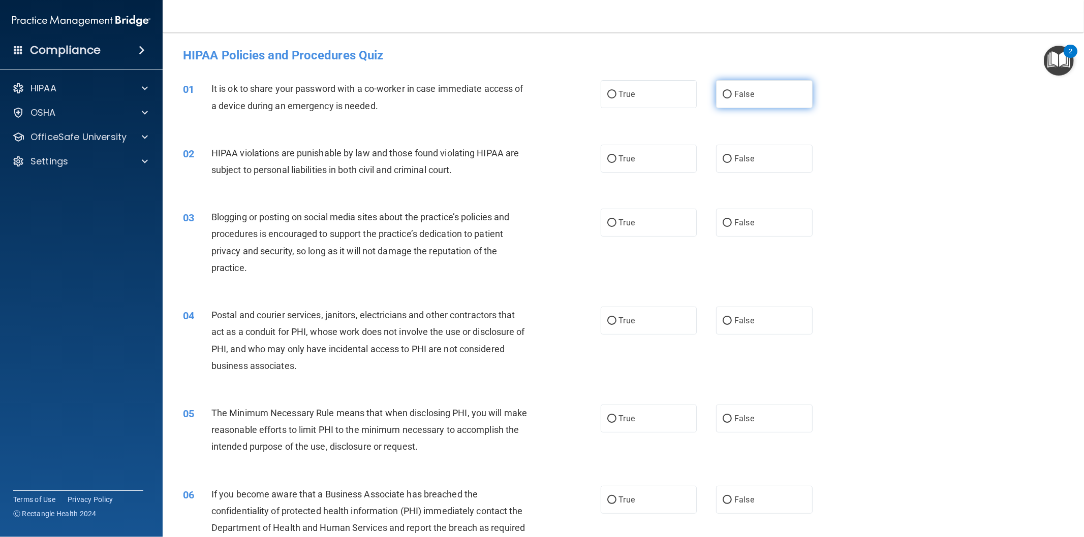
click at [723, 93] on input "False" at bounding box center [726, 95] width 9 height 8
radio input "true"
click at [613, 157] on label "True" at bounding box center [648, 159] width 97 height 28
click at [613, 157] on input "True" at bounding box center [611, 159] width 9 height 8
radio input "true"
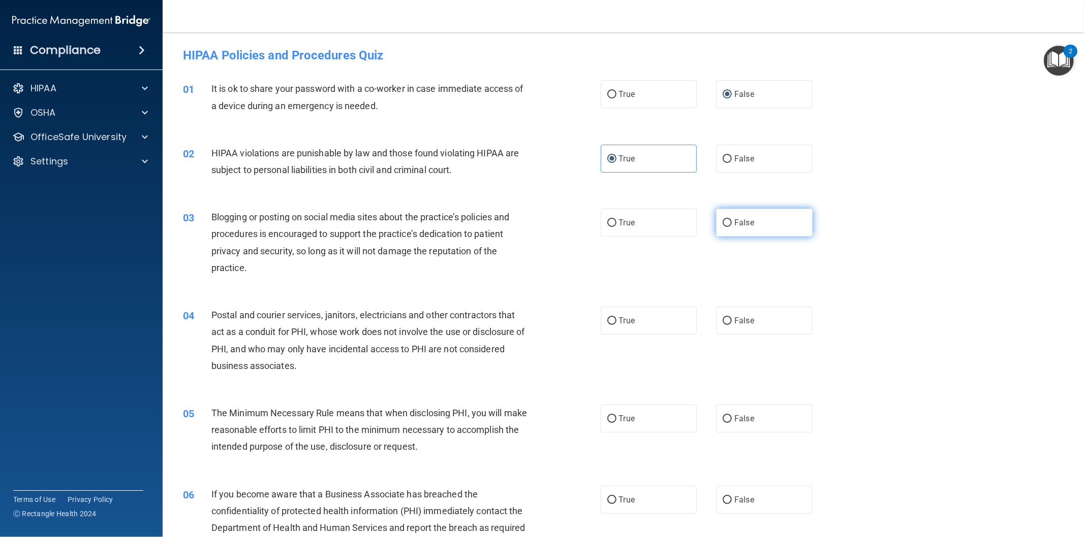
click at [723, 221] on input "False" at bounding box center [726, 223] width 9 height 8
radio input "true"
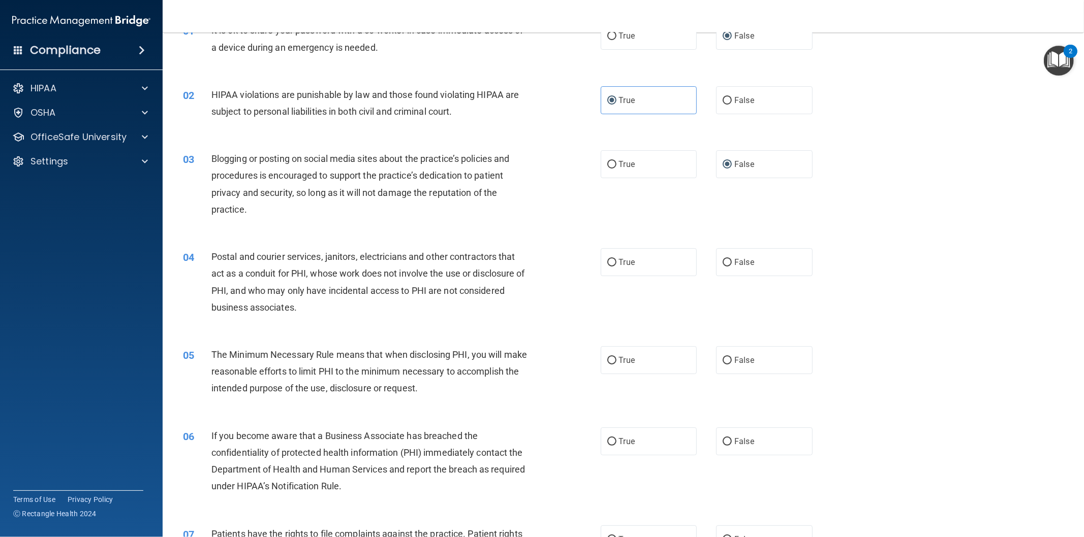
scroll to position [94, 0]
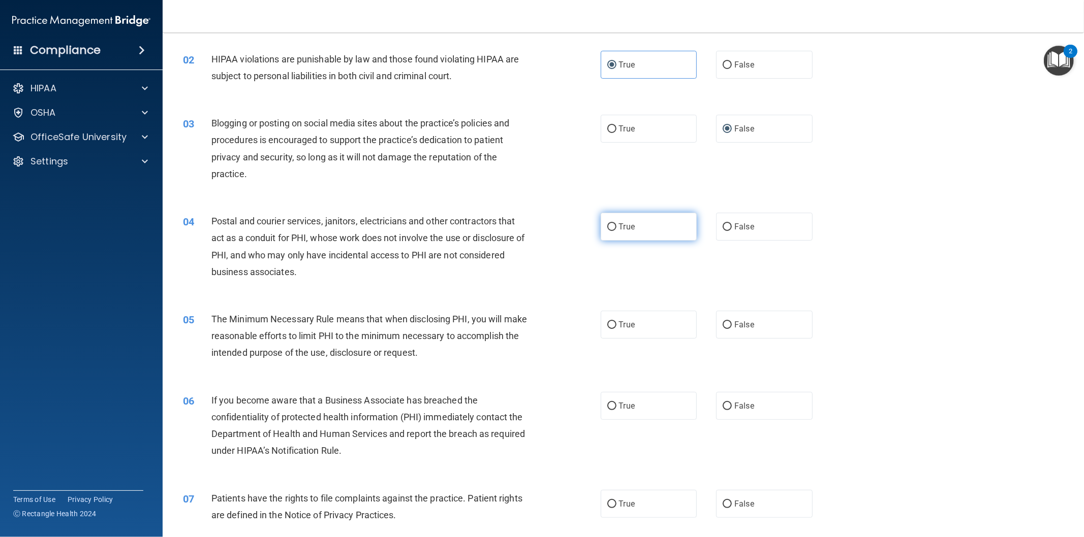
click at [611, 225] on input "True" at bounding box center [611, 228] width 9 height 8
radio input "true"
click at [607, 322] on input "True" at bounding box center [611, 326] width 9 height 8
radio input "true"
click at [717, 408] on label "False" at bounding box center [764, 406] width 97 height 28
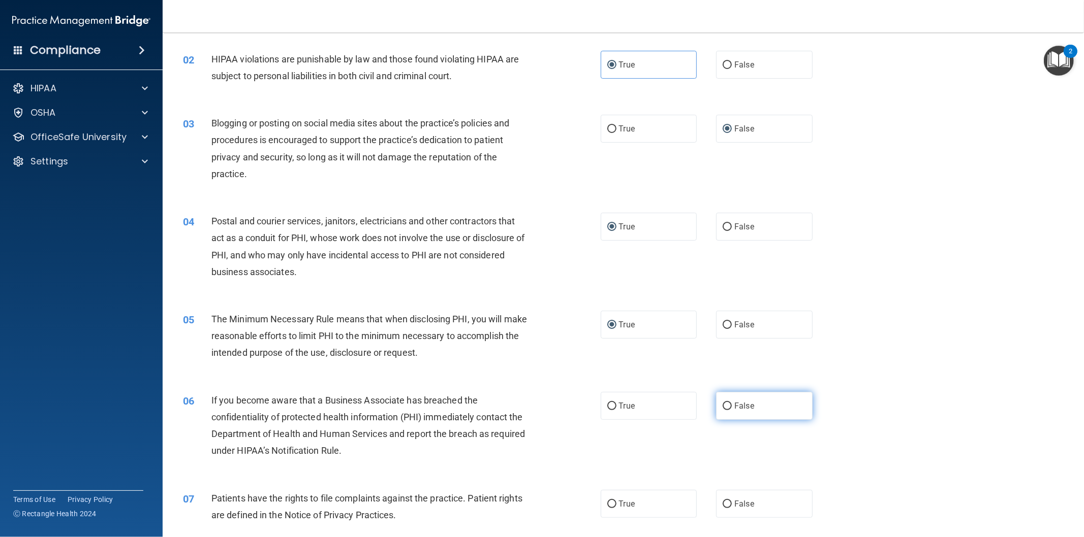
click at [722, 408] on input "False" at bounding box center [726, 407] width 9 height 8
radio input "true"
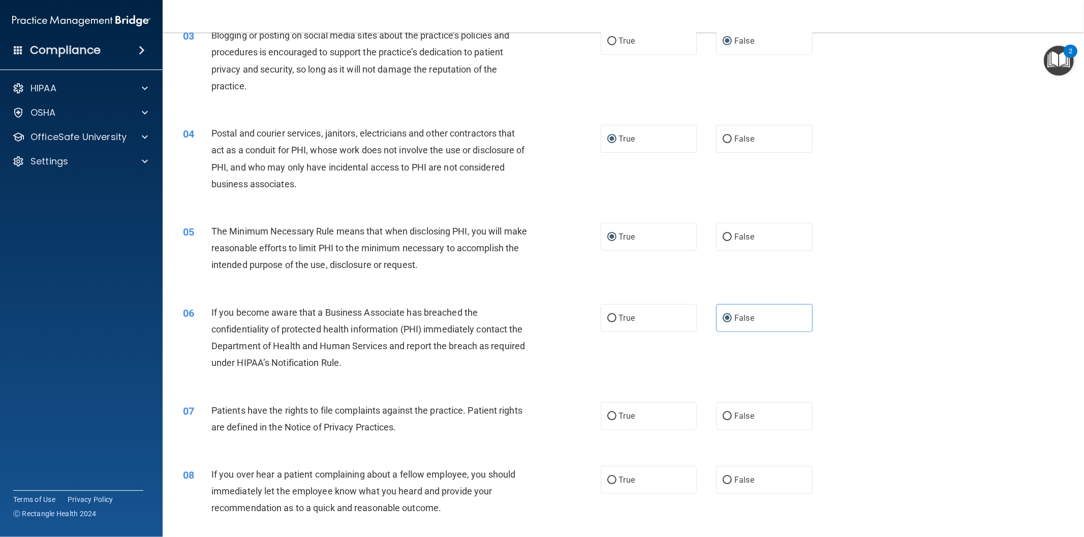
scroll to position [188, 0]
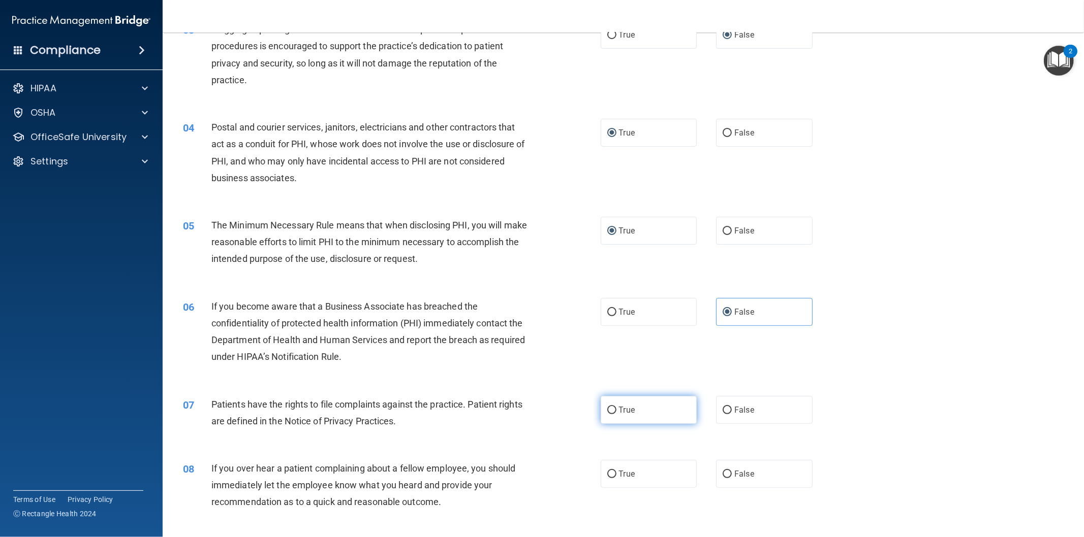
click at [612, 411] on label "True" at bounding box center [648, 410] width 97 height 28
click at [612, 411] on input "True" at bounding box center [611, 411] width 9 height 8
radio input "true"
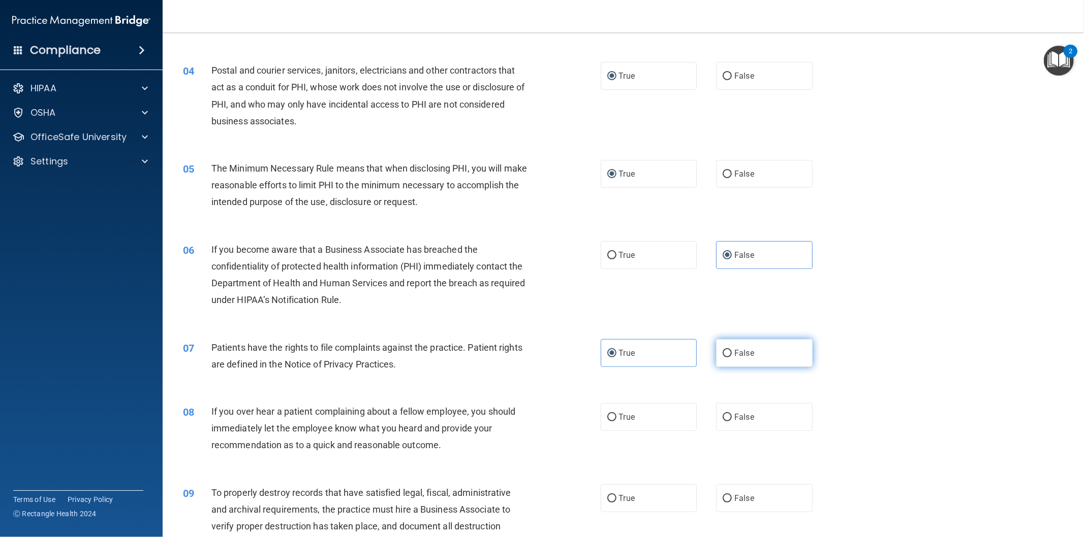
scroll to position [282, 0]
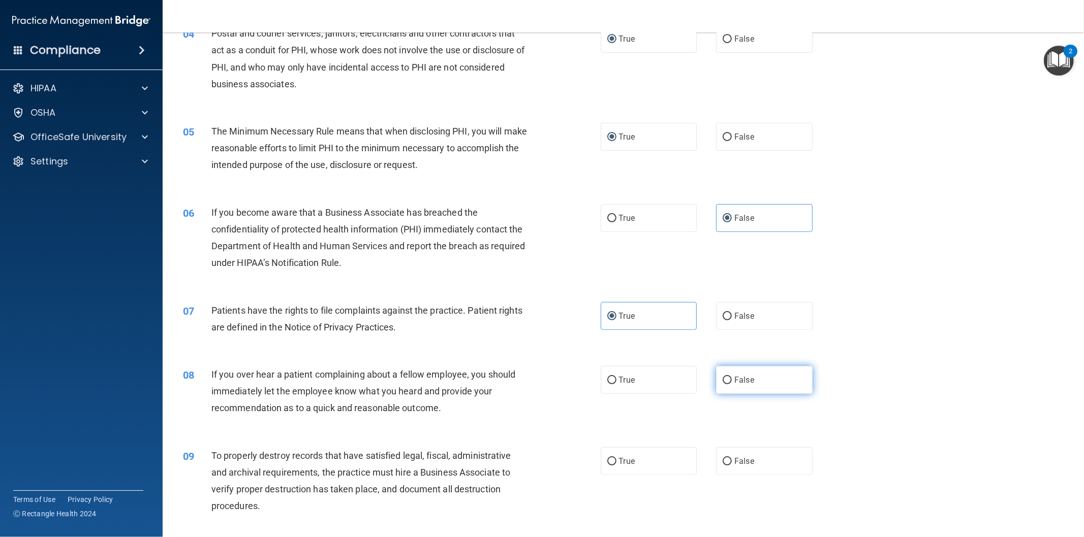
click at [726, 383] on input "False" at bounding box center [726, 381] width 9 height 8
radio input "true"
click at [723, 461] on input "False" at bounding box center [726, 462] width 9 height 8
radio input "true"
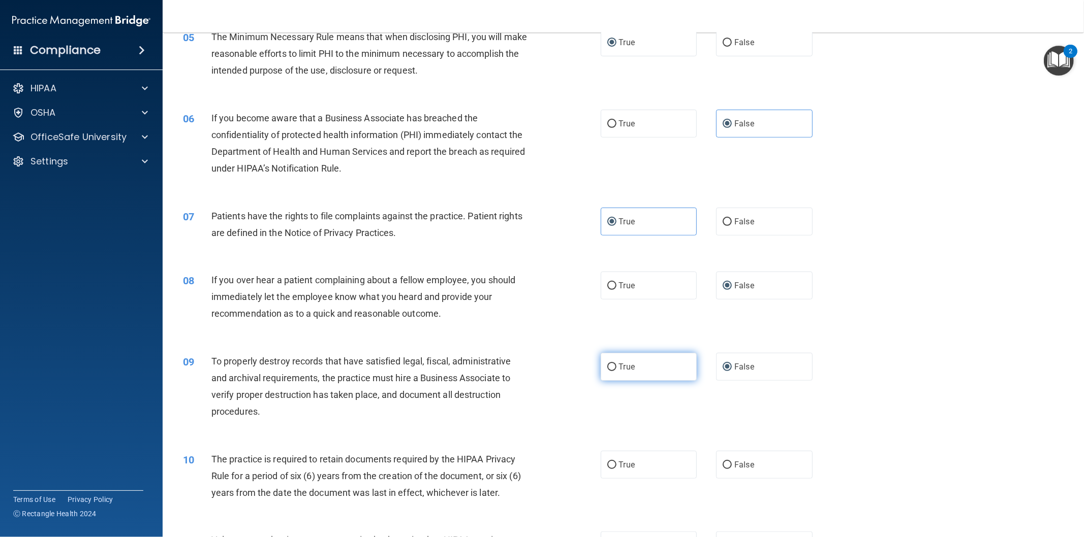
click at [619, 369] on span "True" at bounding box center [627, 367] width 16 height 10
click at [616, 369] on input "True" at bounding box center [611, 368] width 9 height 8
radio input "true"
radio input "false"
click at [722, 462] on input "False" at bounding box center [726, 466] width 9 height 8
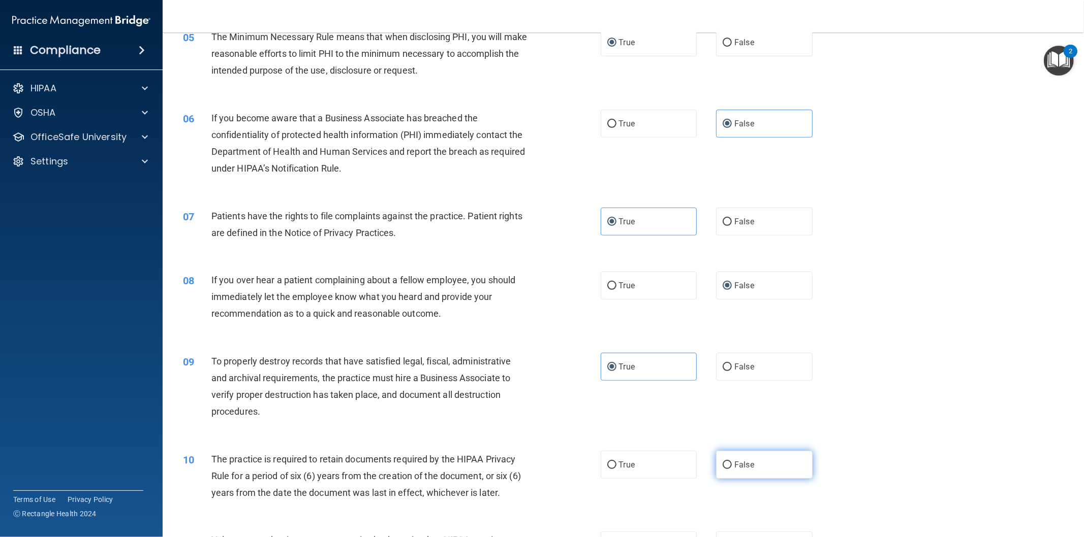
radio input "true"
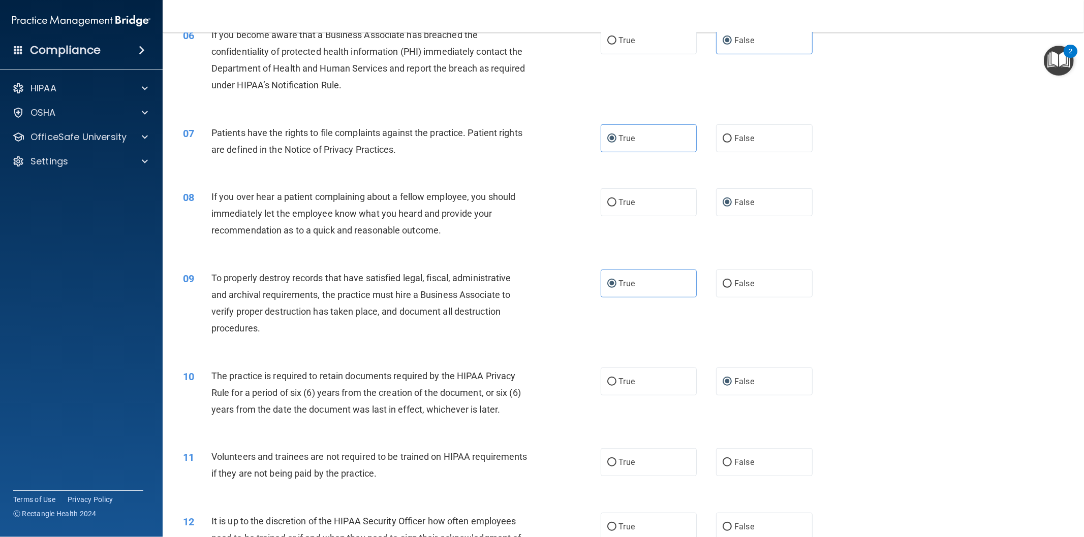
scroll to position [564, 0]
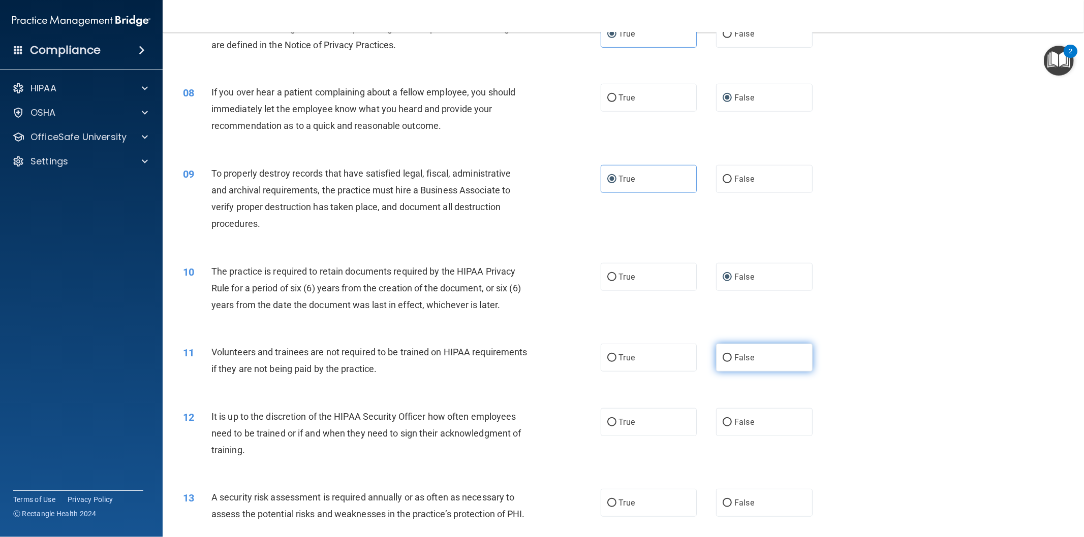
click at [724, 362] on input "False" at bounding box center [726, 359] width 9 height 8
radio input "true"
click at [610, 422] on input "True" at bounding box center [611, 423] width 9 height 8
radio input "true"
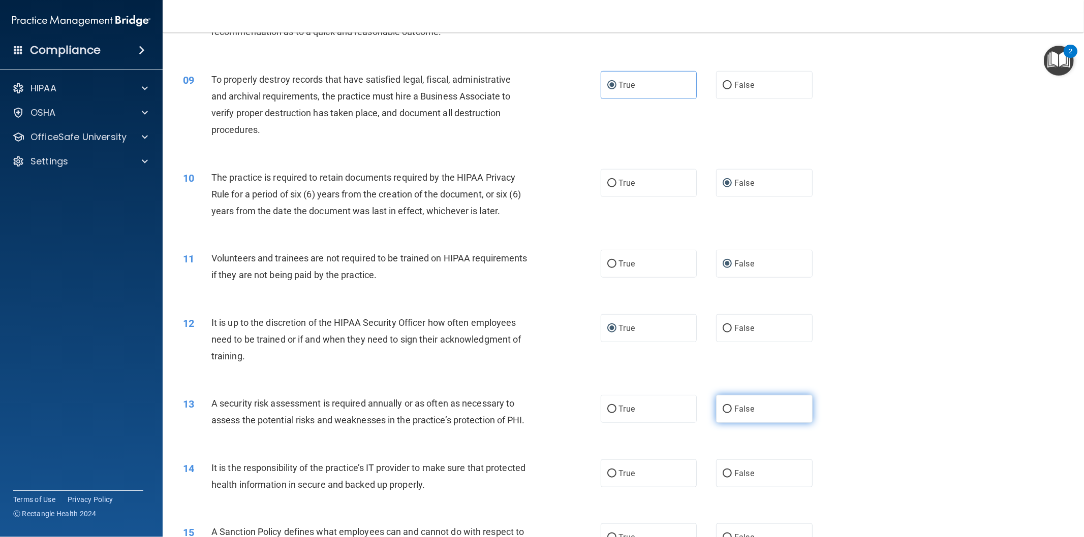
click at [734, 409] on span "False" at bounding box center [744, 409] width 20 height 10
click at [732, 409] on input "False" at bounding box center [726, 410] width 9 height 8
radio input "true"
click at [716, 488] on label "False" at bounding box center [764, 474] width 97 height 28
click at [722, 478] on input "False" at bounding box center [726, 474] width 9 height 8
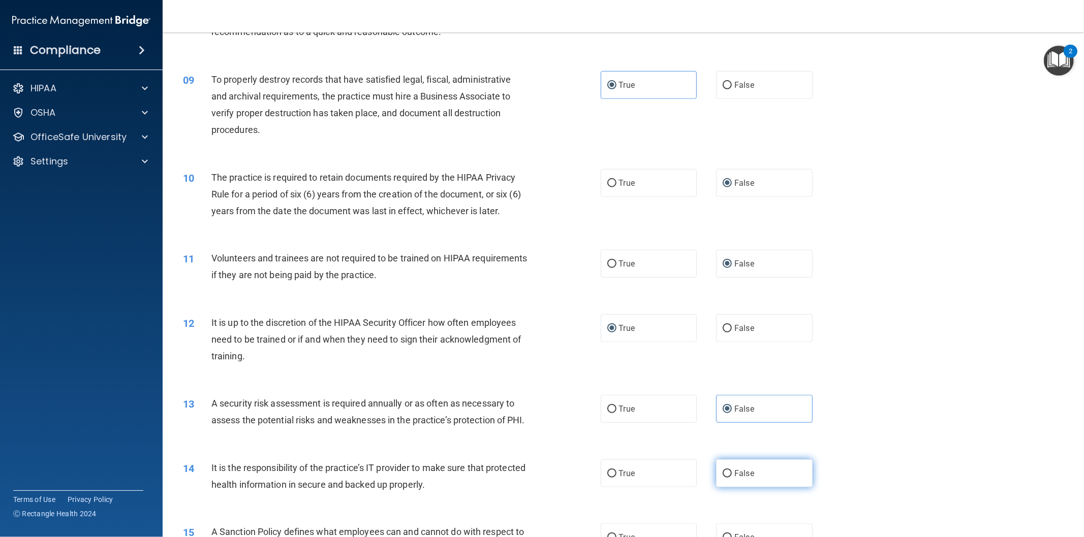
radio input "true"
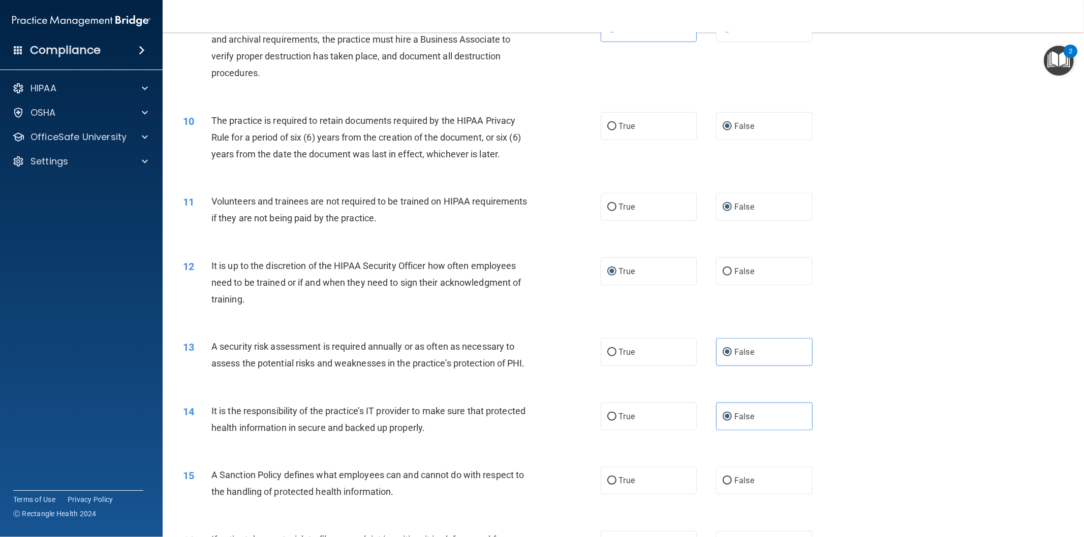
scroll to position [752, 0]
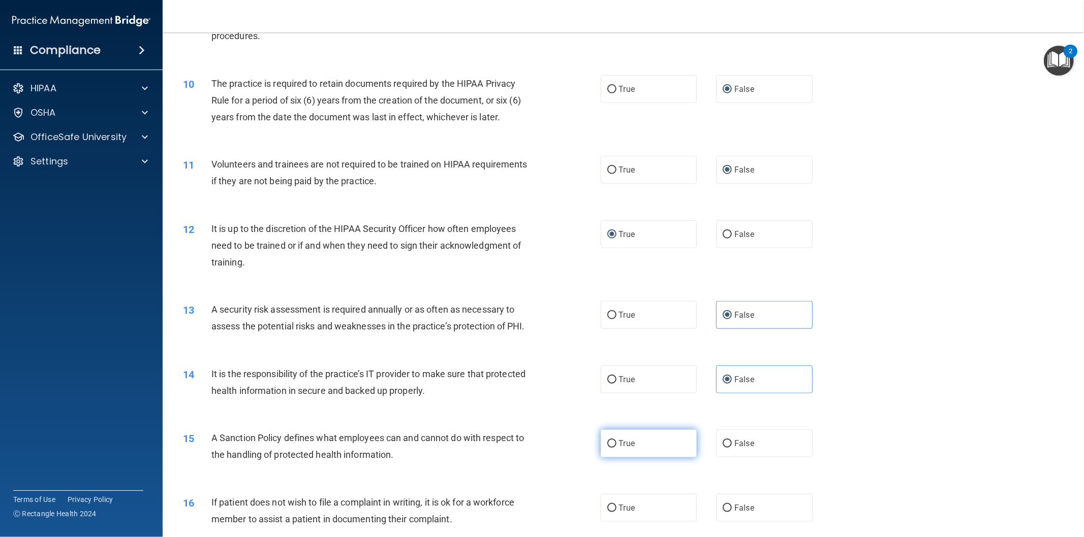
click at [617, 458] on label "True" at bounding box center [648, 444] width 97 height 28
click at [616, 448] on input "True" at bounding box center [611, 444] width 9 height 8
radio input "true"
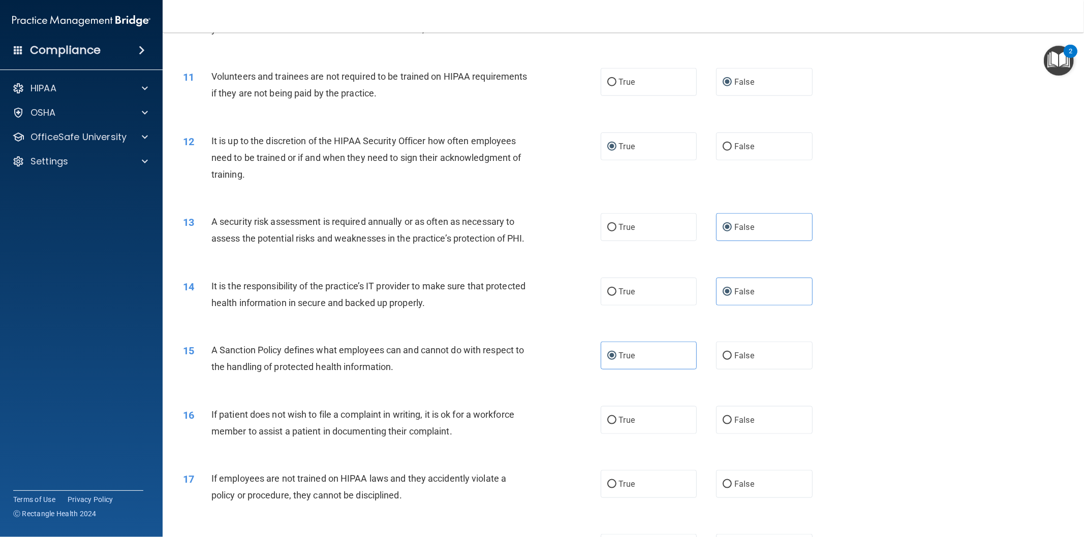
scroll to position [941, 0]
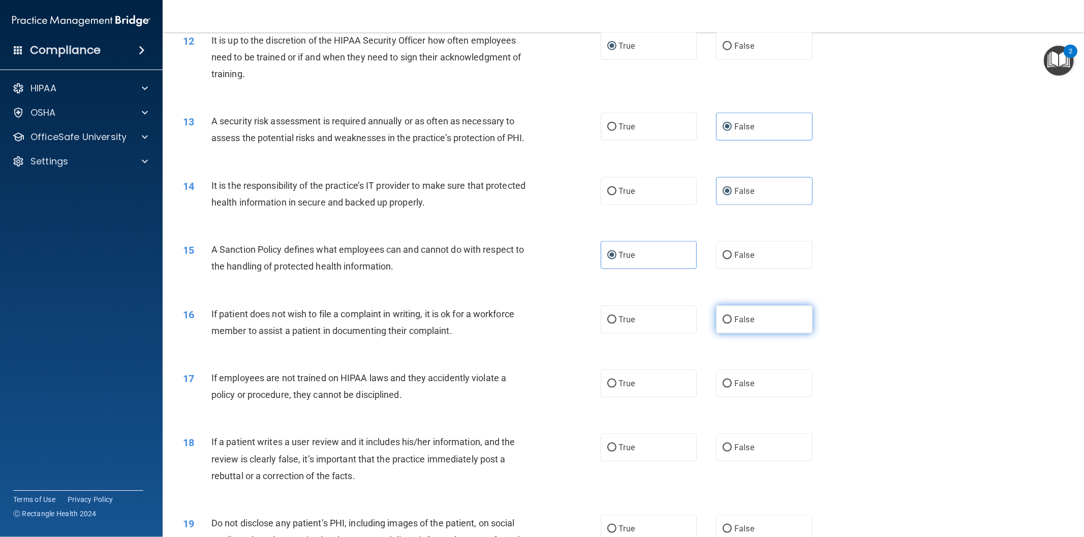
click at [722, 334] on label "False" at bounding box center [764, 320] width 97 height 28
click at [722, 324] on input "False" at bounding box center [726, 320] width 9 height 8
radio input "true"
click at [723, 388] on input "False" at bounding box center [726, 384] width 9 height 8
radio input "true"
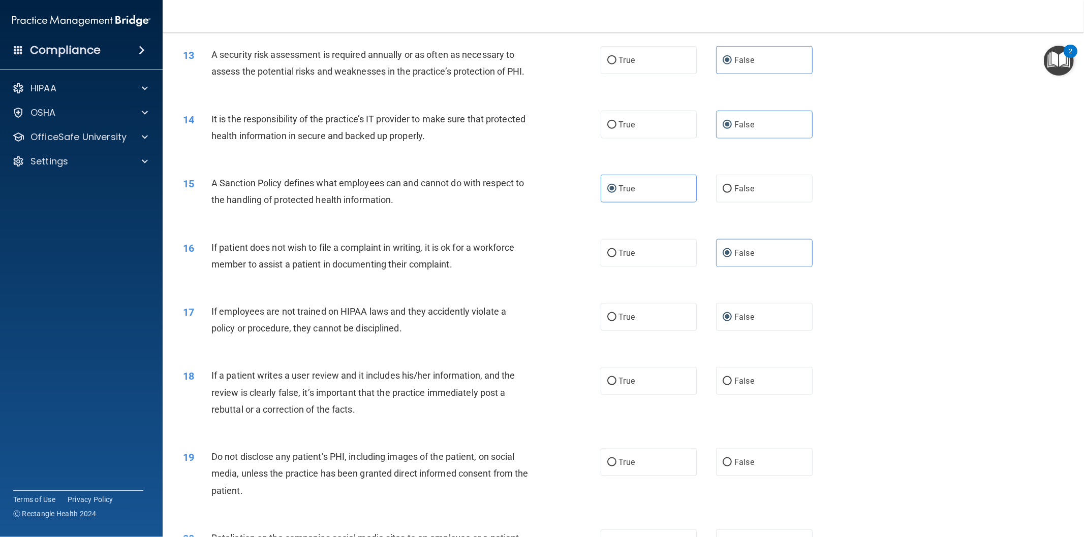
scroll to position [1034, 0]
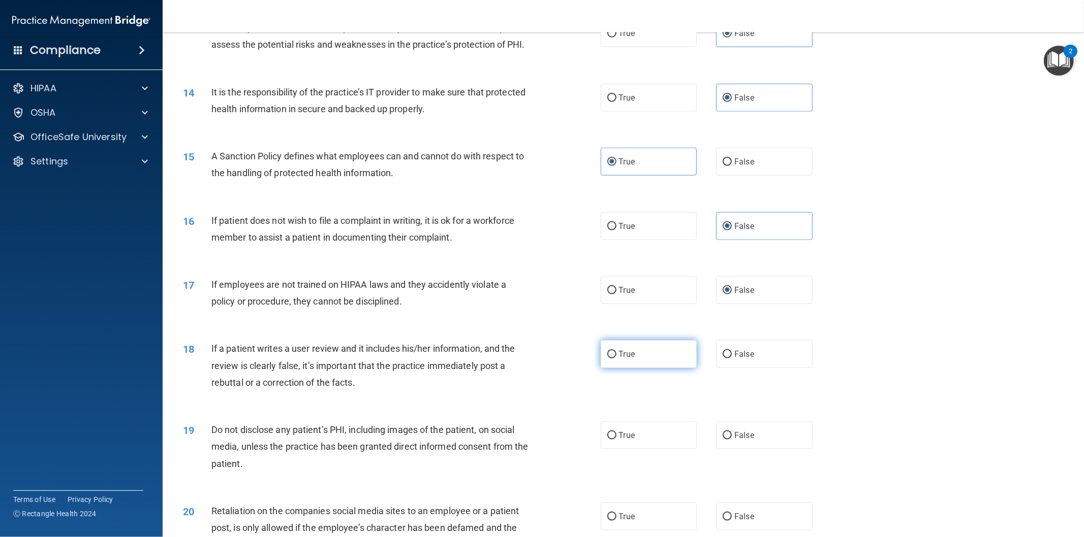
click at [609, 368] on label "True" at bounding box center [648, 354] width 97 height 28
click at [609, 359] on input "True" at bounding box center [611, 355] width 9 height 8
radio input "true"
click at [726, 445] on label "False" at bounding box center [764, 436] width 97 height 28
click at [726, 440] on input "False" at bounding box center [726, 436] width 9 height 8
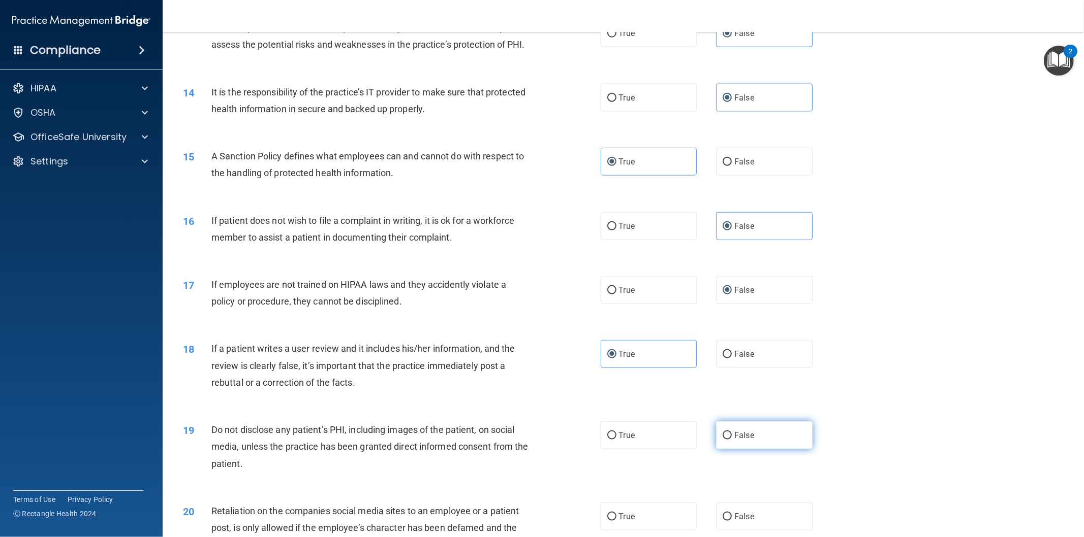
radio input "true"
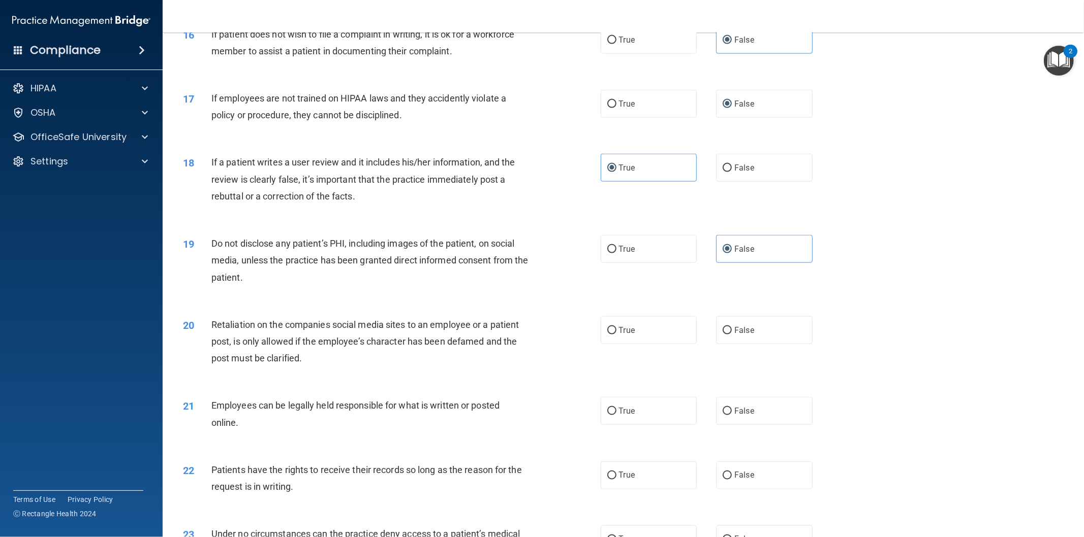
scroll to position [1223, 0]
click at [719, 342] on label "False" at bounding box center [764, 328] width 97 height 28
click at [722, 333] on input "False" at bounding box center [726, 329] width 9 height 8
radio input "true"
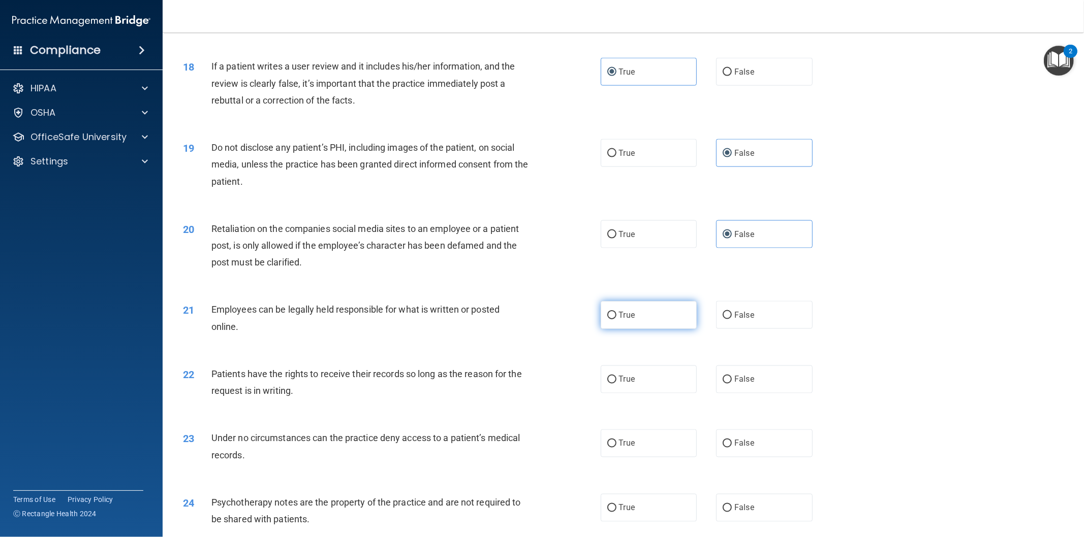
click at [600, 329] on label "True" at bounding box center [648, 315] width 97 height 28
click at [607, 320] on input "True" at bounding box center [611, 316] width 9 height 8
radio input "true"
click at [726, 384] on input "False" at bounding box center [726, 380] width 9 height 8
radio input "true"
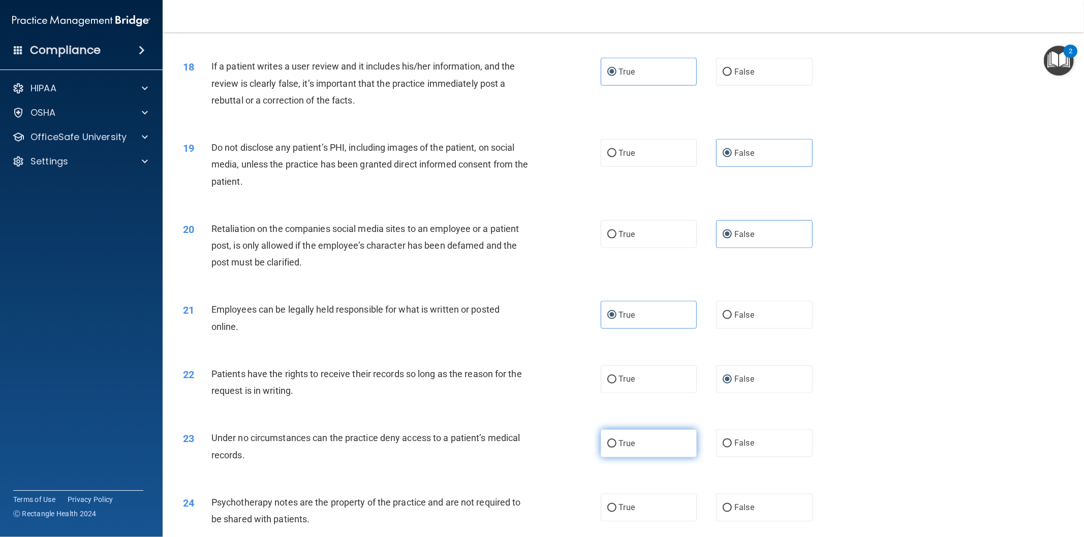
click at [613, 458] on label "True" at bounding box center [648, 444] width 97 height 28
click at [613, 448] on input "True" at bounding box center [611, 444] width 9 height 8
radio input "true"
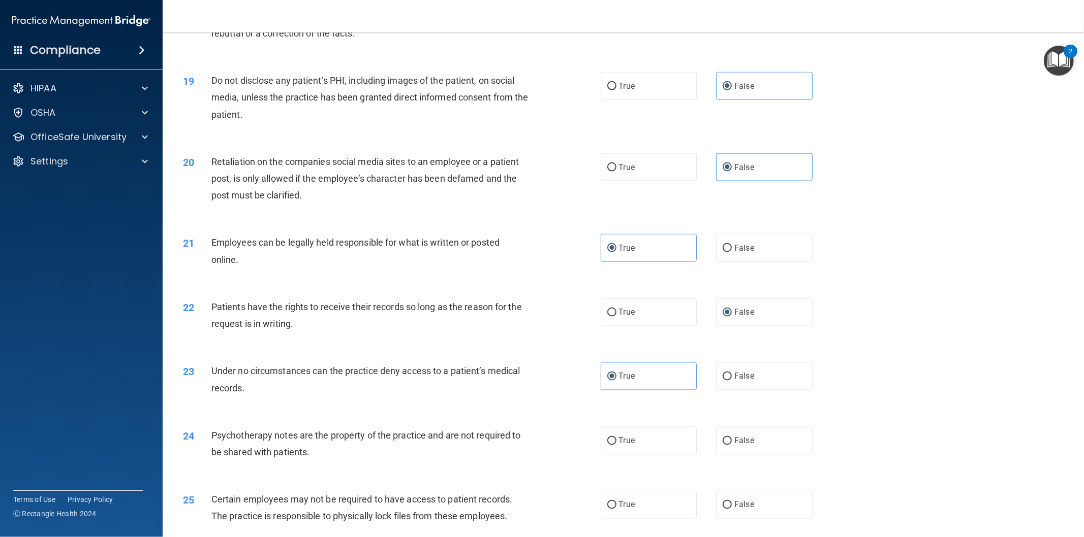
scroll to position [1411, 0]
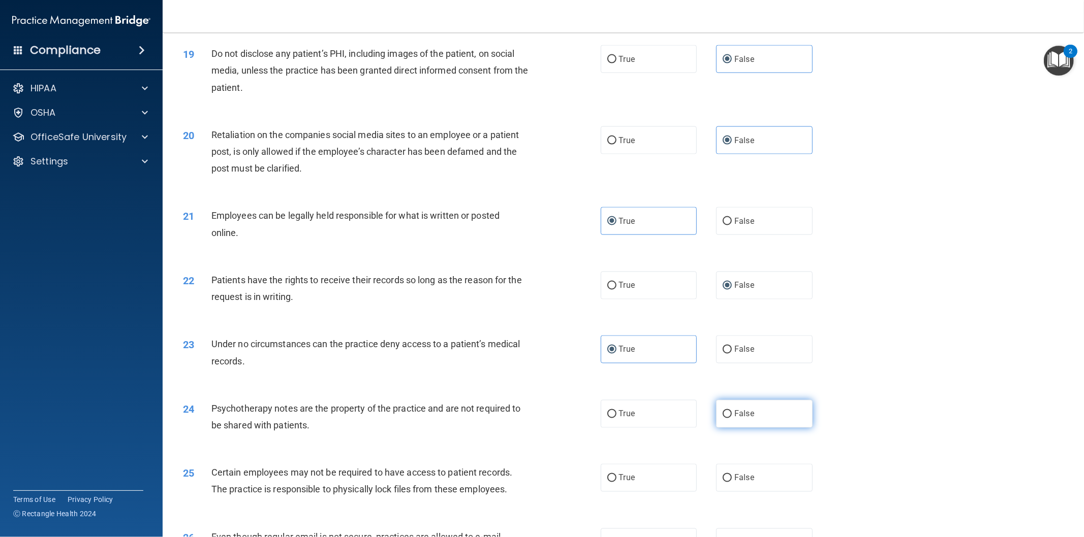
click at [728, 428] on label "False" at bounding box center [764, 414] width 97 height 28
click at [728, 419] on input "False" at bounding box center [726, 415] width 9 height 8
radio input "true"
click at [719, 490] on label "False" at bounding box center [764, 478] width 97 height 28
click at [722, 483] on input "False" at bounding box center [726, 479] width 9 height 8
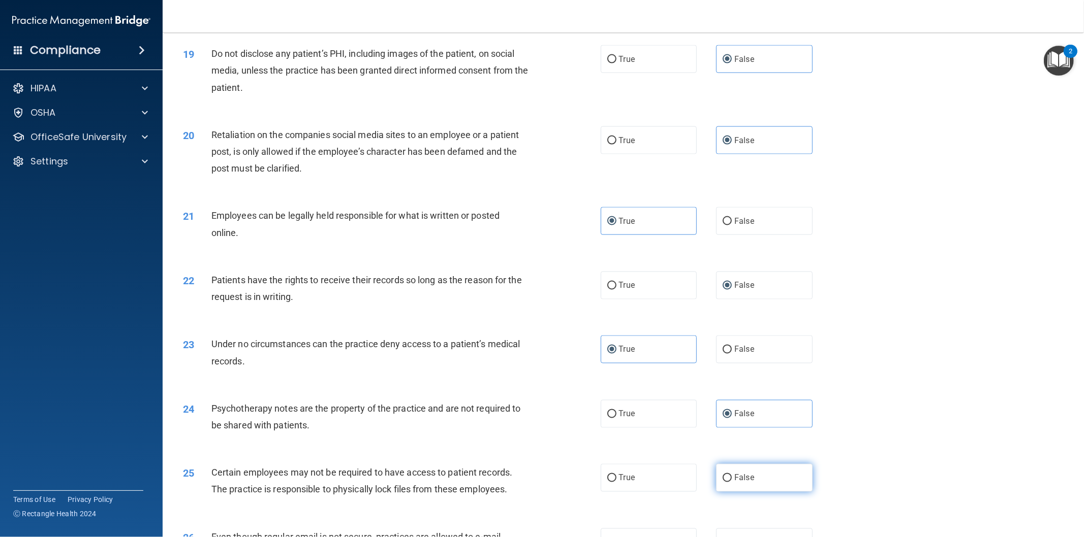
radio input "true"
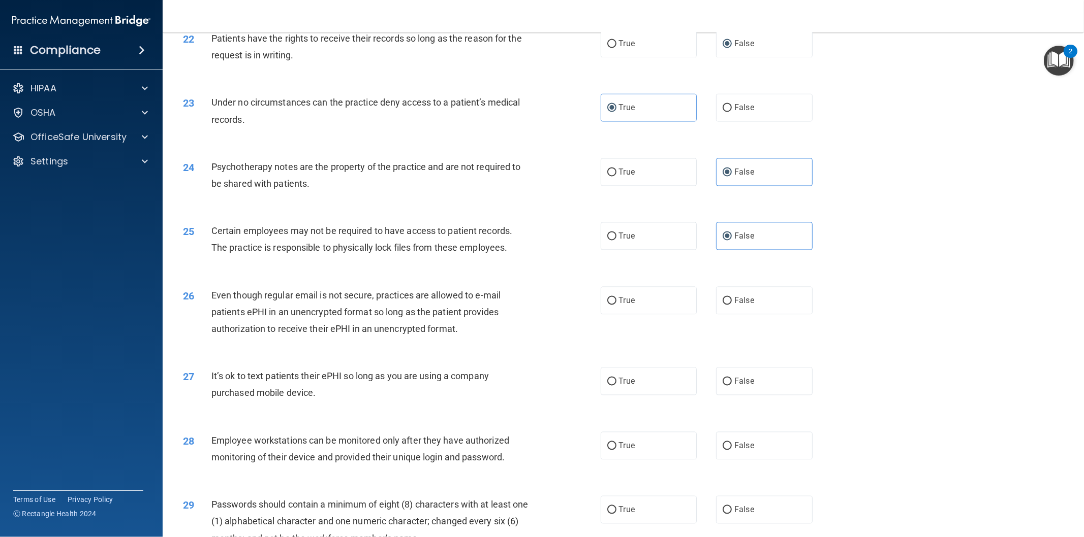
scroll to position [1693, 0]
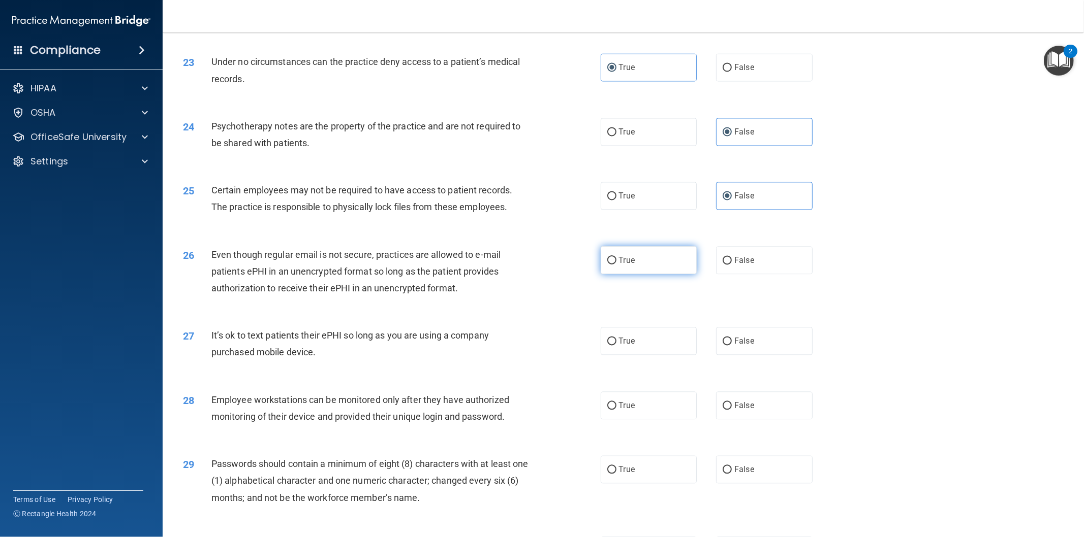
click at [626, 274] on label "True" at bounding box center [648, 260] width 97 height 28
click at [616, 265] on input "True" at bounding box center [611, 261] width 9 height 8
radio input "true"
click at [607, 345] on input "True" at bounding box center [611, 342] width 9 height 8
radio input "true"
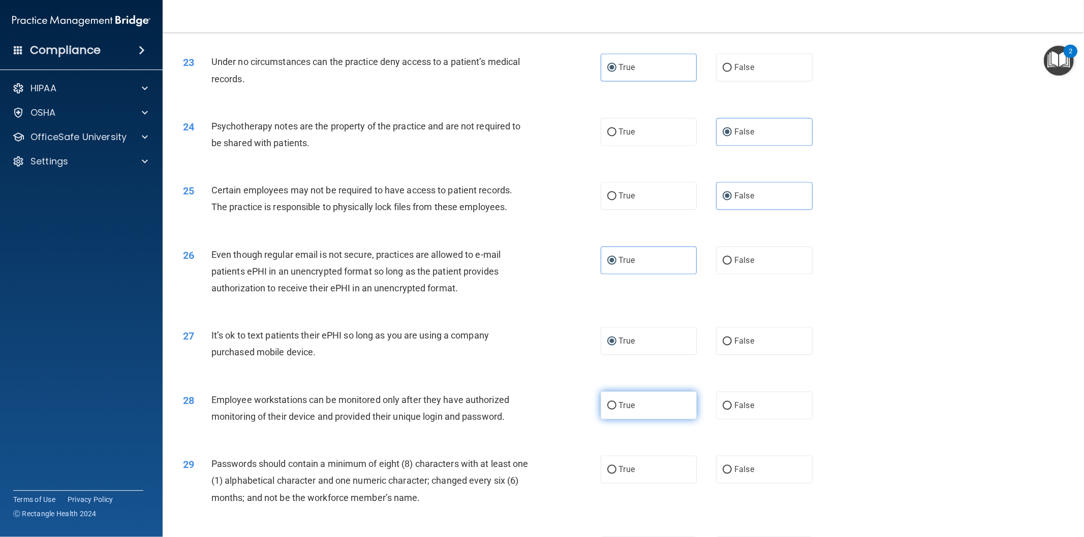
click at [611, 410] on input "True" at bounding box center [611, 406] width 9 height 8
radio input "true"
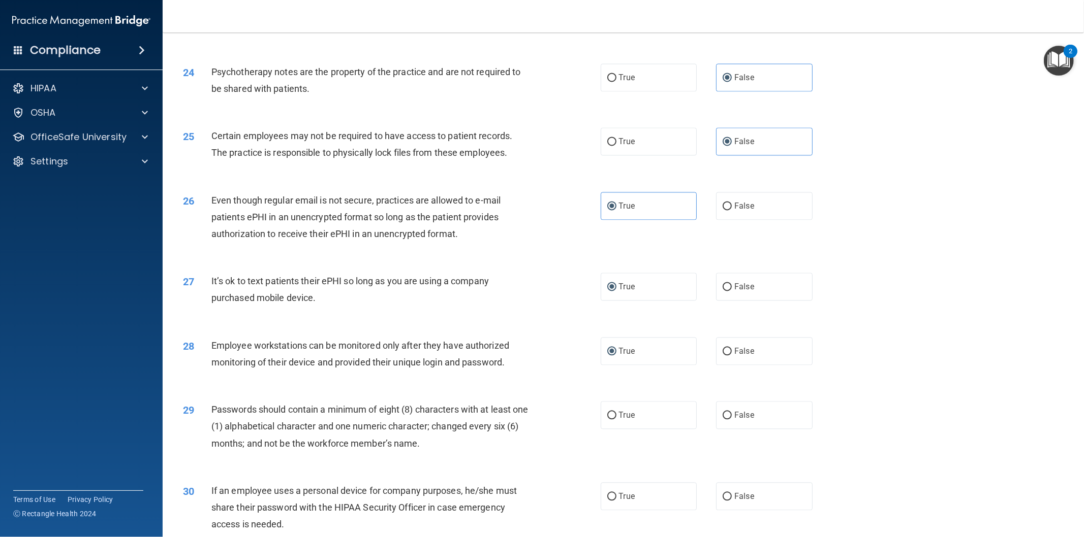
scroll to position [1787, 0]
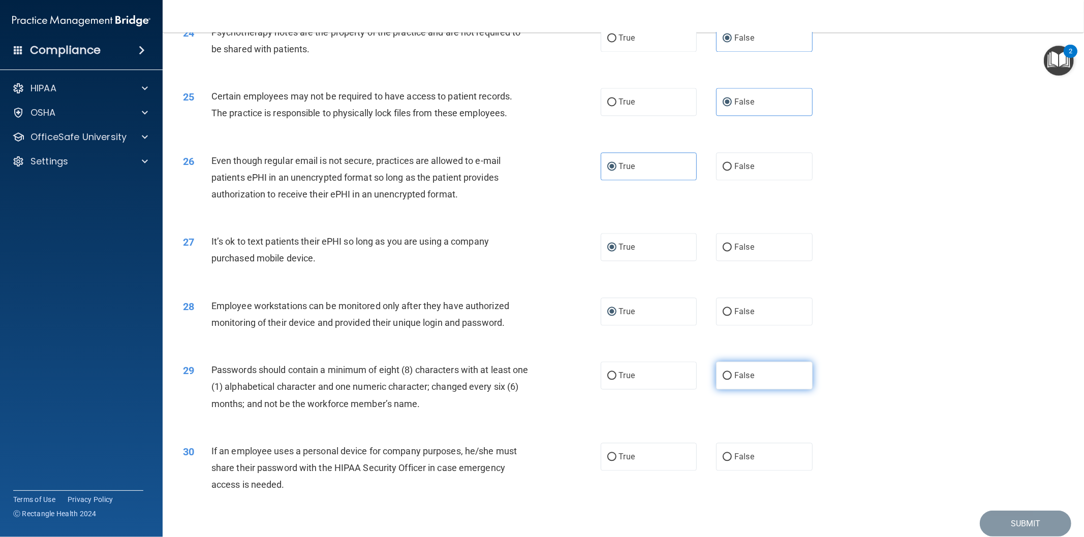
click at [734, 380] on span "False" at bounding box center [744, 376] width 20 height 10
click at [732, 380] on input "False" at bounding box center [726, 376] width 9 height 8
radio input "true"
click at [727, 471] on label "False" at bounding box center [764, 457] width 97 height 28
click at [727, 461] on input "False" at bounding box center [726, 458] width 9 height 8
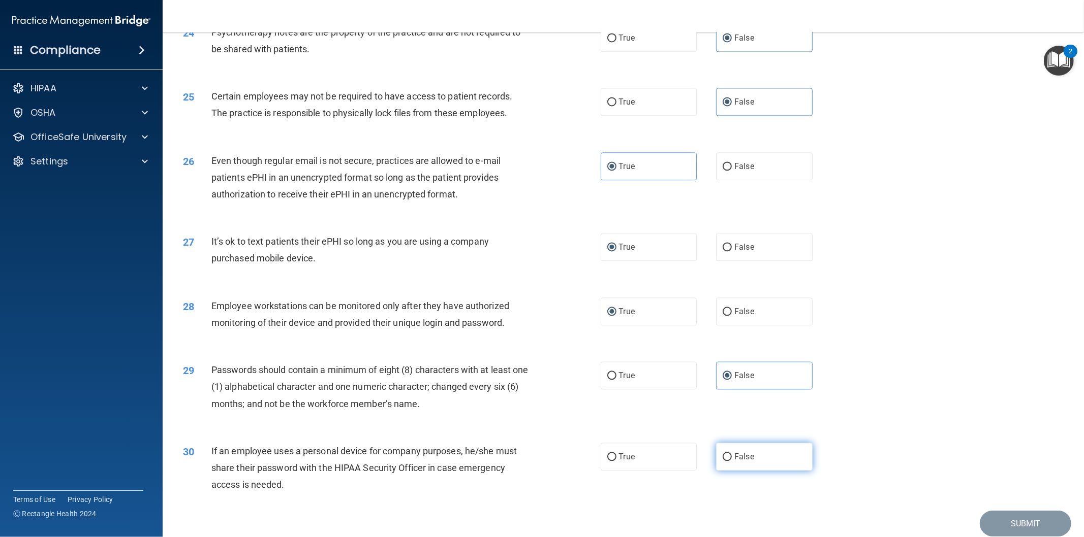
radio input "true"
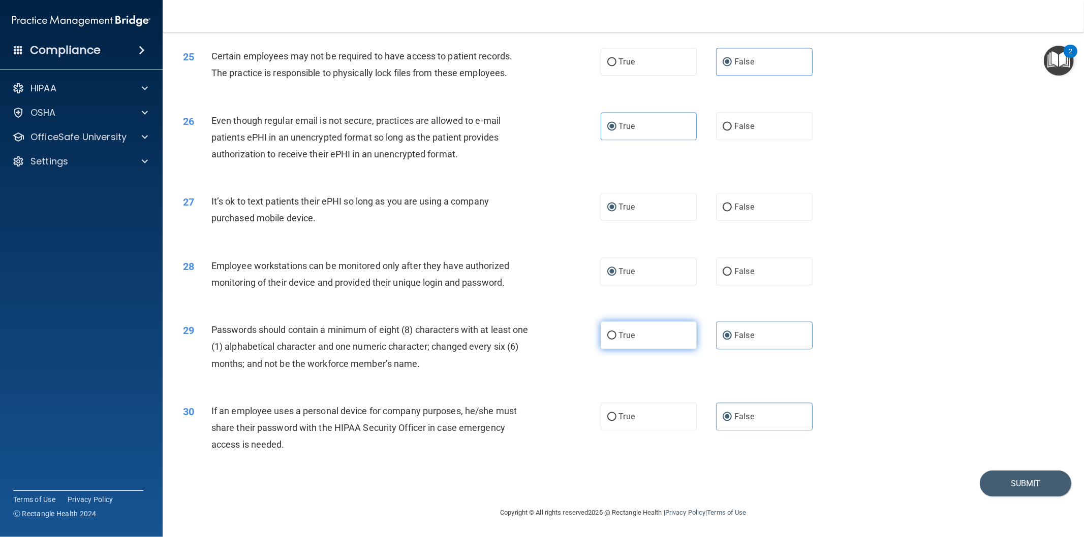
click at [612, 332] on label "True" at bounding box center [648, 336] width 97 height 28
click at [612, 332] on input "True" at bounding box center [611, 336] width 9 height 8
radio input "true"
radio input "false"
click at [722, 269] on input "False" at bounding box center [726, 272] width 9 height 8
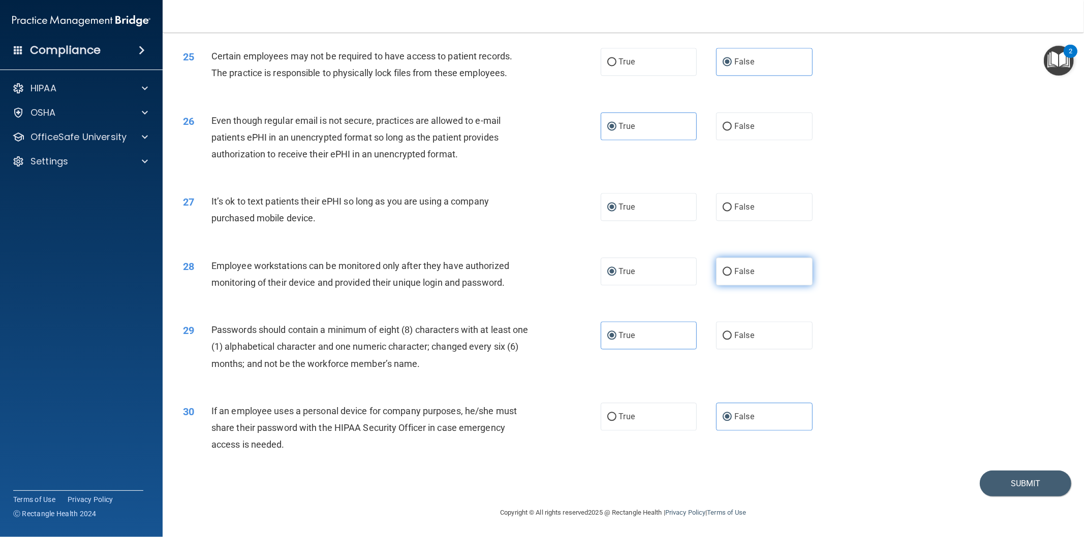
radio input "true"
radio input "false"
click at [722, 206] on input "False" at bounding box center [726, 208] width 9 height 8
radio input "true"
radio input "false"
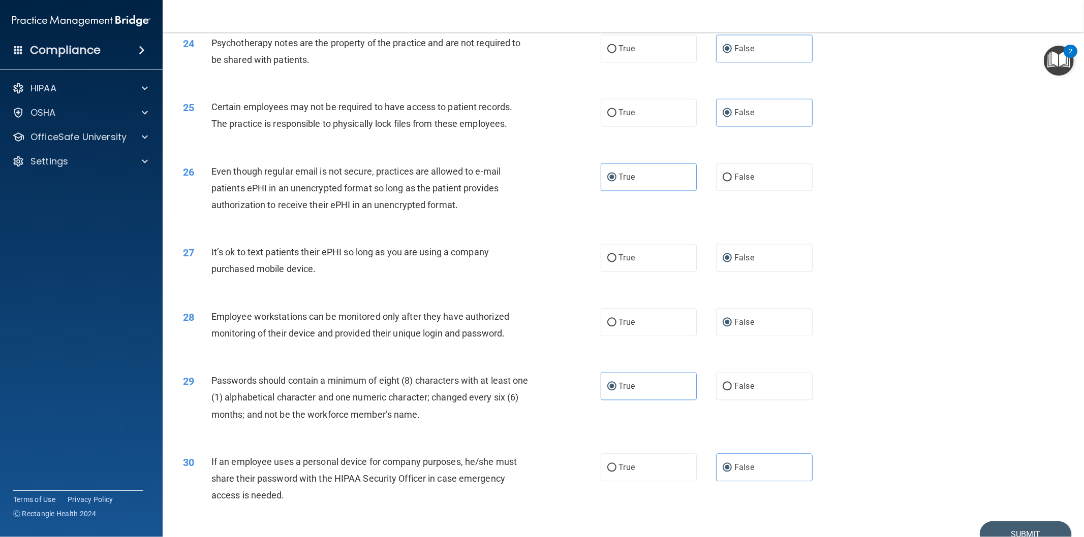
scroll to position [1750, 0]
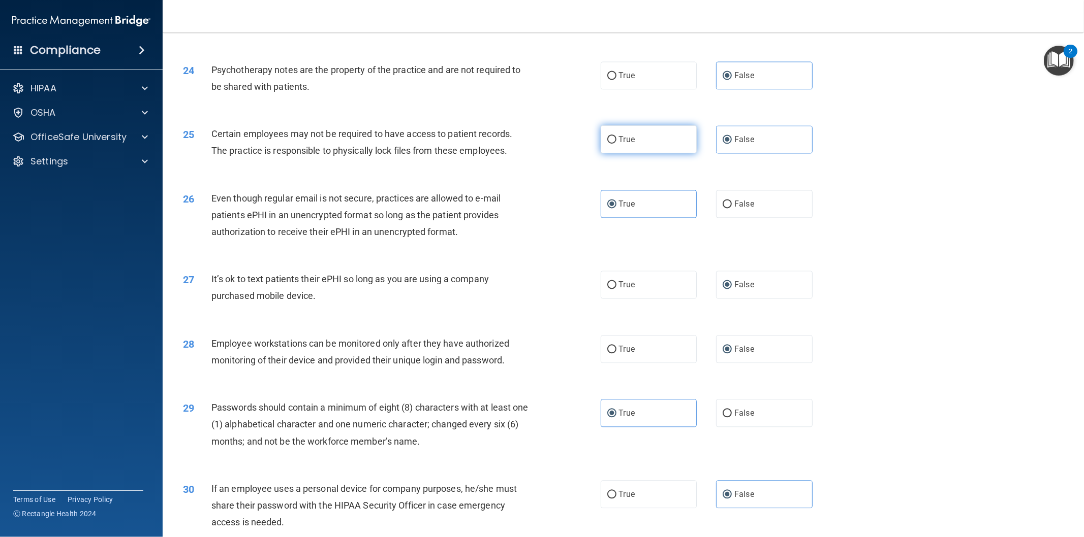
click at [619, 144] on span "True" at bounding box center [627, 140] width 16 height 10
click at [616, 144] on input "True" at bounding box center [611, 140] width 9 height 8
radio input "true"
radio input "false"
click at [616, 89] on label "True" at bounding box center [648, 75] width 97 height 28
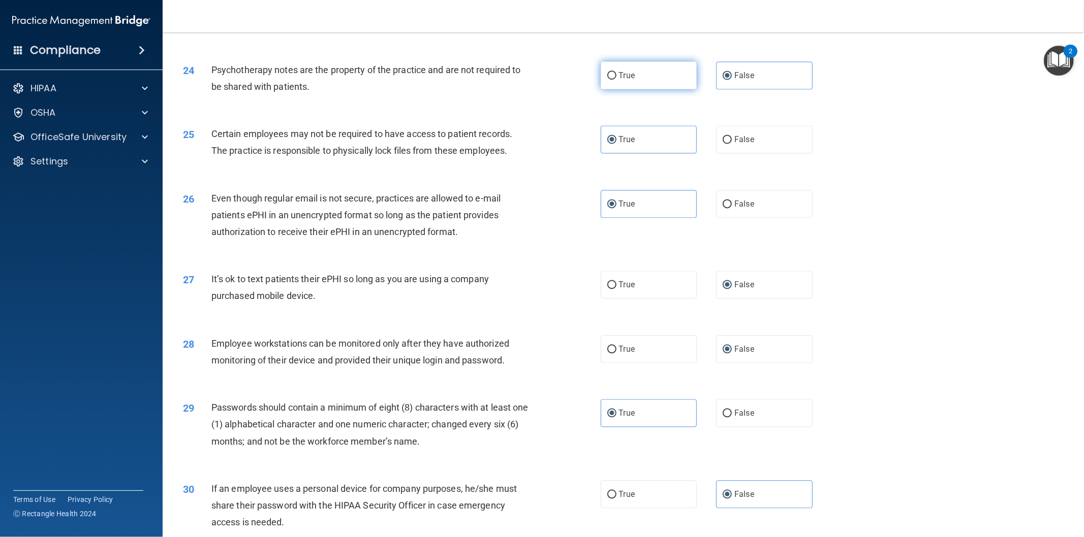
click at [616, 80] on input "True" at bounding box center [611, 76] width 9 height 8
radio input "true"
radio input "false"
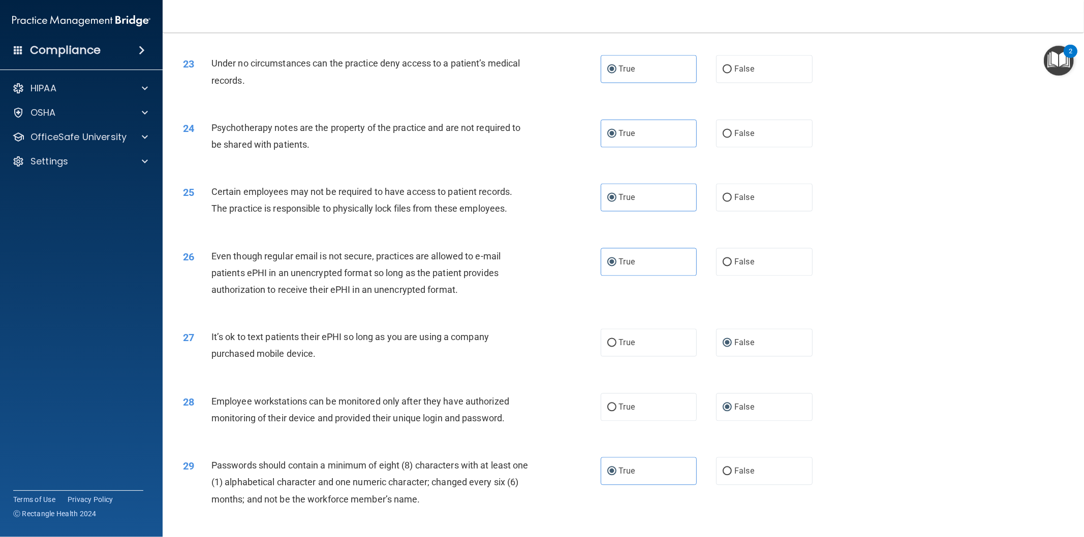
scroll to position [1656, 0]
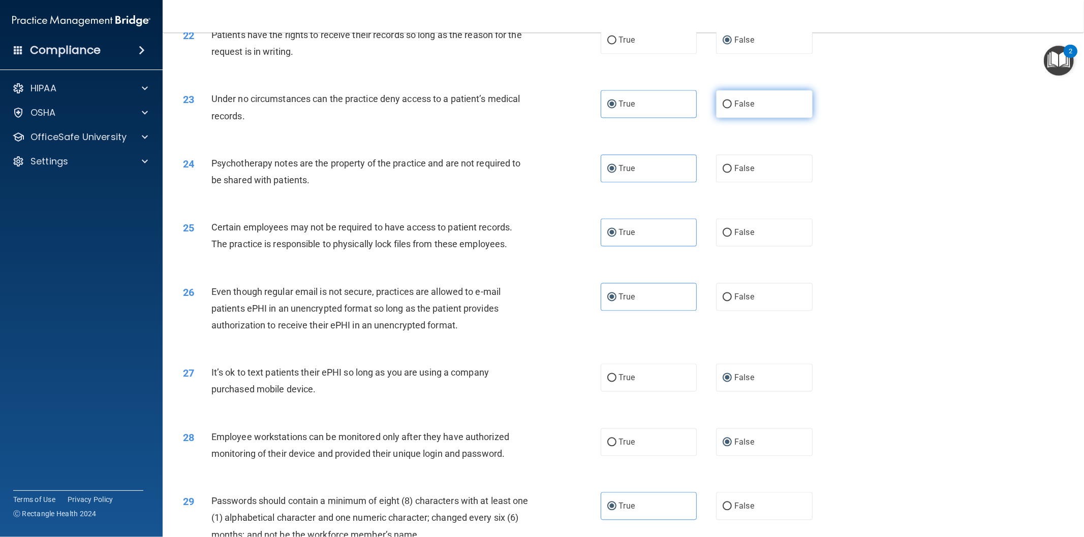
click at [742, 118] on label "False" at bounding box center [764, 104] width 97 height 28
click at [732, 109] on input "False" at bounding box center [726, 105] width 9 height 8
radio input "true"
radio input "false"
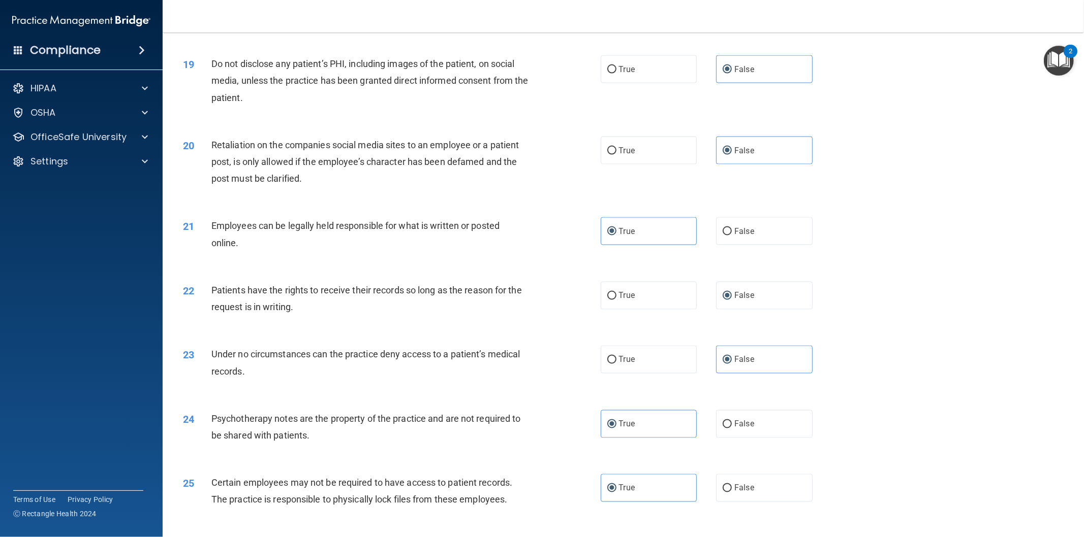
scroll to position [1374, 0]
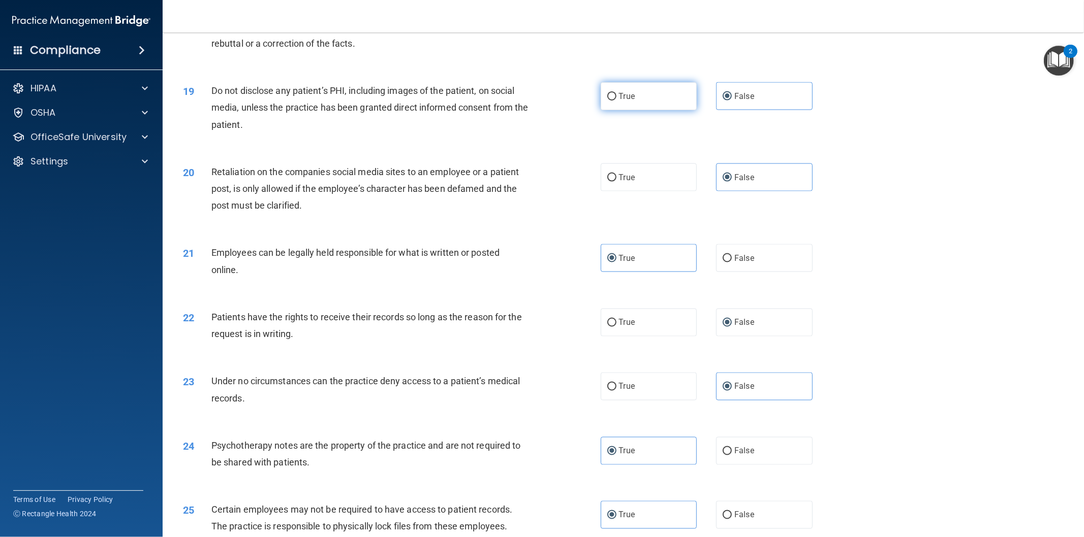
drag, startPoint x: 622, startPoint y: 110, endPoint x: 635, endPoint y: 119, distance: 16.1
click at [622, 101] on span "True" at bounding box center [627, 96] width 16 height 10
click at [616, 101] on input "True" at bounding box center [611, 97] width 9 height 8
radio input "true"
radio input "false"
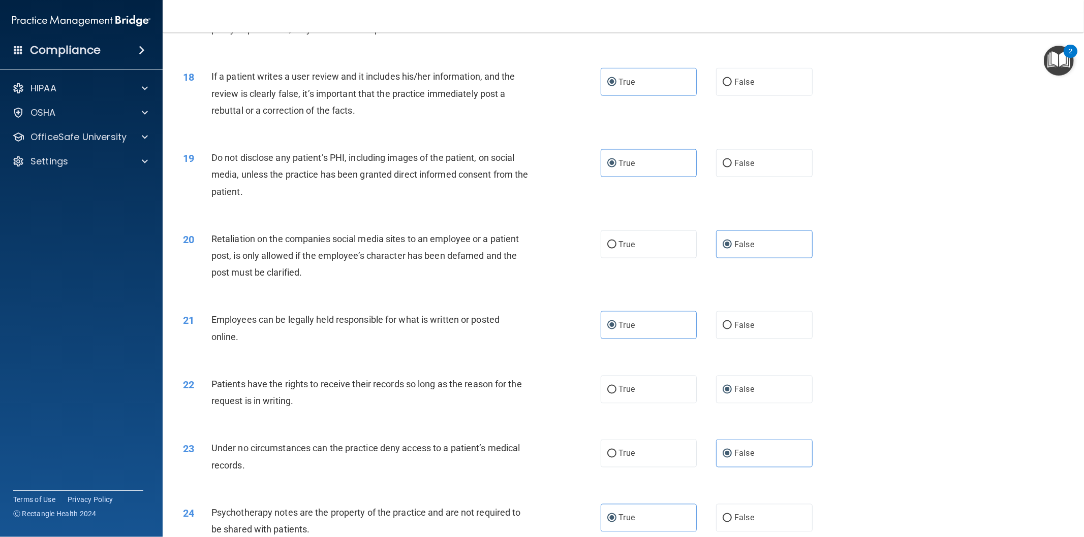
scroll to position [1279, 0]
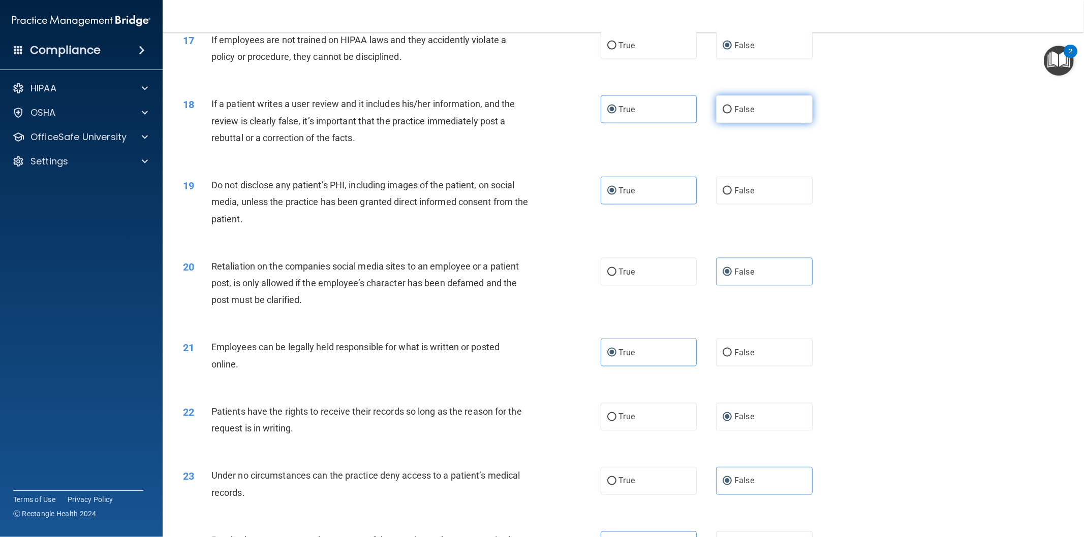
click at [765, 123] on label "False" at bounding box center [764, 110] width 97 height 28
click at [732, 114] on input "False" at bounding box center [726, 110] width 9 height 8
radio input "true"
radio input "false"
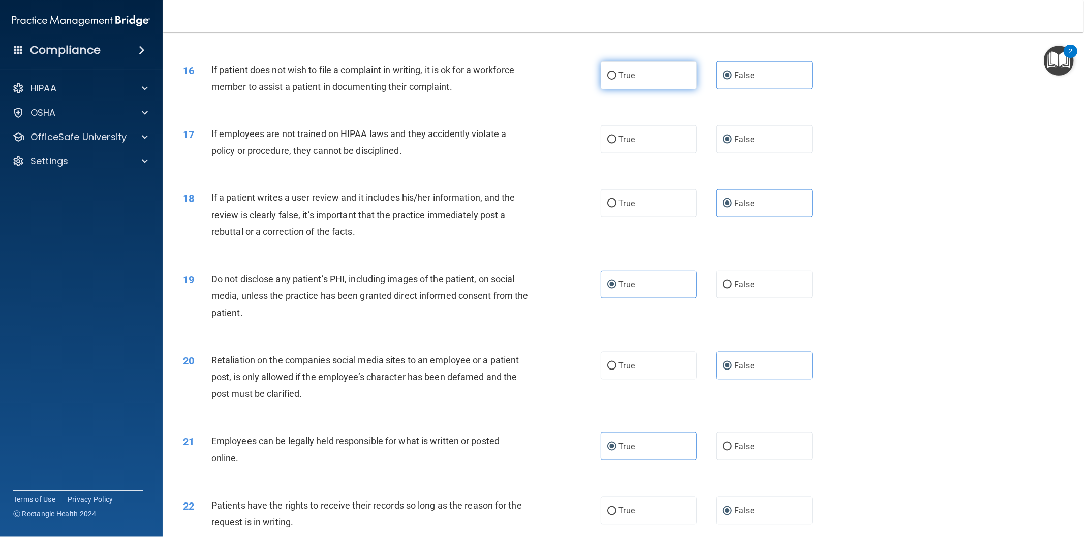
click at [638, 89] on label "True" at bounding box center [648, 75] width 97 height 28
click at [616, 80] on input "True" at bounding box center [611, 76] width 9 height 8
radio input "true"
radio input "false"
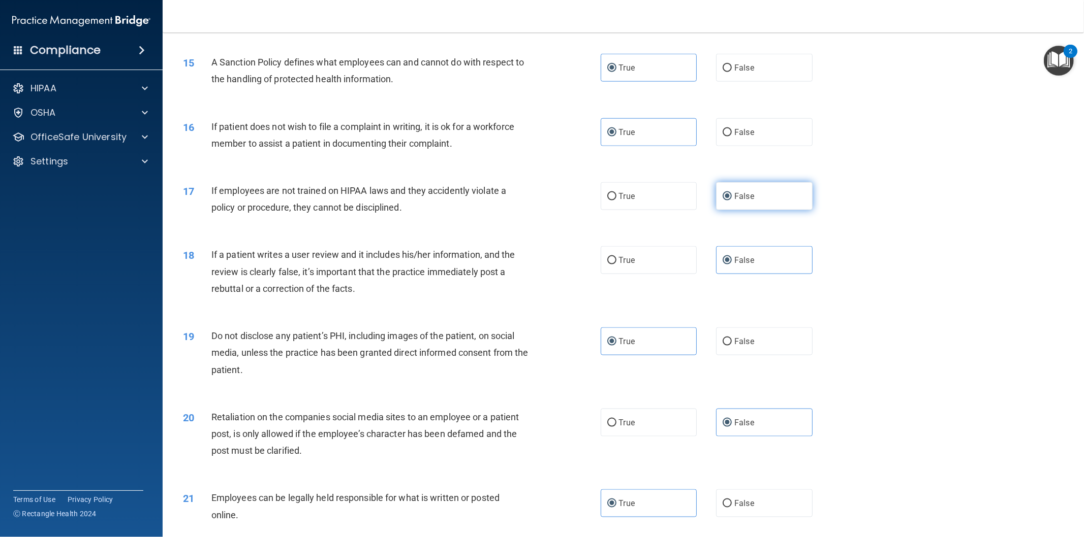
scroll to position [1091, 0]
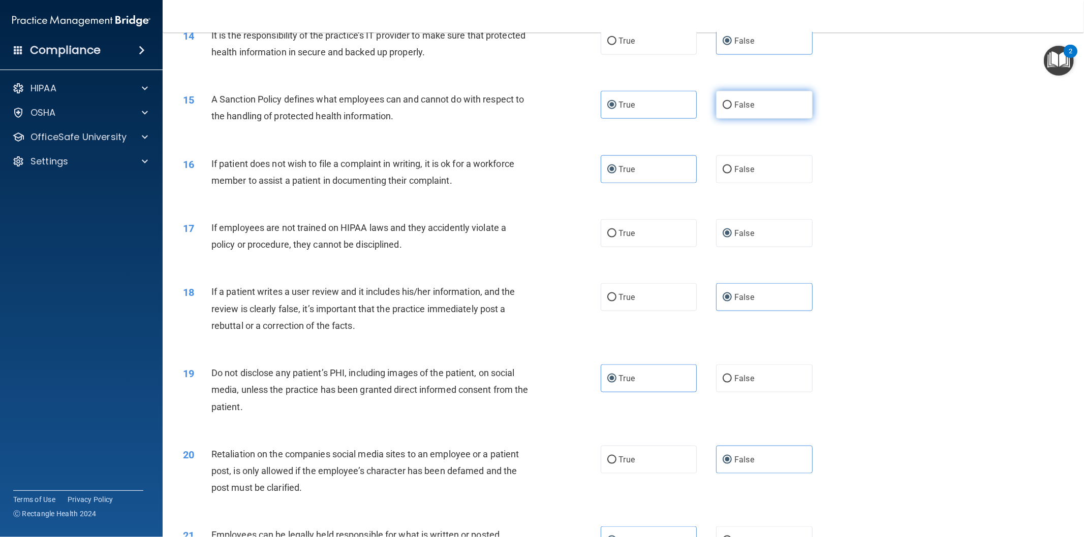
click at [770, 119] on label "False" at bounding box center [764, 105] width 97 height 28
click at [732, 109] on input "False" at bounding box center [726, 106] width 9 height 8
radio input "true"
radio input "false"
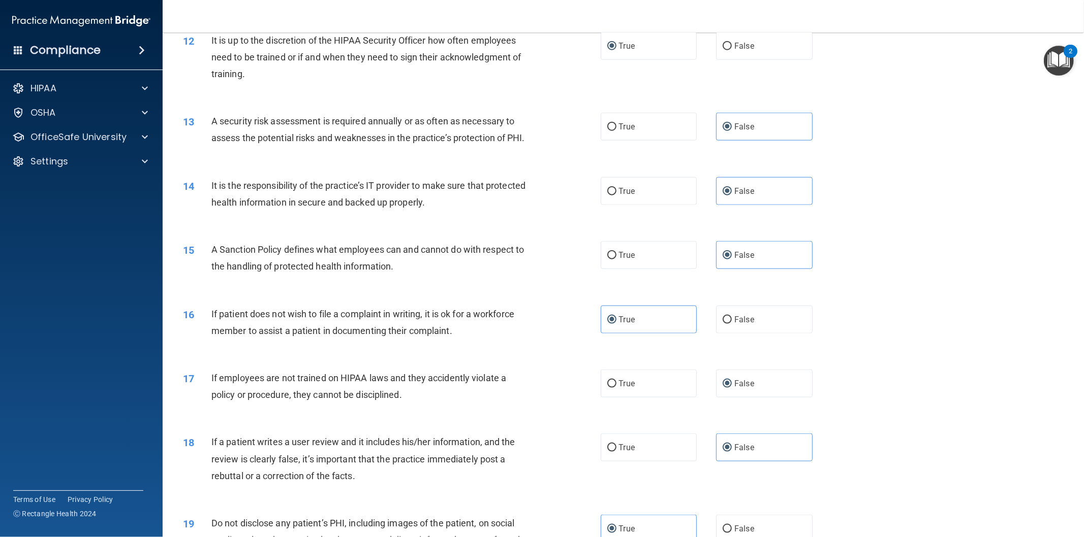
scroll to position [903, 0]
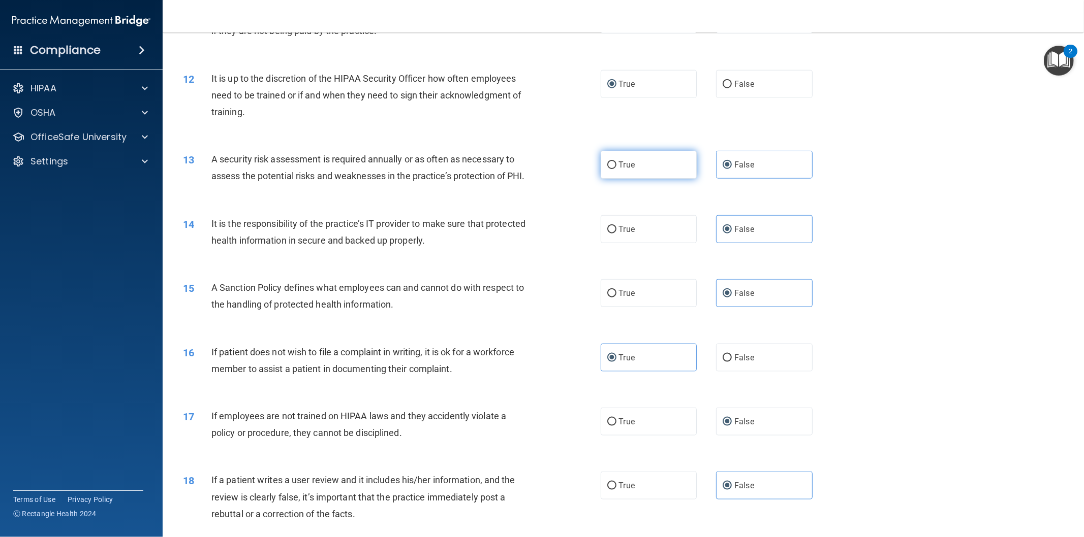
click at [653, 158] on label "True" at bounding box center [648, 165] width 97 height 28
click at [616, 162] on input "True" at bounding box center [611, 166] width 9 height 8
radio input "true"
radio input "false"
click at [724, 85] on input "False" at bounding box center [726, 85] width 9 height 8
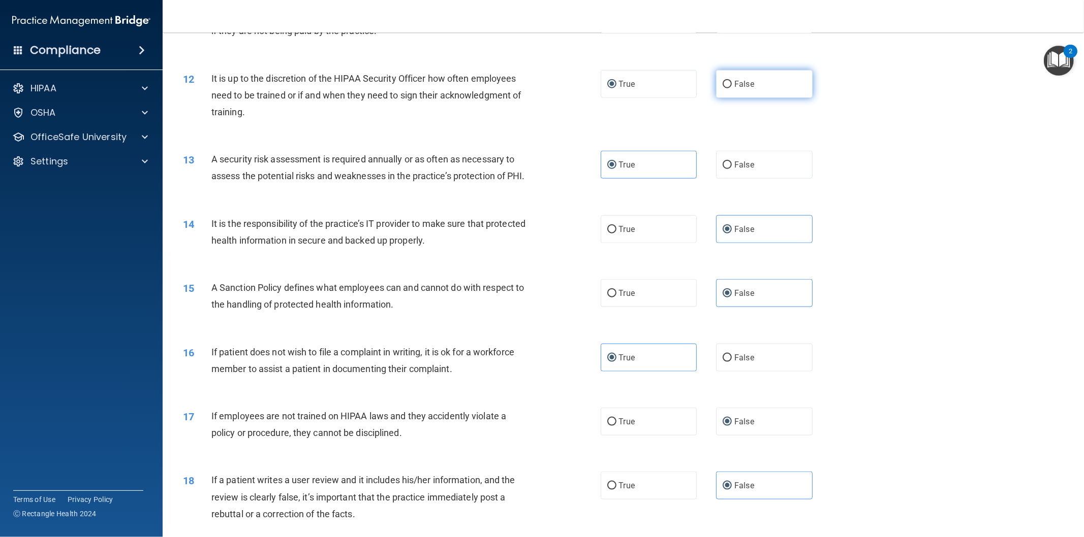
radio input "true"
radio input "false"
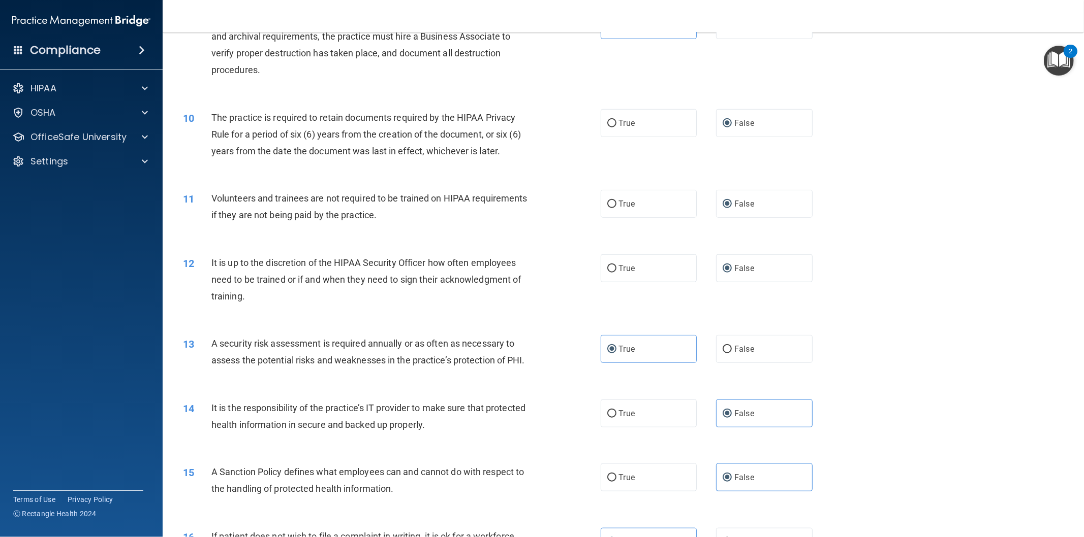
scroll to position [715, 0]
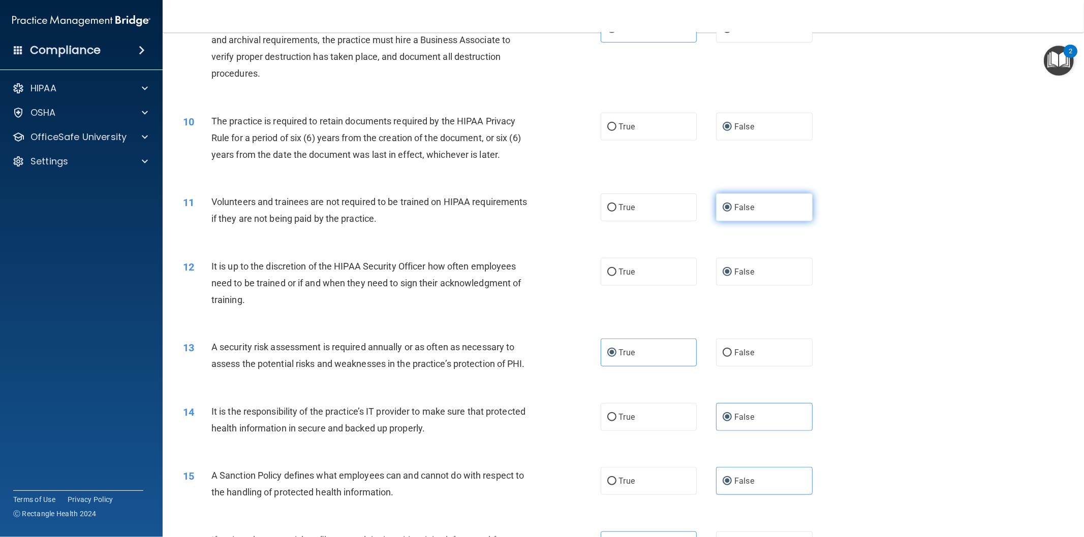
click at [741, 206] on span "False" at bounding box center [744, 208] width 20 height 10
click at [732, 206] on input "False" at bounding box center [726, 208] width 9 height 8
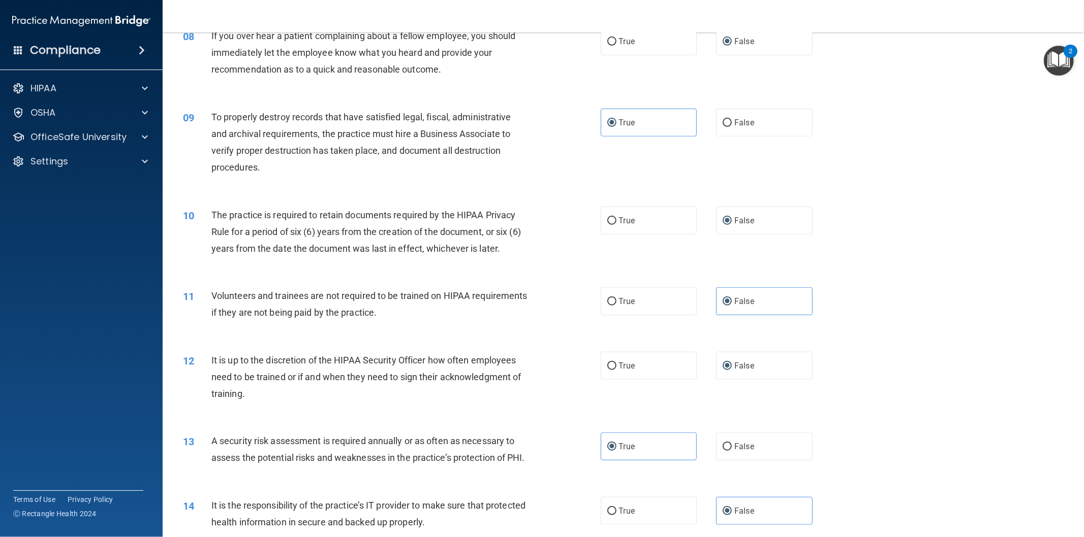
scroll to position [527, 0]
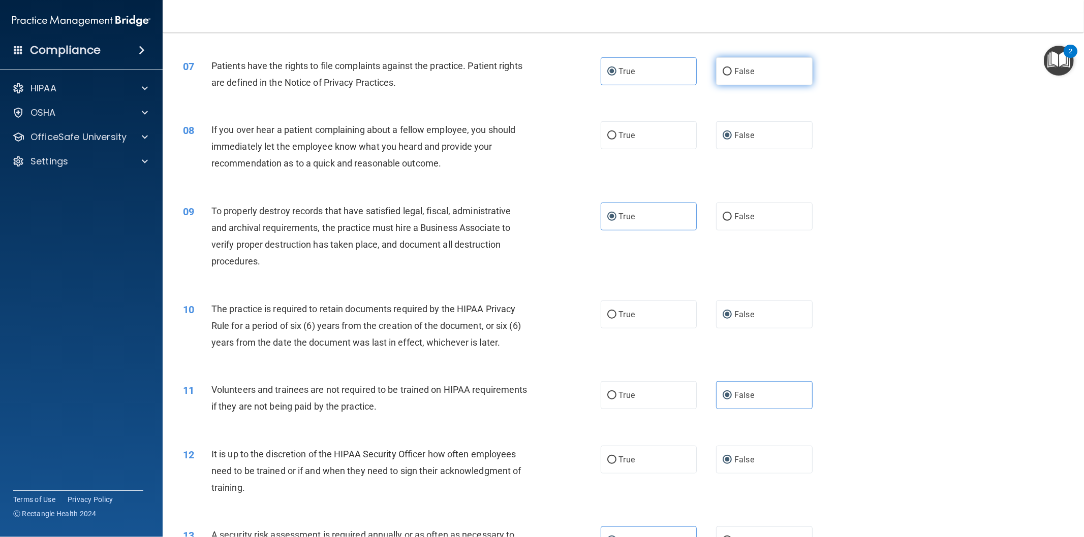
click at [724, 77] on label "False" at bounding box center [764, 71] width 97 height 28
click at [724, 76] on input "False" at bounding box center [726, 72] width 9 height 8
radio input "true"
radio input "false"
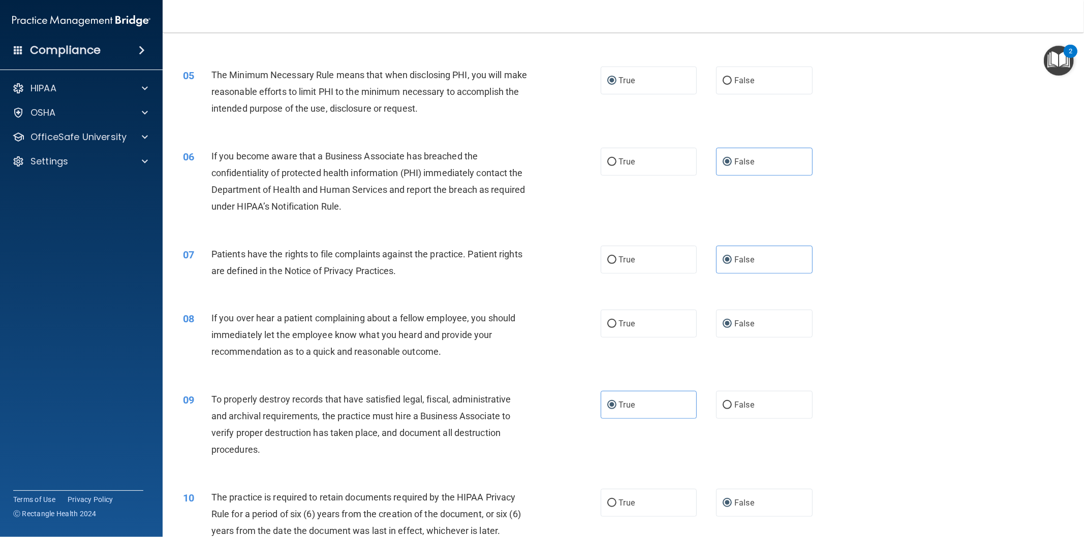
scroll to position [245, 0]
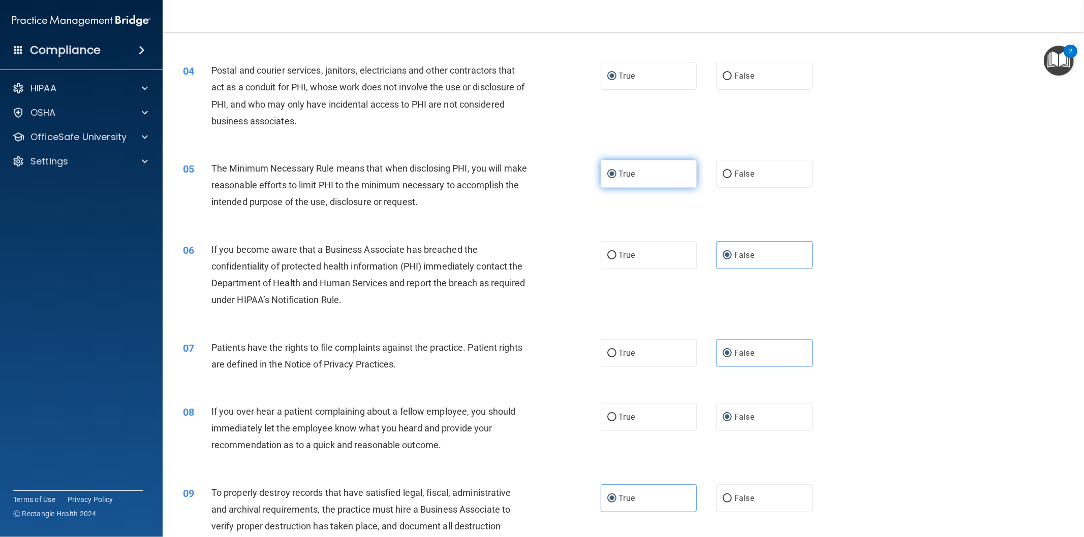
click at [638, 173] on label "True" at bounding box center [648, 174] width 97 height 28
click at [616, 173] on input "True" at bounding box center [611, 175] width 9 height 8
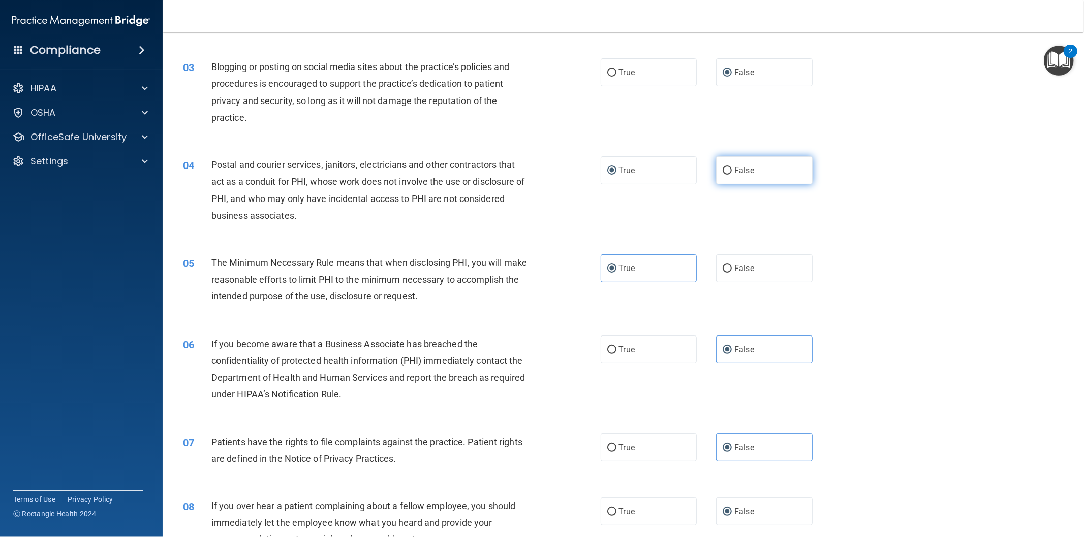
drag, startPoint x: 759, startPoint y: 165, endPoint x: 763, endPoint y: 173, distance: 8.9
click at [758, 166] on label "False" at bounding box center [764, 170] width 97 height 28
click at [732, 167] on input "False" at bounding box center [726, 171] width 9 height 8
radio input "true"
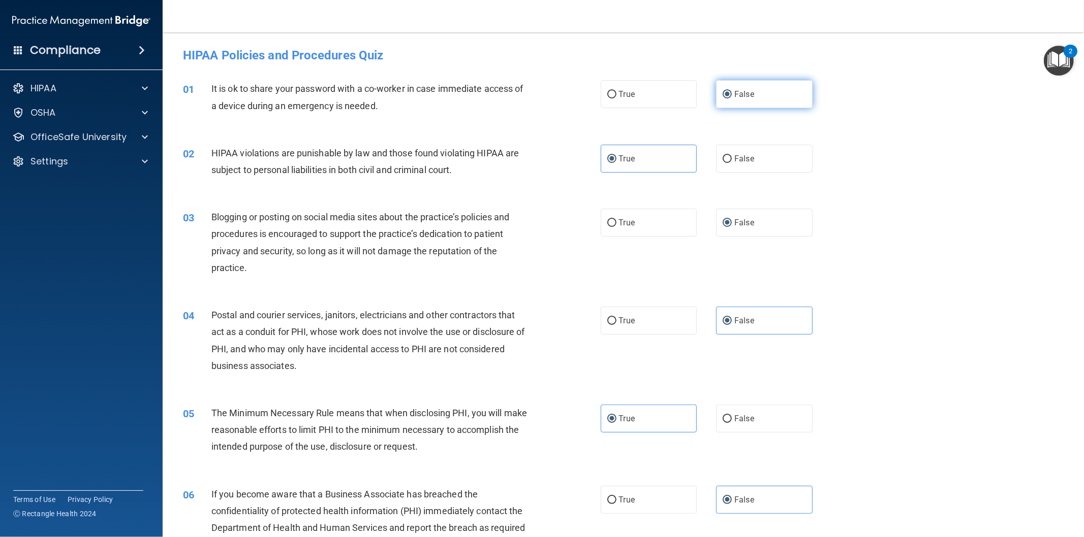
click at [757, 99] on label "False" at bounding box center [764, 94] width 97 height 28
click at [732, 99] on input "False" at bounding box center [726, 95] width 9 height 8
click at [623, 322] on span "True" at bounding box center [627, 321] width 16 height 10
click at [616, 322] on input "True" at bounding box center [611, 322] width 9 height 8
radio input "true"
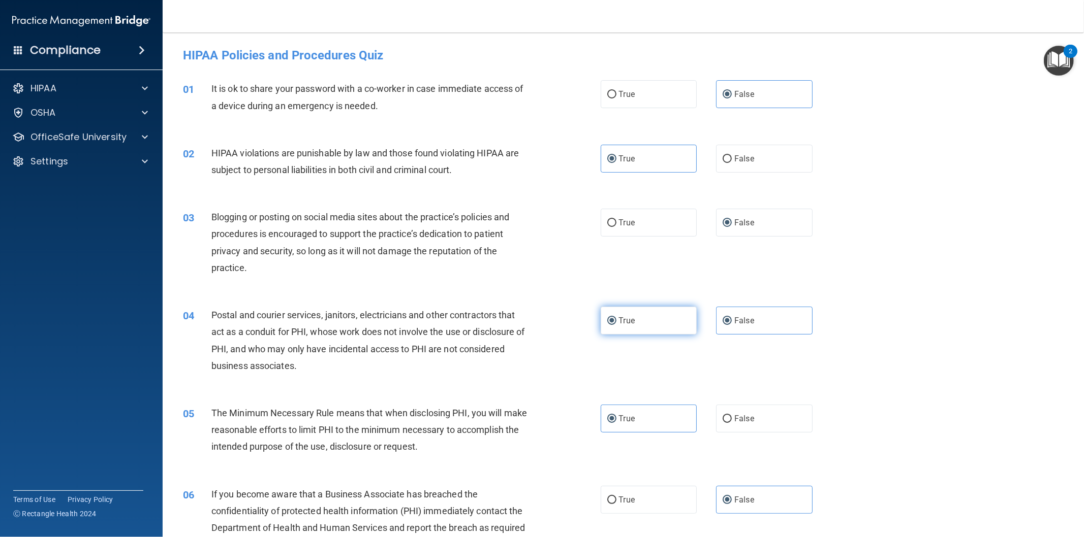
radio input "false"
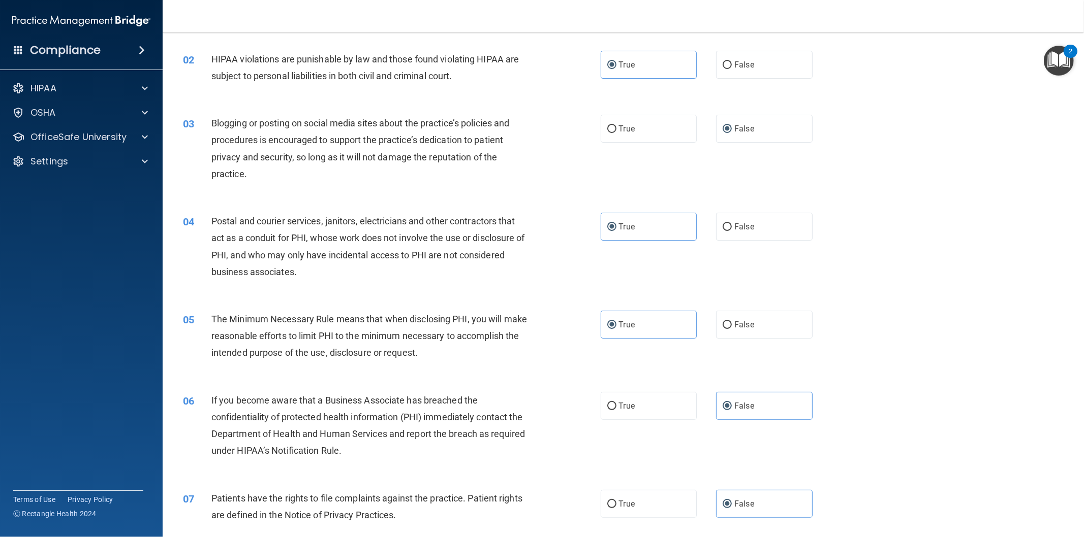
scroll to position [188, 0]
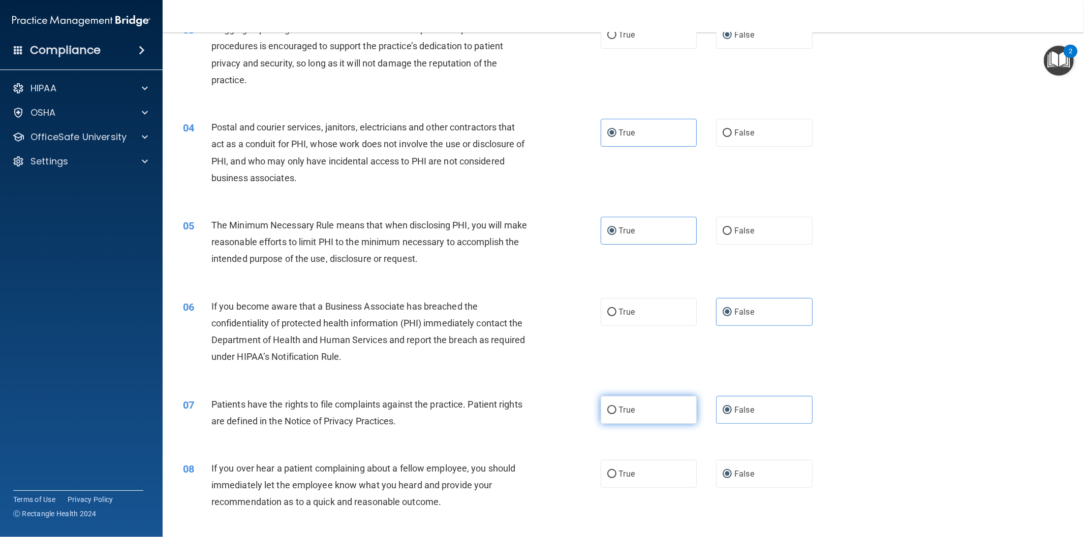
click at [662, 417] on label "True" at bounding box center [648, 410] width 97 height 28
click at [616, 415] on input "True" at bounding box center [611, 411] width 9 height 8
radio input "true"
click at [723, 472] on input "False" at bounding box center [726, 475] width 9 height 8
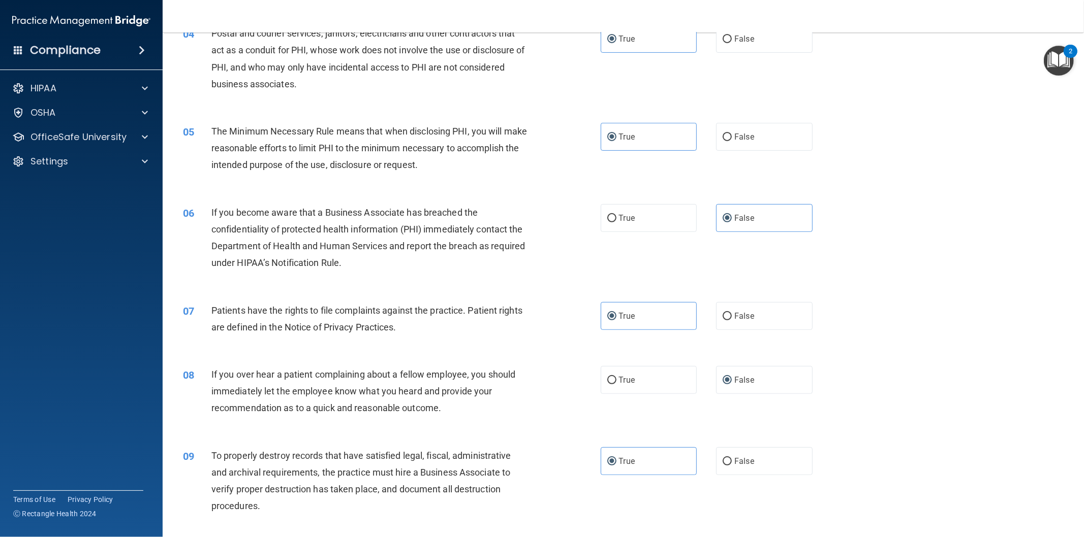
scroll to position [376, 0]
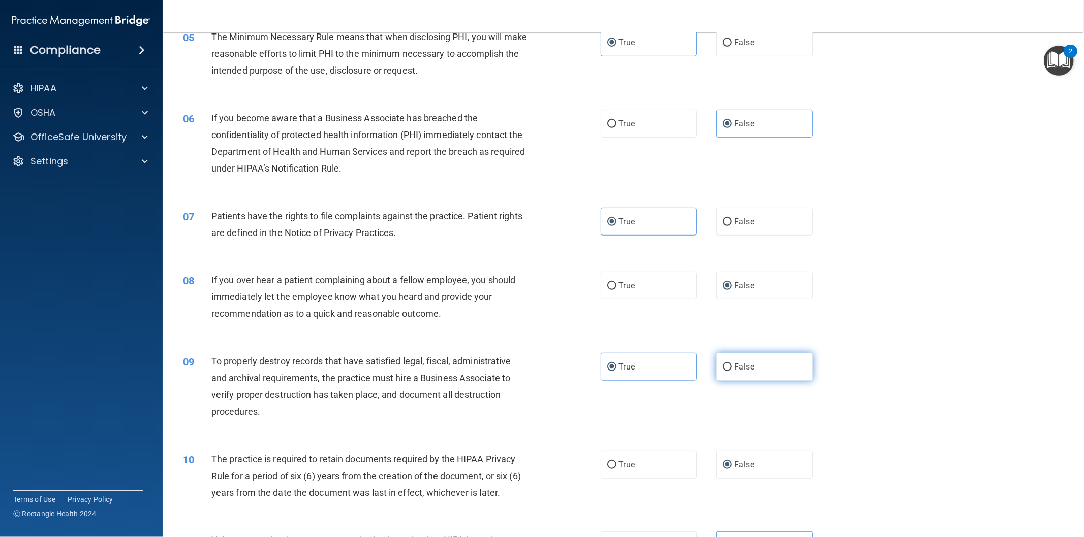
click at [747, 373] on label "False" at bounding box center [764, 367] width 97 height 28
click at [732, 371] on input "False" at bounding box center [726, 368] width 9 height 8
click at [632, 467] on label "True" at bounding box center [648, 465] width 97 height 28
click at [616, 467] on input "True" at bounding box center [611, 466] width 9 height 8
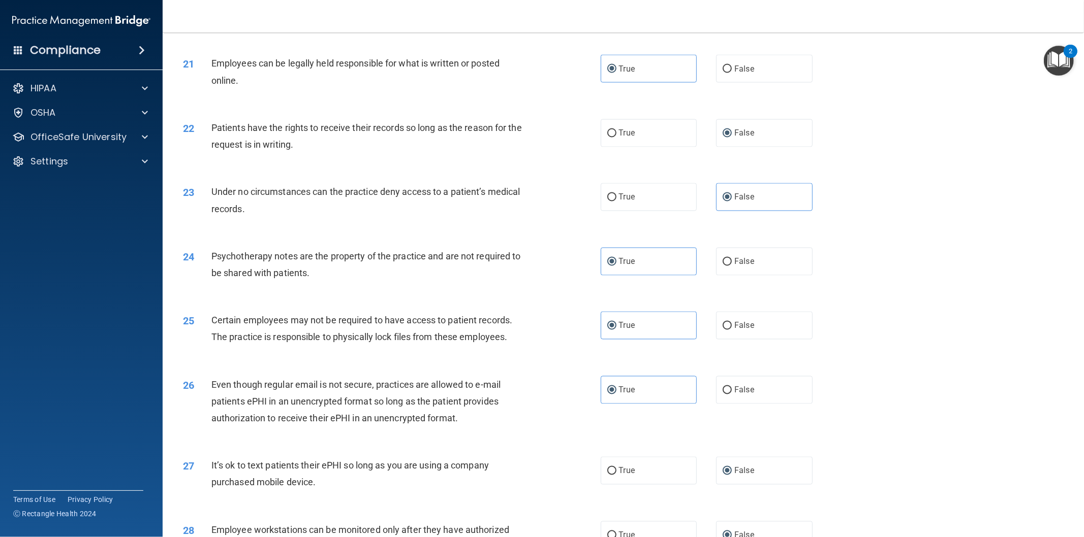
scroll to position [1599, 0]
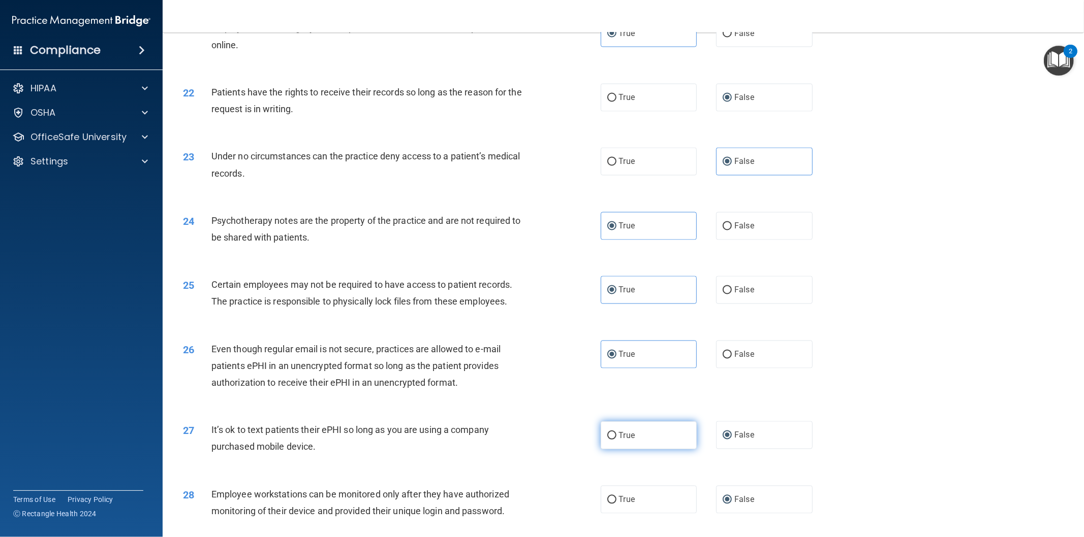
click at [668, 450] on label "True" at bounding box center [648, 436] width 97 height 28
click at [616, 440] on input "True" at bounding box center [611, 436] width 9 height 8
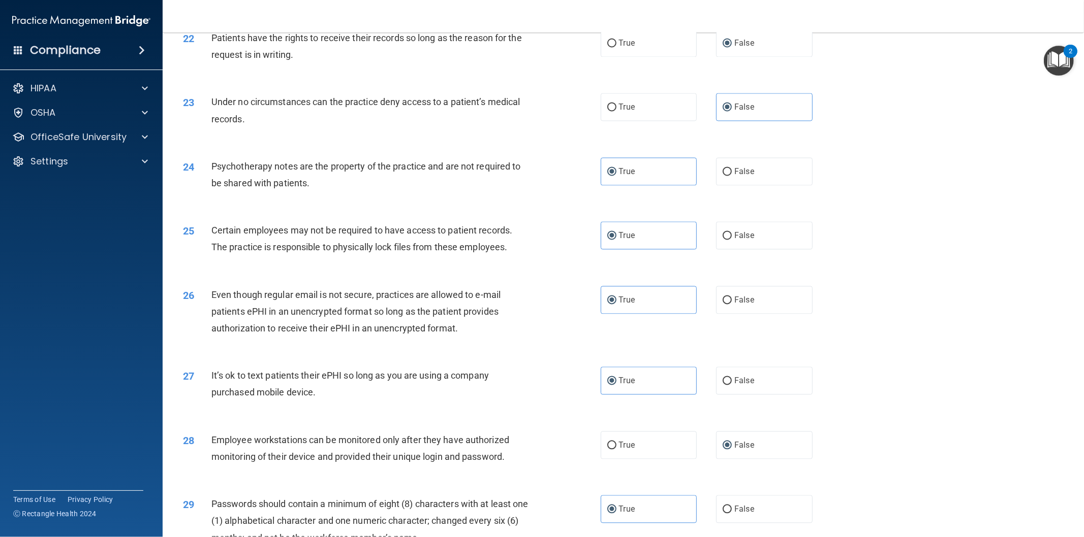
scroll to position [1693, 0]
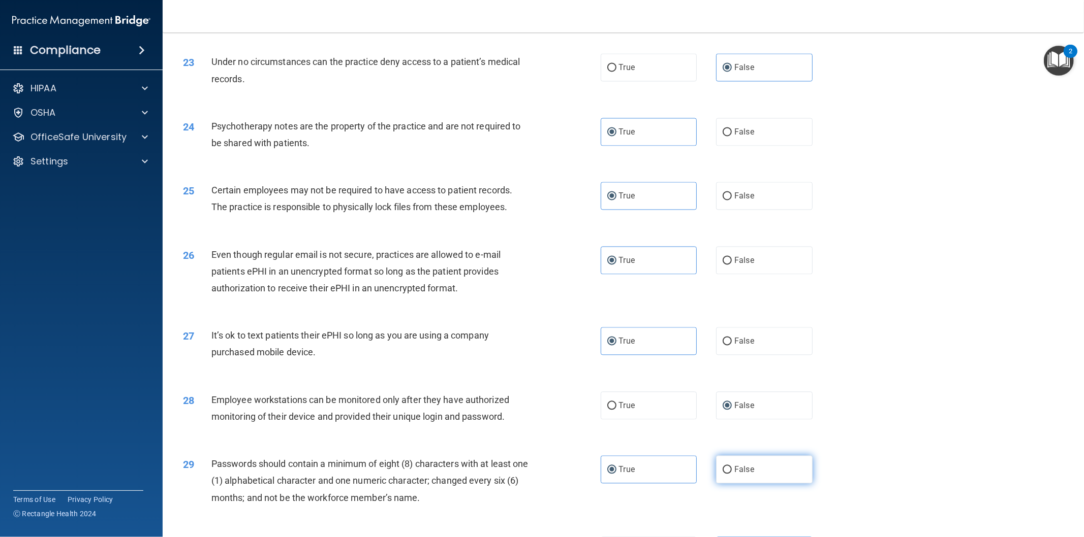
click at [749, 479] on label "False" at bounding box center [764, 470] width 97 height 28
click at [732, 474] on input "False" at bounding box center [726, 470] width 9 height 8
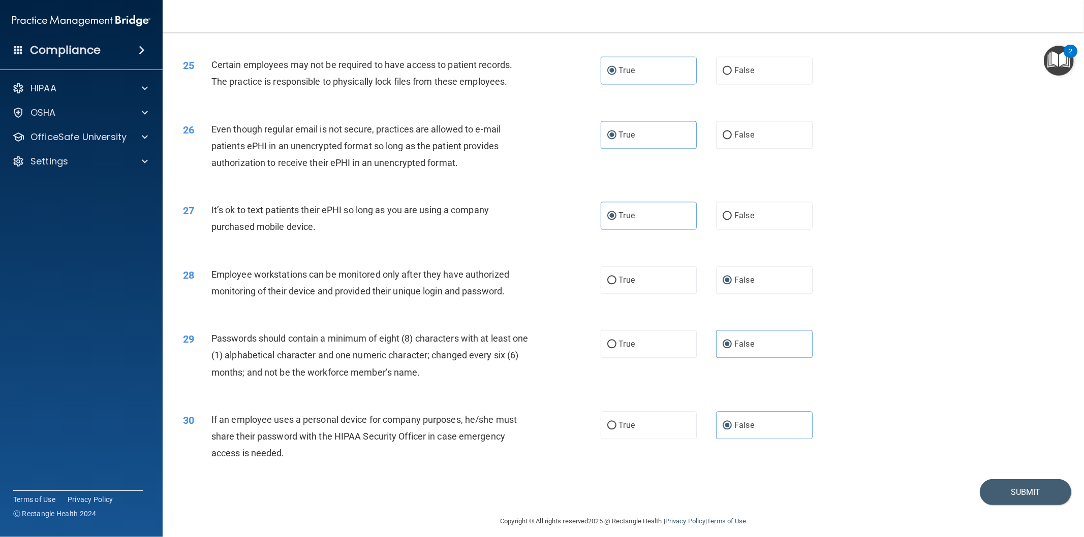
scroll to position [1844, 0]
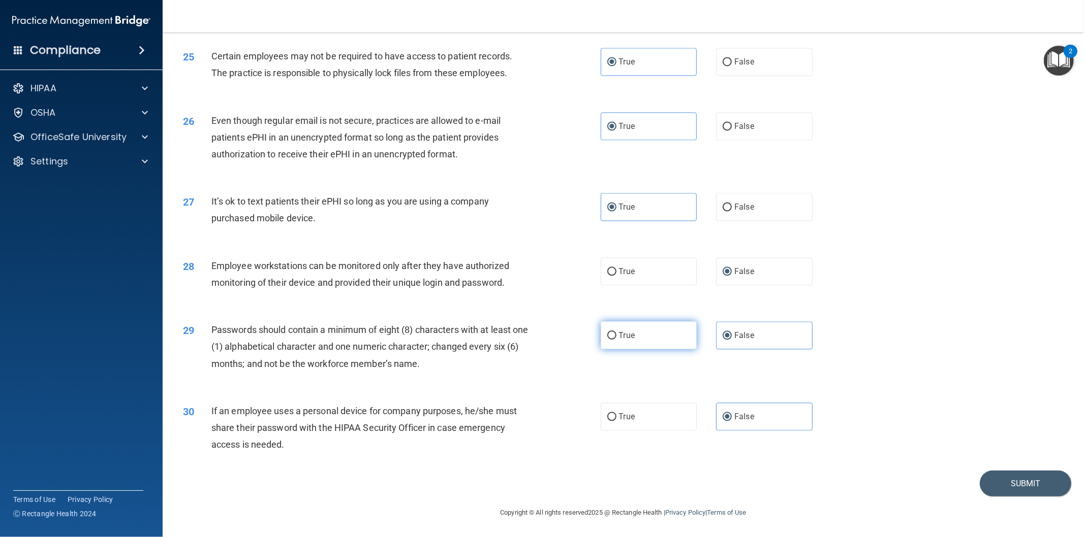
click at [607, 339] on input "True" at bounding box center [611, 336] width 9 height 8
click at [754, 208] on label "False" at bounding box center [764, 207] width 97 height 28
click at [732, 208] on input "False" at bounding box center [726, 208] width 9 height 8
click at [1016, 490] on button "Submit" at bounding box center [1024, 484] width 91 height 26
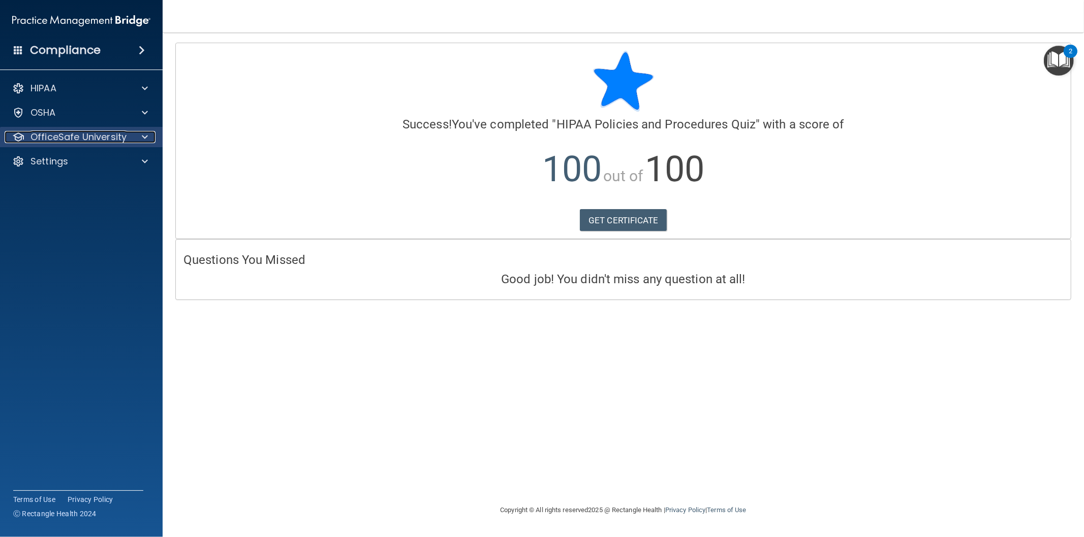
click at [65, 138] on p "OfficeSafe University" at bounding box center [78, 137] width 96 height 12
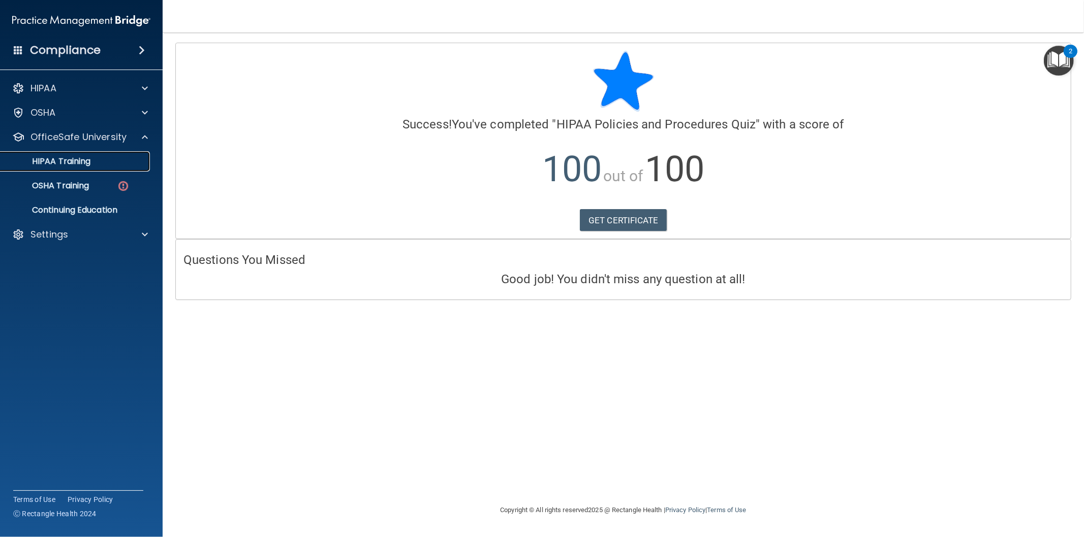
click at [72, 160] on p "HIPAA Training" at bounding box center [49, 161] width 84 height 10
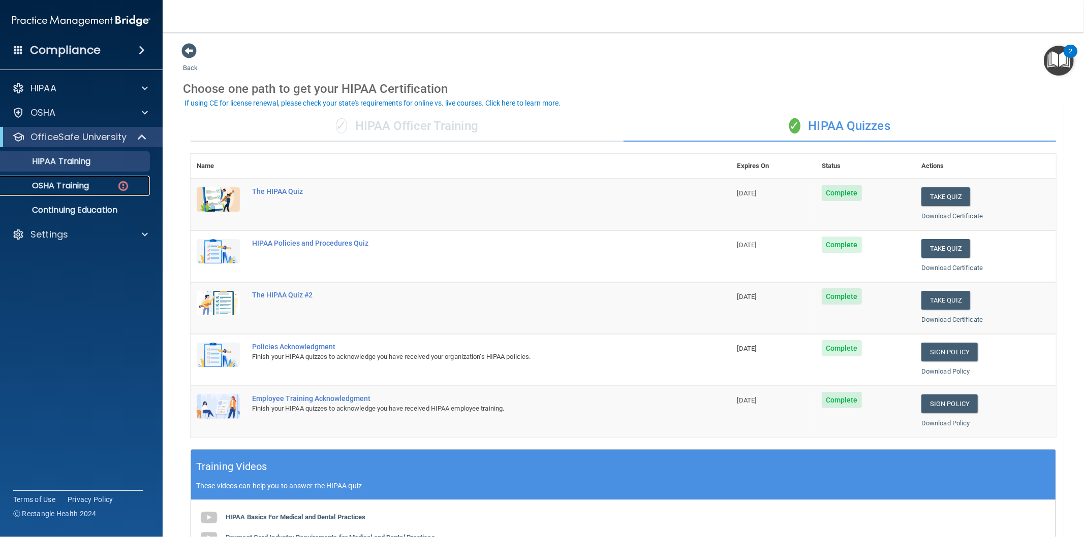
click at [83, 189] on p "OSHA Training" at bounding box center [48, 186] width 82 height 10
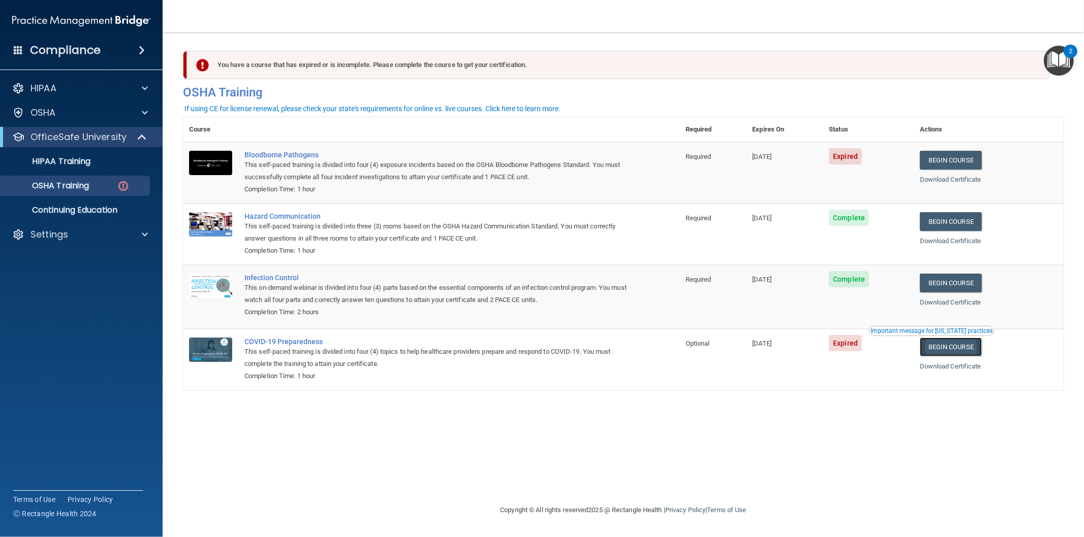
click at [958, 351] on link "Begin Course" at bounding box center [950, 347] width 62 height 19
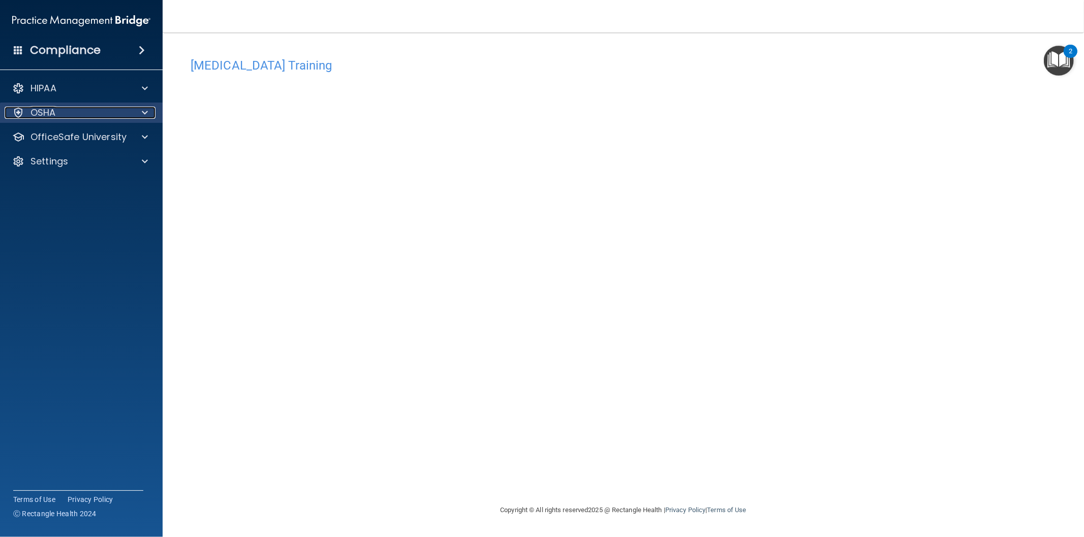
click at [73, 114] on div "OSHA" at bounding box center [68, 113] width 126 height 12
click at [56, 175] on div "HIPAA Documents and Policies Report an Incident Business Associates Emergency P…" at bounding box center [81, 151] width 163 height 154
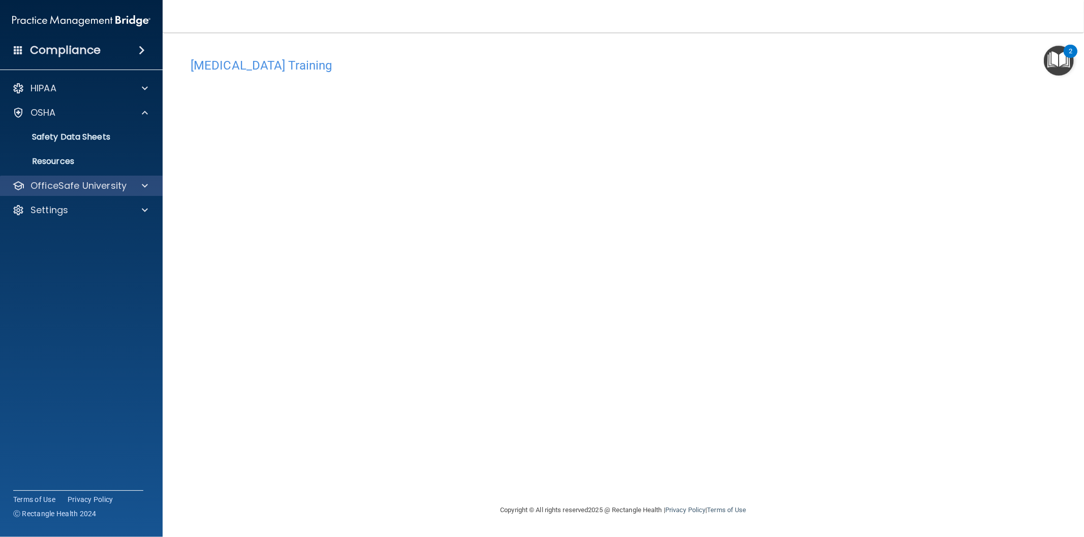
click at [56, 178] on div "OfficeSafe University" at bounding box center [81, 186] width 163 height 20
click at [145, 184] on span at bounding box center [145, 186] width 6 height 12
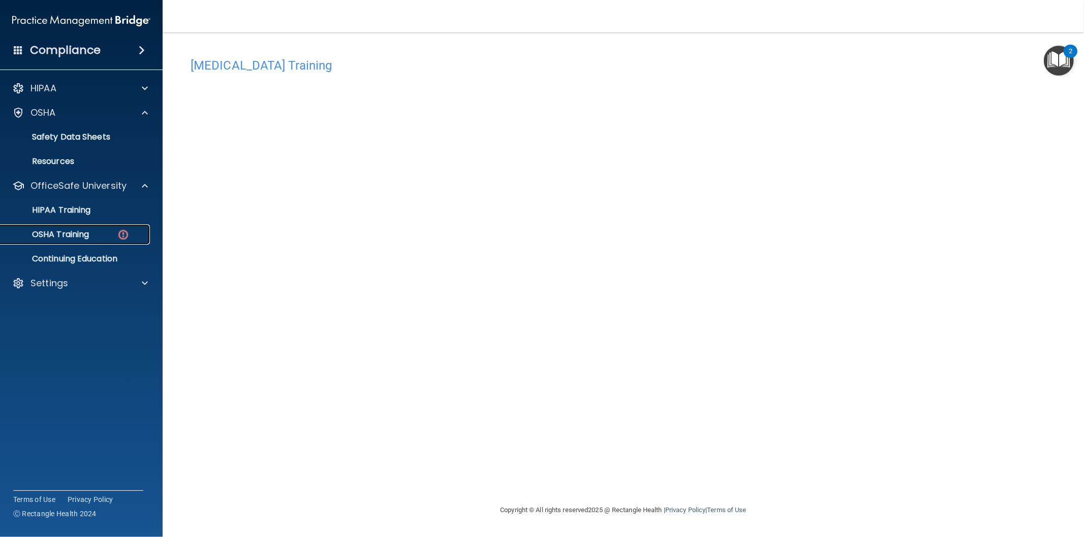
click at [98, 235] on div "OSHA Training" at bounding box center [76, 235] width 139 height 10
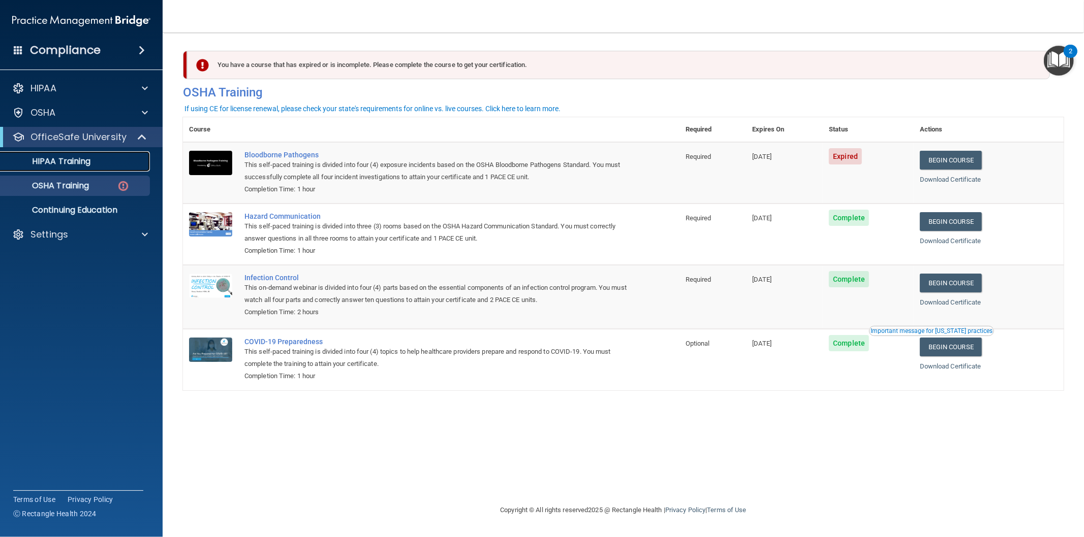
click at [57, 164] on p "HIPAA Training" at bounding box center [49, 161] width 84 height 10
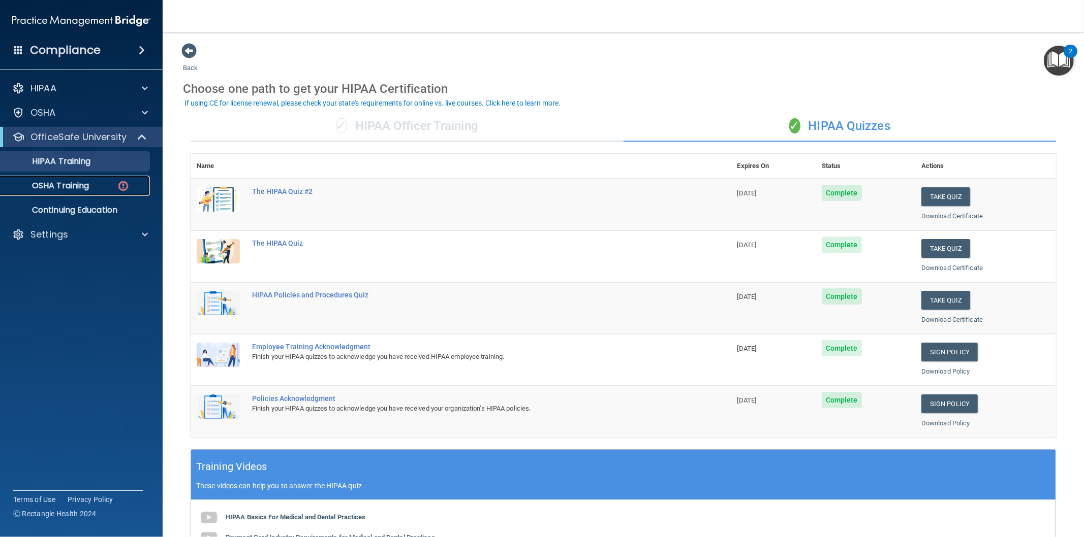
click at [75, 188] on p "OSHA Training" at bounding box center [48, 186] width 82 height 10
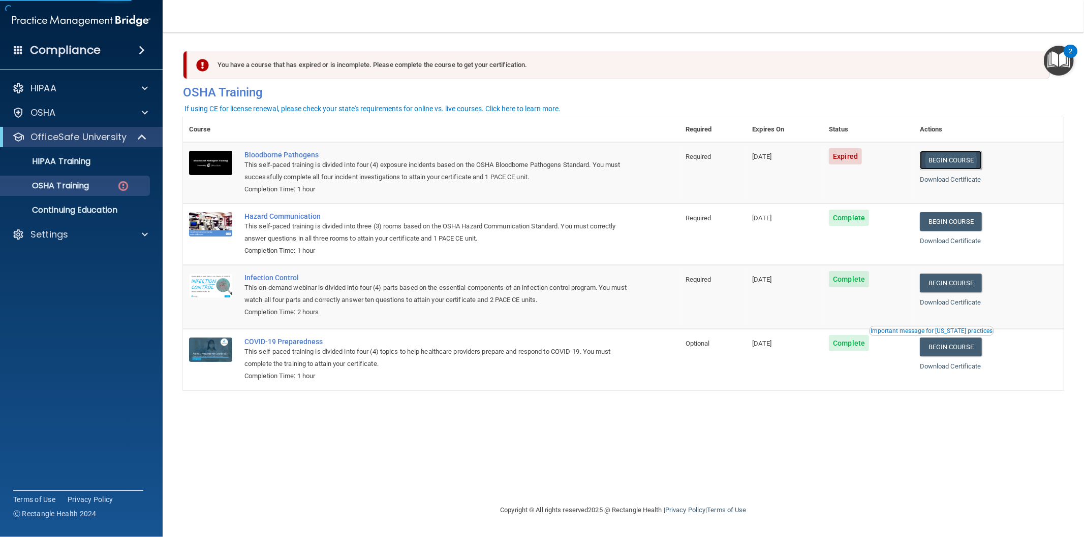
click at [972, 160] on link "Begin Course" at bounding box center [950, 160] width 62 height 19
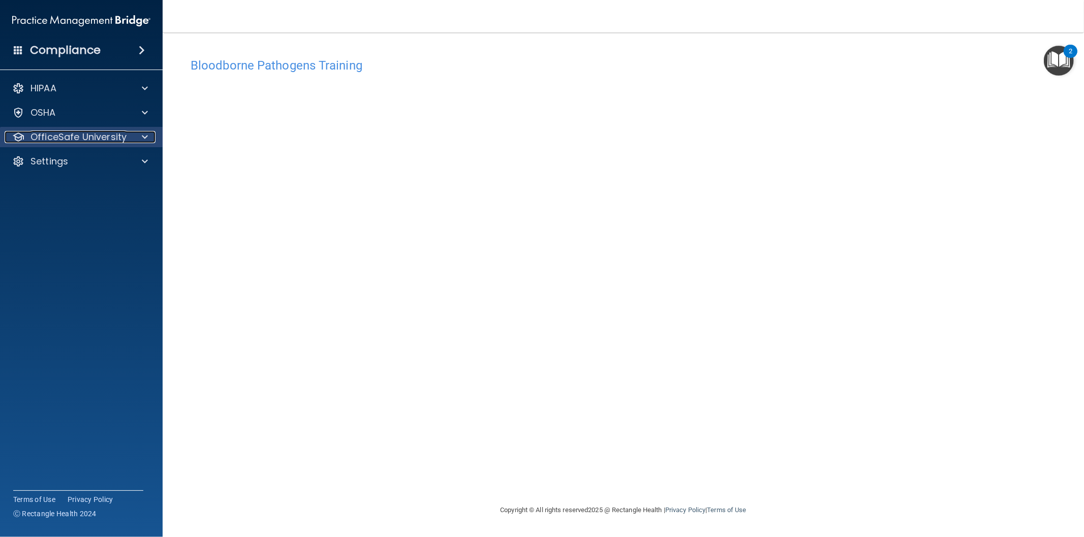
click at [65, 138] on p "OfficeSafe University" at bounding box center [78, 137] width 96 height 12
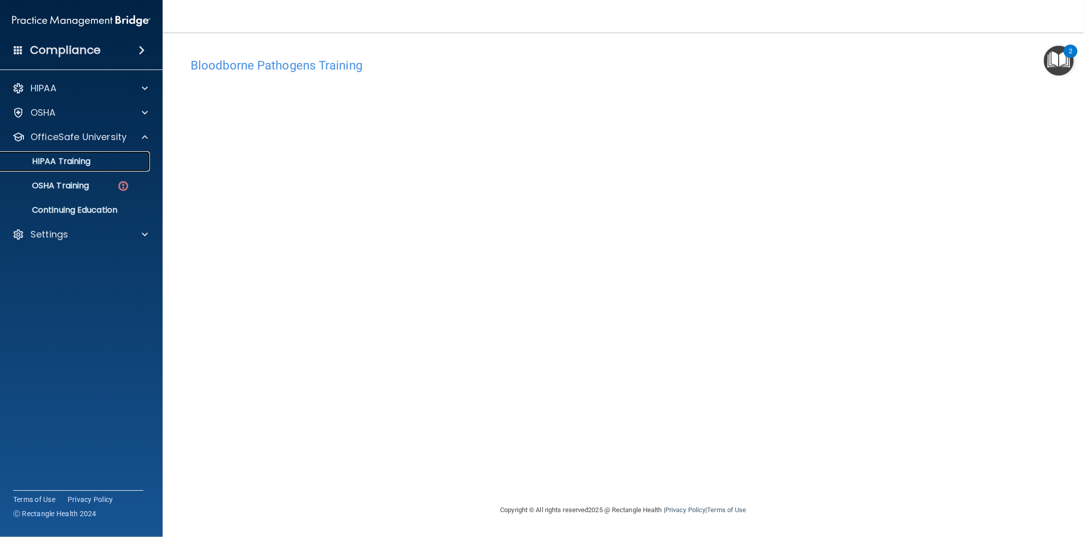
click at [62, 161] on p "HIPAA Training" at bounding box center [49, 161] width 84 height 10
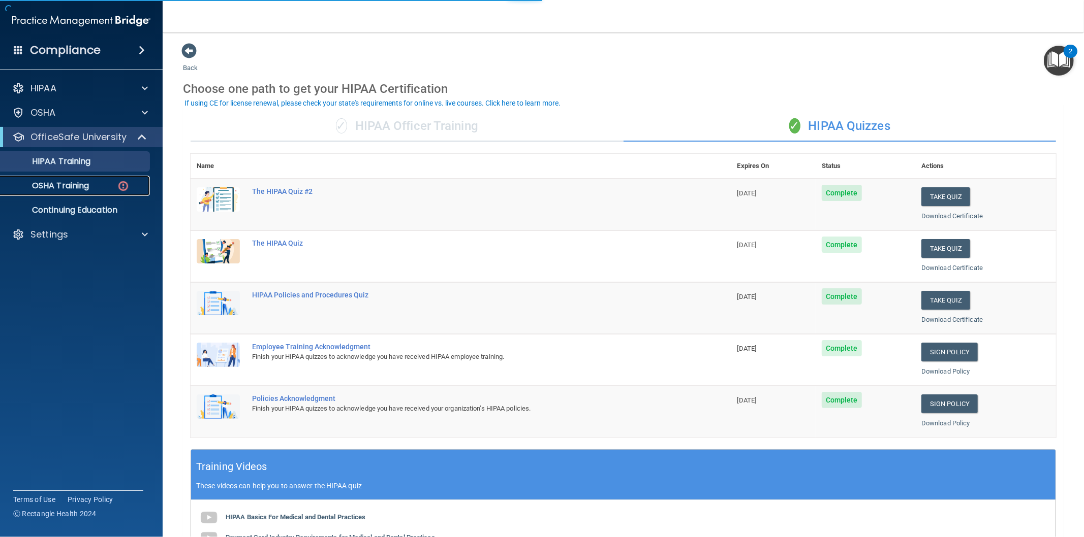
click at [67, 184] on p "OSHA Training" at bounding box center [48, 186] width 82 height 10
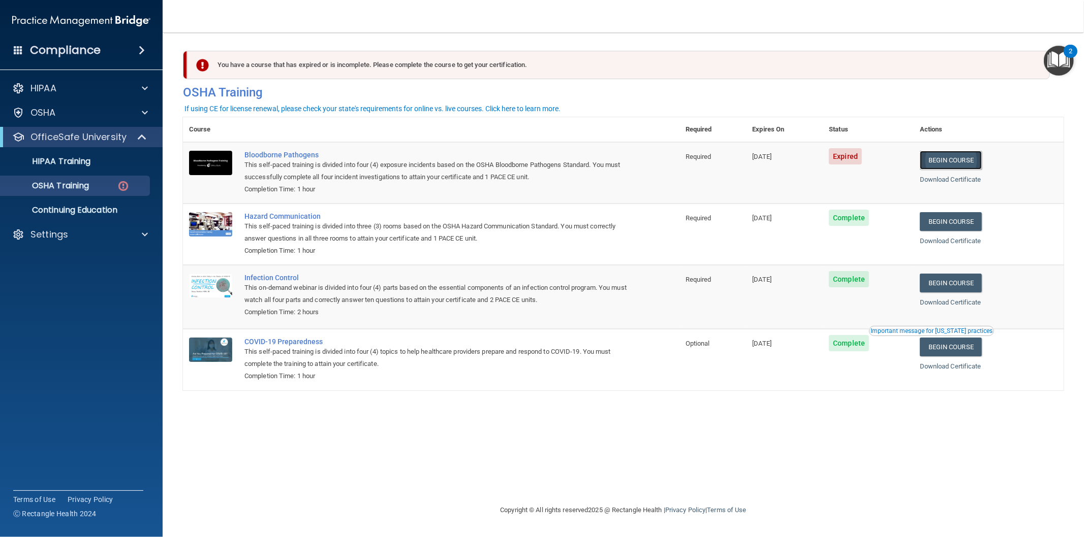
click at [974, 158] on link "Begin Course" at bounding box center [950, 160] width 62 height 19
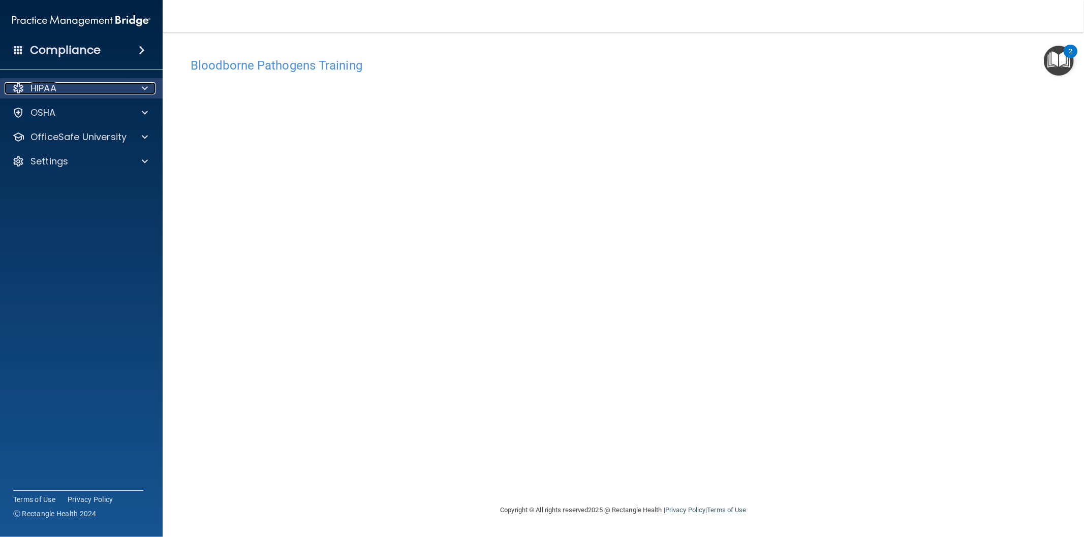
click at [78, 83] on div "HIPAA" at bounding box center [68, 88] width 126 height 12
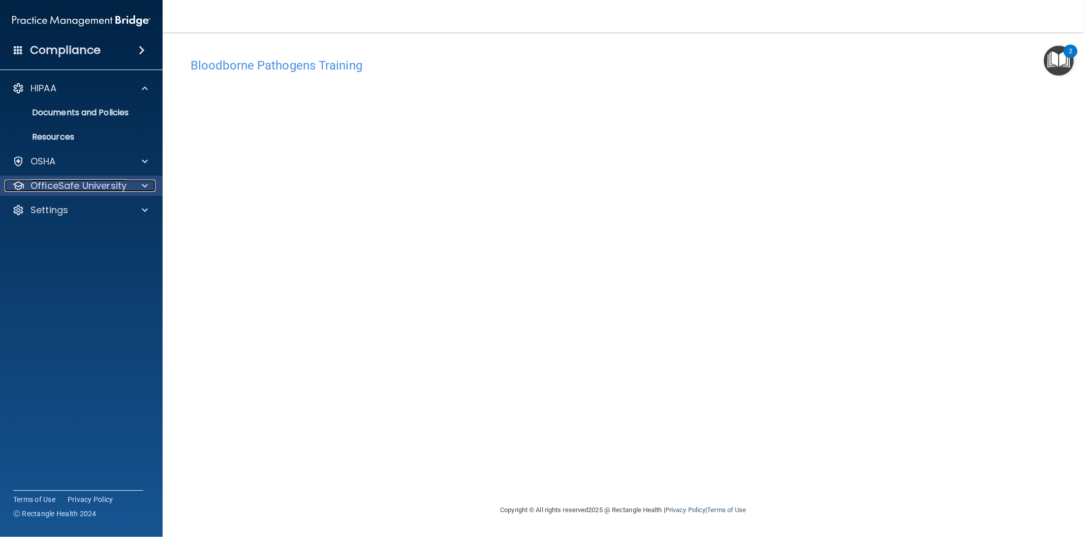
click at [87, 191] on p "OfficeSafe University" at bounding box center [78, 186] width 96 height 12
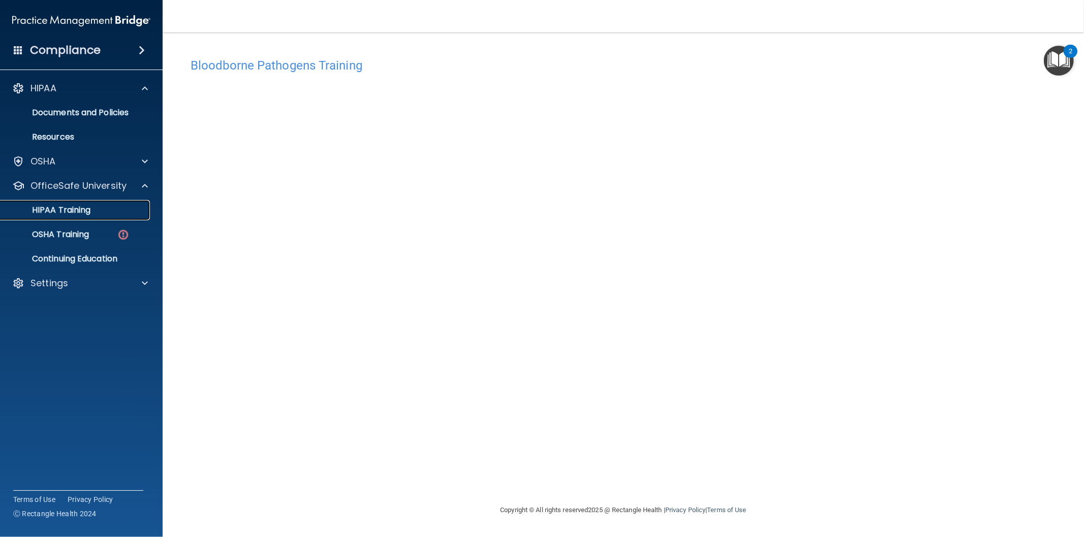
click at [64, 213] on p "HIPAA Training" at bounding box center [49, 210] width 84 height 10
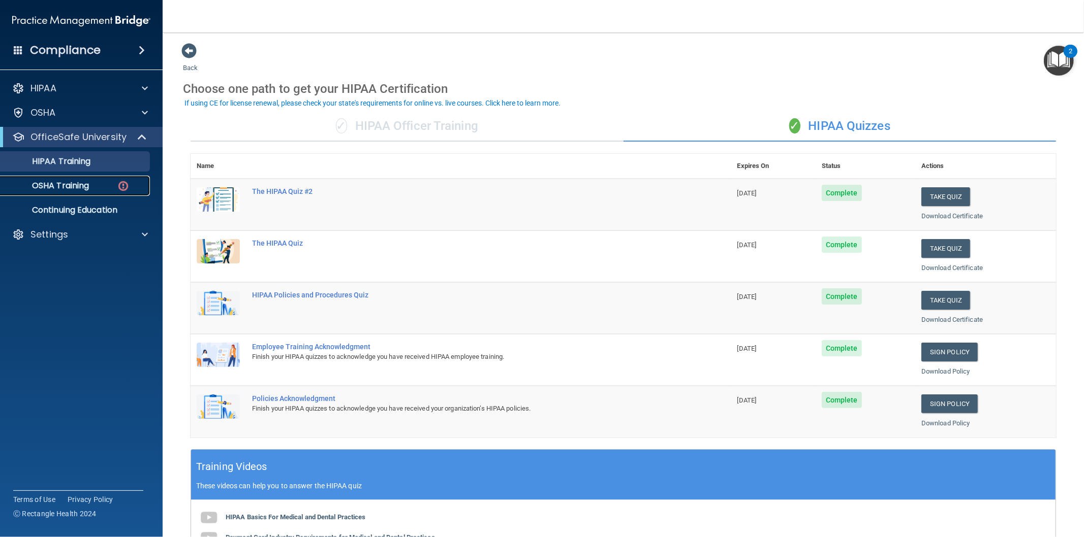
click at [64, 183] on p "OSHA Training" at bounding box center [48, 186] width 82 height 10
